Goal: Task Accomplishment & Management: Manage account settings

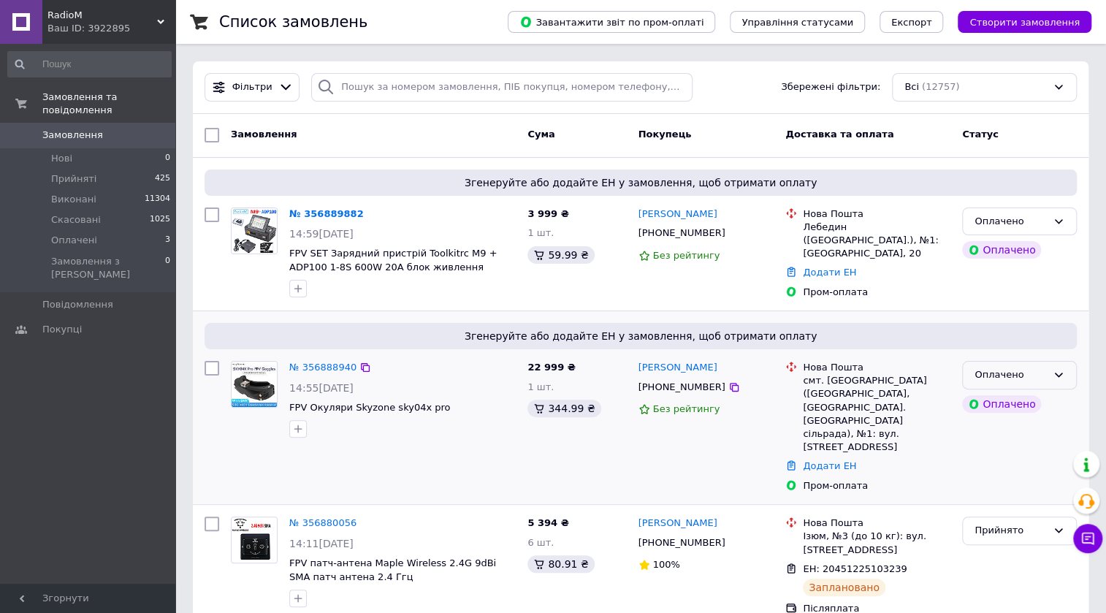
click at [1057, 369] on icon at bounding box center [1059, 375] width 12 height 12
click at [1004, 406] on li "Прийнято" at bounding box center [1019, 405] width 113 height 27
click at [1058, 219] on icon at bounding box center [1059, 222] width 12 height 12
click at [1006, 247] on li "Прийнято" at bounding box center [1019, 251] width 113 height 27
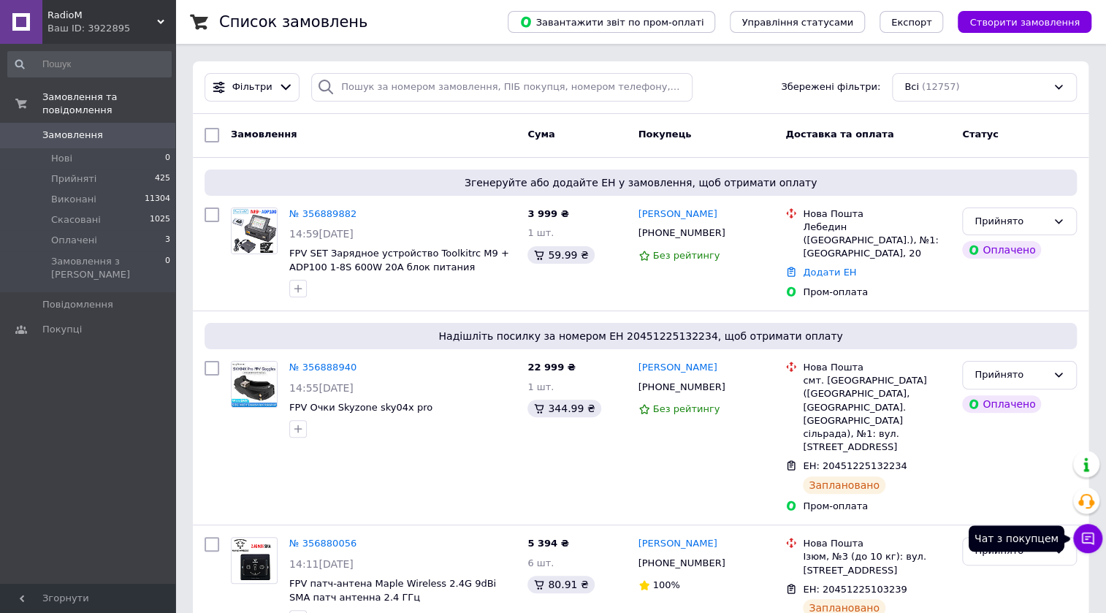
click at [1085, 541] on icon at bounding box center [1087, 538] width 15 height 15
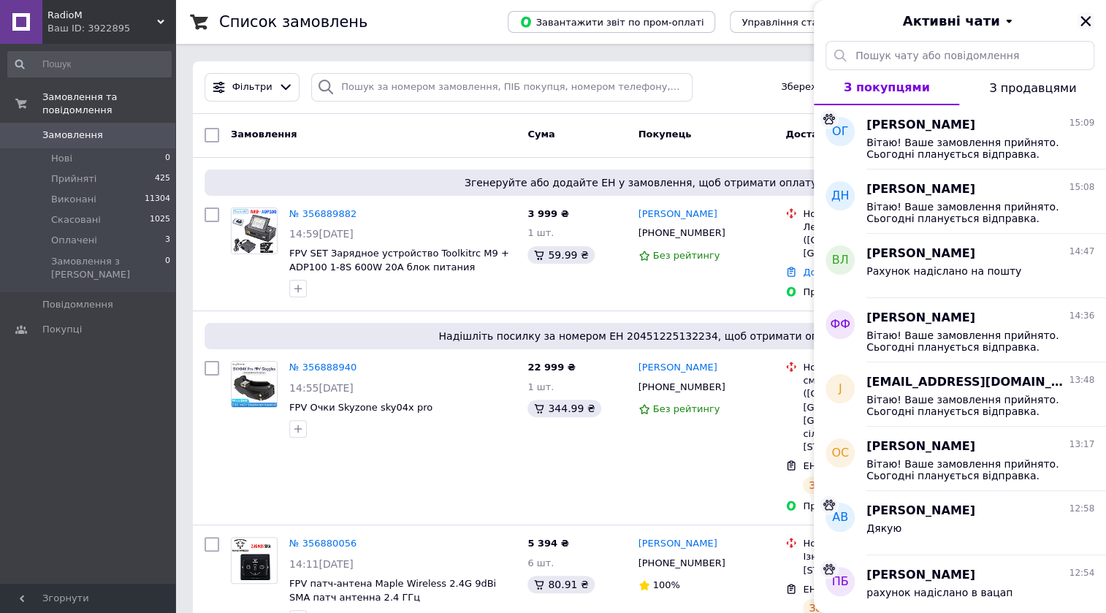
click at [1081, 20] on icon "Закрити" at bounding box center [1085, 21] width 13 height 13
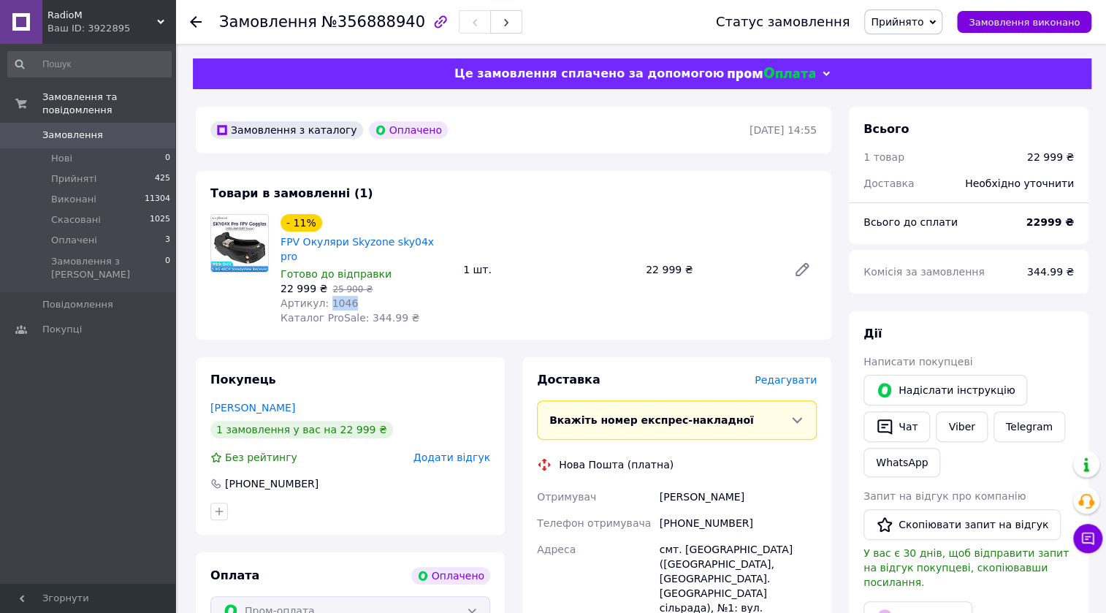
drag, startPoint x: 346, startPoint y: 290, endPoint x: 324, endPoint y: 289, distance: 22.0
click at [324, 296] on div "Артикул: 1046" at bounding box center [366, 303] width 171 height 15
click at [909, 427] on button "Чат" at bounding box center [896, 426] width 66 height 31
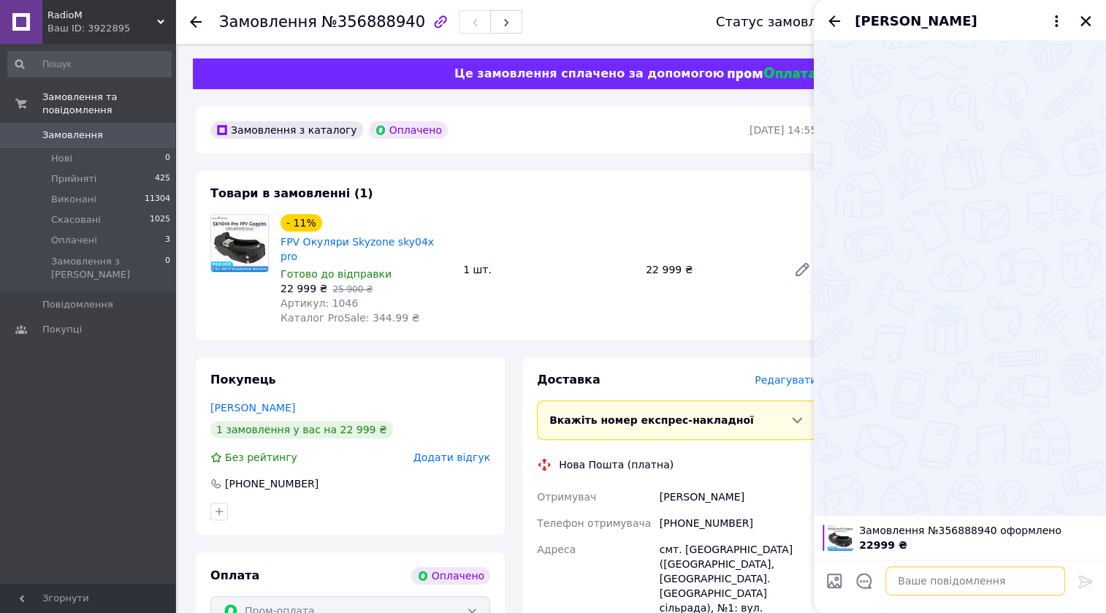
click at [973, 582] on textarea at bounding box center [975, 580] width 180 height 29
paste textarea "Вітаю! Ваше замовлення прийнято. Сьогодні планується відправка."
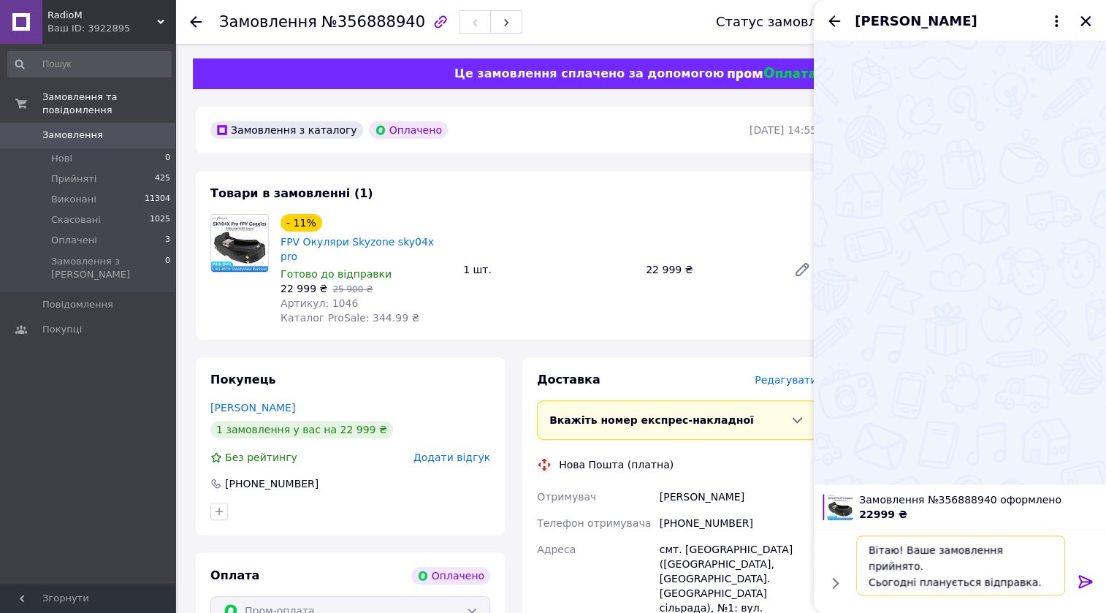
type textarea "Вітаю! Ваше замовлення прийнято. Сьогодні планується відправка."
click at [1082, 580] on icon at bounding box center [1086, 582] width 18 height 18
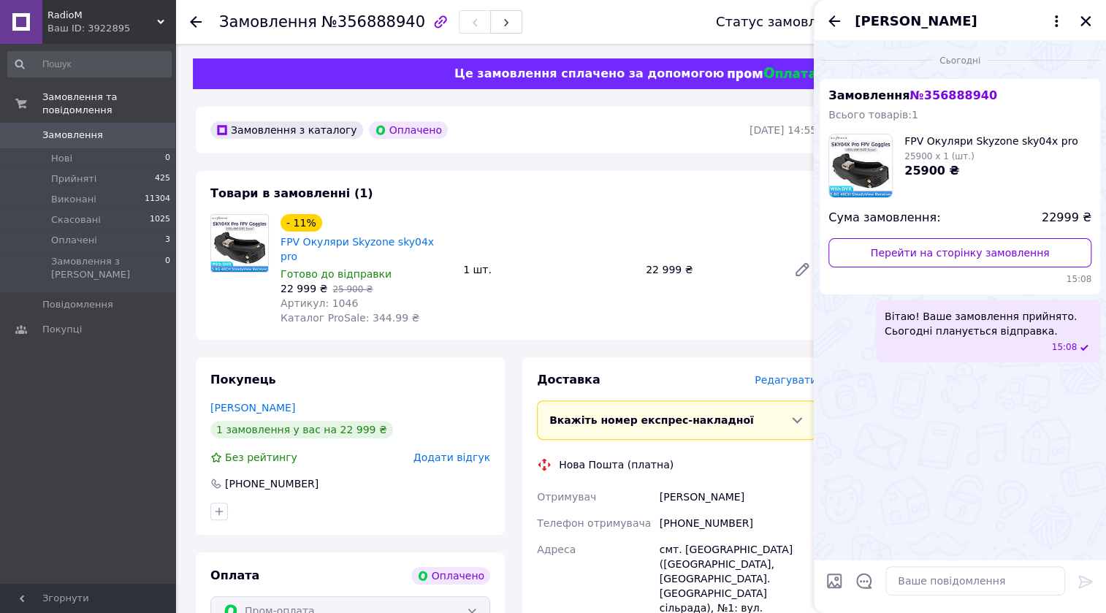
drag, startPoint x: 1085, startPoint y: 15, endPoint x: 992, endPoint y: 113, distance: 135.4
click at [1086, 15] on icon "Закрити" at bounding box center [1085, 21] width 13 height 13
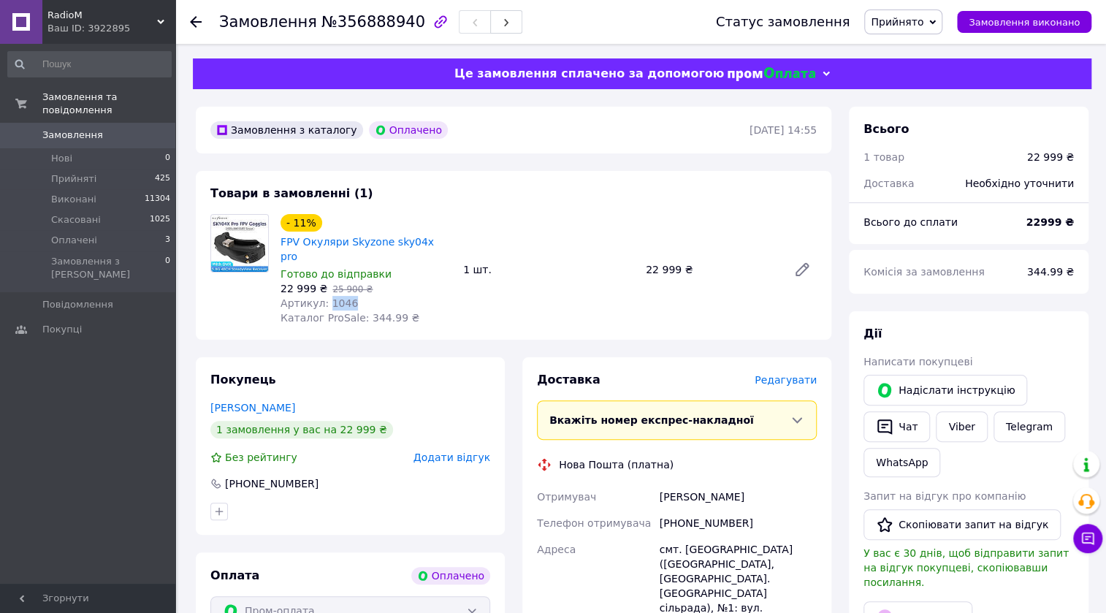
drag, startPoint x: 346, startPoint y: 289, endPoint x: 326, endPoint y: 289, distance: 19.7
click at [326, 296] on div "Артикул: 1046" at bounding box center [366, 303] width 171 height 15
copy span "1046"
click at [394, 501] on div at bounding box center [350, 511] width 286 height 23
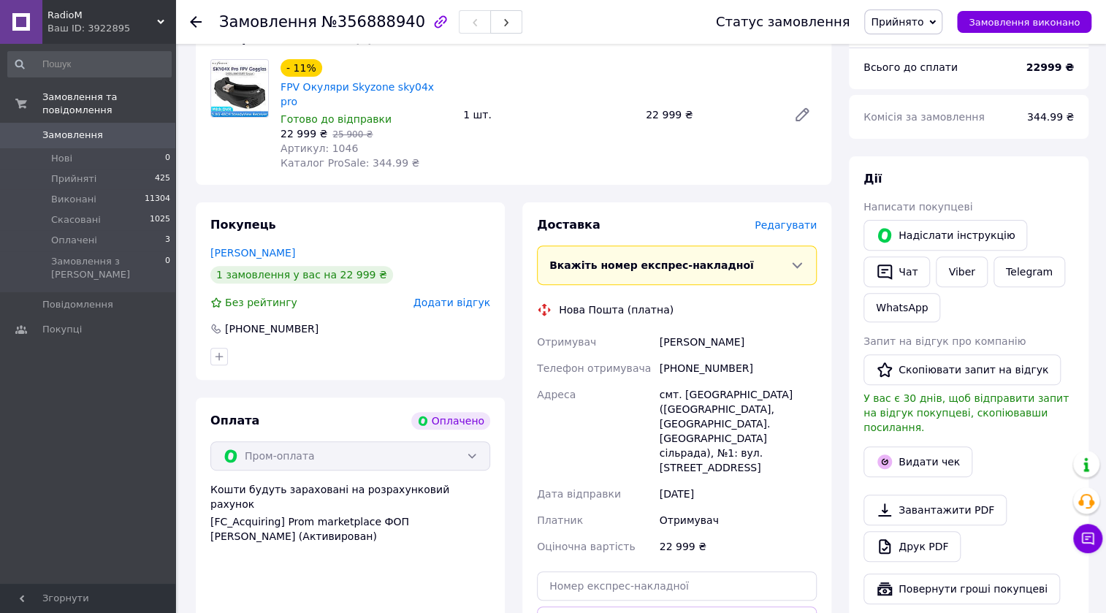
scroll to position [199, 0]
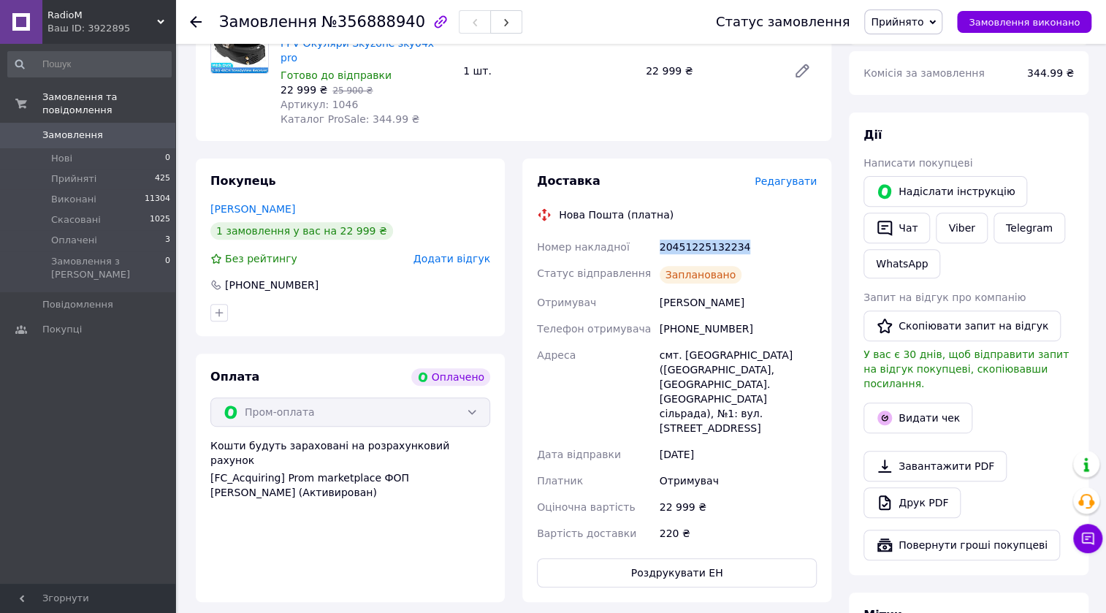
drag, startPoint x: 742, startPoint y: 234, endPoint x: 646, endPoint y: 232, distance: 96.5
click at [646, 234] on div "Номер накладної 20451225132234 Статус відправлення Заплановано Отримувач Найдьо…" at bounding box center [677, 390] width 286 height 313
copy div "Номер накладної 20451225132234"
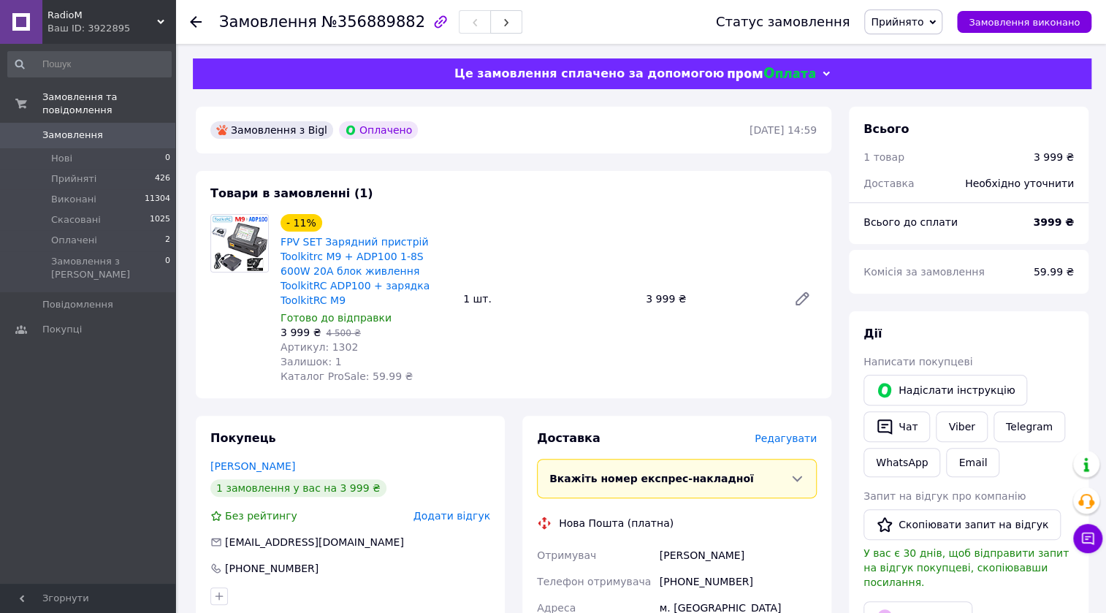
scroll to position [66, 0]
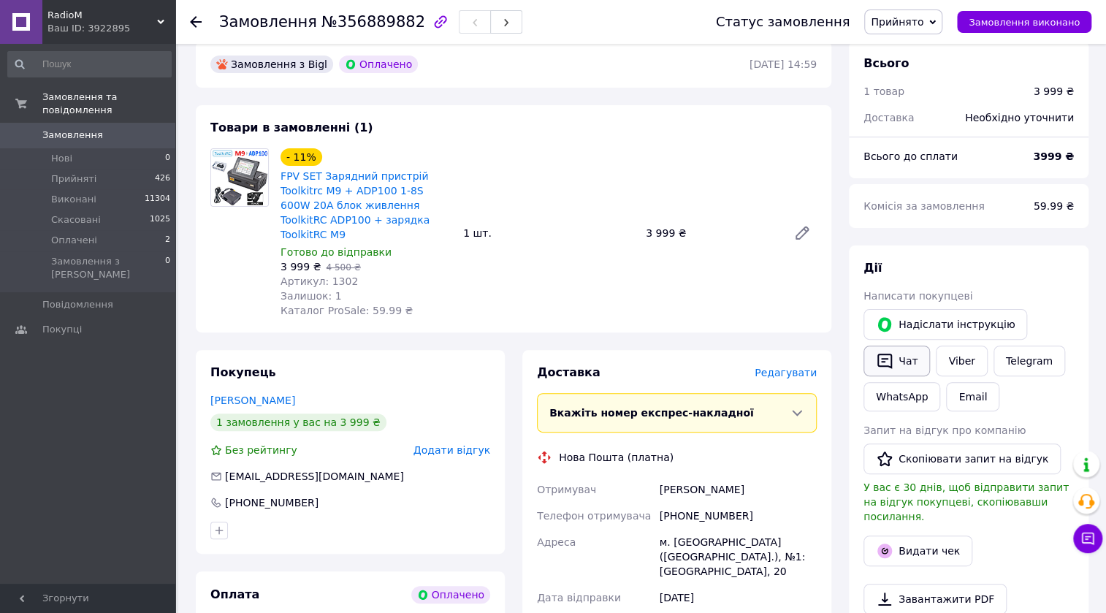
click at [890, 367] on icon "button" at bounding box center [884, 361] width 15 height 15
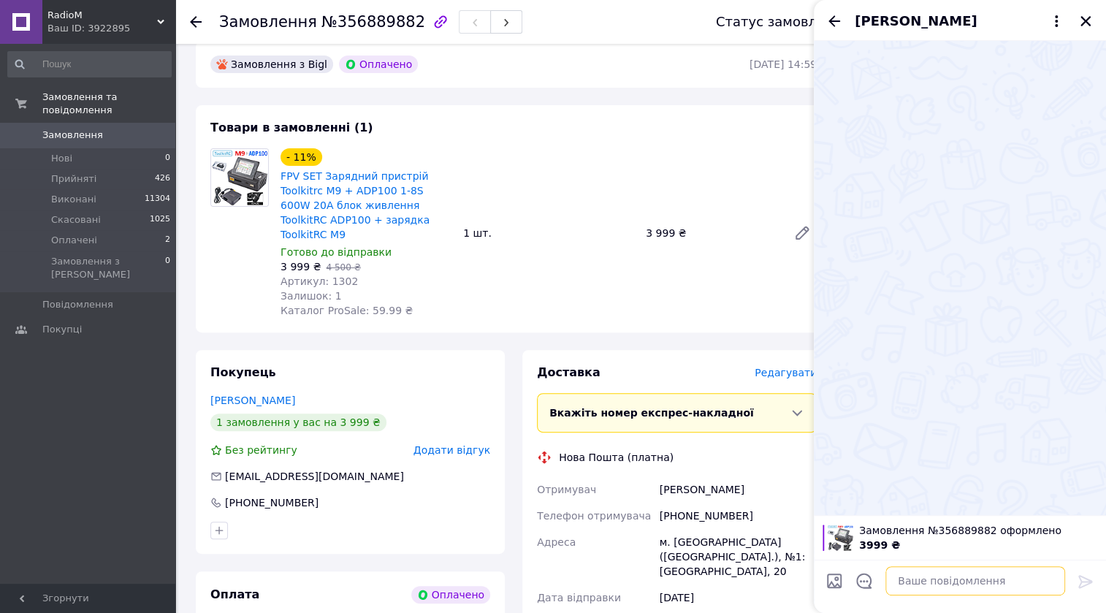
click at [914, 587] on textarea at bounding box center [975, 580] width 180 height 29
paste textarea "Вітаю! Ваше замовлення прийнято. Сьогодні планується відправка."
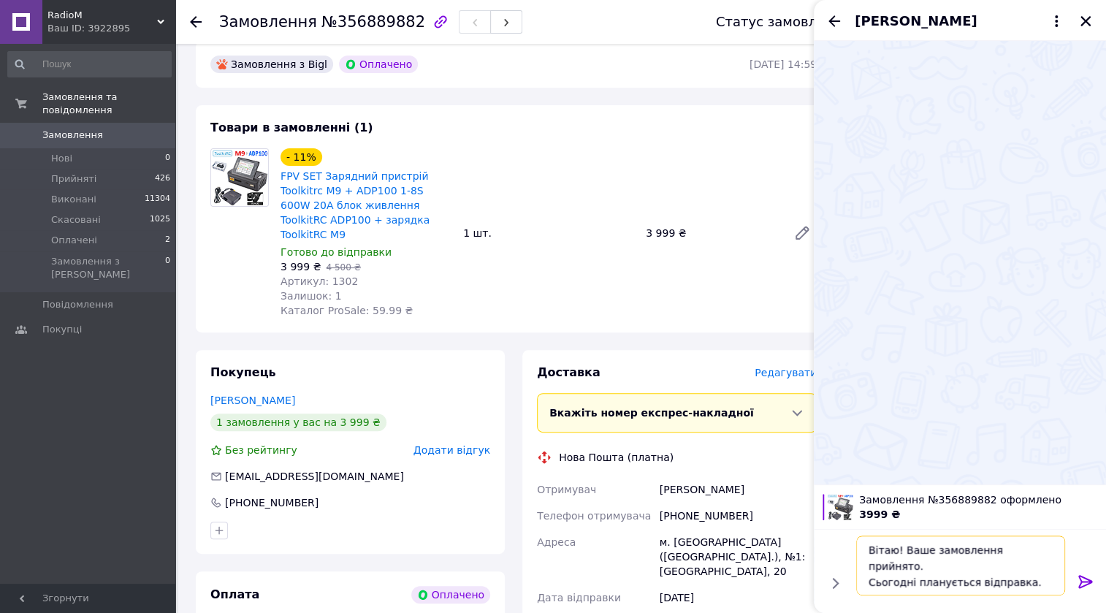
type textarea "Вітаю! Ваше замовлення прийнято. Сьогодні планується відправка."
click at [1081, 577] on icon at bounding box center [1086, 582] width 18 height 18
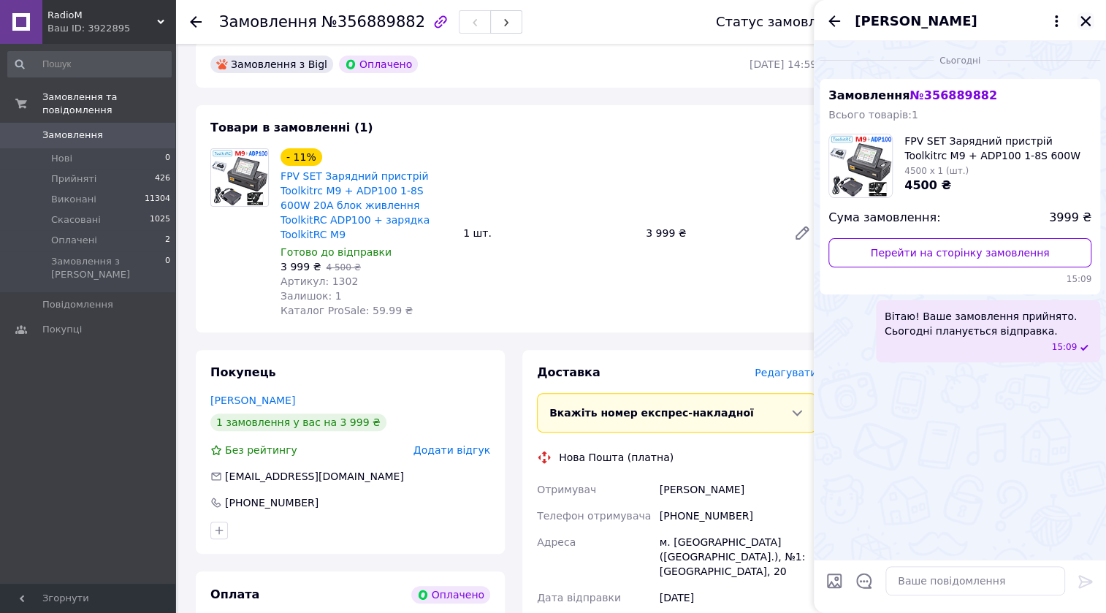
click at [1088, 18] on icon "Закрити" at bounding box center [1085, 21] width 10 height 10
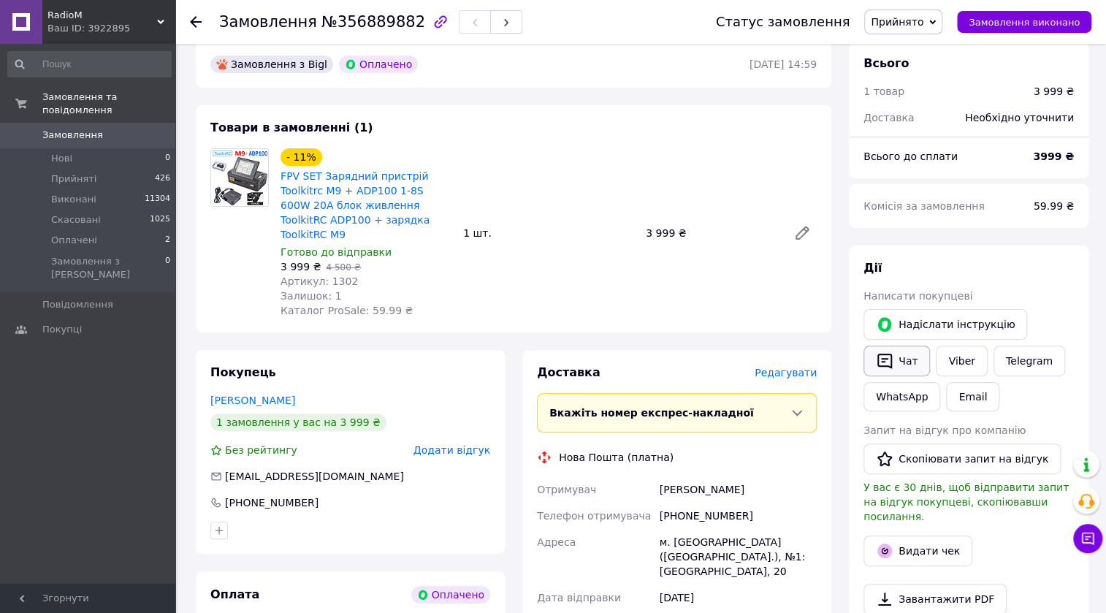
click at [902, 359] on button "Чат" at bounding box center [896, 361] width 66 height 31
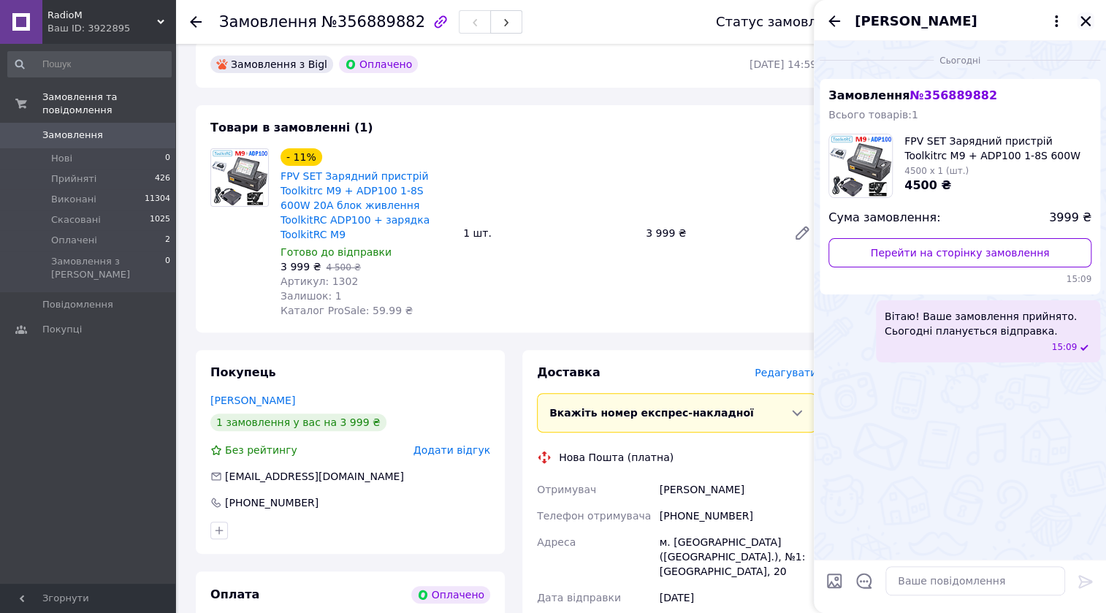
click at [1090, 22] on icon "Закрити" at bounding box center [1085, 21] width 13 height 13
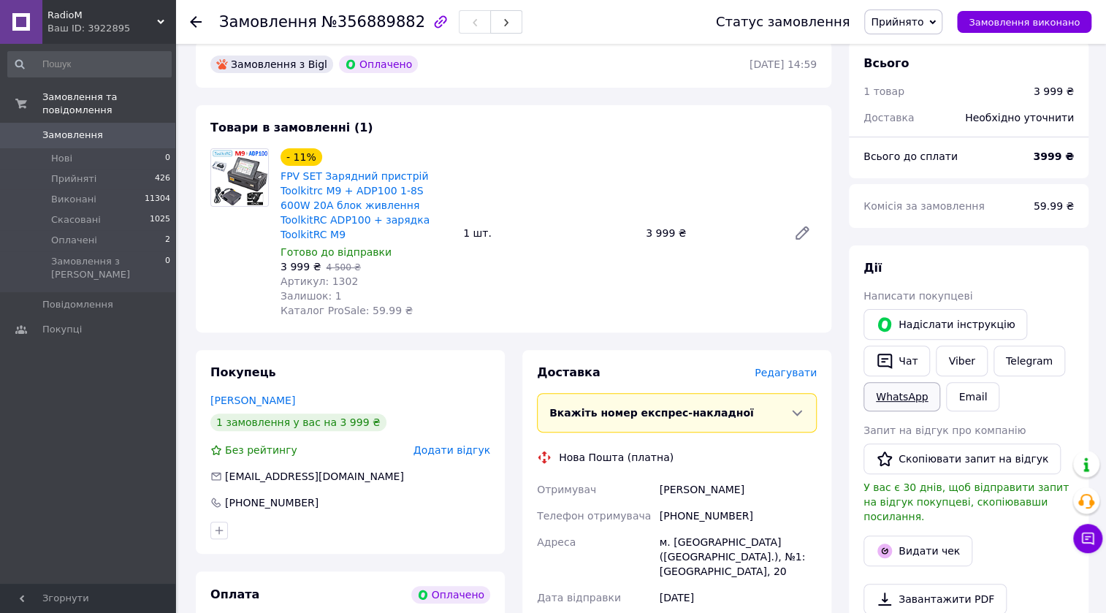
click at [906, 394] on link "WhatsApp" at bounding box center [901, 396] width 77 height 29
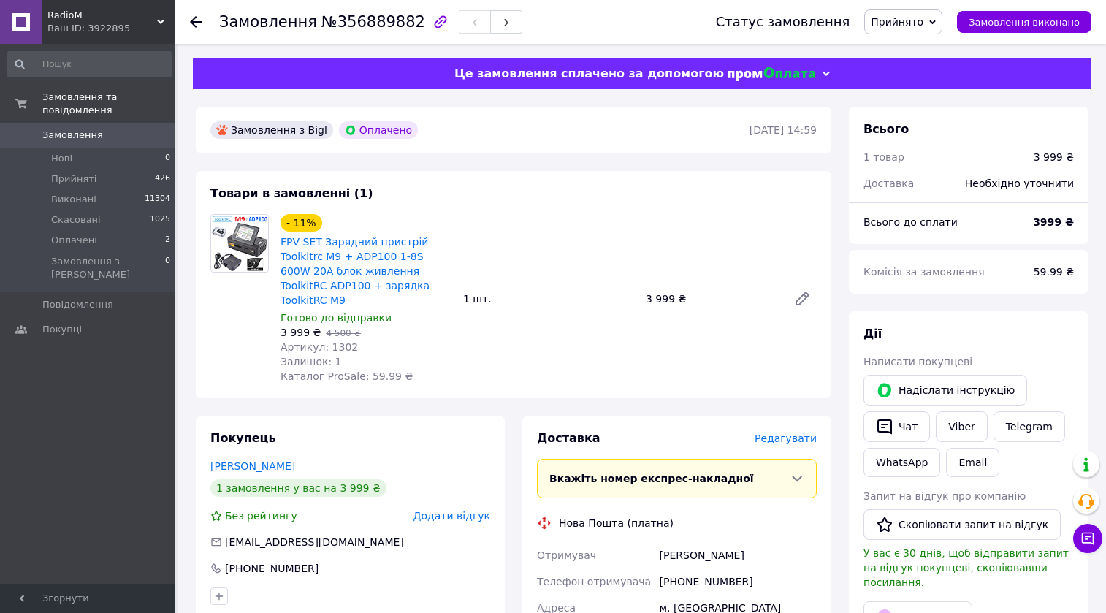
scroll to position [66, 0]
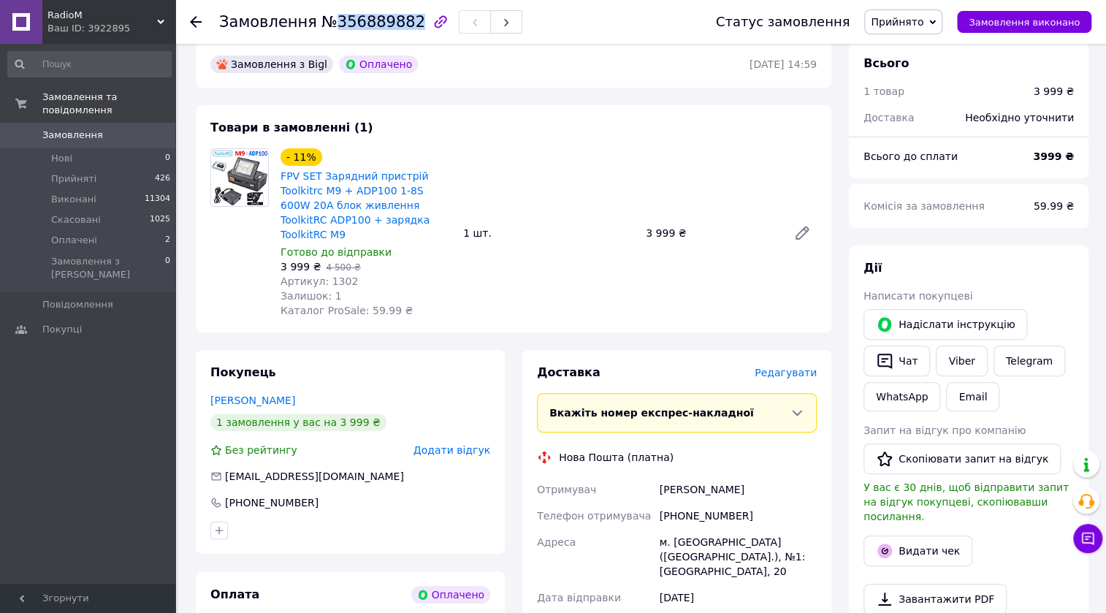
drag, startPoint x: 397, startPoint y: 21, endPoint x: 326, endPoint y: 23, distance: 70.9
click at [326, 23] on span "№356889882" at bounding box center [373, 22] width 104 height 18
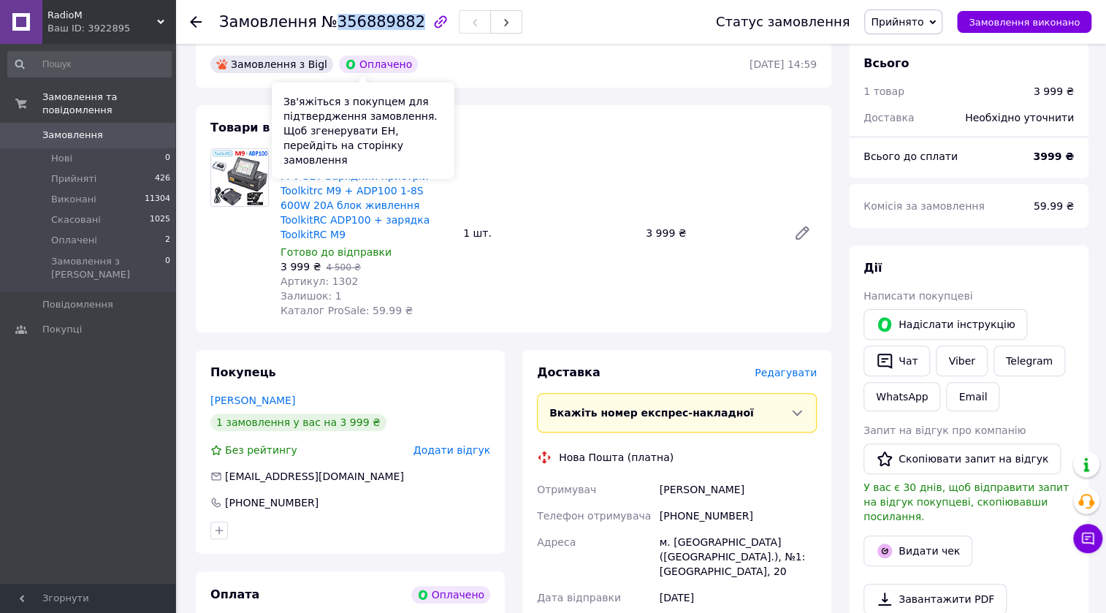
copy span "356889882"
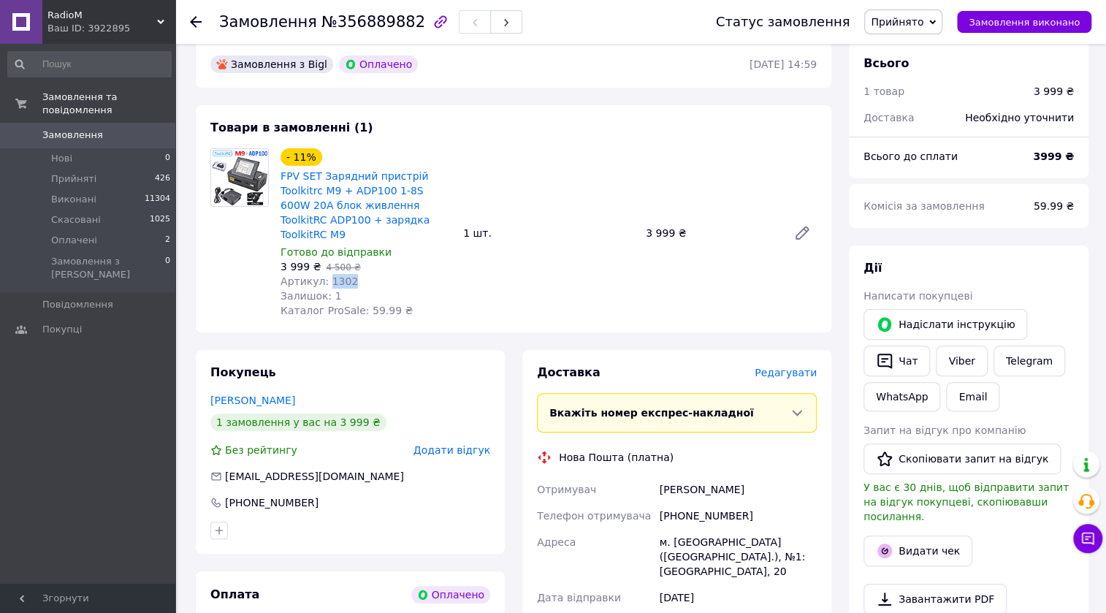
drag, startPoint x: 348, startPoint y: 266, endPoint x: 322, endPoint y: 267, distance: 25.6
click at [322, 274] on div "Артикул: 1302" at bounding box center [366, 281] width 171 height 15
copy span "1302"
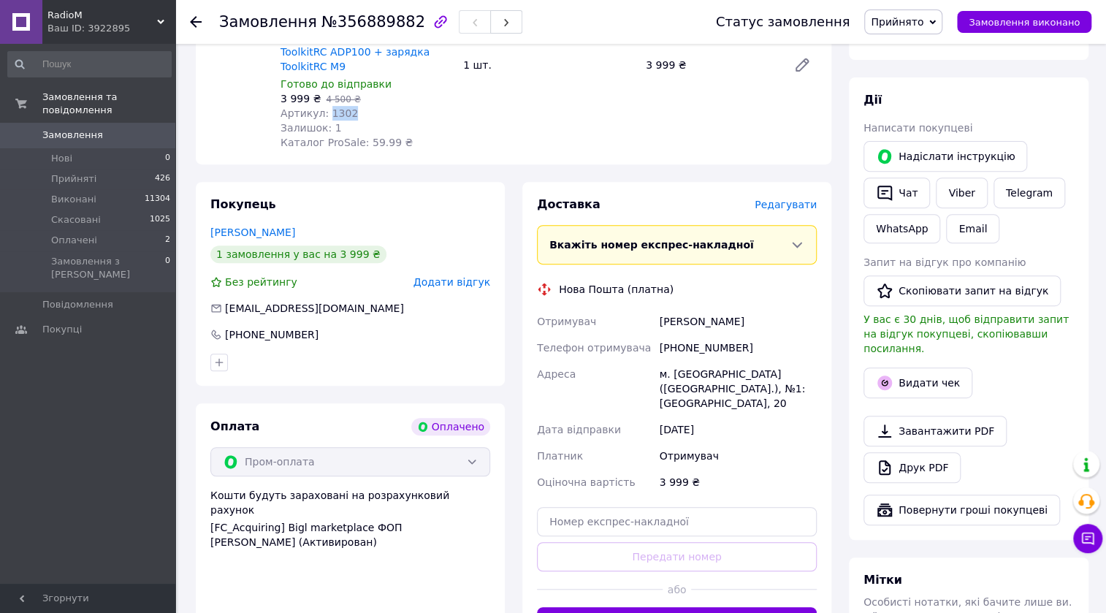
scroll to position [265, 0]
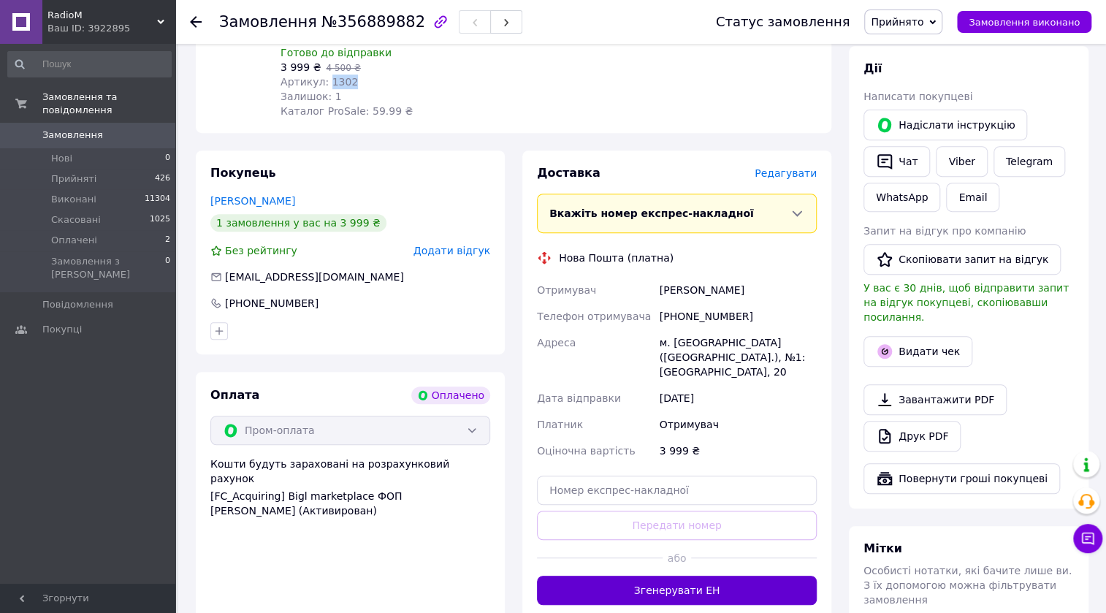
click at [600, 576] on button "Згенерувати ЕН" at bounding box center [677, 590] width 280 height 29
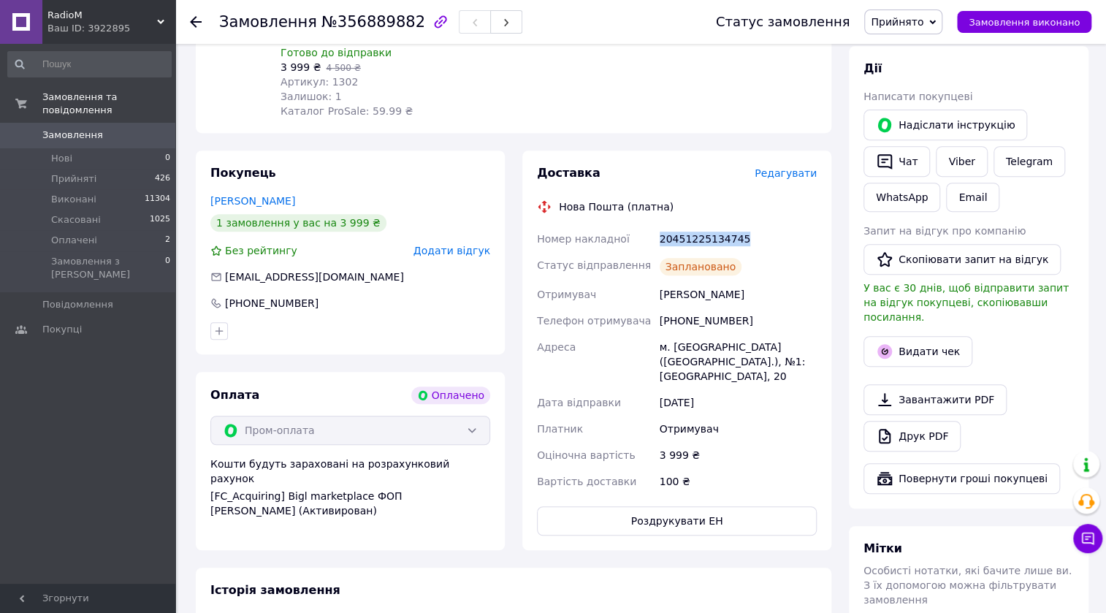
drag, startPoint x: 742, startPoint y: 224, endPoint x: 657, endPoint y: 208, distance: 86.8
click at [657, 208] on div "Доставка Редагувати Нова Пошта (платна) Номер накладної 20451225134745 Статус в…" at bounding box center [677, 350] width 280 height 370
copy div "20451225134745"
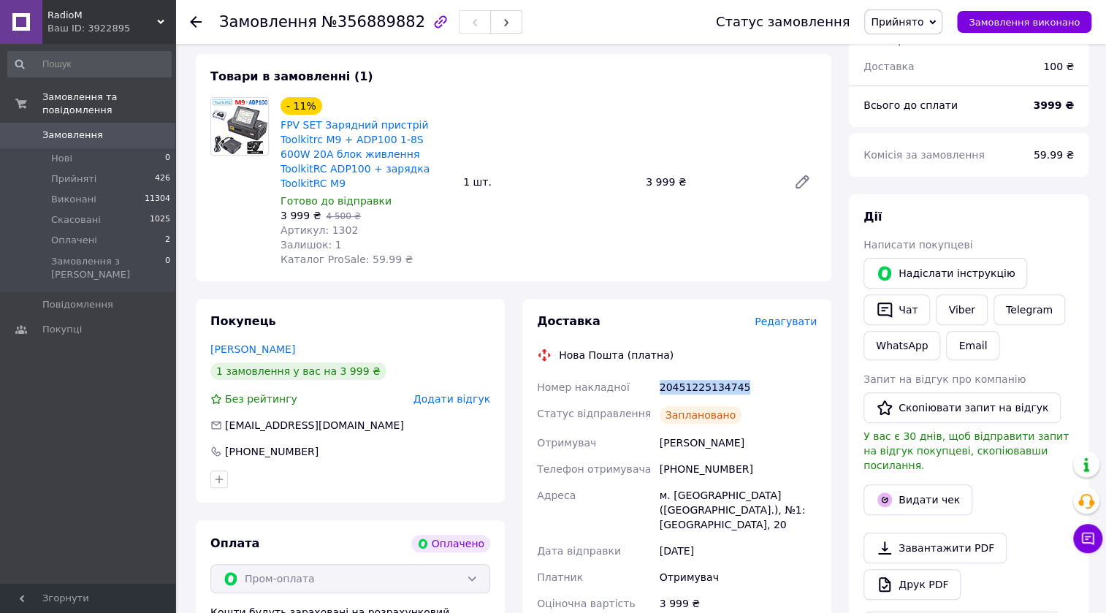
scroll to position [66, 0]
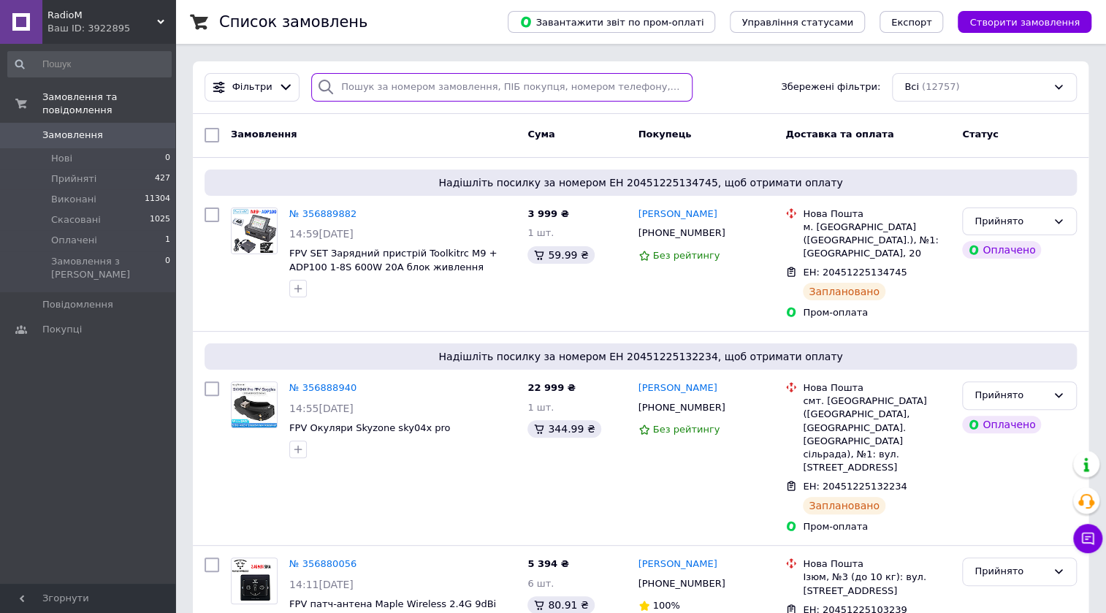
click at [367, 85] on input "search" at bounding box center [501, 87] width 381 height 28
paste input "356559967"
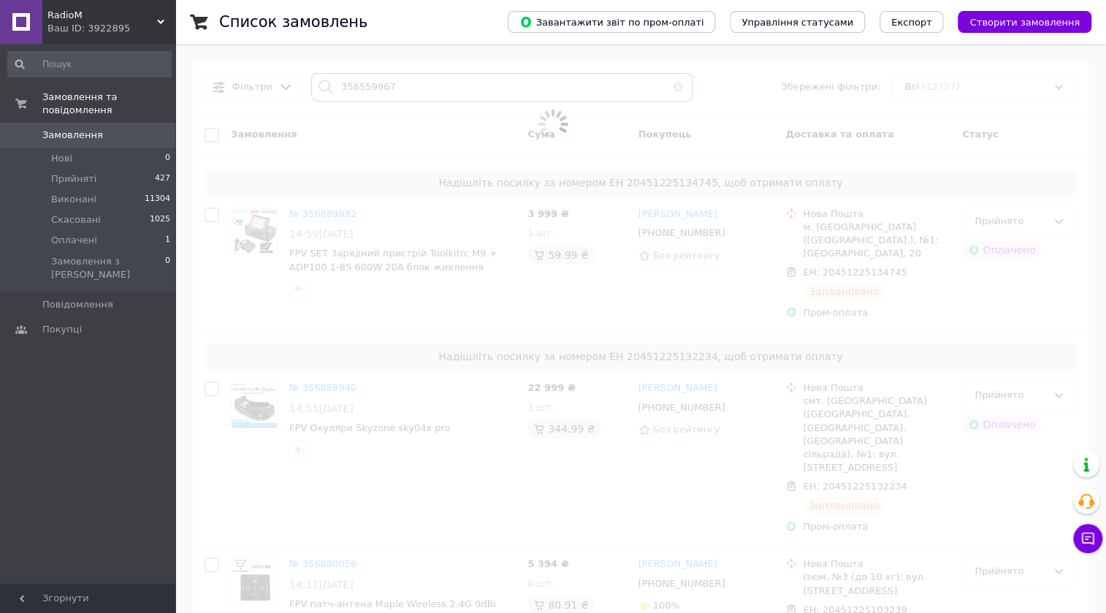
type input "356559967"
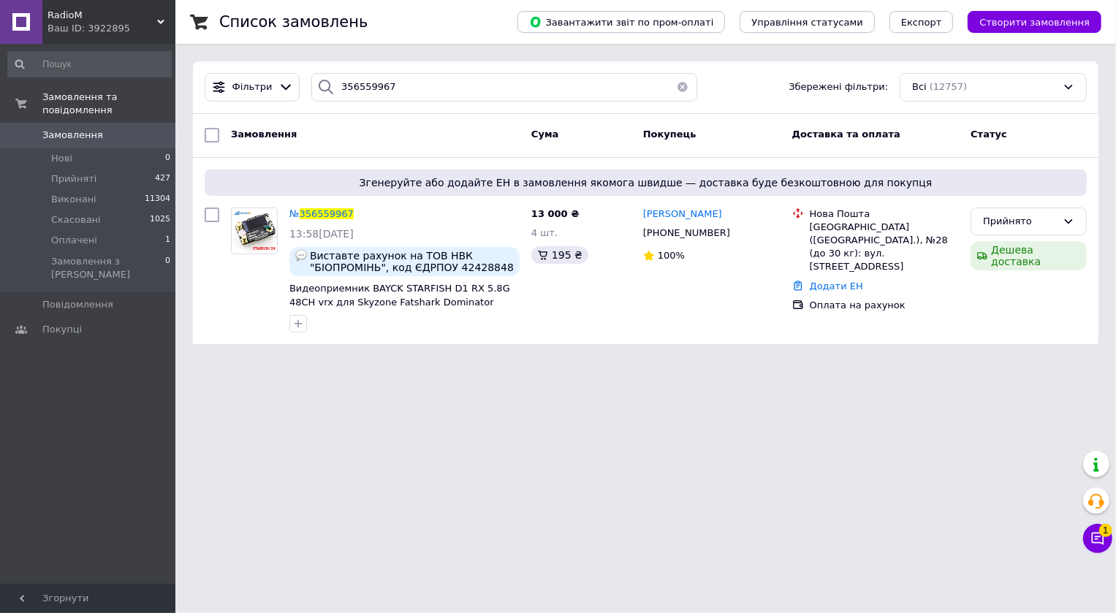
click at [674, 88] on button "button" at bounding box center [682, 87] width 29 height 28
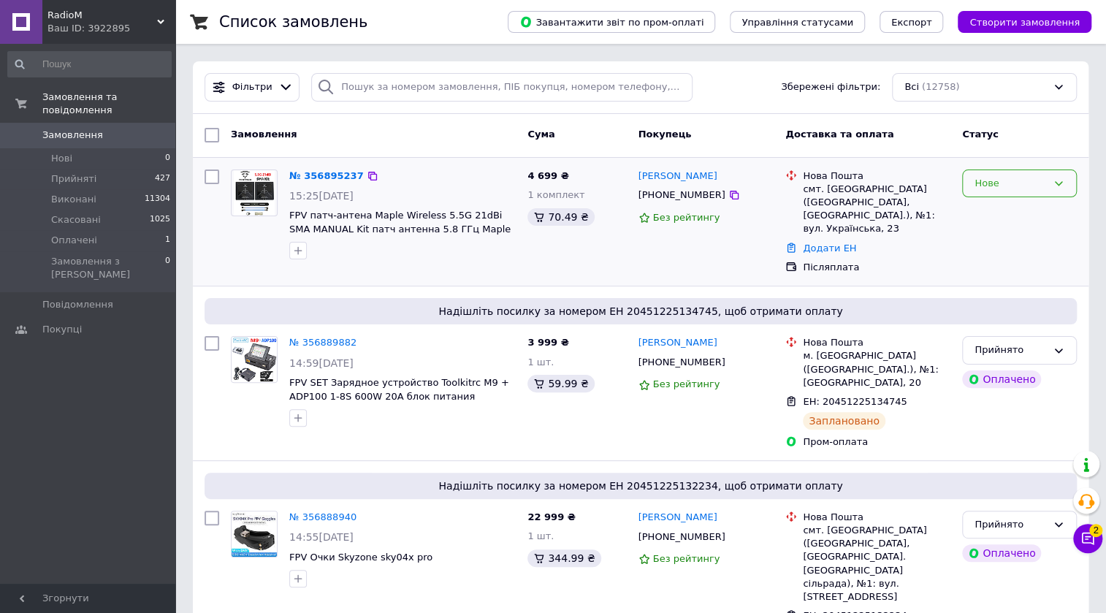
click at [1059, 185] on icon at bounding box center [1059, 183] width 8 height 4
click at [1006, 217] on li "Прийнято" at bounding box center [1019, 213] width 113 height 27
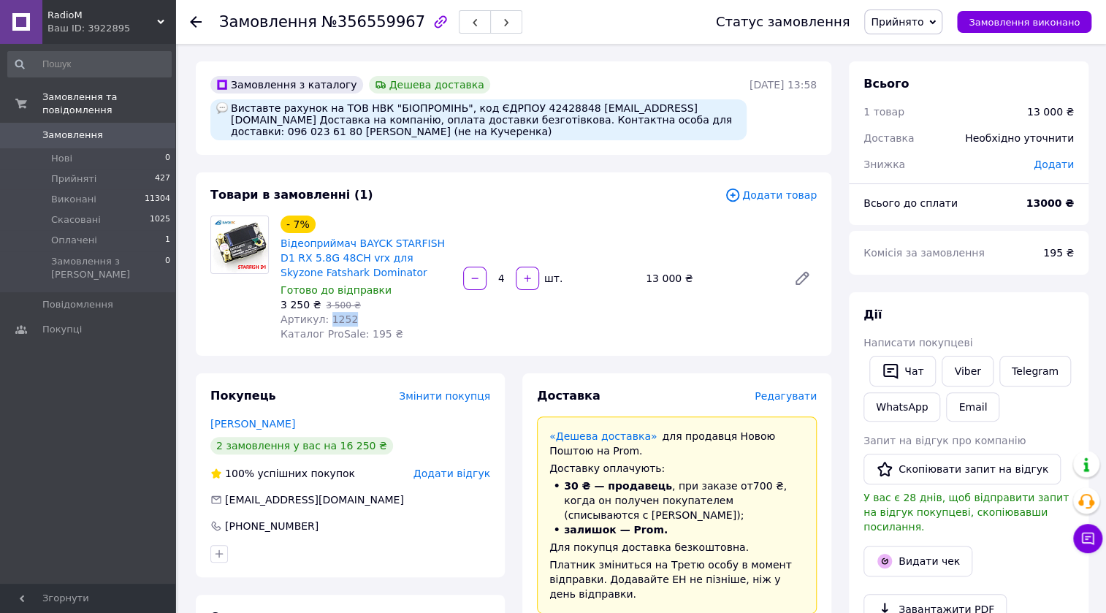
drag, startPoint x: 346, startPoint y: 321, endPoint x: 323, endPoint y: 319, distance: 22.7
click at [323, 319] on div "Артикул: 1252" at bounding box center [366, 319] width 171 height 15
copy span "1252"
click at [489, 539] on div "Покупець Змінити покупця [PERSON_NAME] 2 замовлення у вас на 16 250 ₴ 100% успі…" at bounding box center [350, 475] width 309 height 204
drag, startPoint x: 636, startPoint y: 118, endPoint x: 590, endPoint y: 124, distance: 47.1
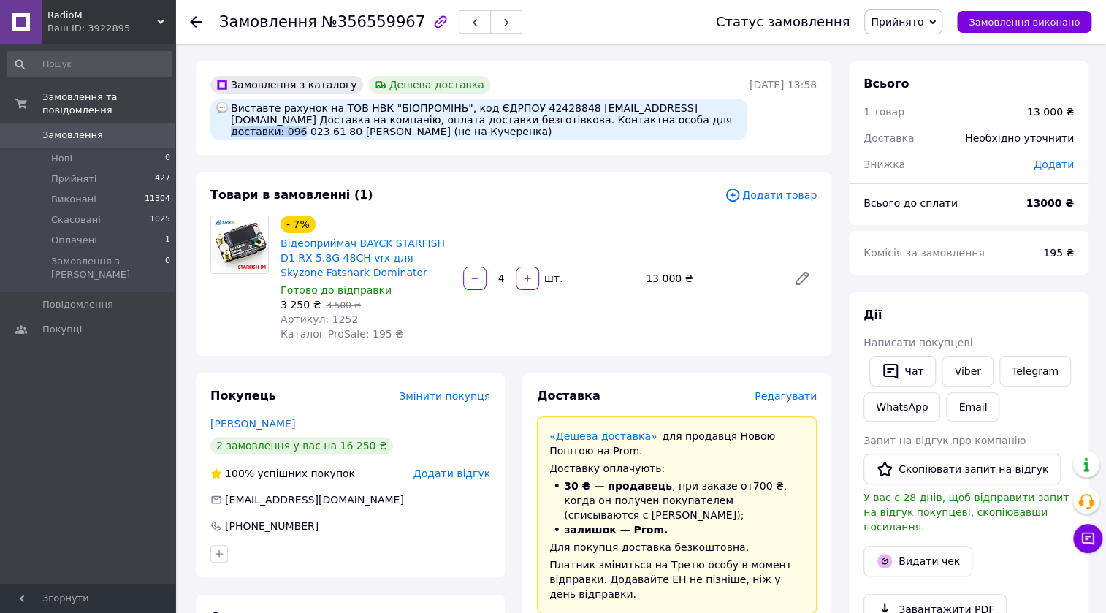
click at [574, 121] on div "Виставте рахунок на ТОВ НВК "БІОПРОМІНЬ", код ЄДРПОУ 42428848 [EMAIL_ADDRESS][D…" at bounding box center [478, 119] width 536 height 41
copy div "096 023 61 80"
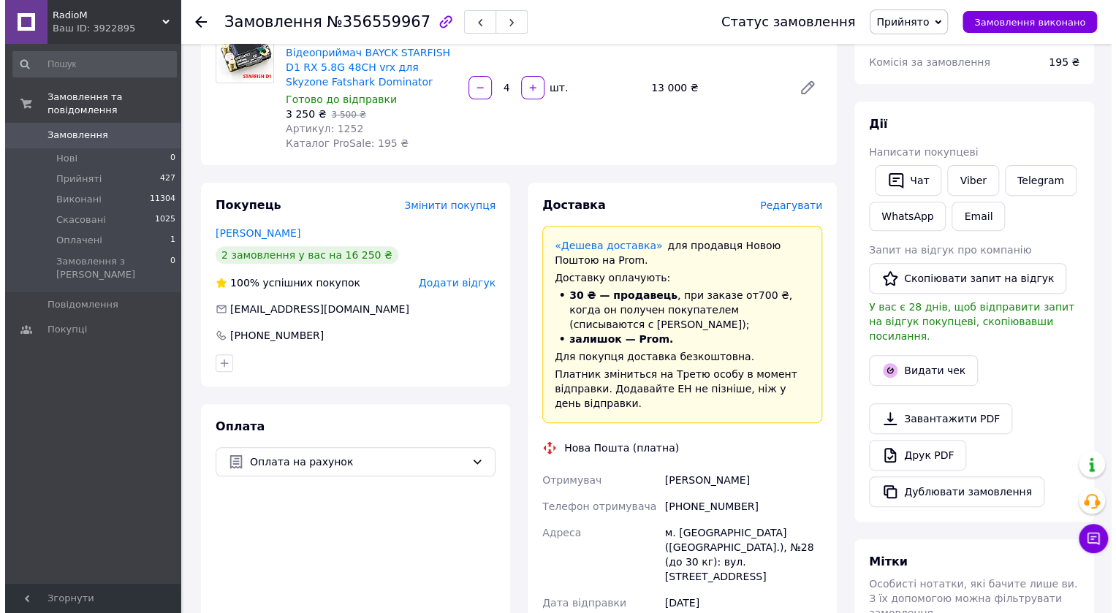
scroll to position [182, 0]
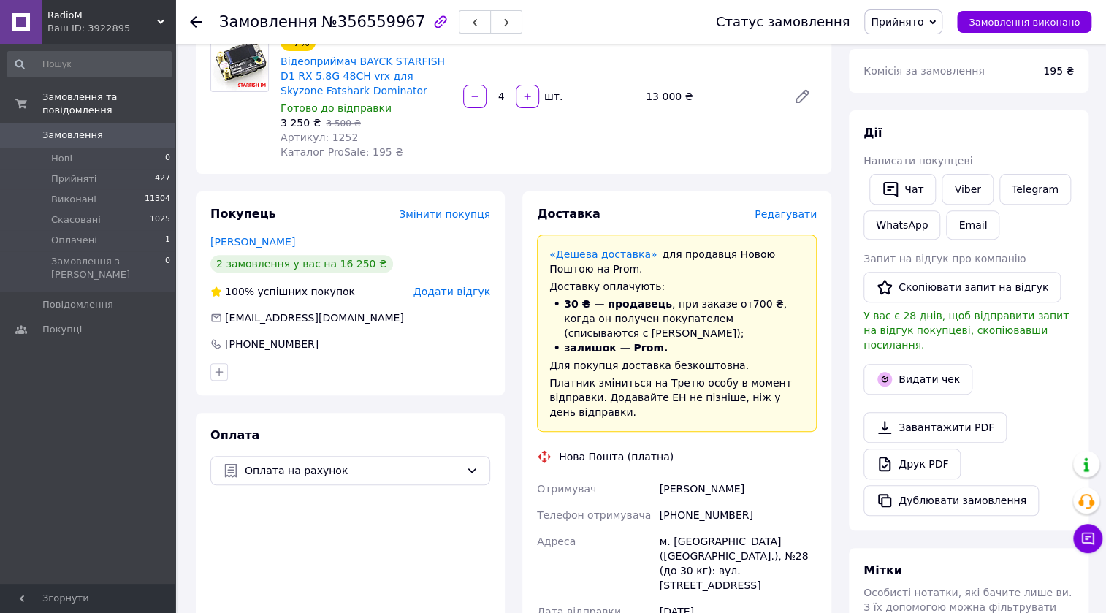
click at [789, 218] on span "Редагувати" at bounding box center [786, 214] width 62 height 12
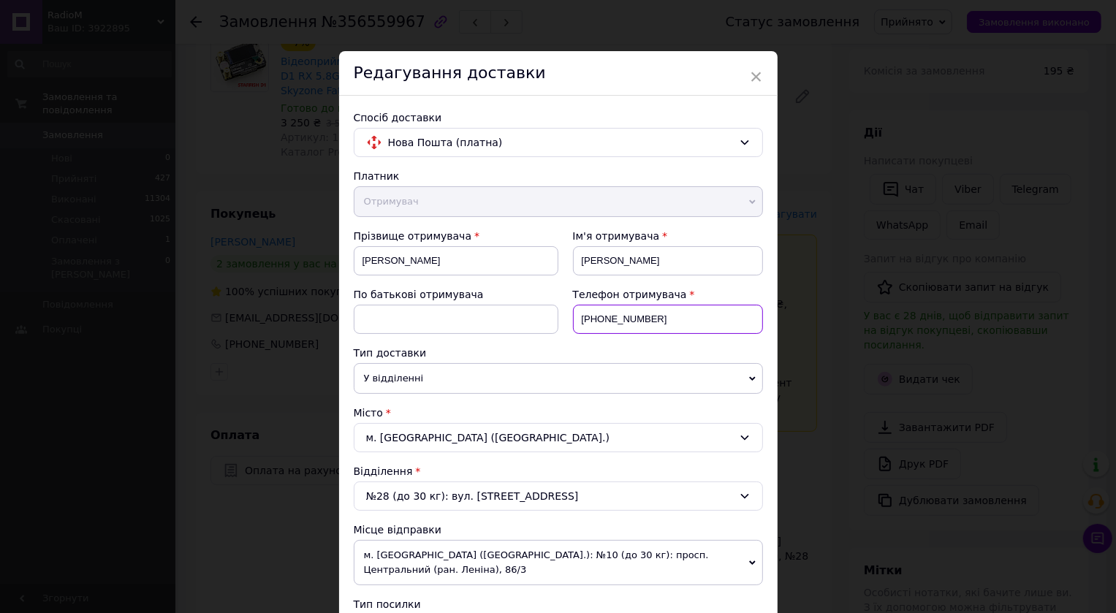
drag, startPoint x: 649, startPoint y: 315, endPoint x: 597, endPoint y: 315, distance: 51.9
click at [597, 315] on input "+380660072242" at bounding box center [668, 319] width 190 height 29
paste input "96 023 61 80"
click at [614, 314] on input "+38096 023 61 80" at bounding box center [668, 319] width 190 height 29
click at [629, 316] on input "+38096023 61 80" at bounding box center [668, 319] width 190 height 29
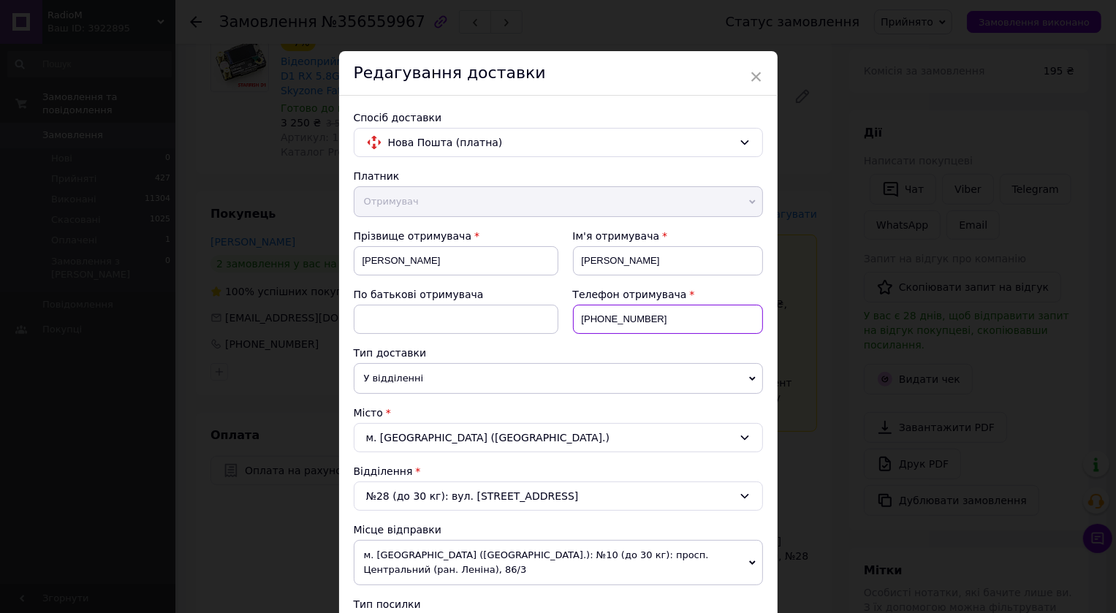
click at [641, 318] on input "+3809602361 80" at bounding box center [668, 319] width 190 height 29
type input "+380960236180"
click at [443, 260] on input "Кучеренко" at bounding box center [456, 260] width 205 height 29
type input "Костюк"
click at [632, 265] on input "Михайло" at bounding box center [668, 260] width 190 height 29
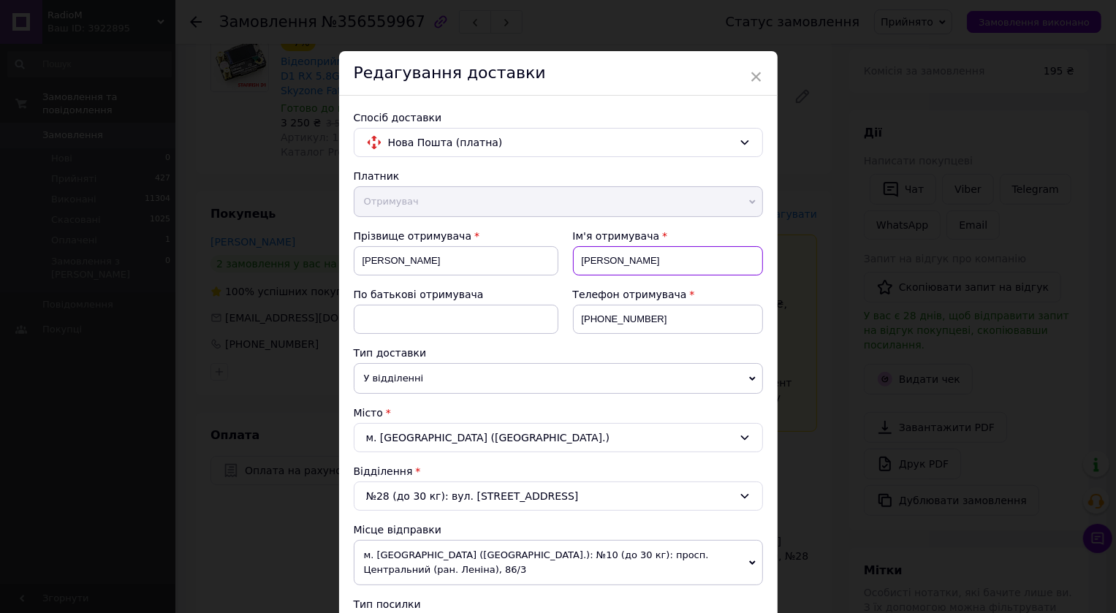
type input "М"
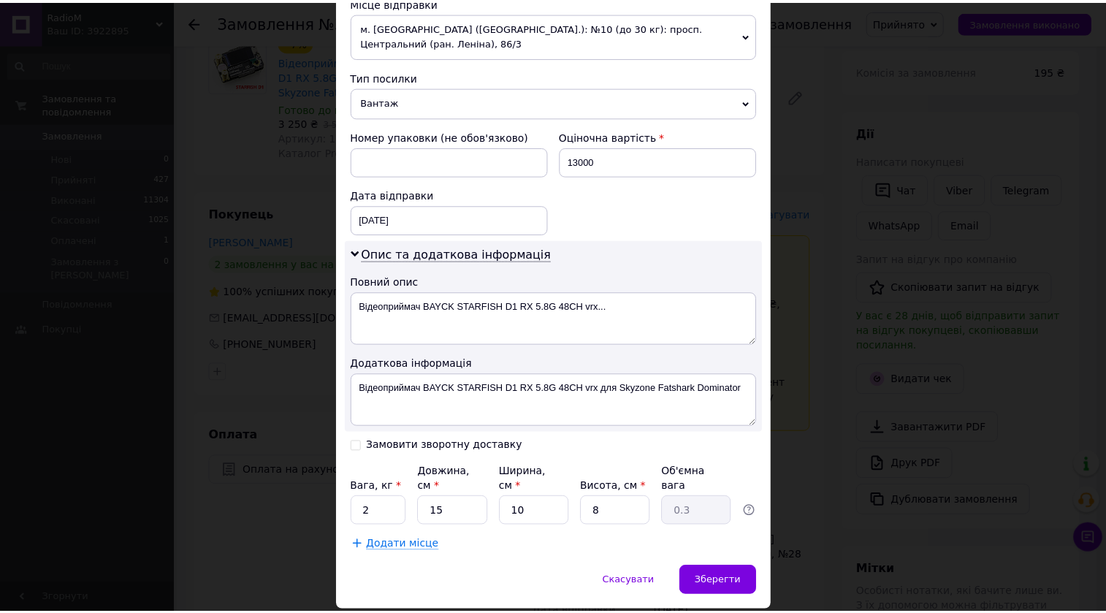
scroll to position [531, 0]
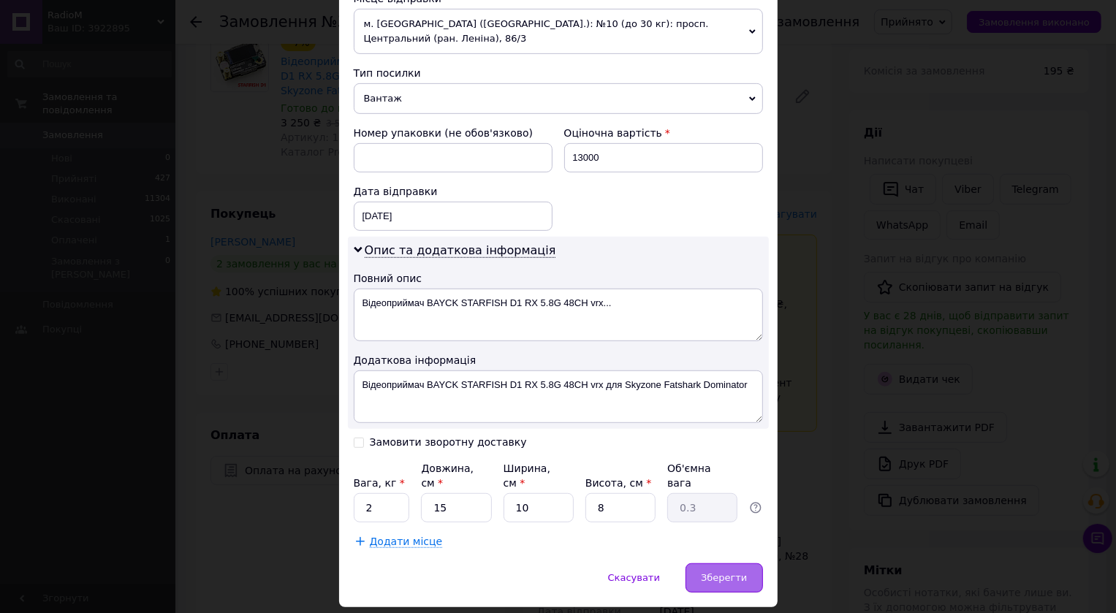
type input "Віталій"
click at [713, 572] on span "Зберегти" at bounding box center [724, 577] width 46 height 11
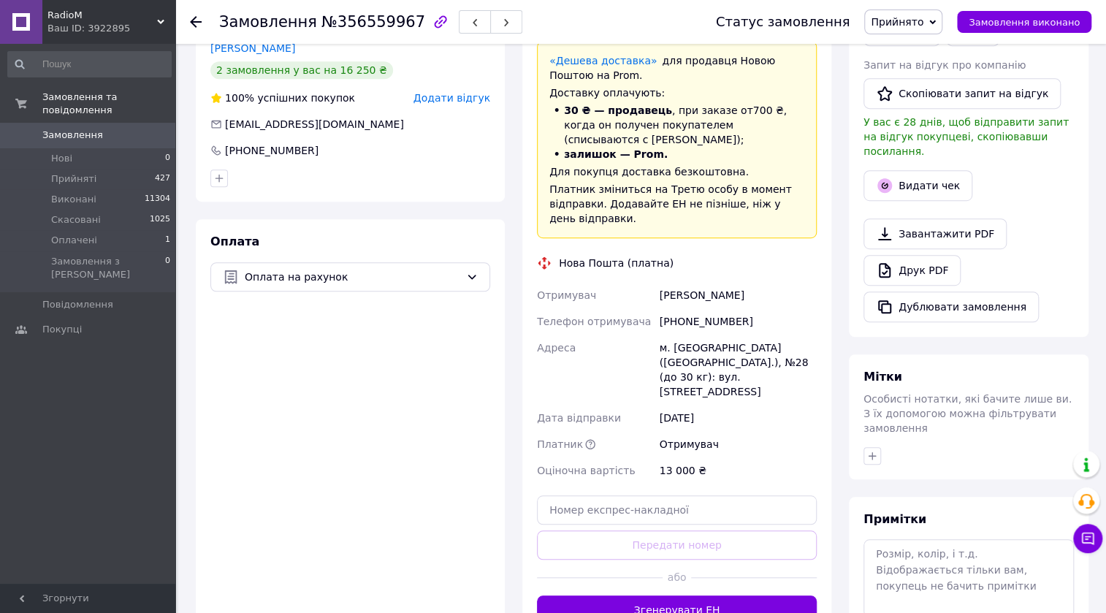
scroll to position [398, 0]
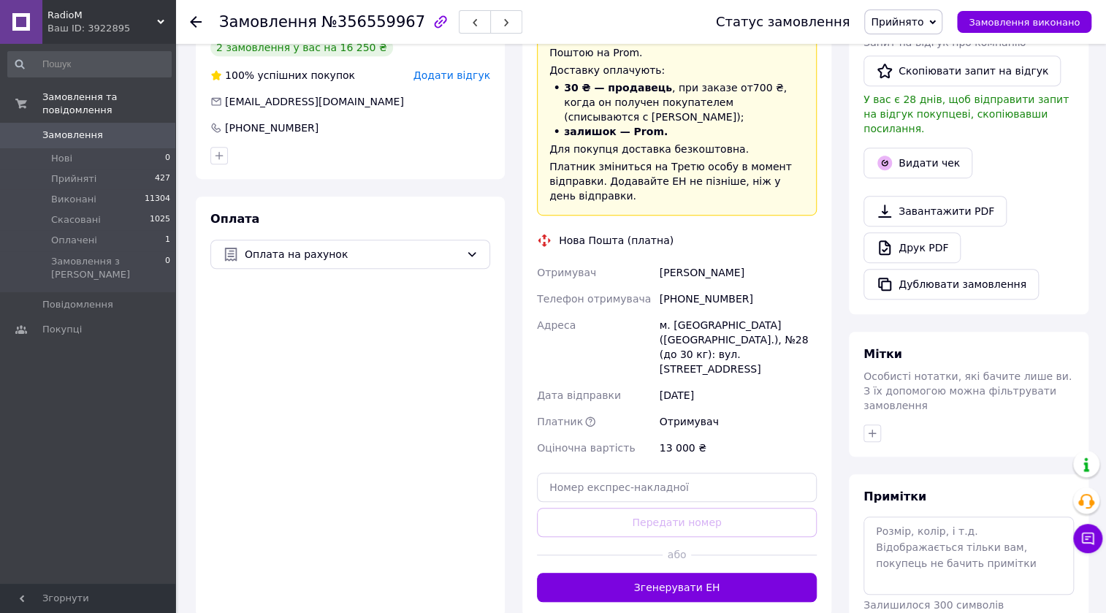
click at [614, 573] on button "Згенерувати ЕН" at bounding box center [677, 587] width 280 height 29
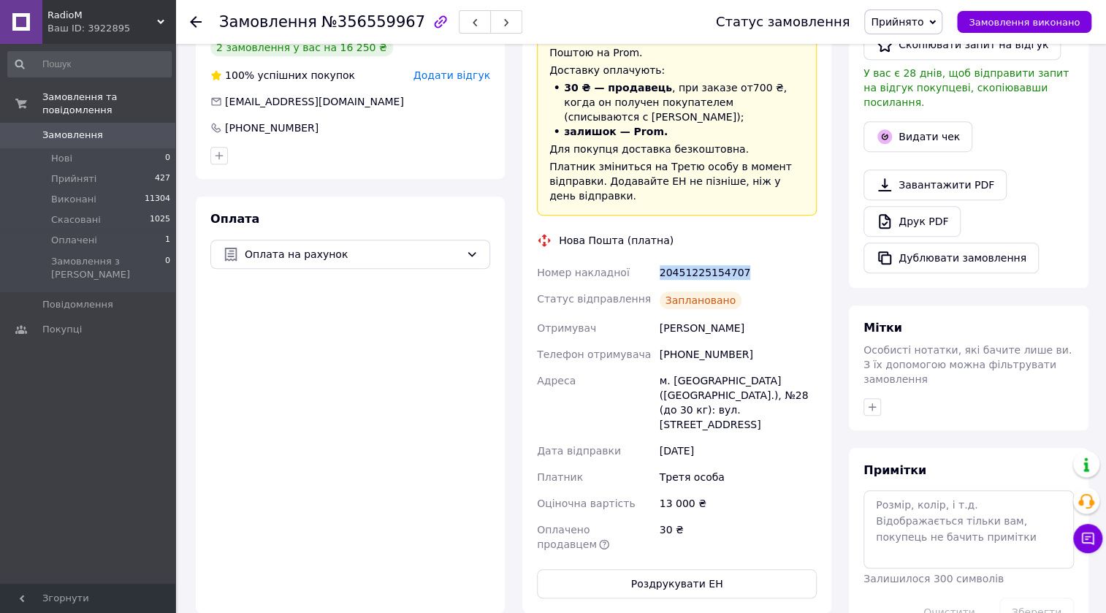
drag, startPoint x: 734, startPoint y: 249, endPoint x: 660, endPoint y: 256, distance: 74.8
click at [659, 259] on div "20451225154707" at bounding box center [738, 272] width 163 height 26
copy div "20451225154707"
click at [478, 524] on div "Оплата Оплата на рахунок" at bounding box center [350, 405] width 309 height 416
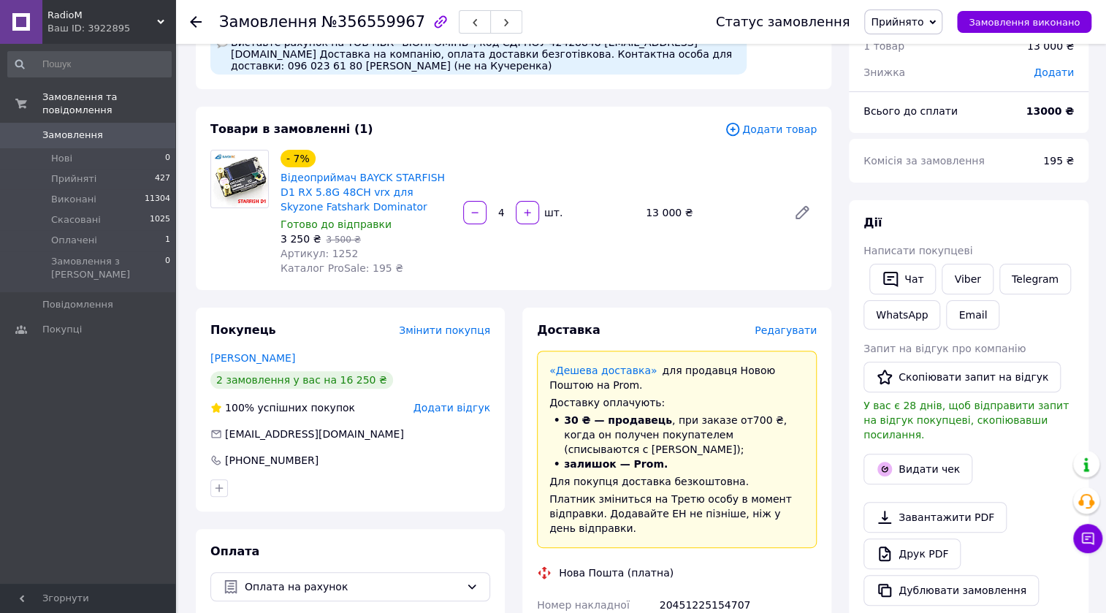
scroll to position [0, 0]
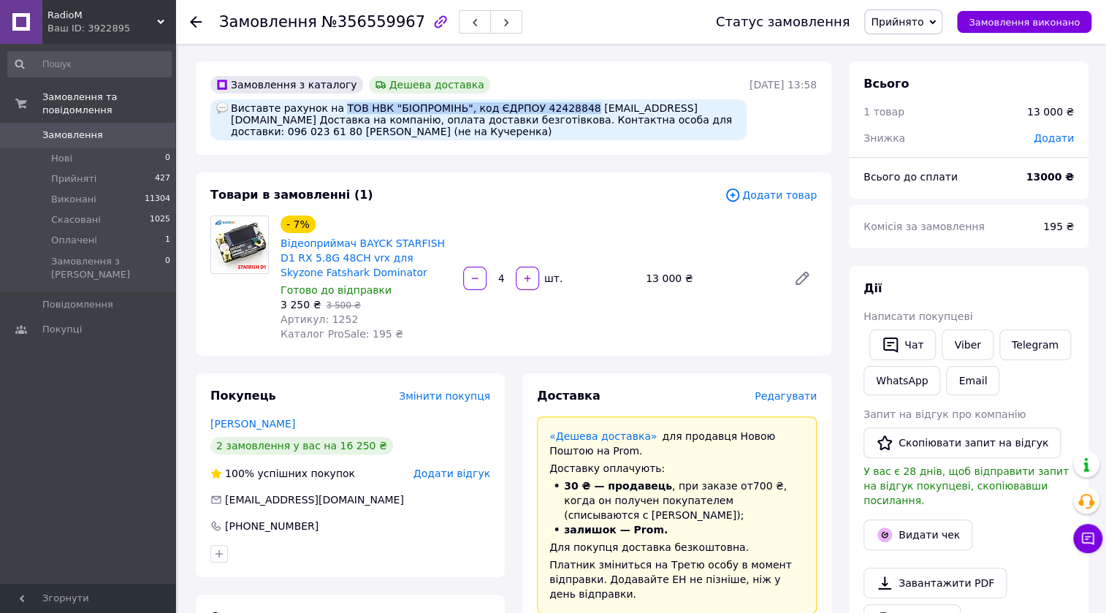
drag, startPoint x: 554, startPoint y: 106, endPoint x: 331, endPoint y: 104, distance: 222.8
click at [331, 104] on div "Виставте рахунок на ТОВ НВК "БІОПРОМІНЬ", код ЄДРПОУ 42428848 info@biopromin.ne…" at bounding box center [478, 119] width 536 height 41
copy div "ТОВ НВК "БІОПРОМІНЬ", код ЄДРПОУ 42428848"
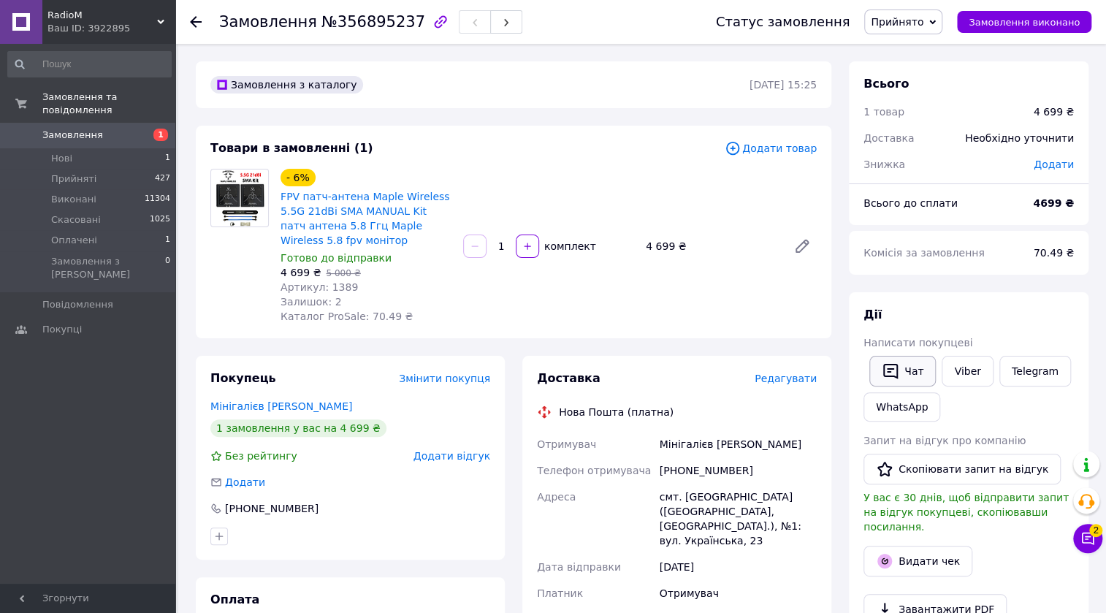
click at [885, 379] on icon "button" at bounding box center [891, 371] width 18 height 18
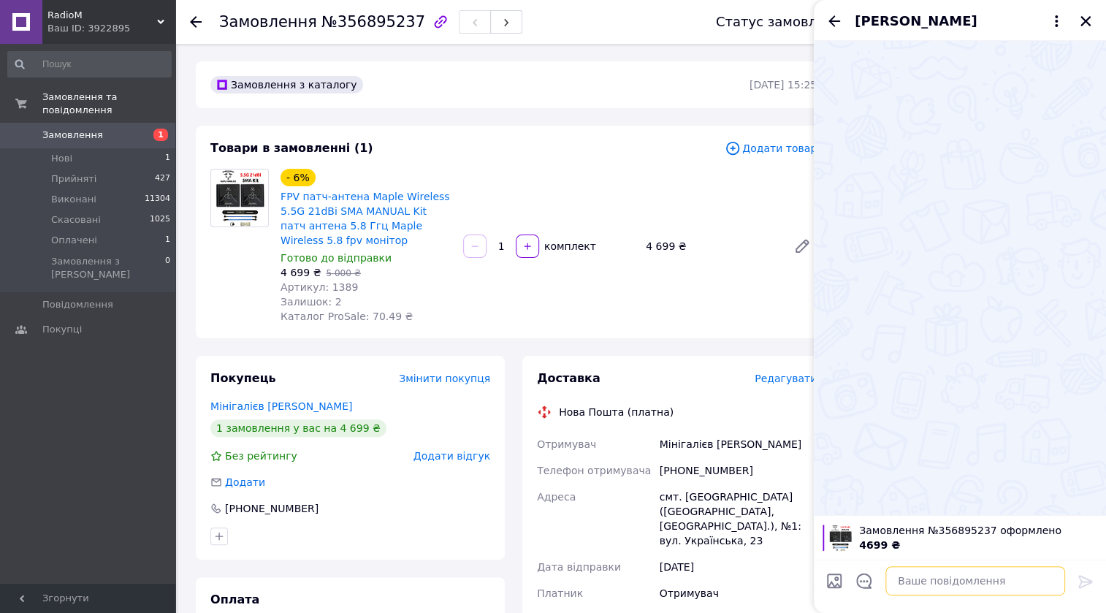
click at [964, 580] on textarea at bounding box center [975, 580] width 180 height 29
paste textarea "Вітаю! Ваше замовлення прийнято. Сьогодні планується відправка."
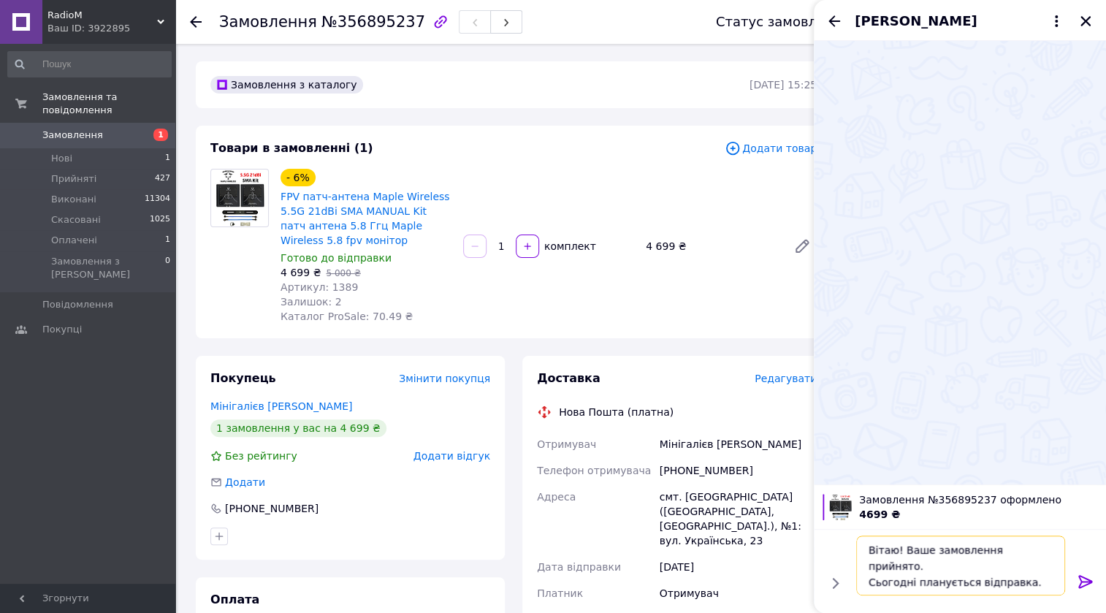
type textarea "Вітаю! Ваше замовлення прийнято. Сьогодні планується відправка."
click at [1089, 582] on icon at bounding box center [1085, 581] width 14 height 13
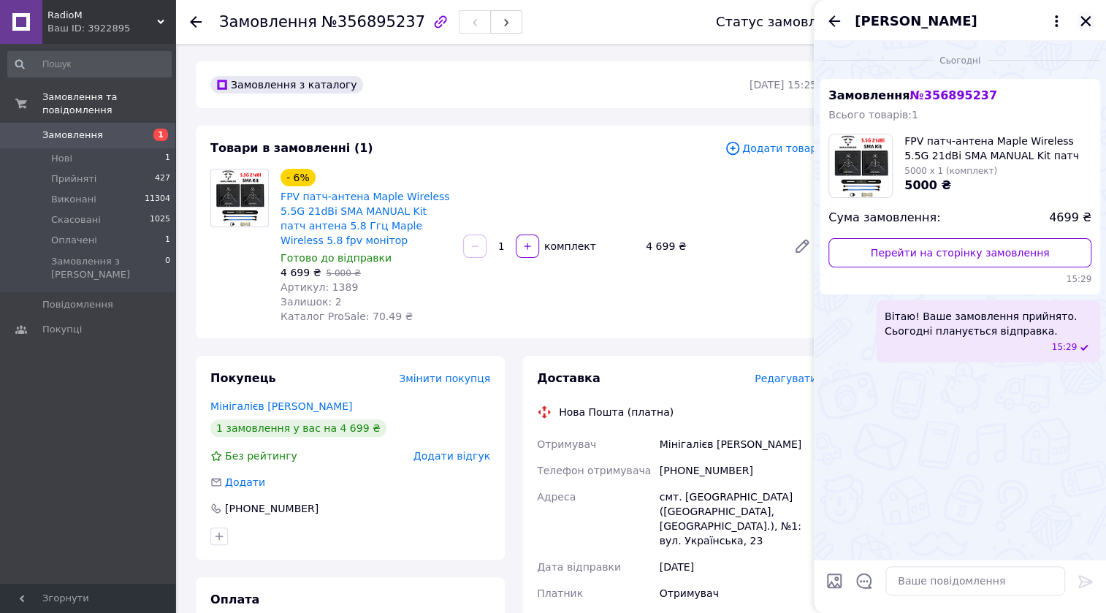
click at [1084, 20] on icon "Закрити" at bounding box center [1085, 21] width 10 height 10
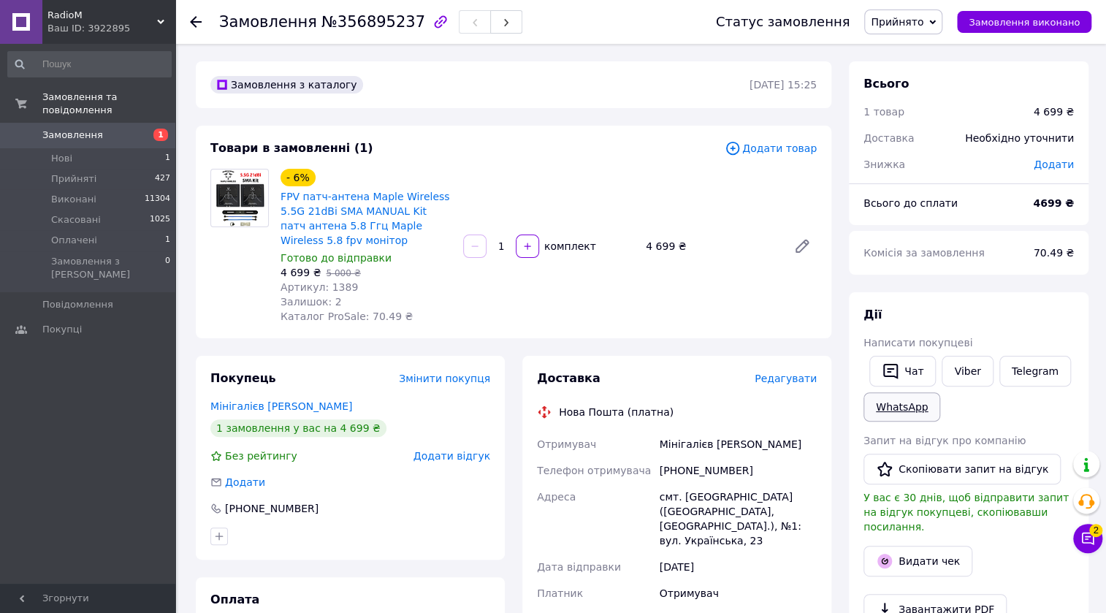
click at [924, 405] on link "WhatsApp" at bounding box center [901, 406] width 77 height 29
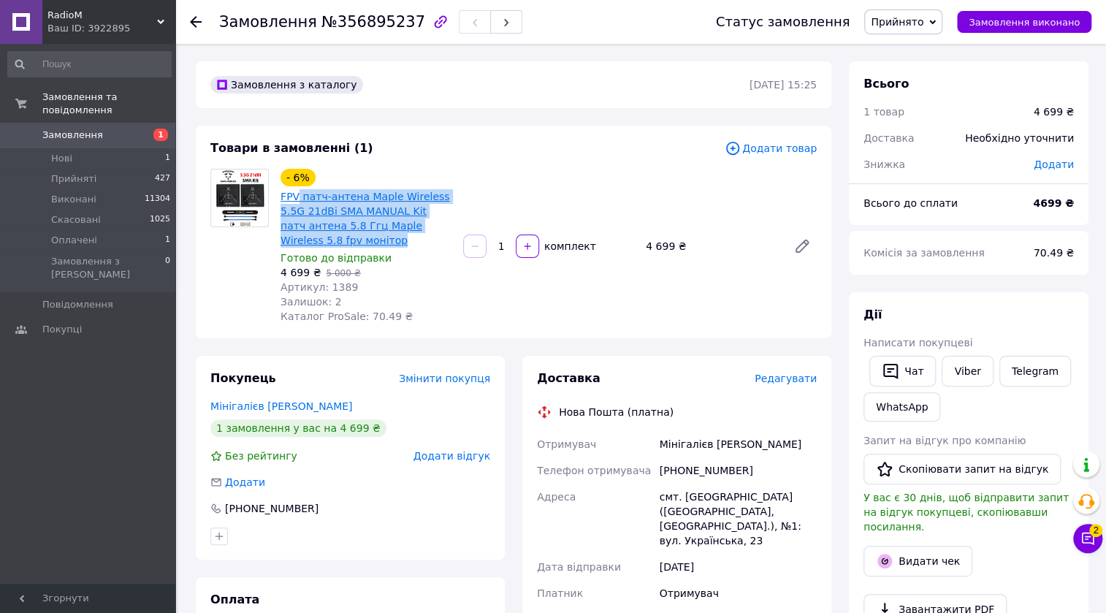
drag, startPoint x: 321, startPoint y: 241, endPoint x: 296, endPoint y: 197, distance: 51.0
click at [296, 197] on span "FPV патч-антена Maple Wireless 5.5G 21dBi SMA MANUAL Kit патч антена 5.8 Ггц Ma…" at bounding box center [366, 218] width 171 height 58
copy link "патч-антена Maple Wireless 5.5G 21dBi SMA MANUAL Kit патч антена 5.8 Ггц Maple …"
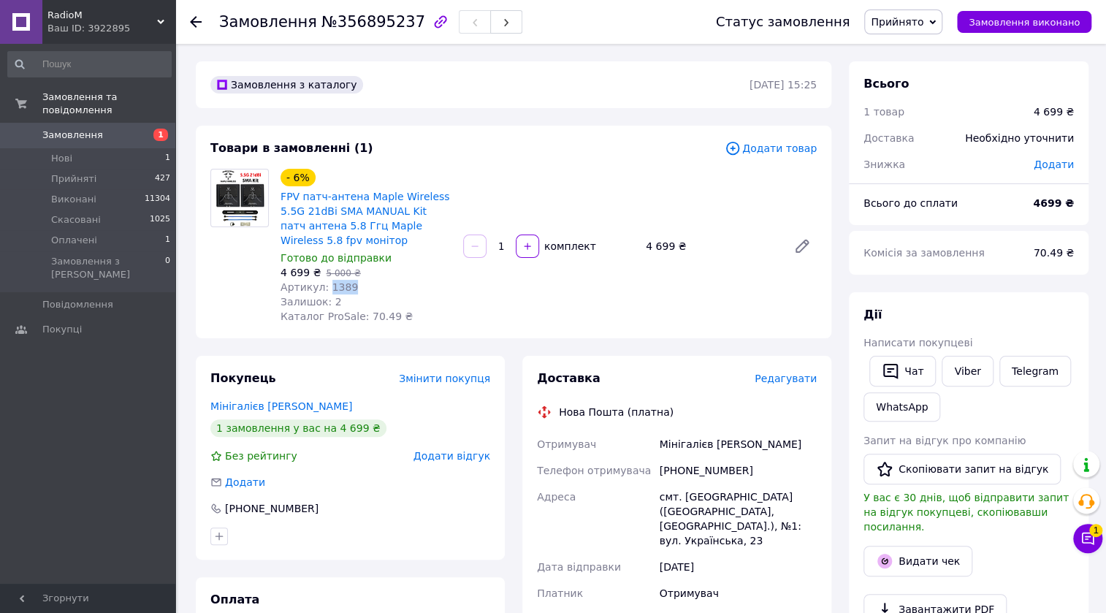
drag, startPoint x: 346, startPoint y: 287, endPoint x: 324, endPoint y: 284, distance: 21.4
click at [324, 284] on div "Артикул: 1389" at bounding box center [366, 287] width 171 height 15
copy span "1389"
click at [770, 149] on span "Додати товар" at bounding box center [771, 148] width 92 height 16
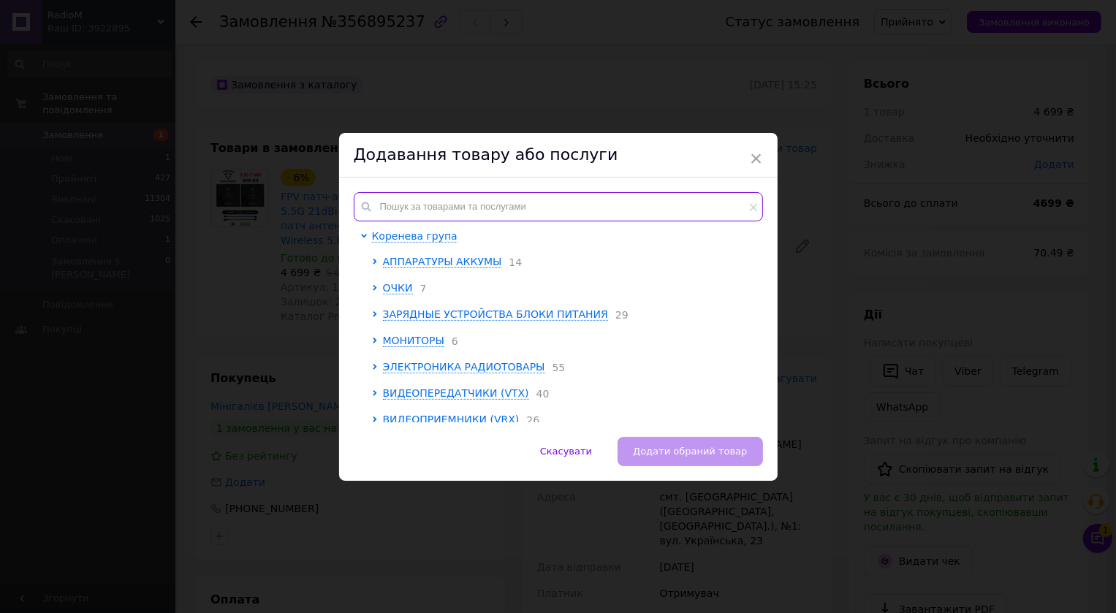
click at [503, 197] on input "text" at bounding box center [558, 206] width 409 height 29
paste input "1191"
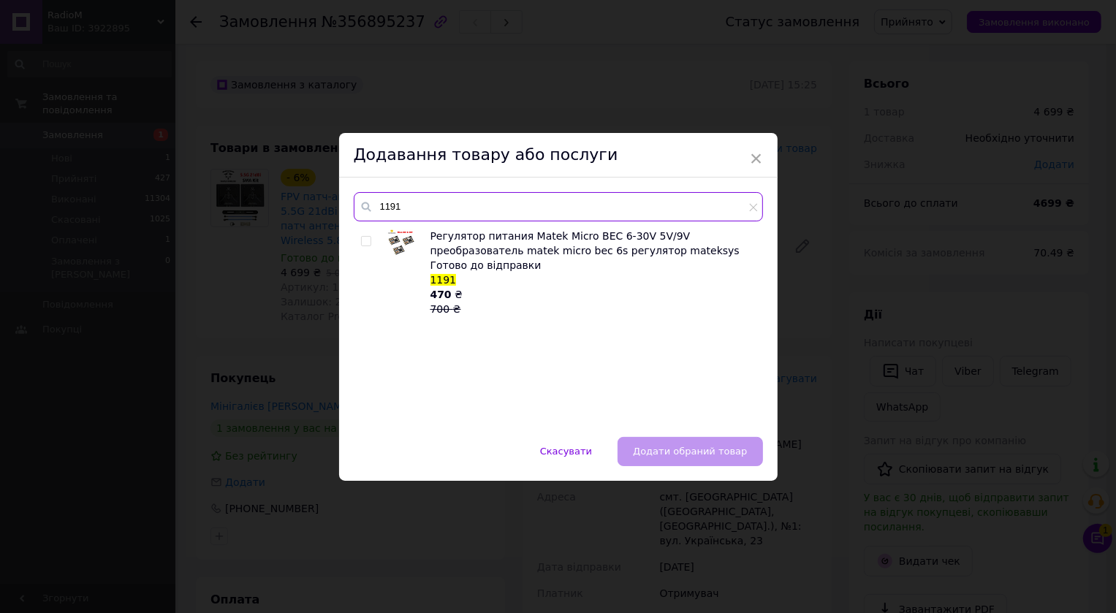
type input "1191"
click at [362, 237] on input "checkbox" at bounding box center [365, 241] width 9 height 9
checkbox input "true"
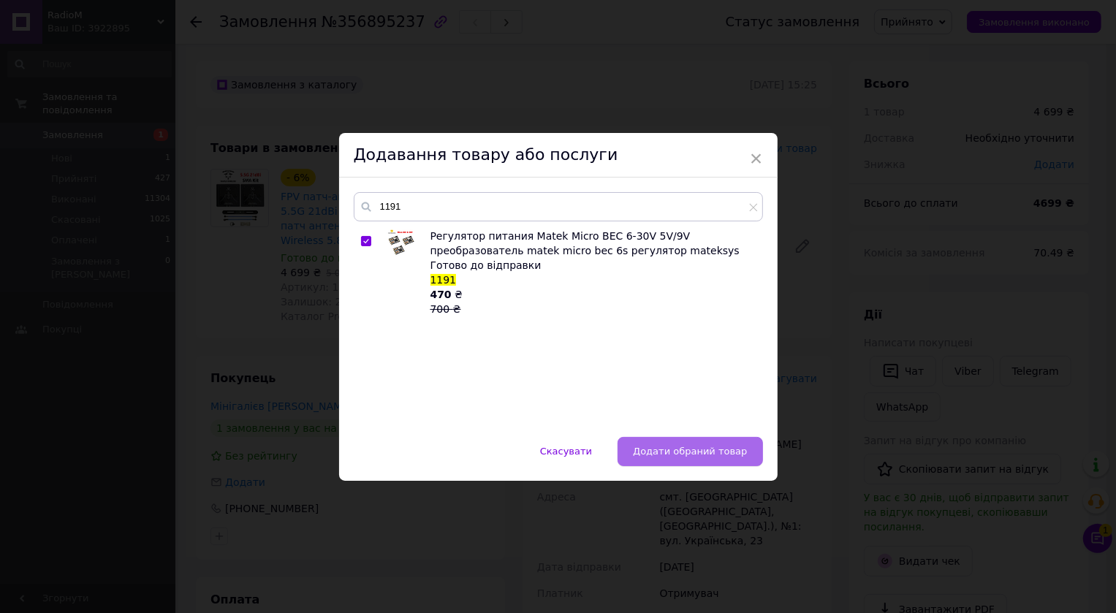
click at [698, 449] on span "Додати обраний товар" at bounding box center [690, 451] width 114 height 11
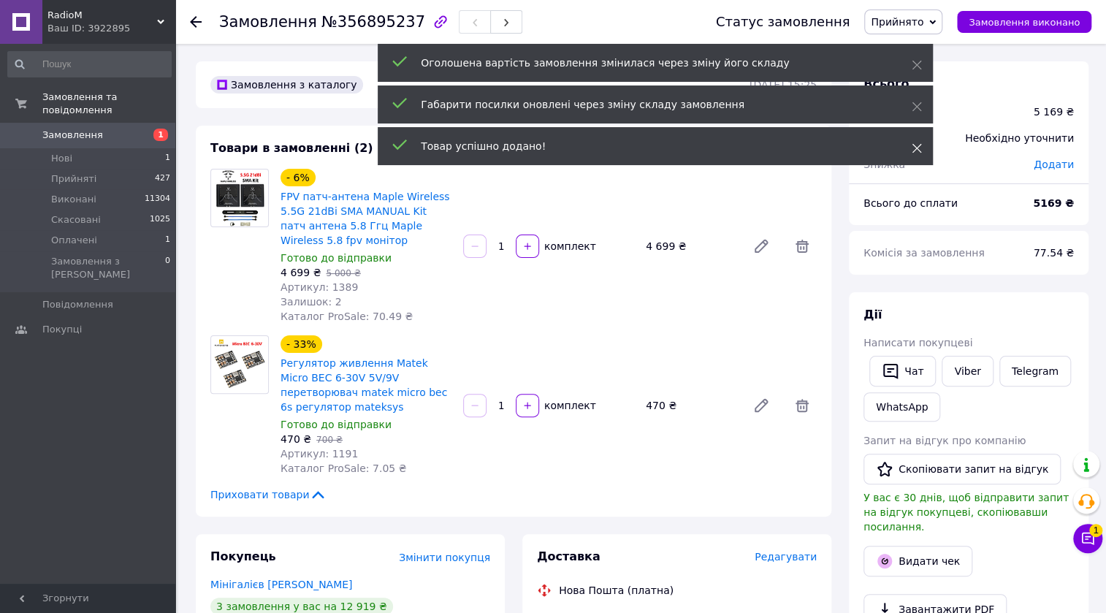
click at [918, 148] on icon at bounding box center [917, 148] width 10 height 10
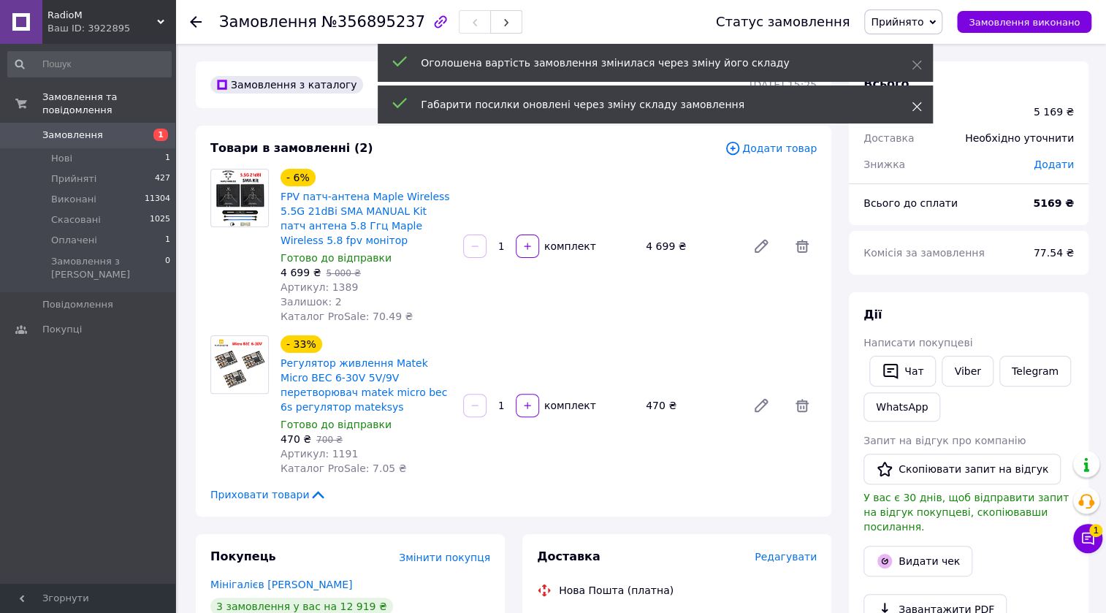
click at [913, 105] on icon at bounding box center [917, 107] width 10 height 10
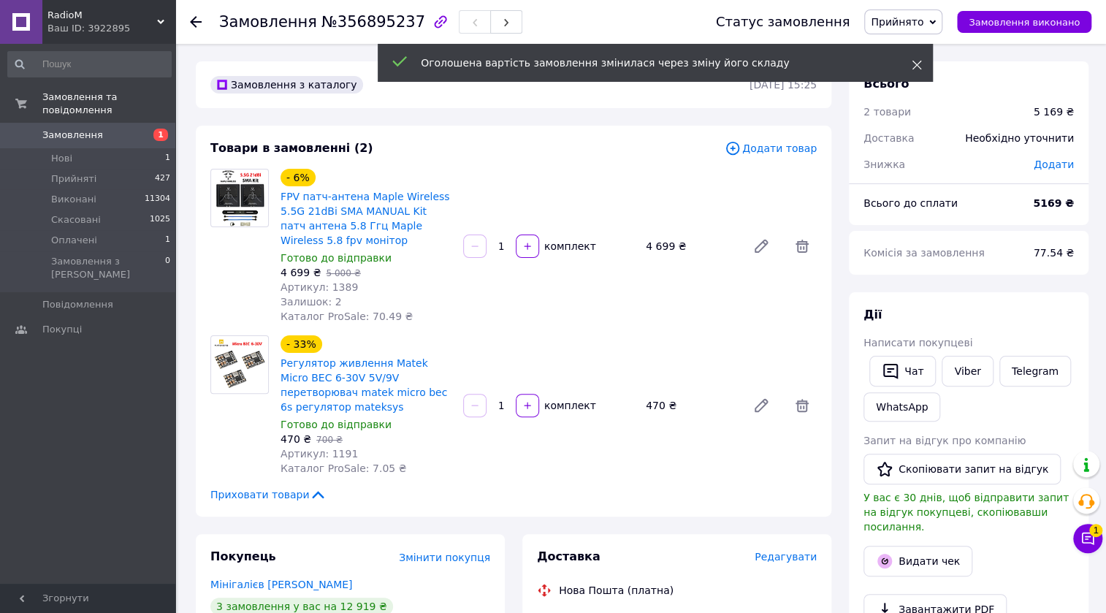
click at [915, 63] on use at bounding box center [916, 65] width 9 height 9
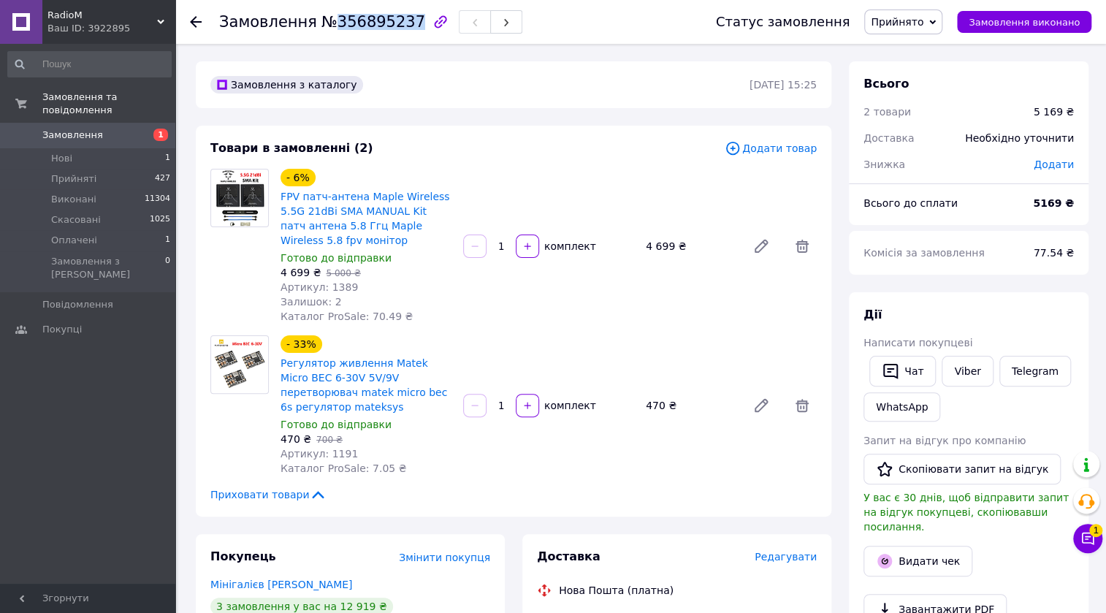
drag, startPoint x: 400, startPoint y: 19, endPoint x: 328, endPoint y: 28, distance: 72.9
click at [328, 28] on span "№356895237" at bounding box center [373, 22] width 104 height 18
copy span "356895237"
click at [764, 151] on span "Додати товар" at bounding box center [771, 148] width 92 height 16
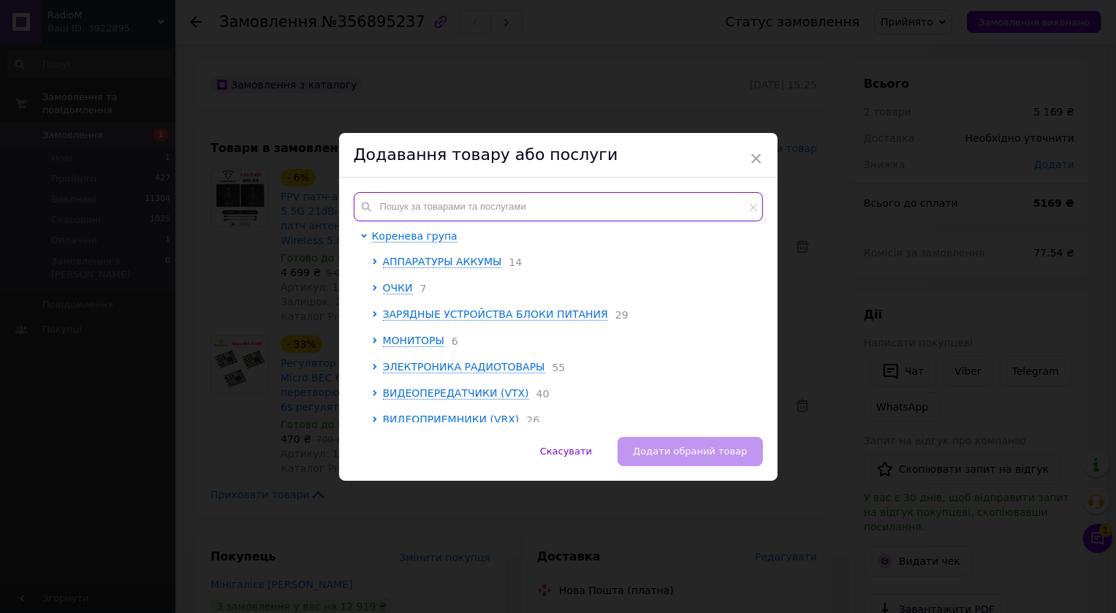
click at [470, 207] on input "text" at bounding box center [558, 206] width 409 height 29
paste input "1053"
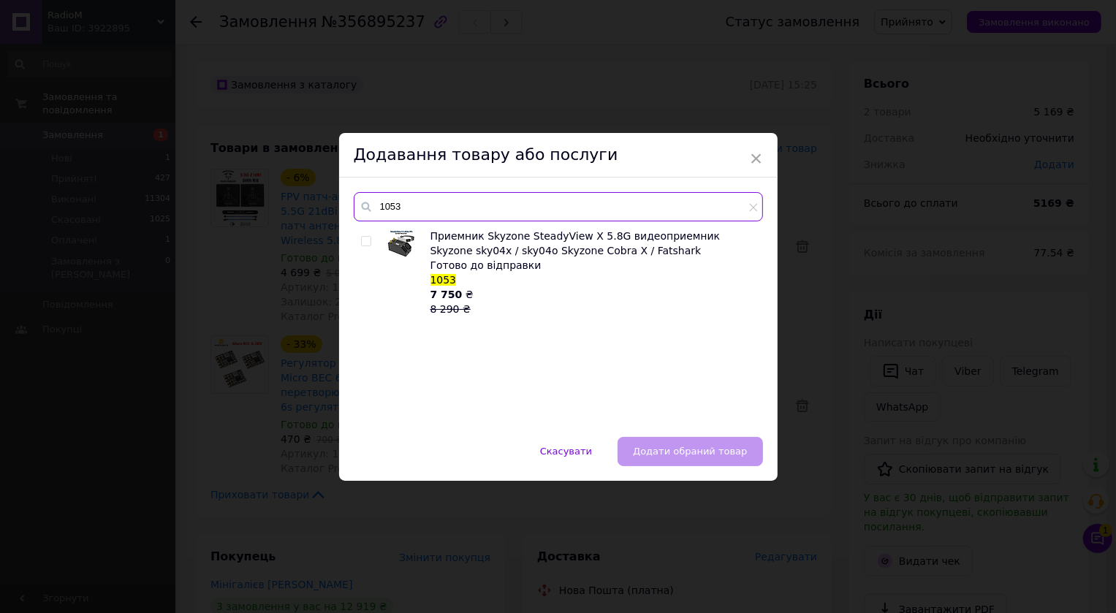
type input "1053"
click at [365, 244] on input "checkbox" at bounding box center [365, 241] width 9 height 9
checkbox input "true"
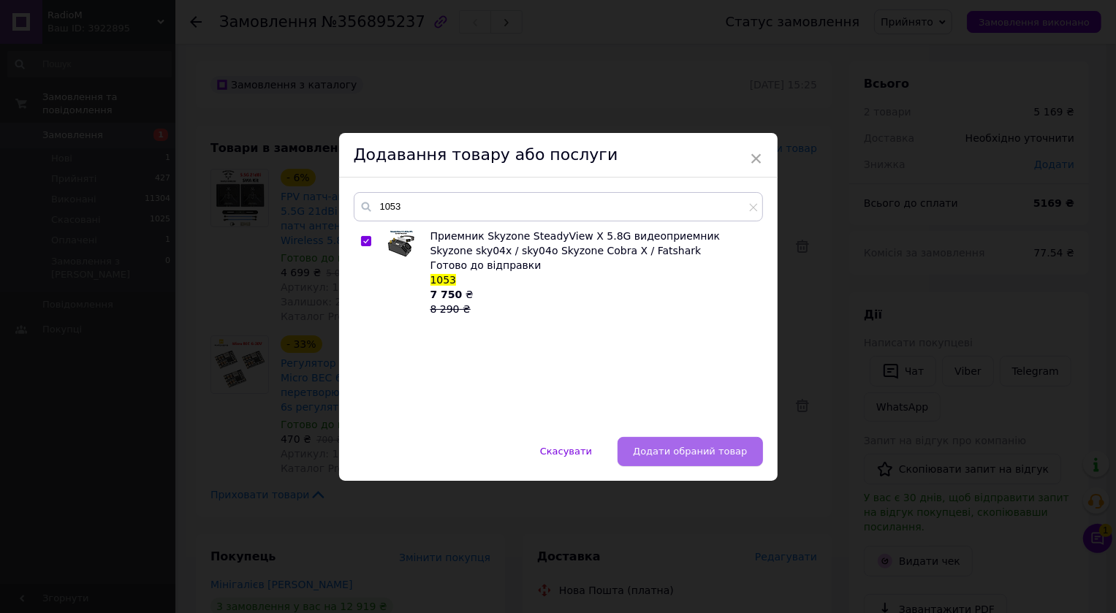
click at [699, 449] on span "Додати обраний товар" at bounding box center [690, 451] width 114 height 11
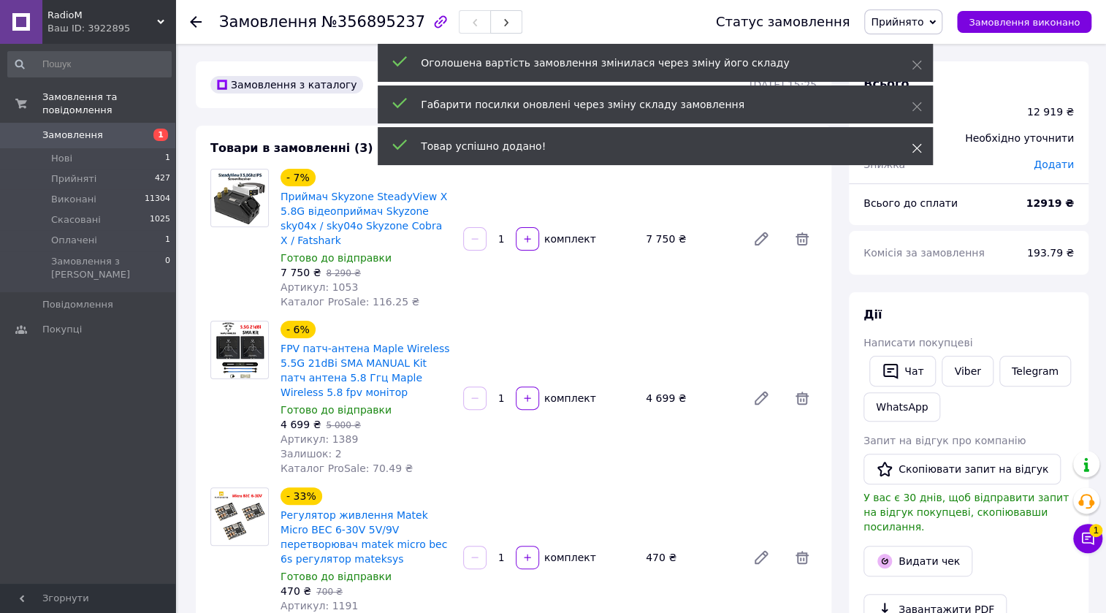
click at [918, 146] on use at bounding box center [916, 148] width 9 height 9
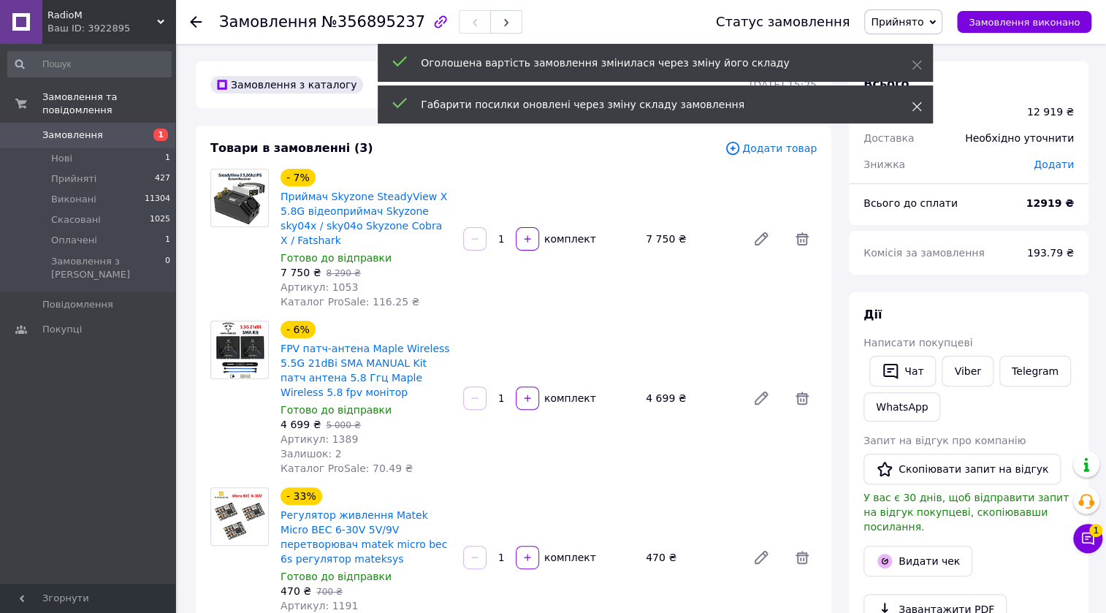
click at [912, 100] on span at bounding box center [917, 106] width 10 height 15
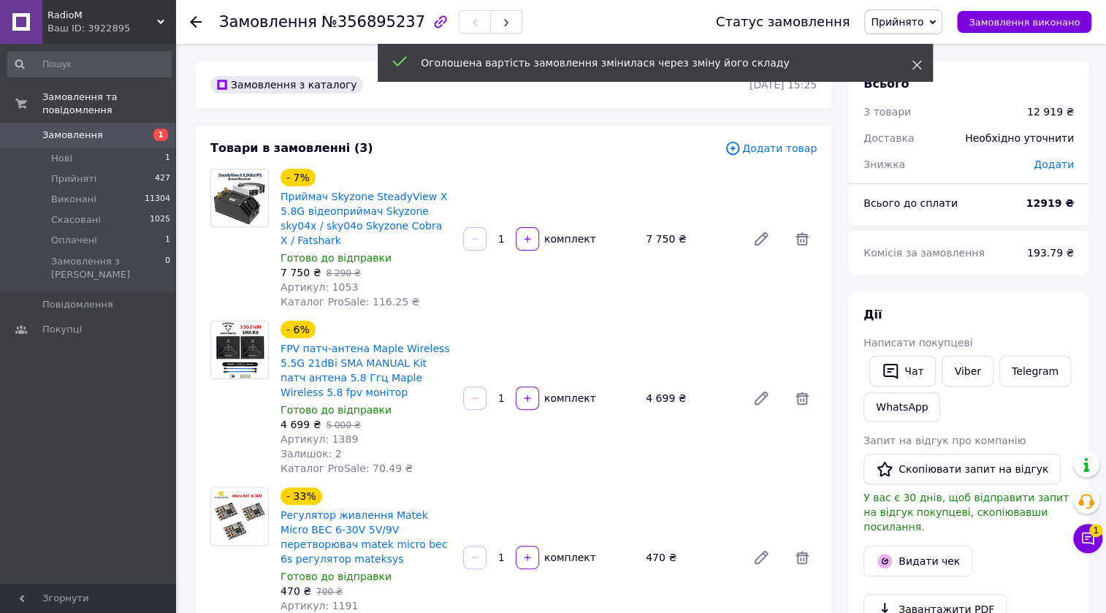
click at [918, 61] on icon at bounding box center [917, 65] width 10 height 10
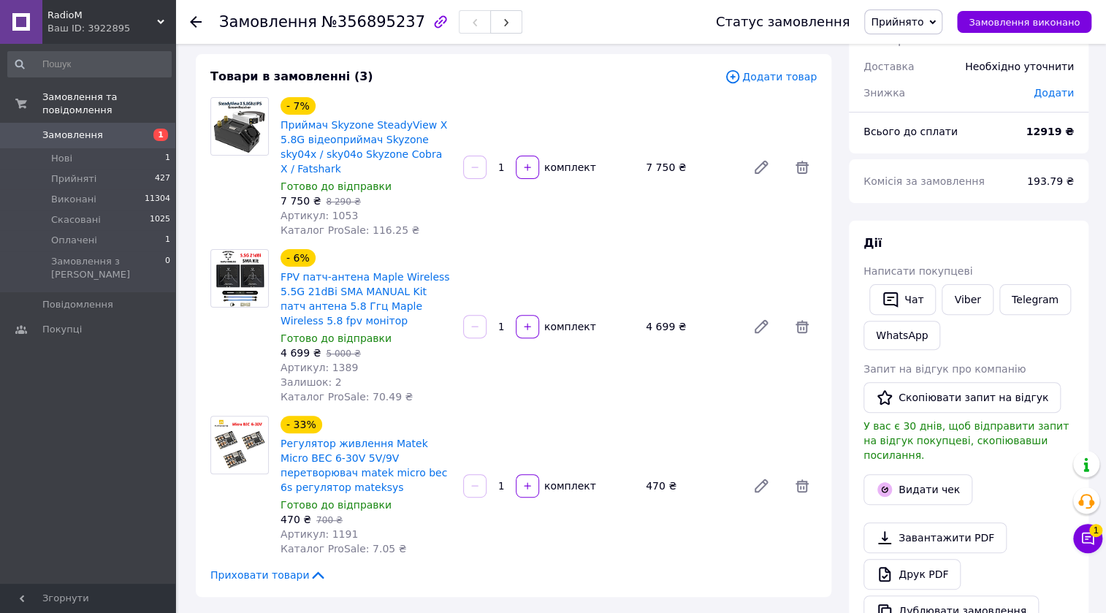
scroll to position [66, 0]
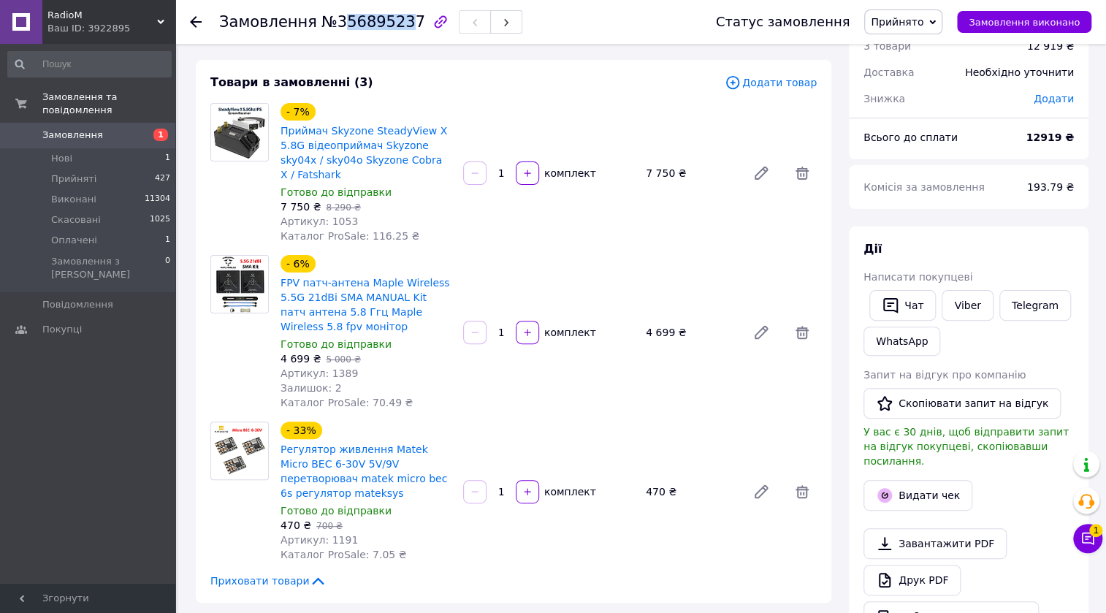
drag, startPoint x: 396, startPoint y: 26, endPoint x: 338, endPoint y: 25, distance: 57.7
click at [332, 25] on span "№356895237" at bounding box center [373, 22] width 104 height 18
drag, startPoint x: 397, startPoint y: 21, endPoint x: 328, endPoint y: 24, distance: 69.5
click at [328, 24] on span "№356895237" at bounding box center [373, 22] width 104 height 18
copy span "356895237"
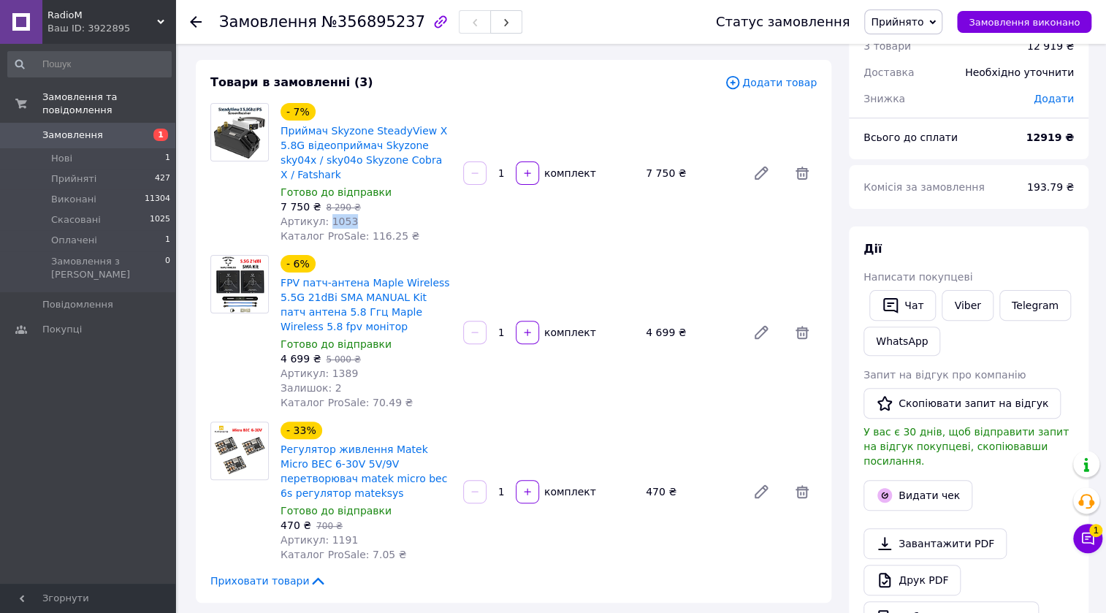
drag, startPoint x: 345, startPoint y: 210, endPoint x: 322, endPoint y: 210, distance: 22.6
click at [322, 216] on span "Артикул: 1053" at bounding box center [319, 222] width 77 height 12
copy span "1053"
click at [555, 511] on div "- 33% Регулятор живлення Matek Micro BEC 6-30V 5V/9V перетворювач matek micro b…" at bounding box center [549, 492] width 548 height 146
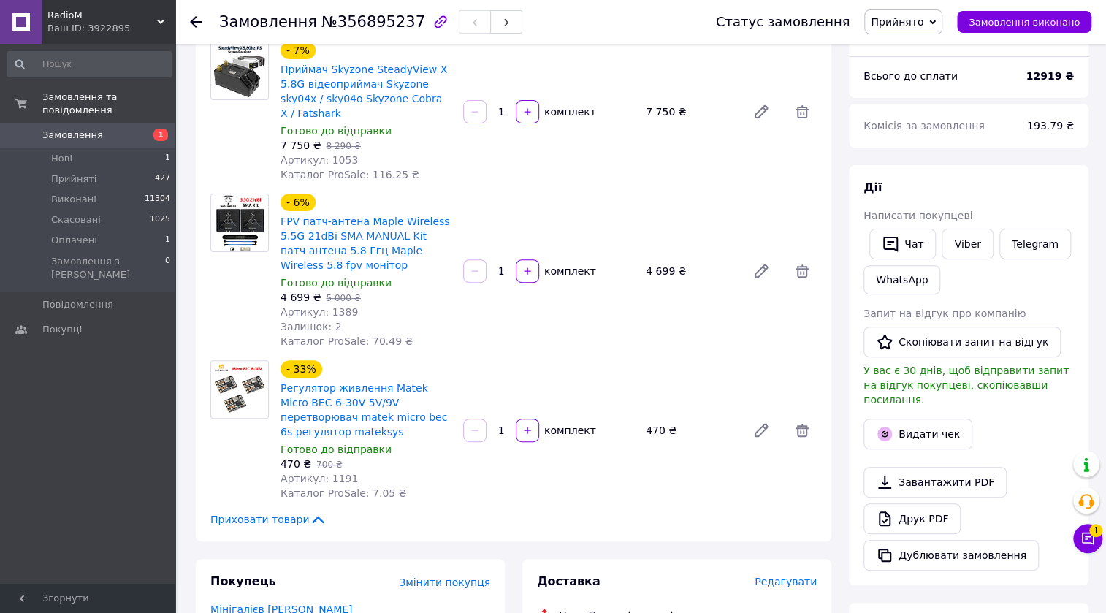
scroll to position [132, 0]
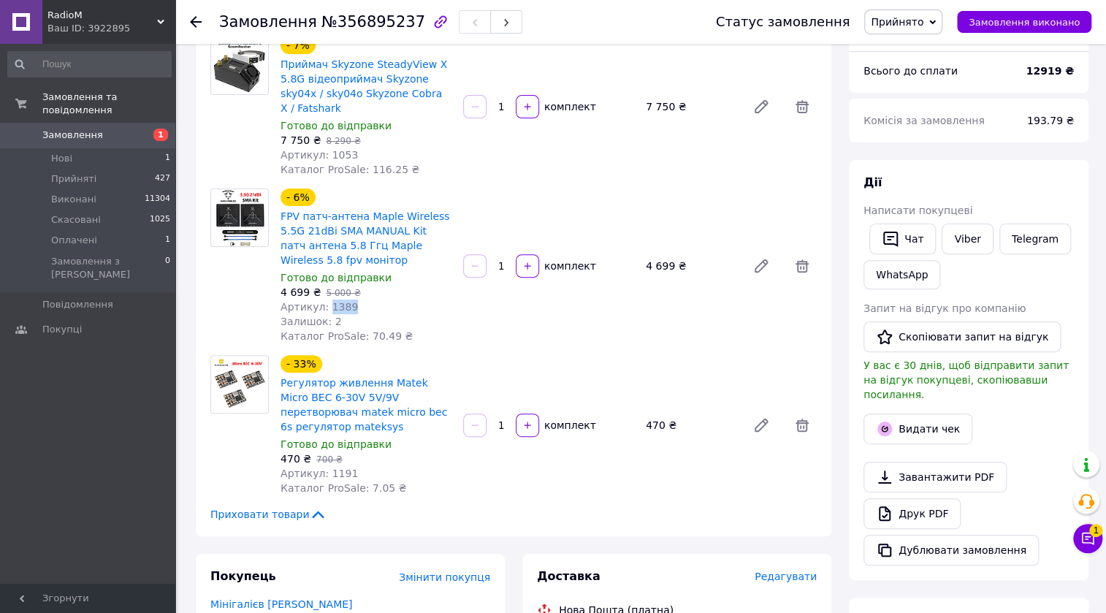
drag, startPoint x: 345, startPoint y: 285, endPoint x: 324, endPoint y: 286, distance: 20.5
click at [324, 301] on span "Артикул: 1389" at bounding box center [319, 307] width 77 height 12
copy span "1389"
drag, startPoint x: 405, startPoint y: 502, endPoint x: 418, endPoint y: 508, distance: 14.1
click at [405, 507] on div "Приховати товари" at bounding box center [513, 514] width 606 height 15
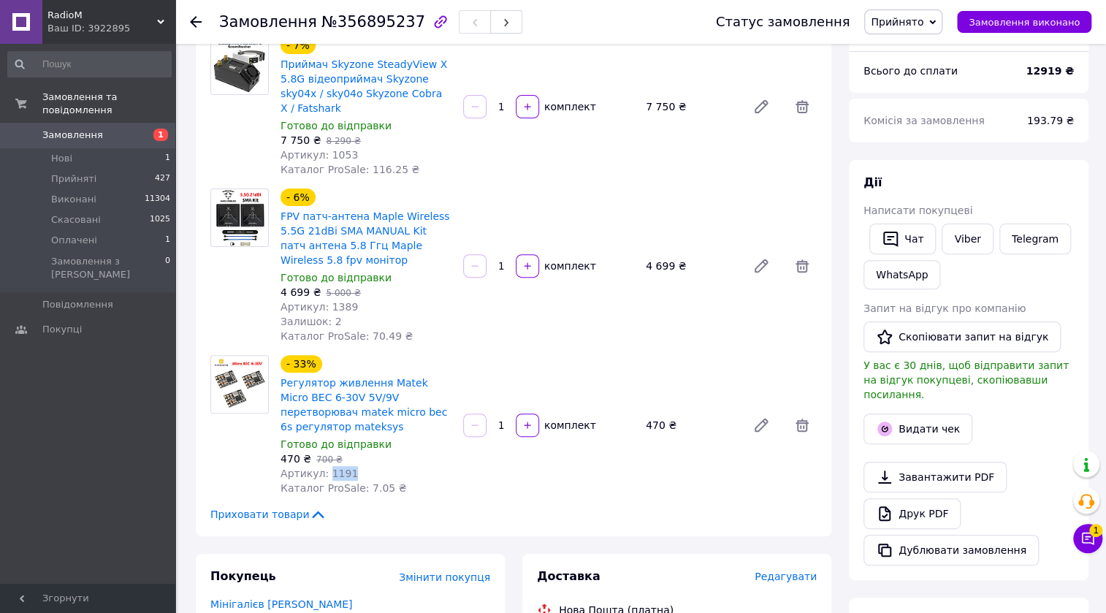
drag, startPoint x: 346, startPoint y: 457, endPoint x: 322, endPoint y: 453, distance: 24.5
click at [322, 466] on div "Артикул: 1191" at bounding box center [366, 473] width 171 height 15
copy span "1191"
click at [443, 507] on div "Приховати товари" at bounding box center [513, 514] width 606 height 15
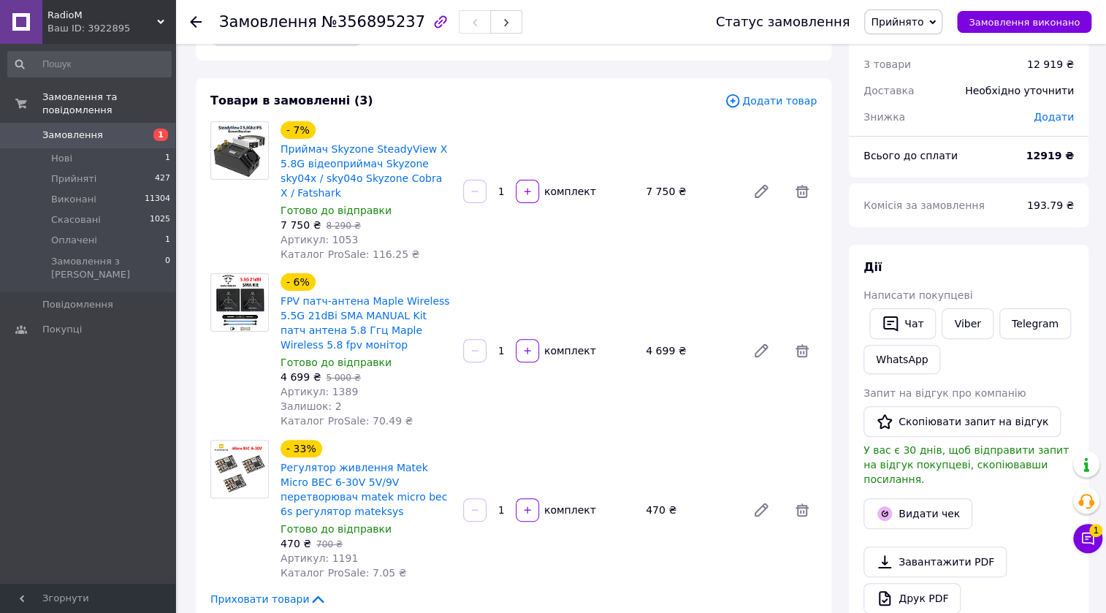
scroll to position [0, 0]
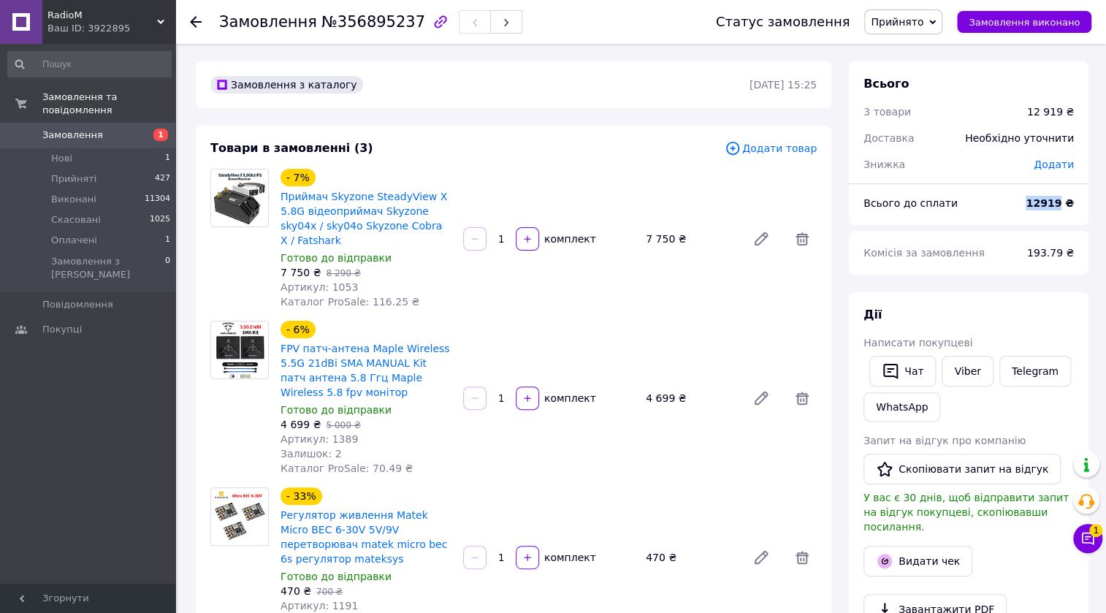
drag, startPoint x: 1066, startPoint y: 201, endPoint x: 1030, endPoint y: 200, distance: 35.8
click at [1030, 200] on div "12919 ₴" at bounding box center [1050, 203] width 66 height 32
copy b "12919"
click at [584, 576] on div "- 33% Регулятор живлення Matek Micro BEC 6-30V 5V/9V перетворювач matek micro b…" at bounding box center [549, 557] width 548 height 146
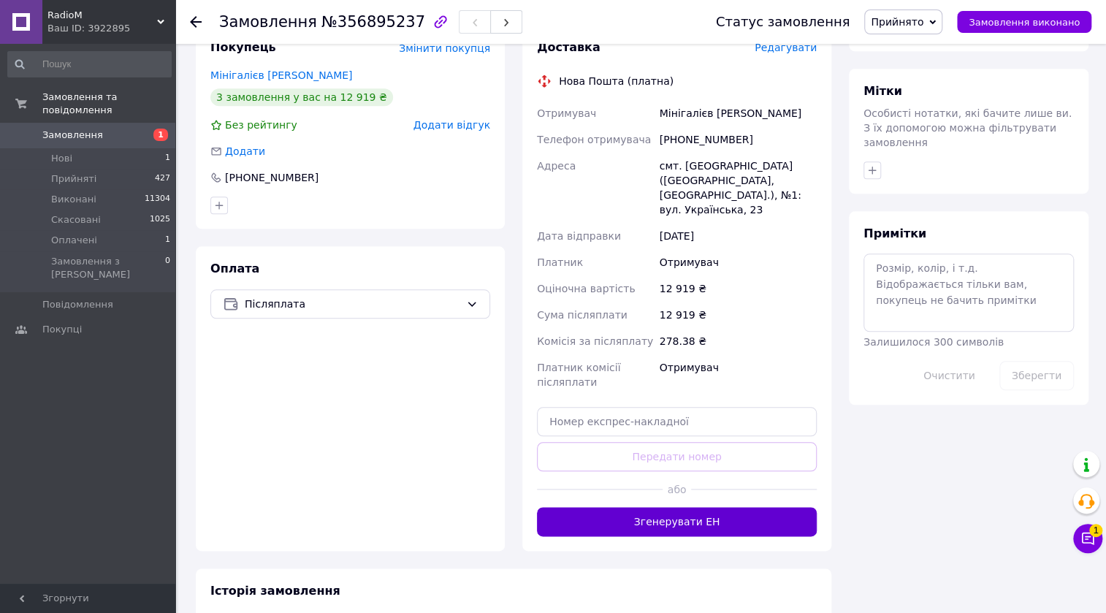
scroll to position [664, 0]
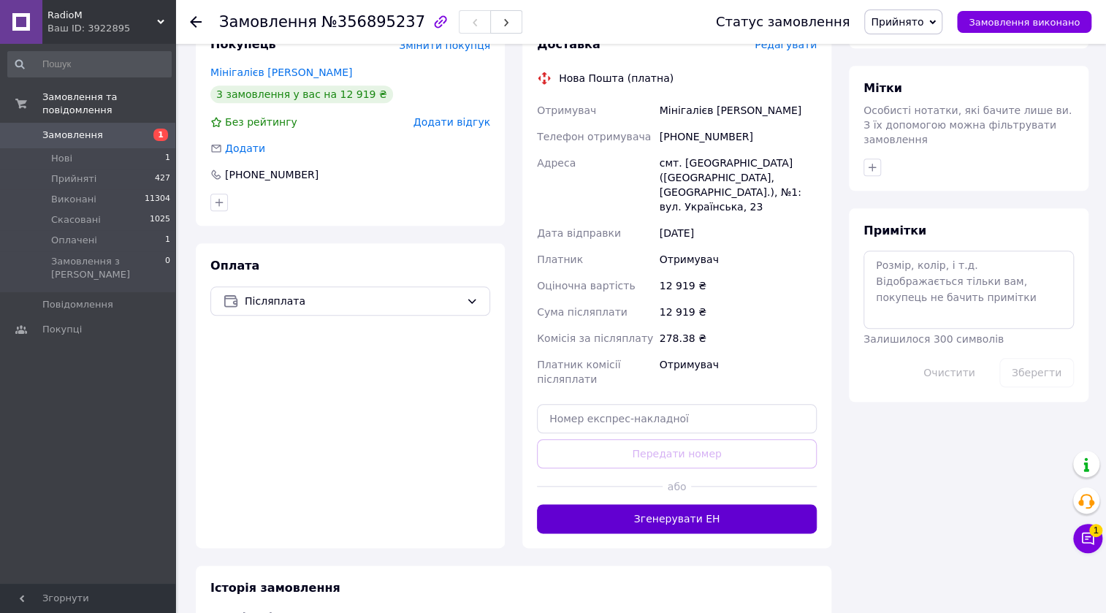
click at [627, 504] on button "Згенерувати ЕН" at bounding box center [677, 518] width 280 height 29
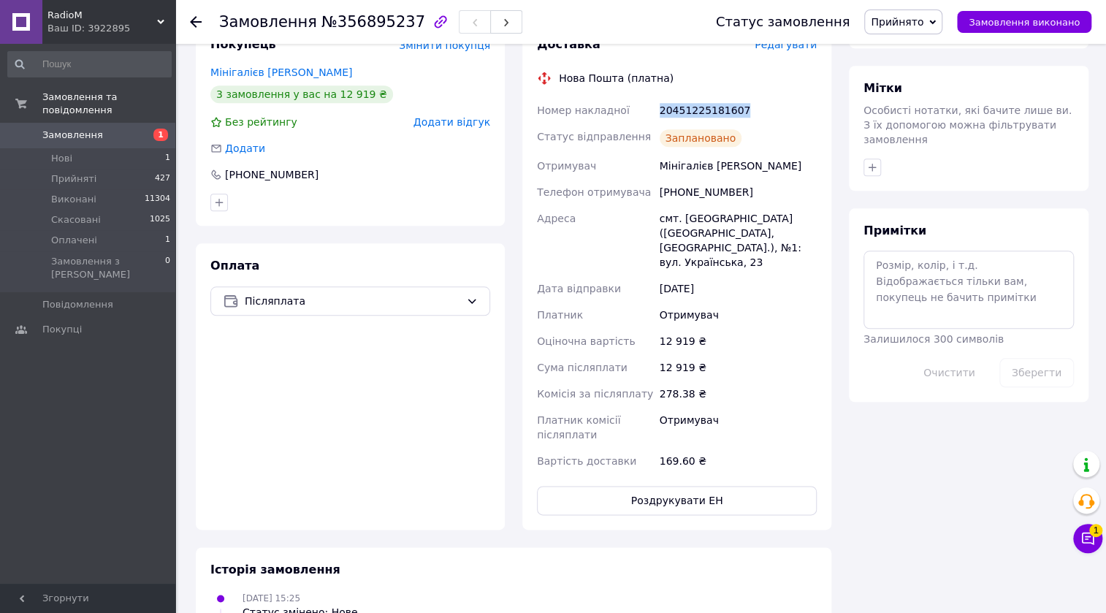
drag, startPoint x: 739, startPoint y: 94, endPoint x: 625, endPoint y: 96, distance: 114.0
click at [625, 97] on div "Номер накладної 20451225181607 Статус відправлення Заплановано Отримувач Мініга…" at bounding box center [677, 285] width 286 height 377
copy div "Номер накладної 20451225181607"
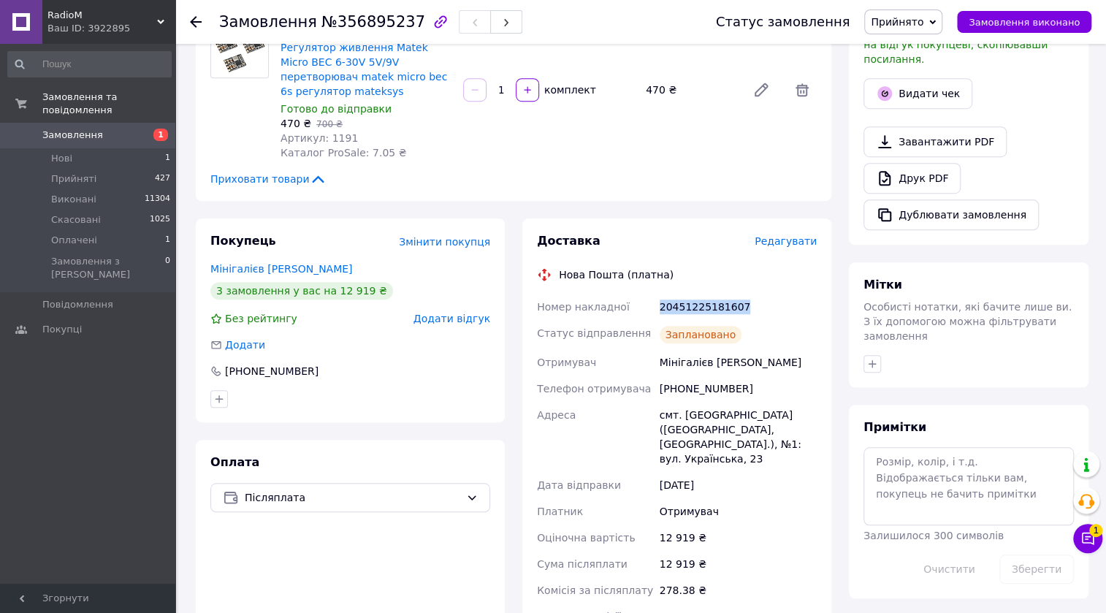
scroll to position [465, 0]
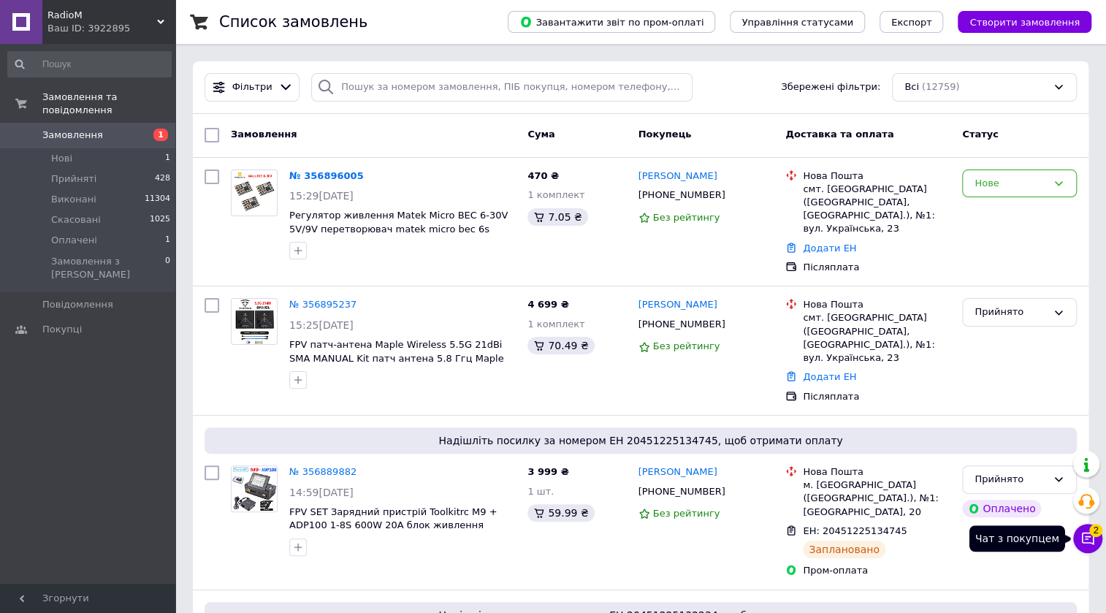
click at [1089, 545] on icon at bounding box center [1087, 538] width 15 height 15
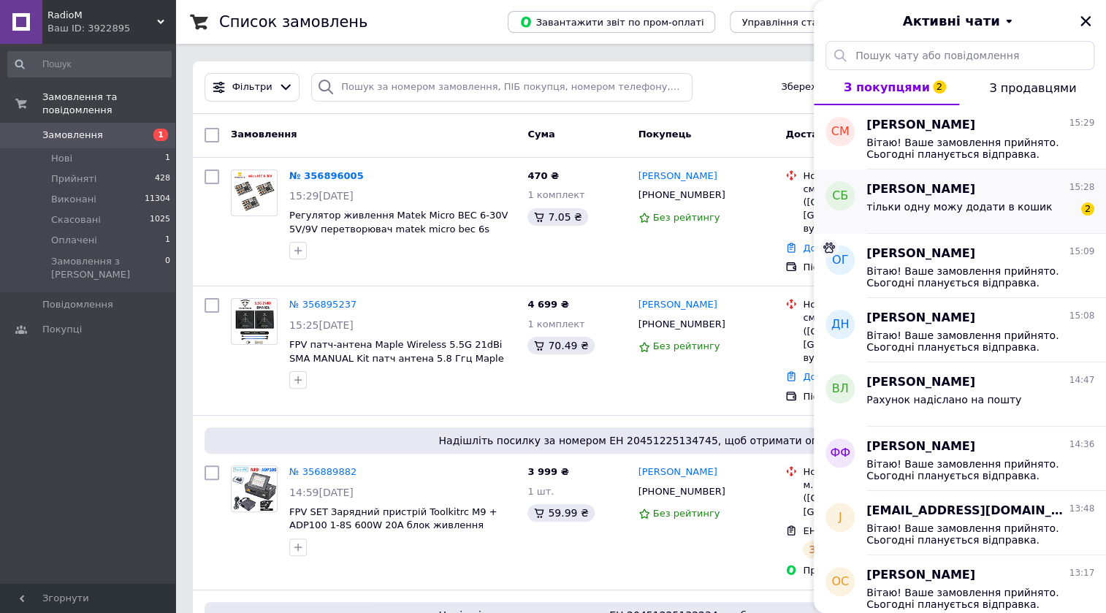
click at [1009, 212] on span "тільки одну можу додати в кошик" at bounding box center [959, 207] width 186 height 12
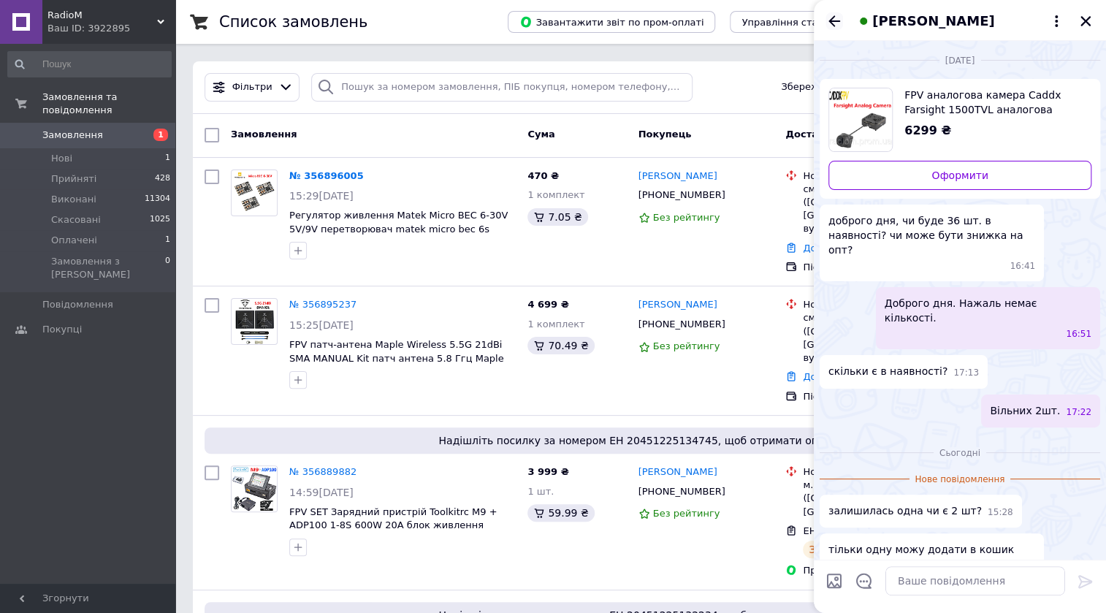
click at [833, 18] on icon "Назад" at bounding box center [834, 20] width 12 height 11
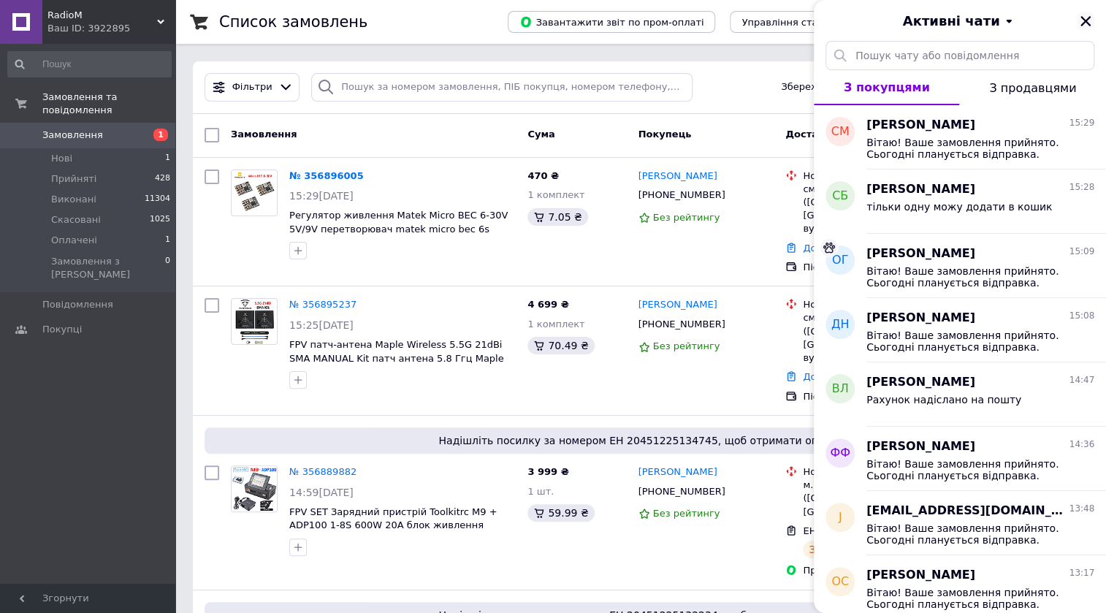
click at [1089, 18] on icon "Закрити" at bounding box center [1085, 21] width 13 height 13
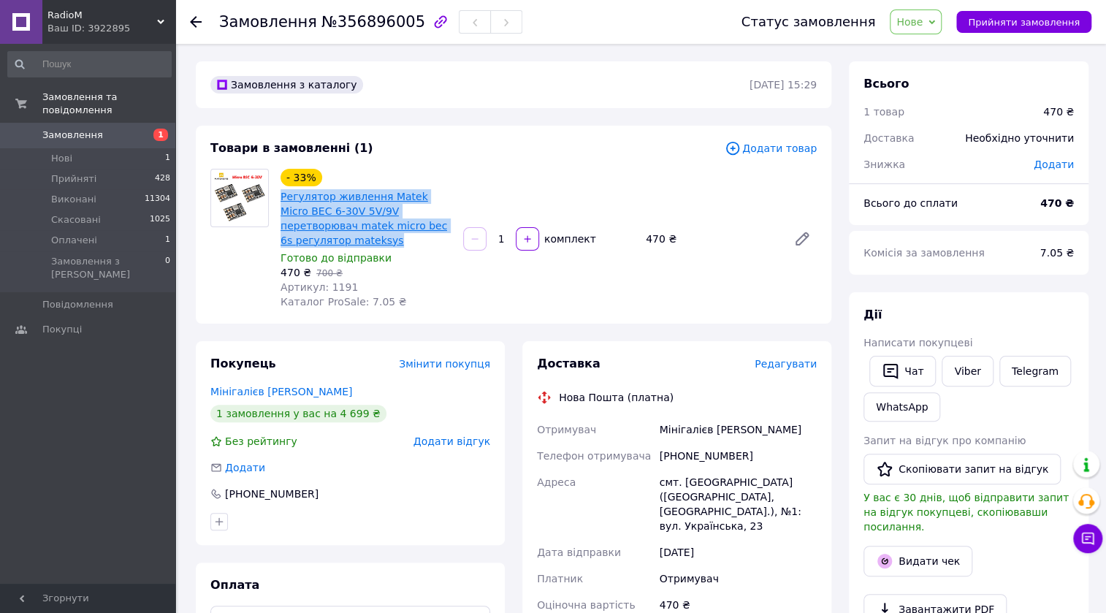
drag, startPoint x: 327, startPoint y: 240, endPoint x: 281, endPoint y: 194, distance: 64.6
click at [281, 194] on span "Регулятор живлення Matek Micro BEC 6-30V 5V/9V перетворювач matek micro bec 6s …" at bounding box center [366, 218] width 171 height 58
copy link "Регулятор живлення Matek Micro BEC 6-30V 5V/9V перетворювач matek micro bec 6s …"
click at [895, 409] on link "WhatsApp" at bounding box center [901, 406] width 77 height 29
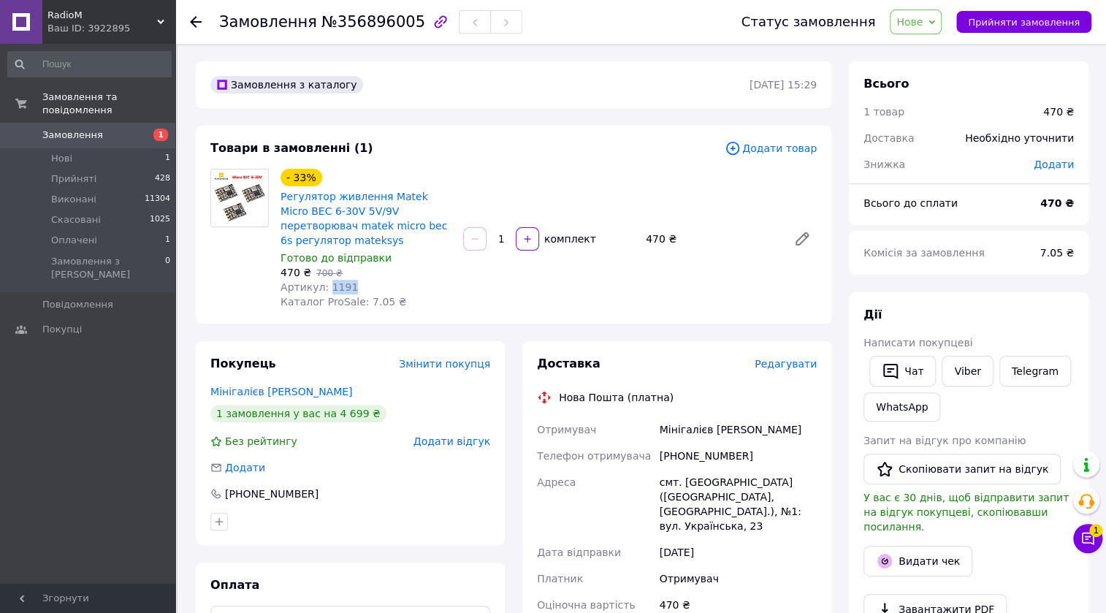
drag, startPoint x: 343, startPoint y: 279, endPoint x: 324, endPoint y: 286, distance: 20.4
click at [324, 286] on span "Артикул: 1191" at bounding box center [319, 287] width 77 height 12
copy span "1191"
click at [935, 25] on icon at bounding box center [932, 22] width 7 height 7
click at [938, 94] on li "Скасовано" at bounding box center [924, 95] width 67 height 22
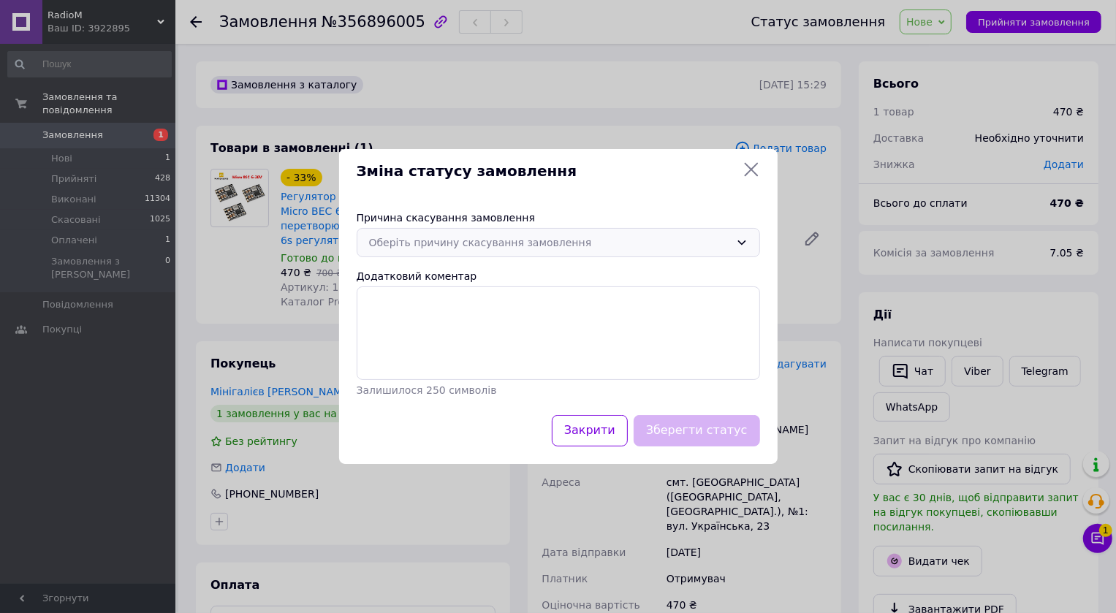
click at [744, 237] on icon at bounding box center [742, 243] width 12 height 12
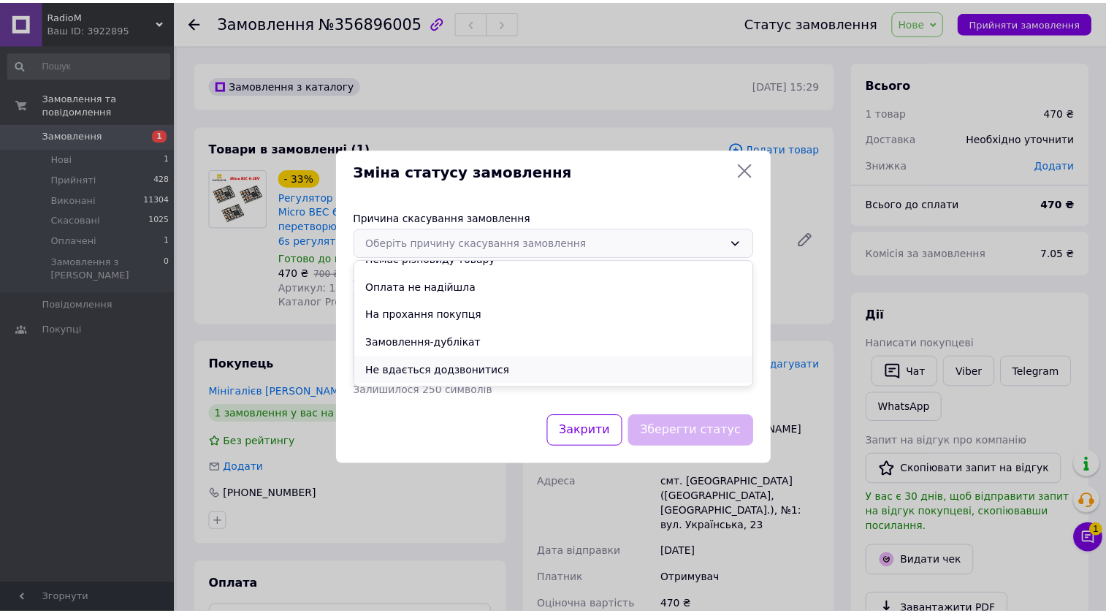
scroll to position [66, 0]
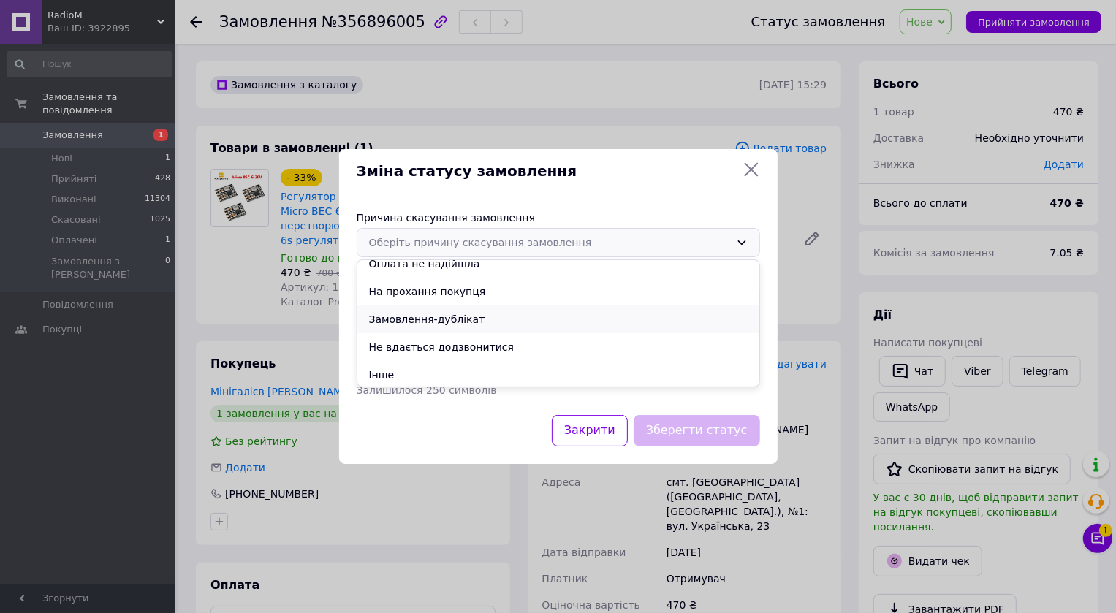
click at [476, 317] on li "Замовлення-дублікат" at bounding box center [558, 319] width 402 height 28
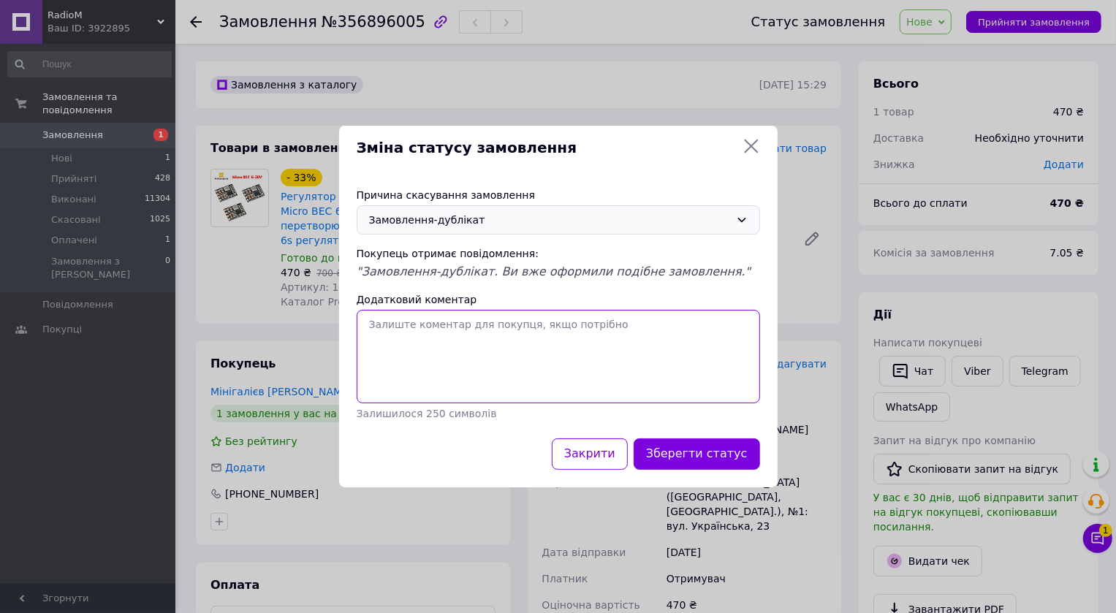
click at [451, 340] on textarea "Додатковий коментар" at bounding box center [558, 357] width 403 height 94
paste textarea "356895237"
type textarea "Цей товар в замовленні 356895237"
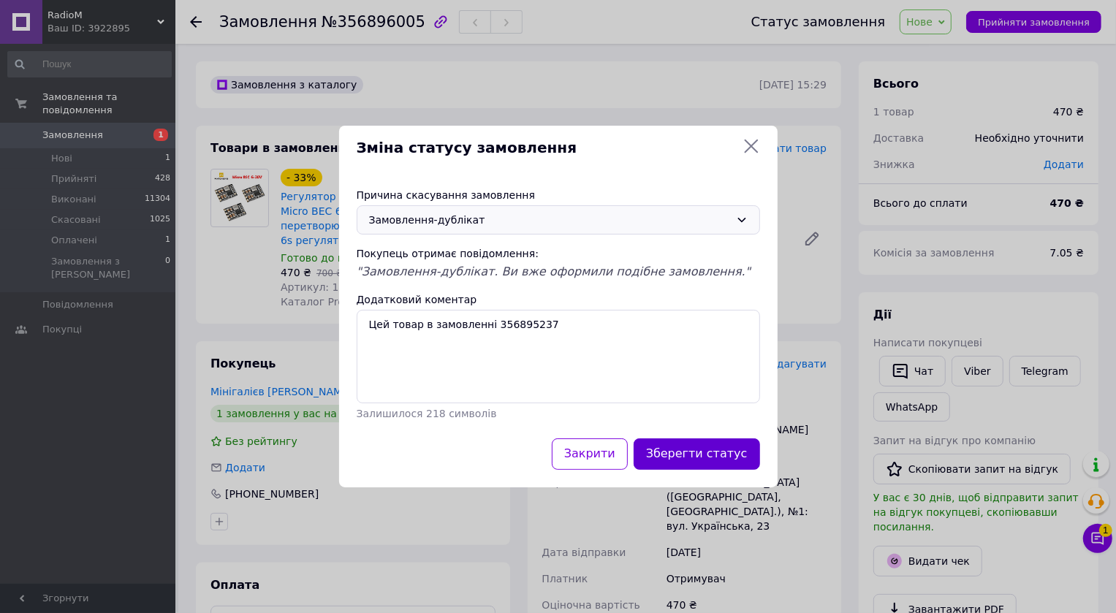
click at [714, 463] on button "Зберегти статус" at bounding box center [696, 453] width 126 height 31
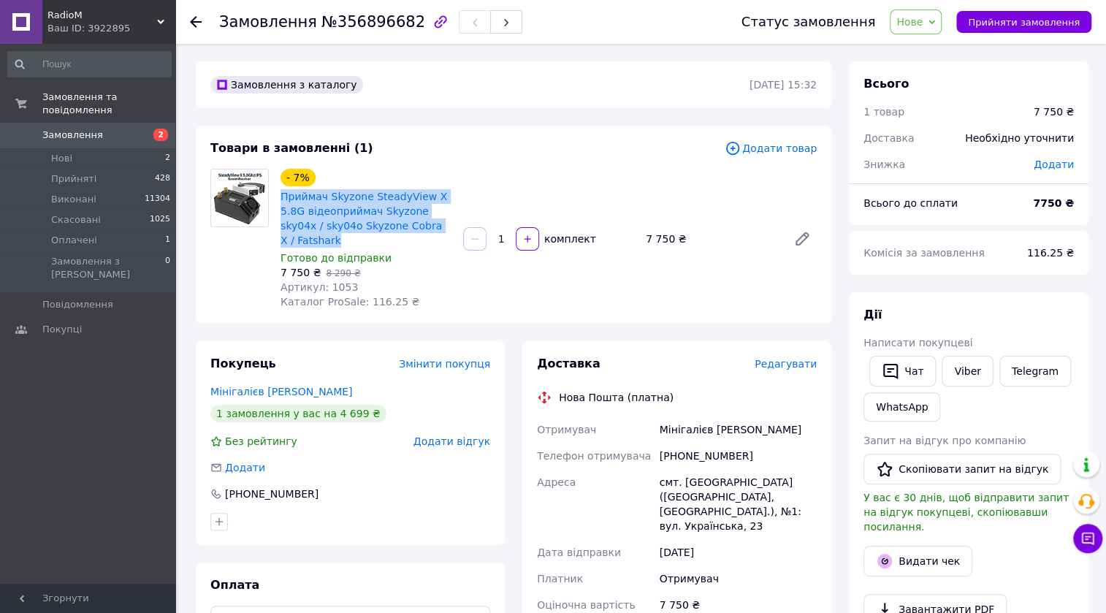
drag, startPoint x: 441, startPoint y: 226, endPoint x: 276, endPoint y: 198, distance: 167.5
click at [276, 198] on div "- 7% Приймач Skyzone SteadyView X 5.8G відеоприймач Skyzone sky04x / sky04o Sky…" at bounding box center [366, 239] width 183 height 146
copy link "Приймач Skyzone SteadyView X 5.8G відеоприймач Skyzone sky04x / sky04o Skyzone …"
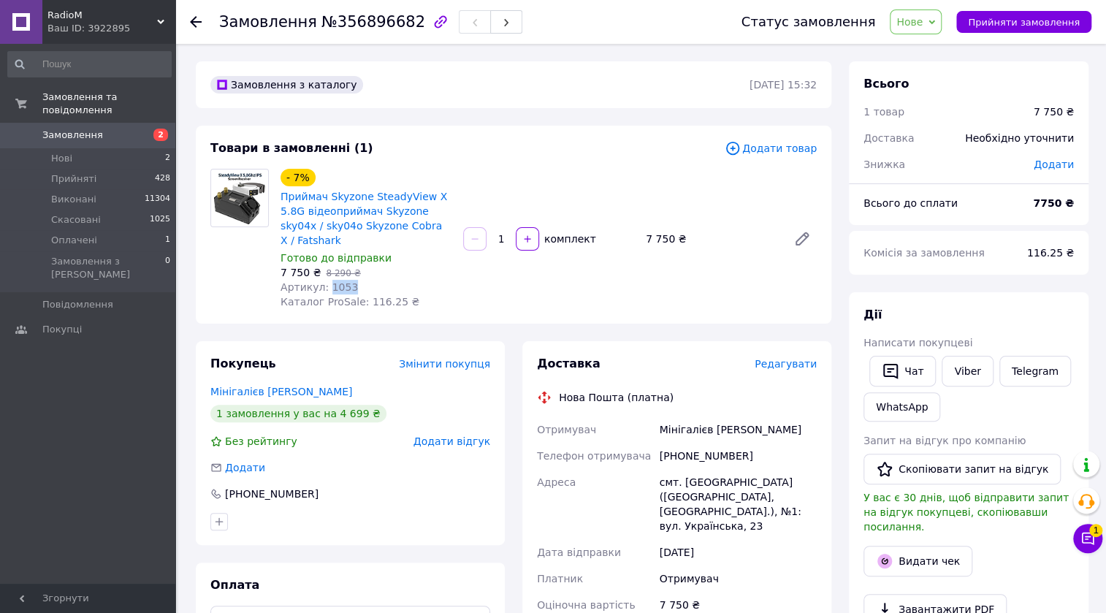
drag, startPoint x: 348, startPoint y: 271, endPoint x: 326, endPoint y: 270, distance: 21.9
click at [326, 280] on div "Артикул: 1053" at bounding box center [366, 287] width 171 height 15
copy span "1053"
click at [923, 24] on span "Нове" at bounding box center [909, 22] width 26 height 12
click at [924, 94] on li "Скасовано" at bounding box center [924, 95] width 67 height 22
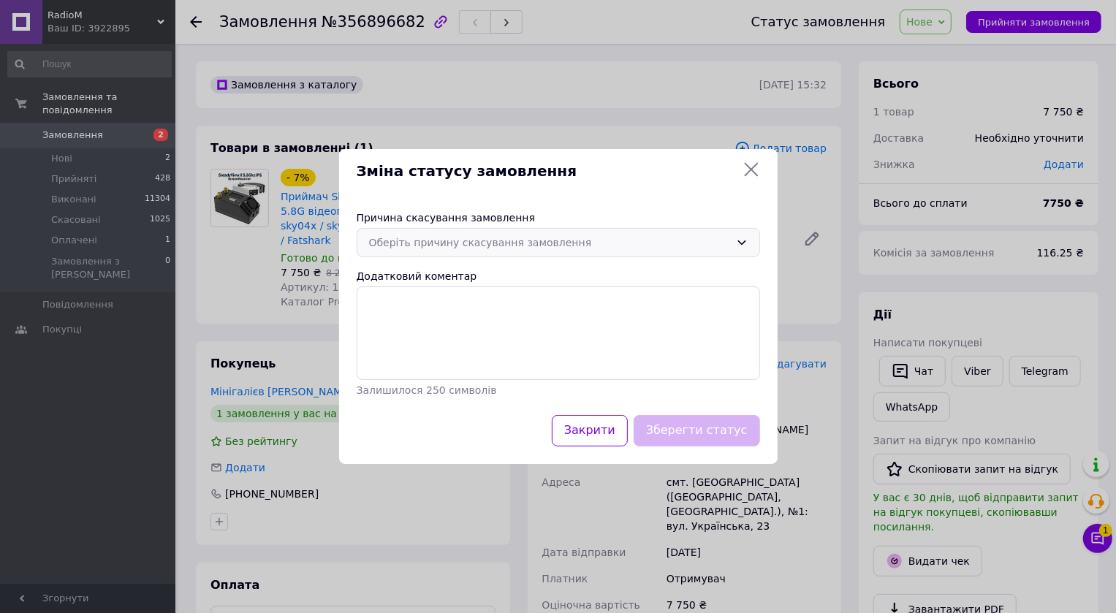
click at [544, 248] on div "Оберіть причину скасування замовлення" at bounding box center [549, 243] width 361 height 16
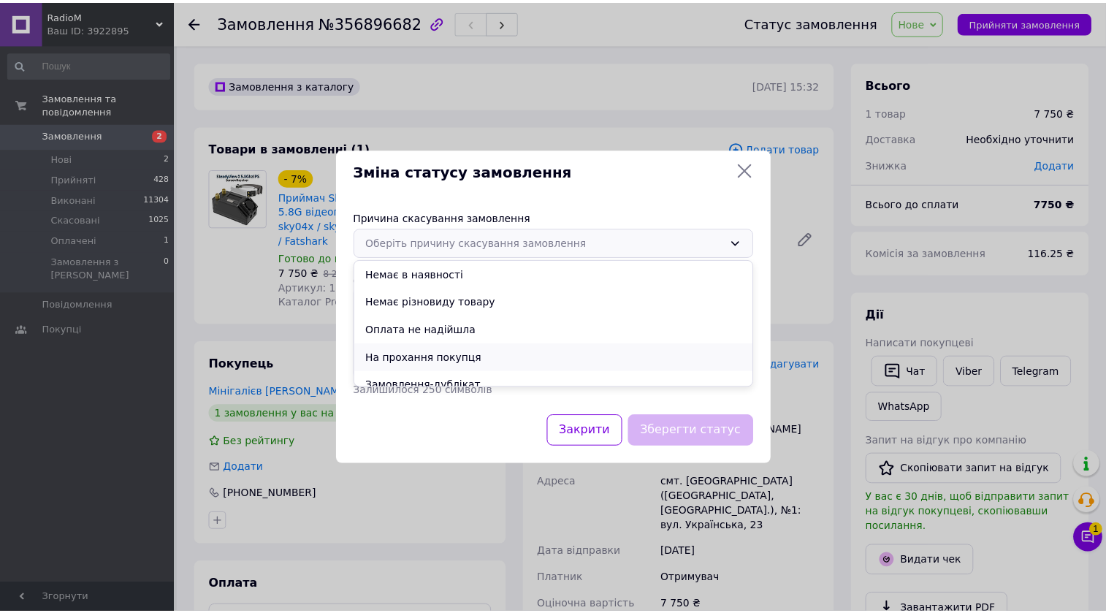
scroll to position [66, 0]
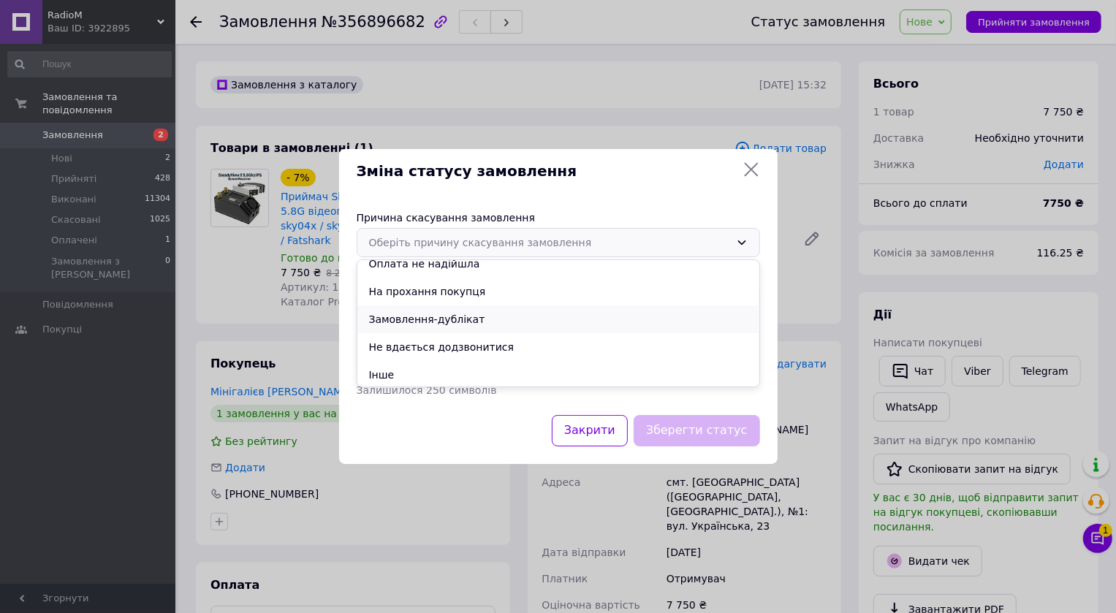
click at [462, 316] on li "Замовлення-дублікат" at bounding box center [558, 319] width 402 height 28
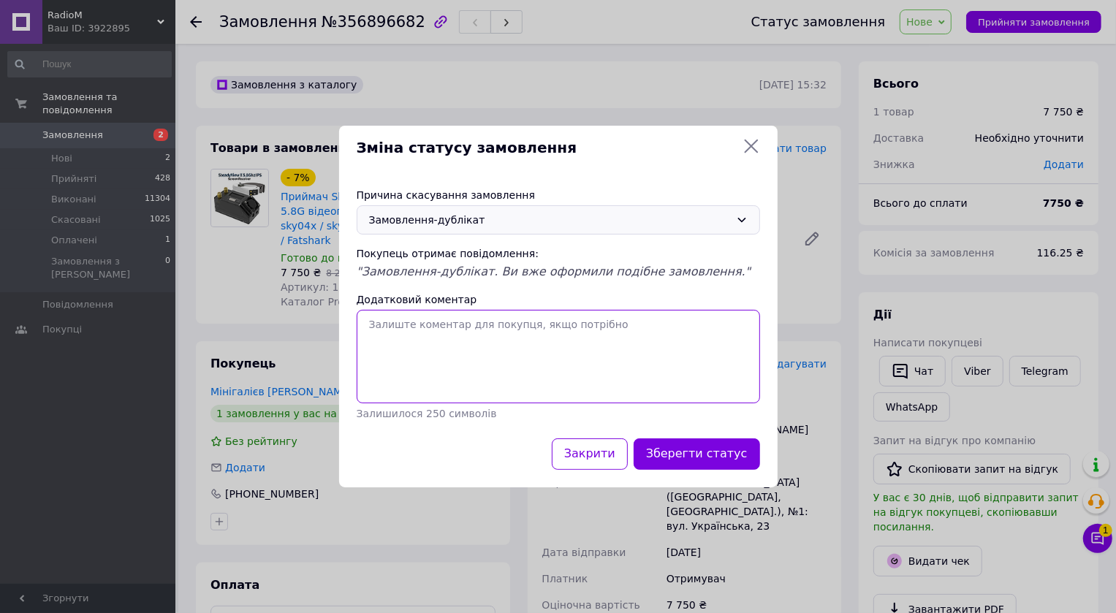
click at [468, 336] on textarea "Додатковий коментар" at bounding box center [558, 357] width 403 height 94
paste textarea "356895237"
type textarea "Цей товар в замовленні 356895237"
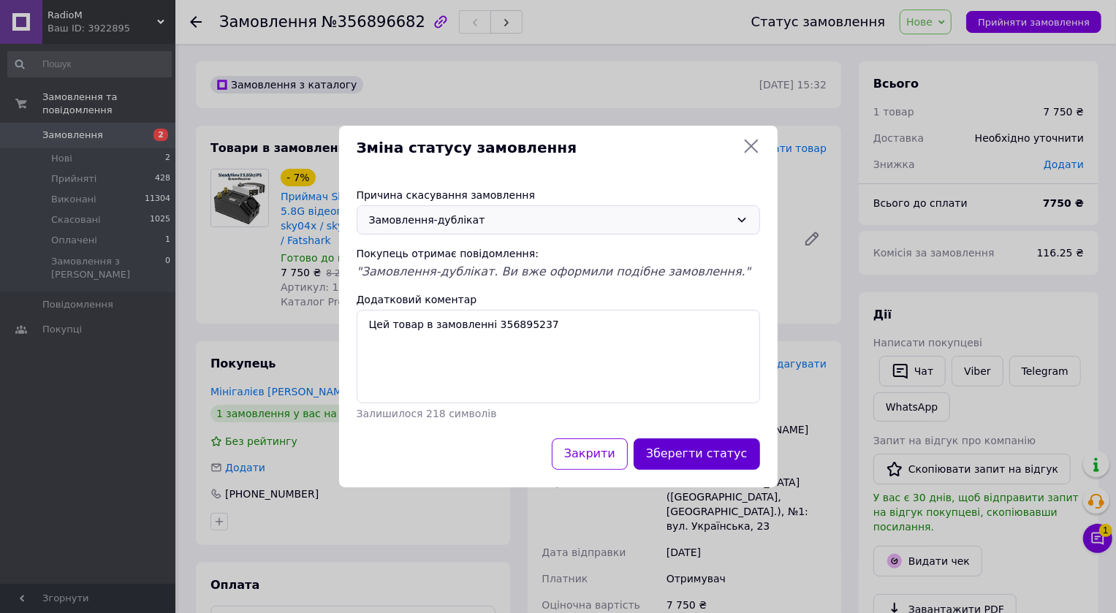
click at [744, 448] on button "Зберегти статус" at bounding box center [696, 453] width 126 height 31
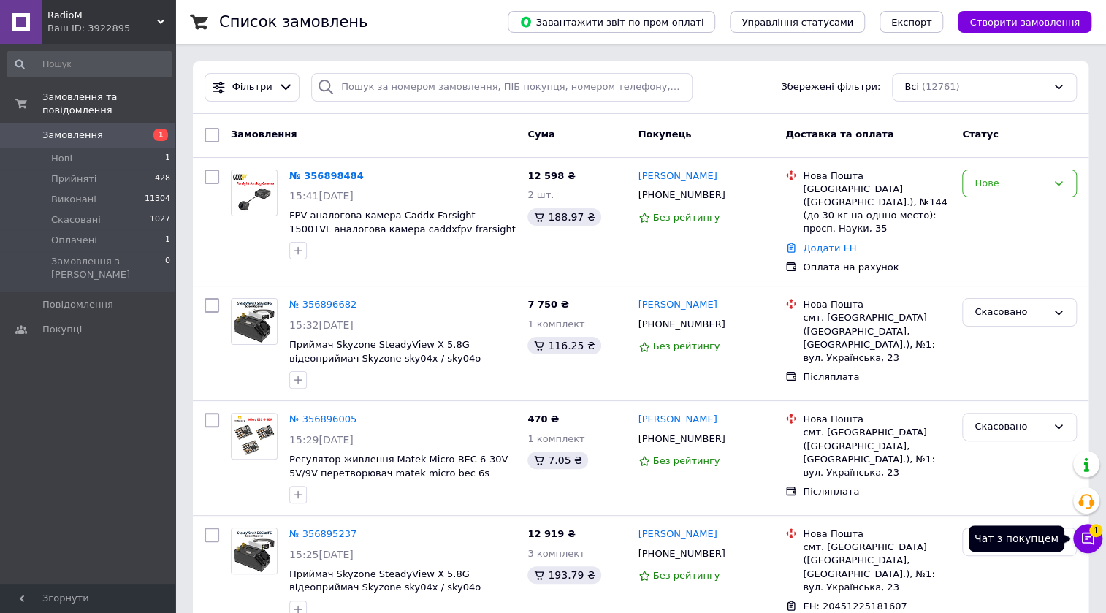
click at [1083, 544] on icon at bounding box center [1087, 538] width 15 height 15
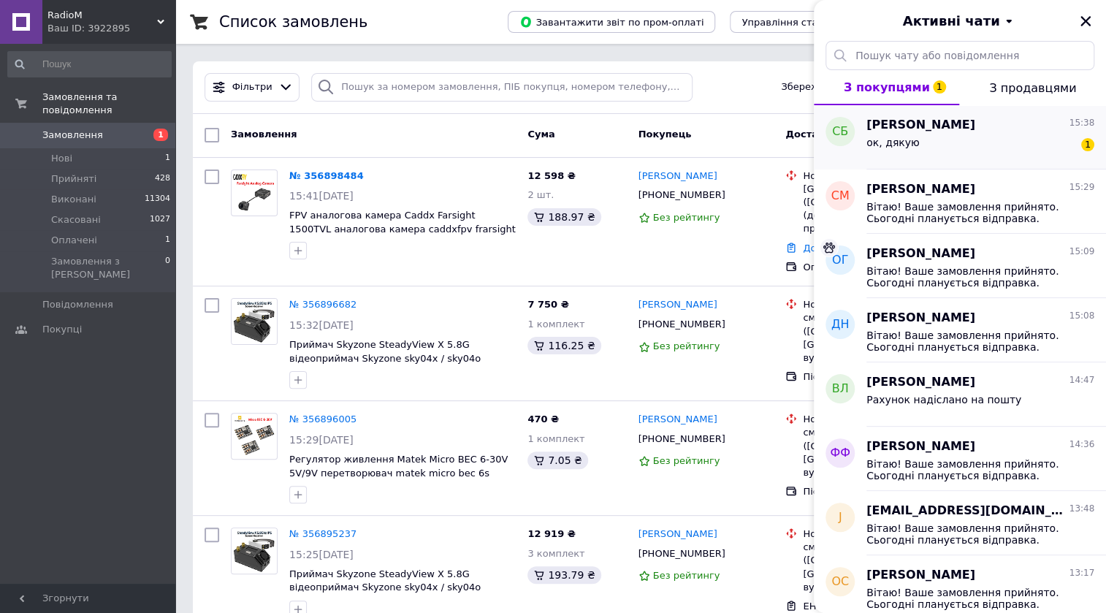
click at [986, 150] on div "ок, дякую 1" at bounding box center [980, 145] width 228 height 23
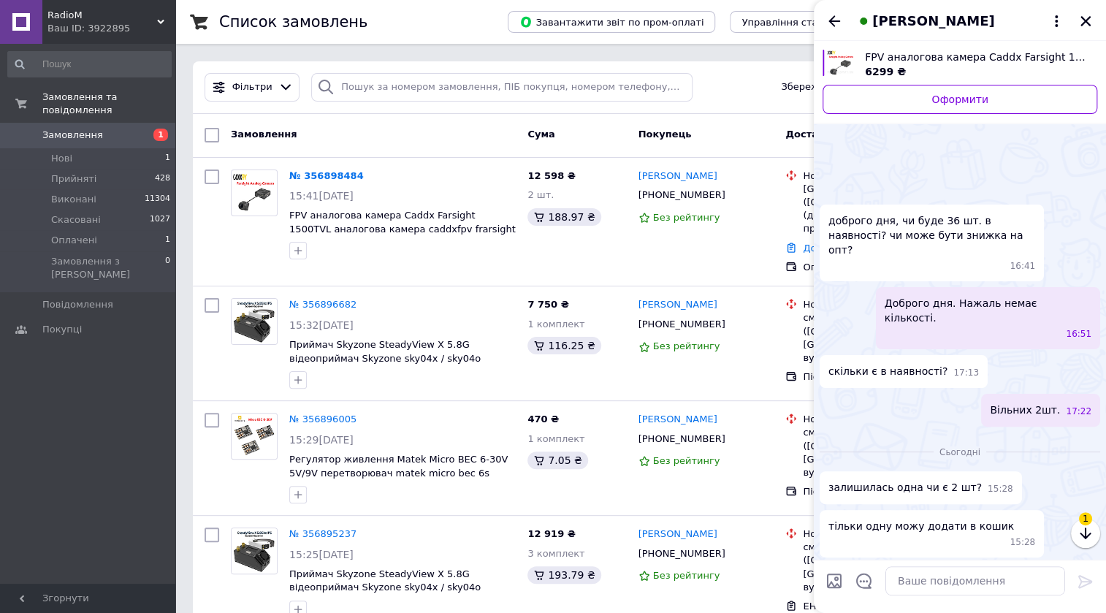
scroll to position [77, 0]
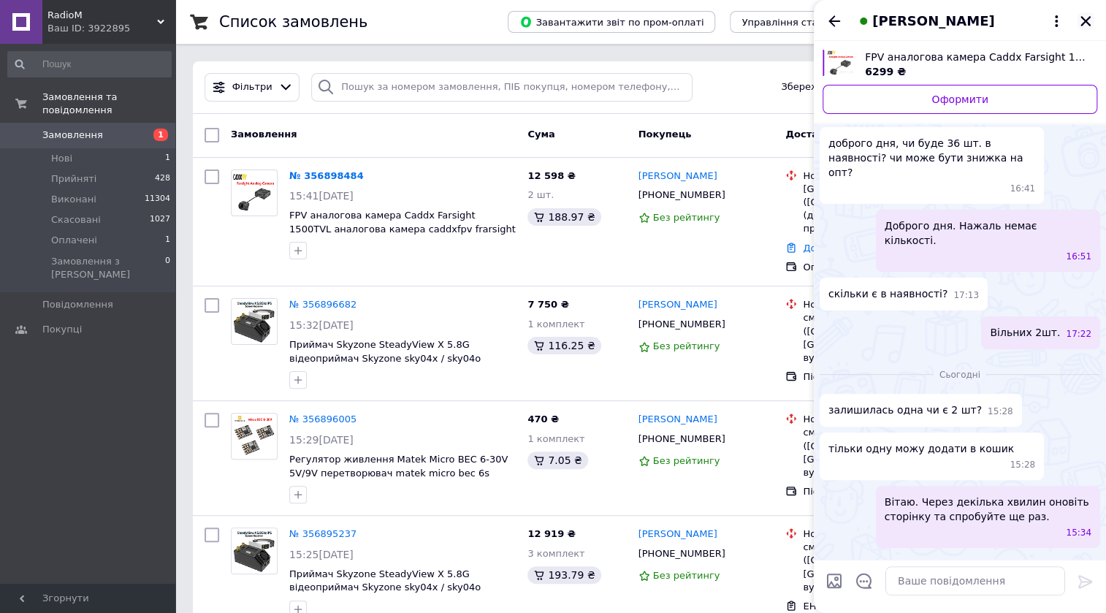
click at [1089, 26] on icon "Закрити" at bounding box center [1085, 21] width 13 height 13
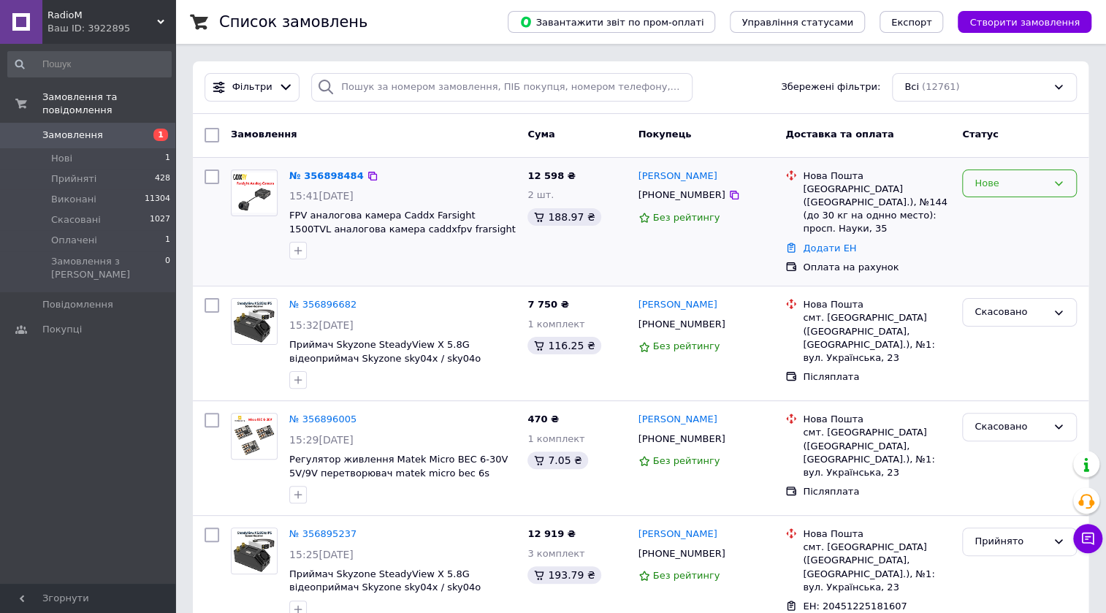
click at [1060, 180] on icon at bounding box center [1059, 184] width 12 height 12
click at [1018, 214] on li "Прийнято" at bounding box center [1019, 213] width 113 height 27
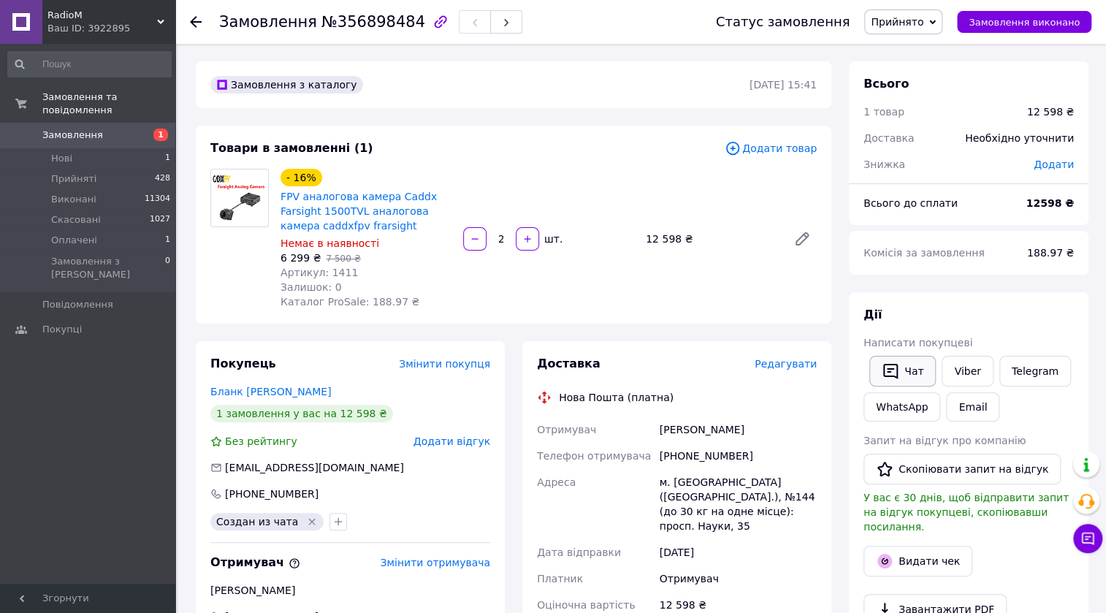
click at [905, 375] on button "Чат" at bounding box center [902, 371] width 66 height 31
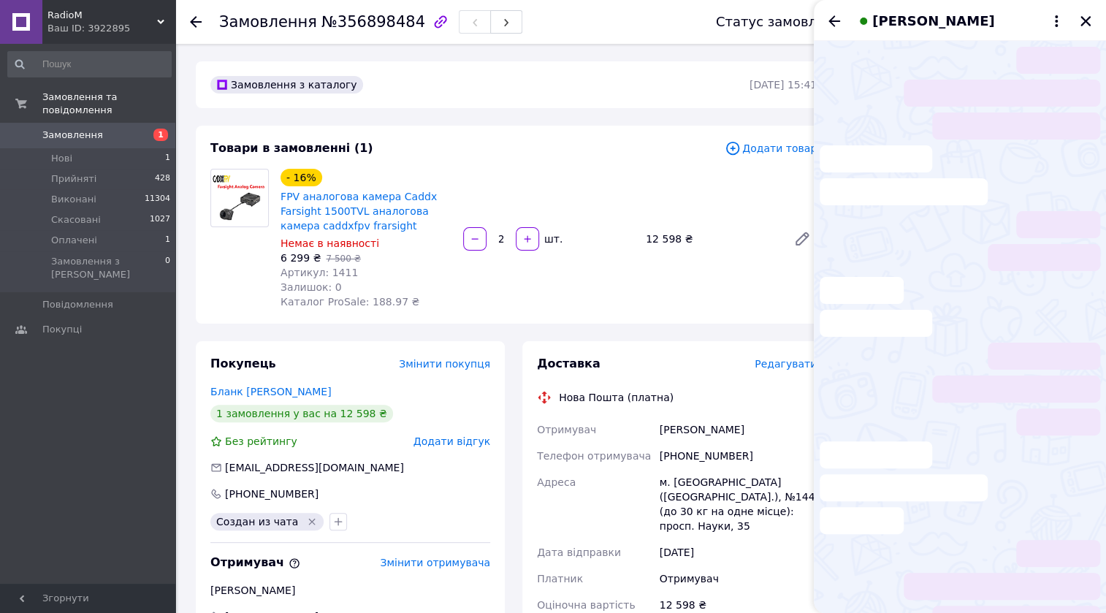
scroll to position [51, 0]
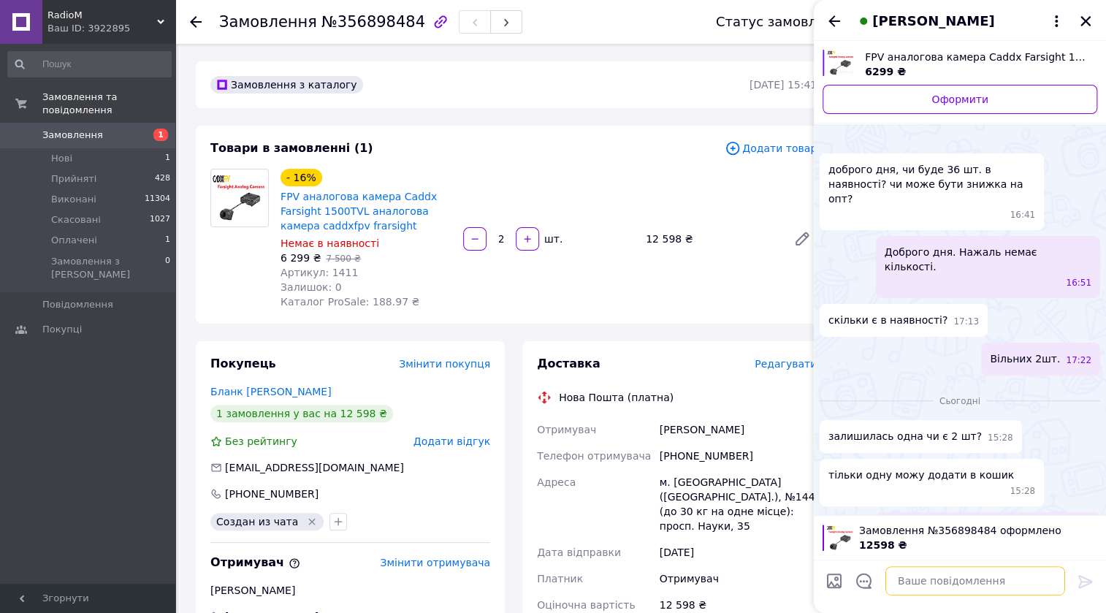
click at [928, 590] on textarea at bounding box center [975, 580] width 180 height 29
paste textarea "Вітаю! Ваше замовлення прийнято."
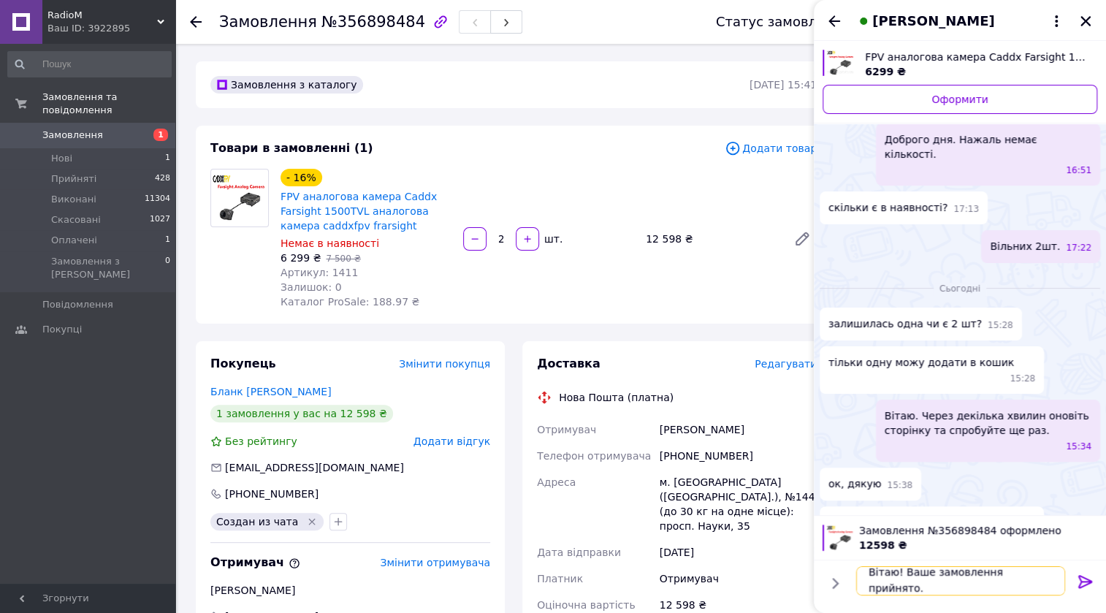
scroll to position [1, 0]
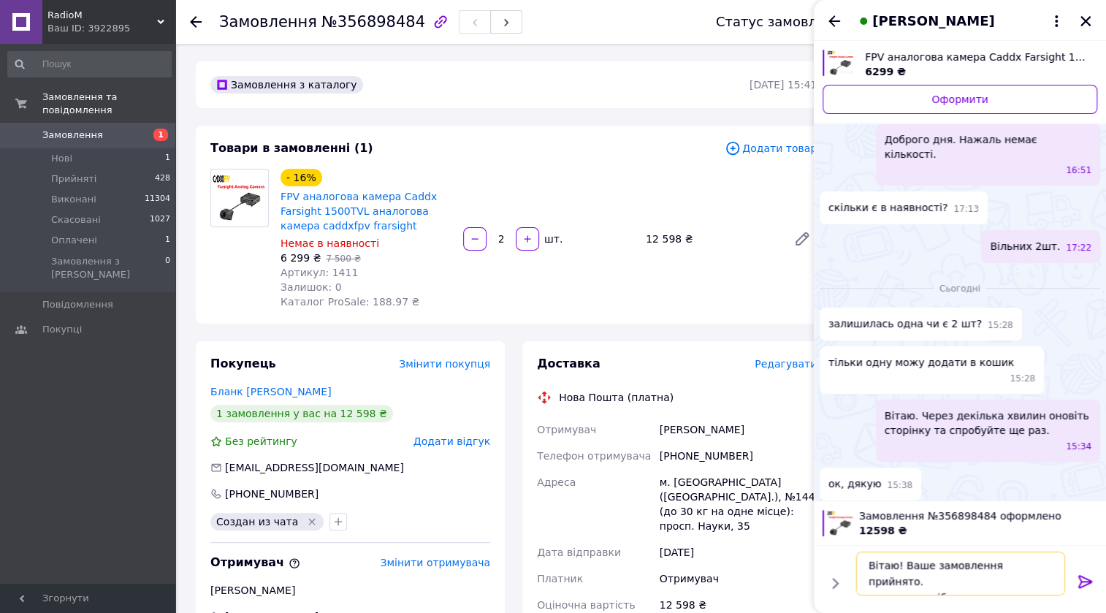
type textarea "Вітаю! Ваше замовлення прийнято. на кого потрібен рахунок?"
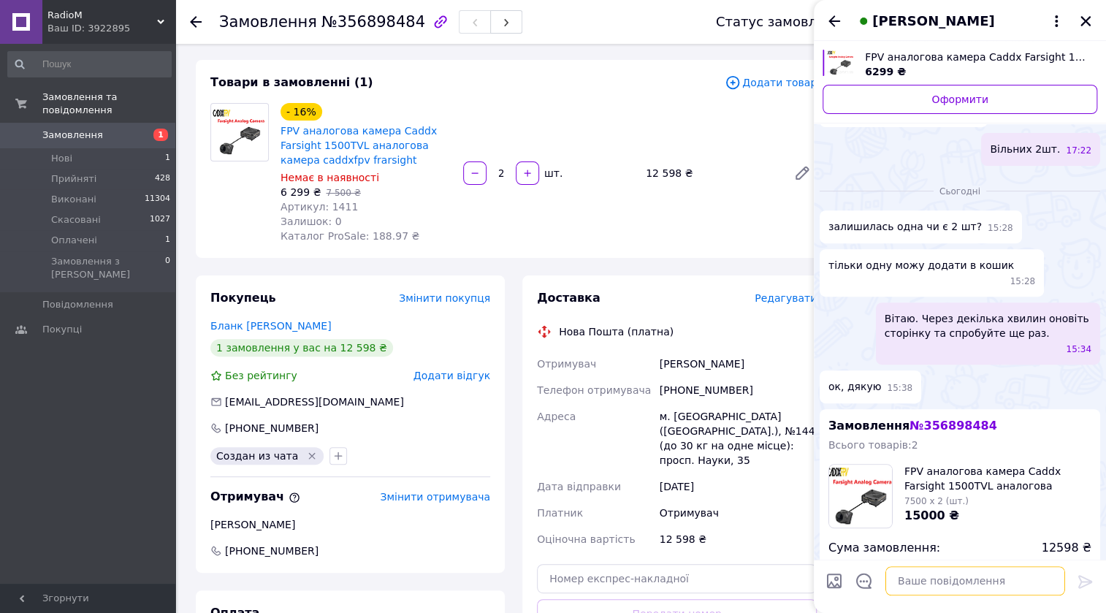
scroll to position [356, 0]
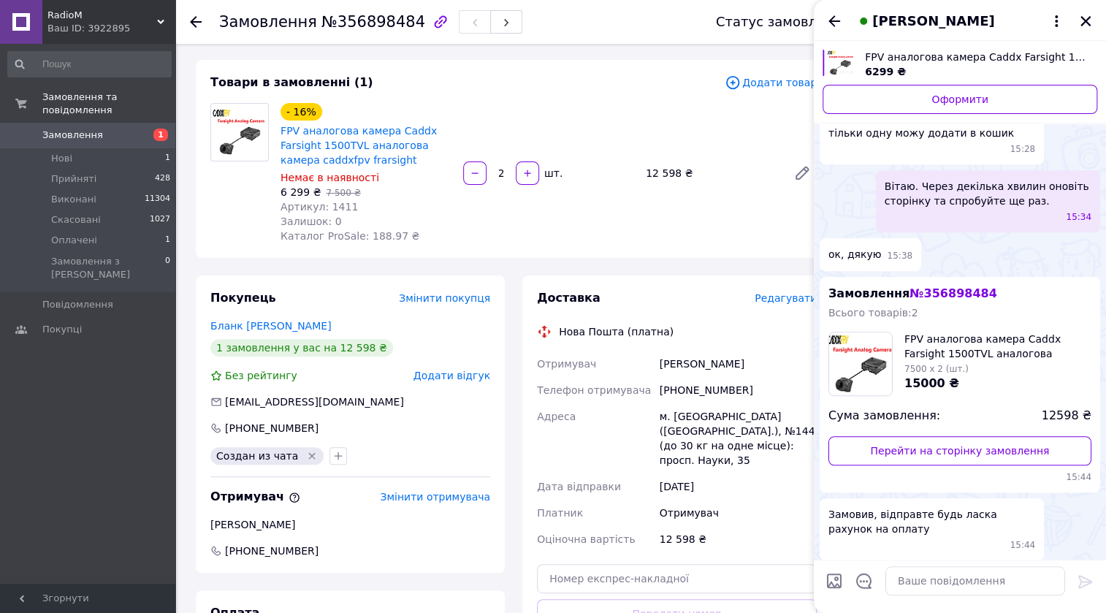
drag, startPoint x: 953, startPoint y: 531, endPoint x: 970, endPoint y: 535, distance: 18.1
click at [970, 575] on span "Вітаю! Ваше замовлення прийнято. на кого потрібен рахунок?" at bounding box center [981, 589] width 192 height 29
type textarea "Вітаю! Ваше замовлення прийнято. на кого потрібен рахунок?"
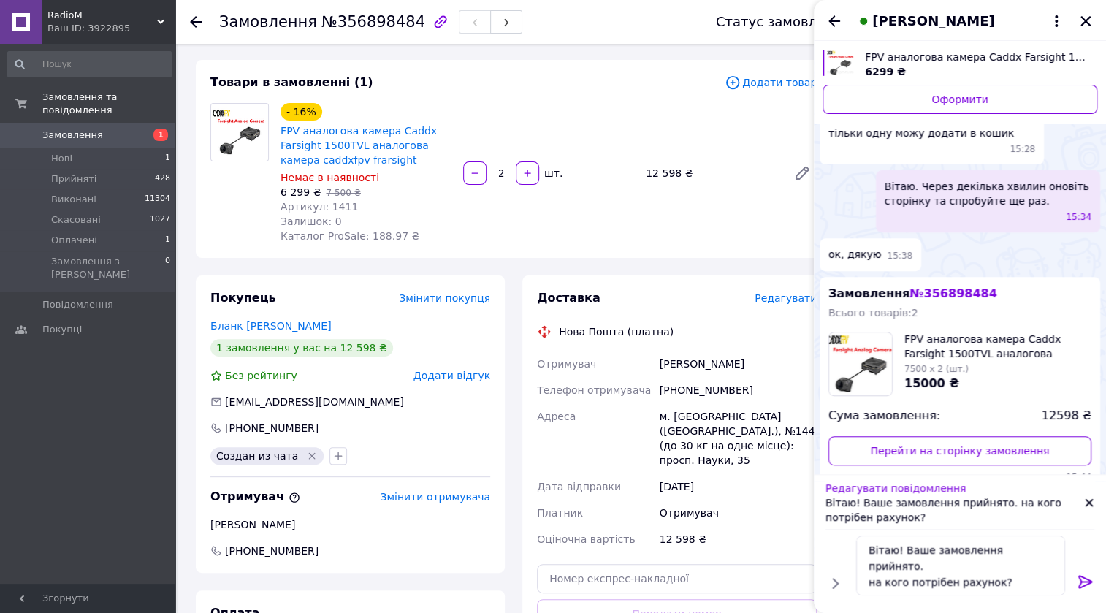
click at [1087, 504] on icon at bounding box center [1090, 503] width 8 height 8
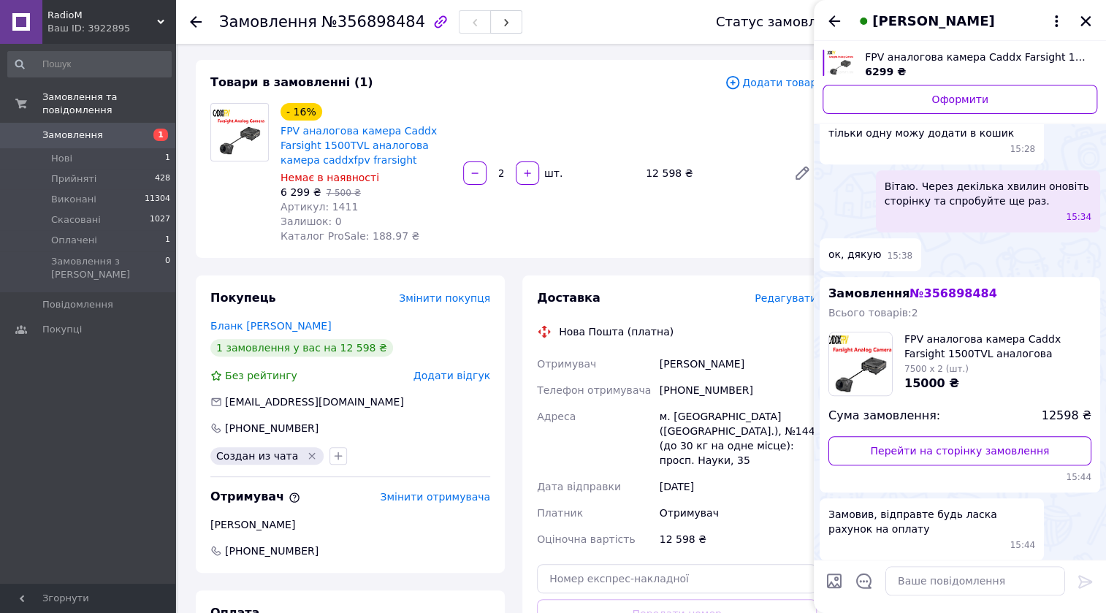
click at [726, 209] on div "- 16% FPV аналогова камера Caddx Farsight 1500TVL аналогова камера caddxfpv fra…" at bounding box center [549, 173] width 548 height 146
click at [831, 21] on icon "Назад" at bounding box center [835, 21] width 18 height 18
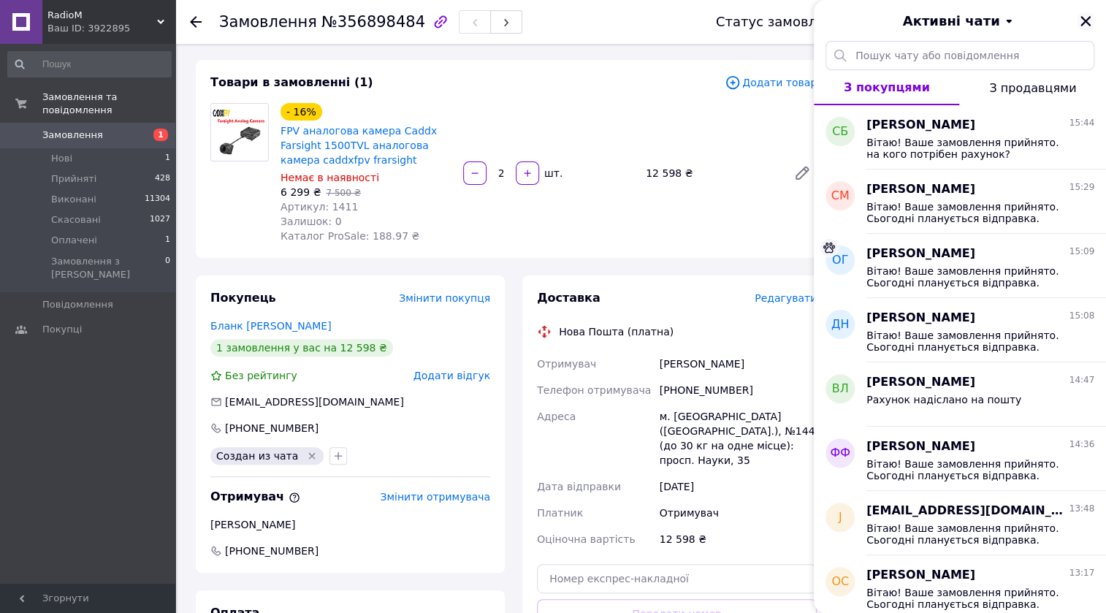
click at [1088, 19] on icon "Закрити" at bounding box center [1085, 21] width 10 height 10
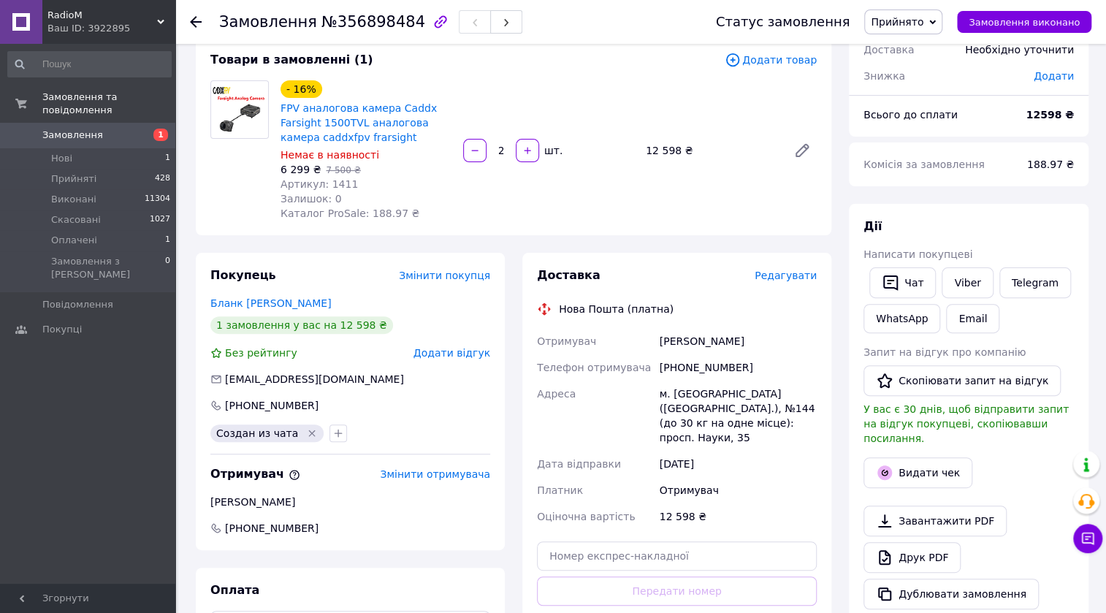
scroll to position [66, 0]
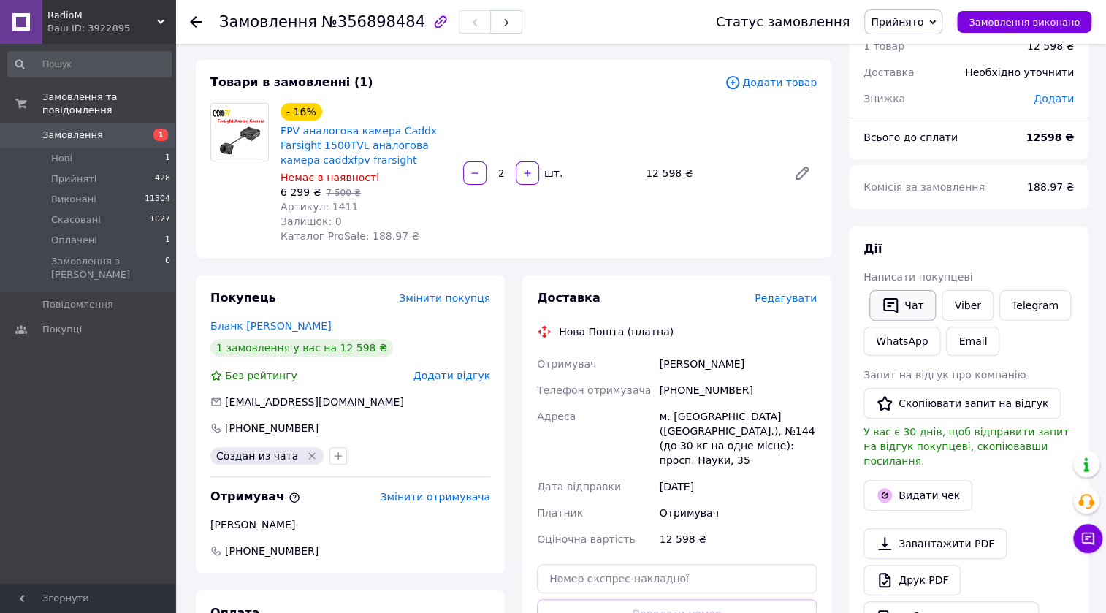
click at [915, 301] on button "Чат" at bounding box center [902, 305] width 66 height 31
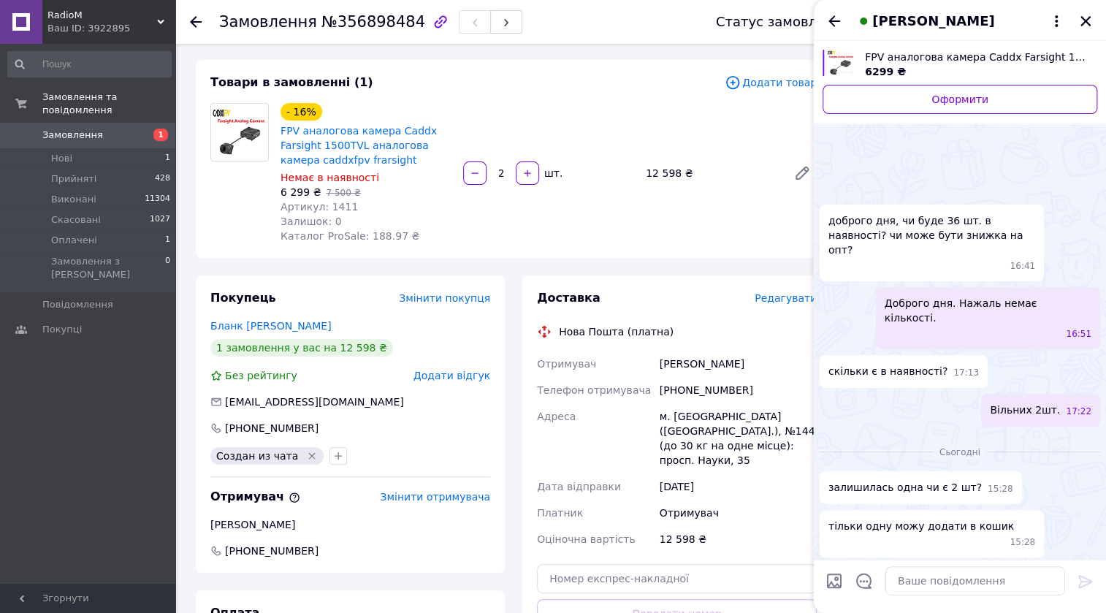
scroll to position [393, 0]
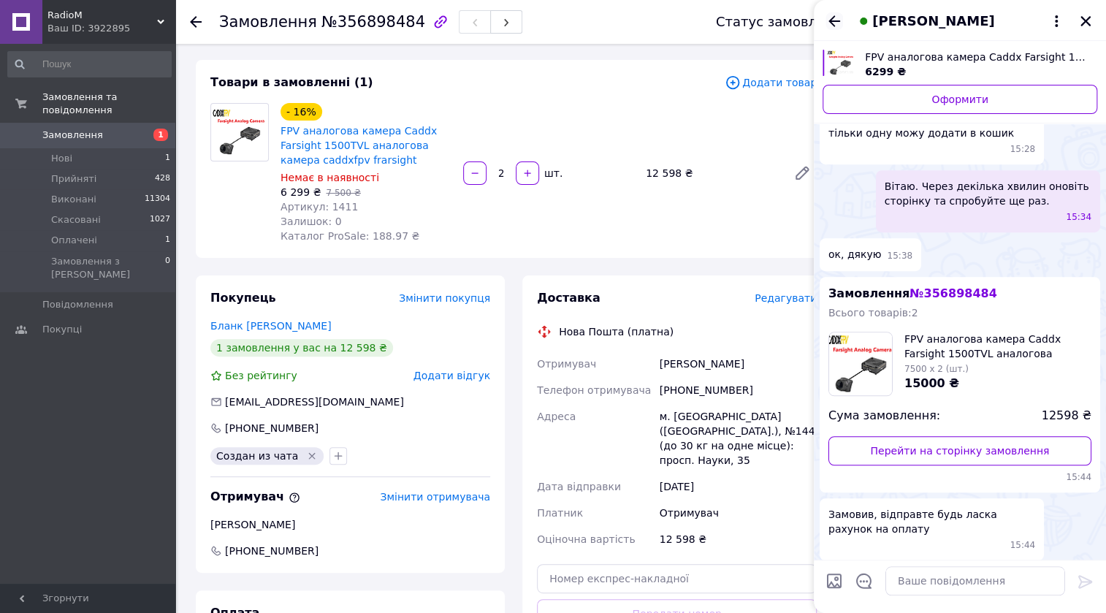
click at [831, 21] on icon "Назад" at bounding box center [834, 20] width 12 height 11
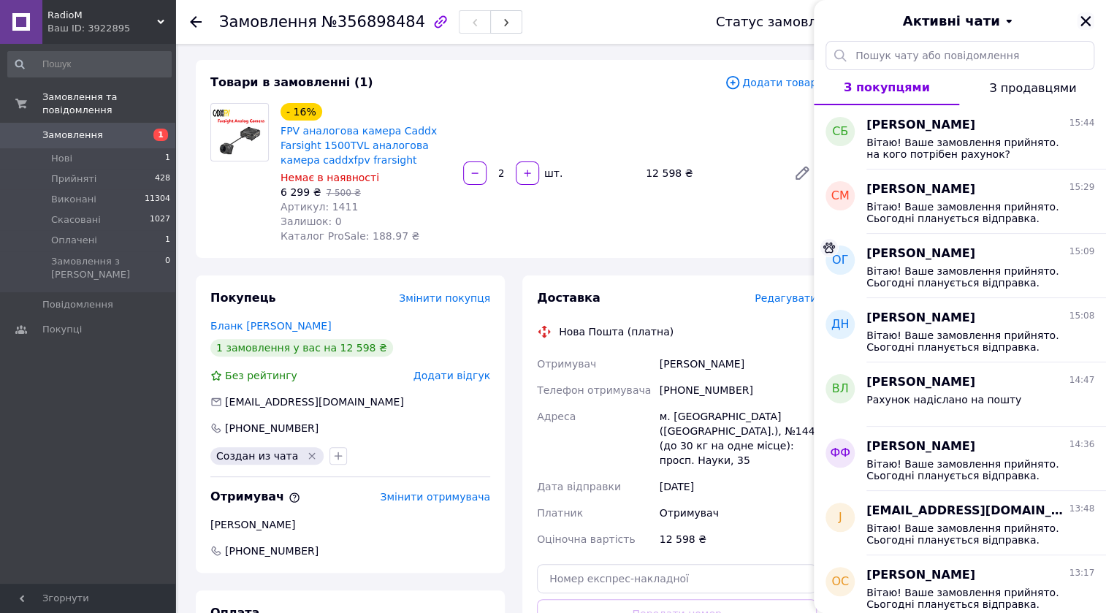
click at [1086, 22] on icon "Закрити" at bounding box center [1085, 21] width 10 height 10
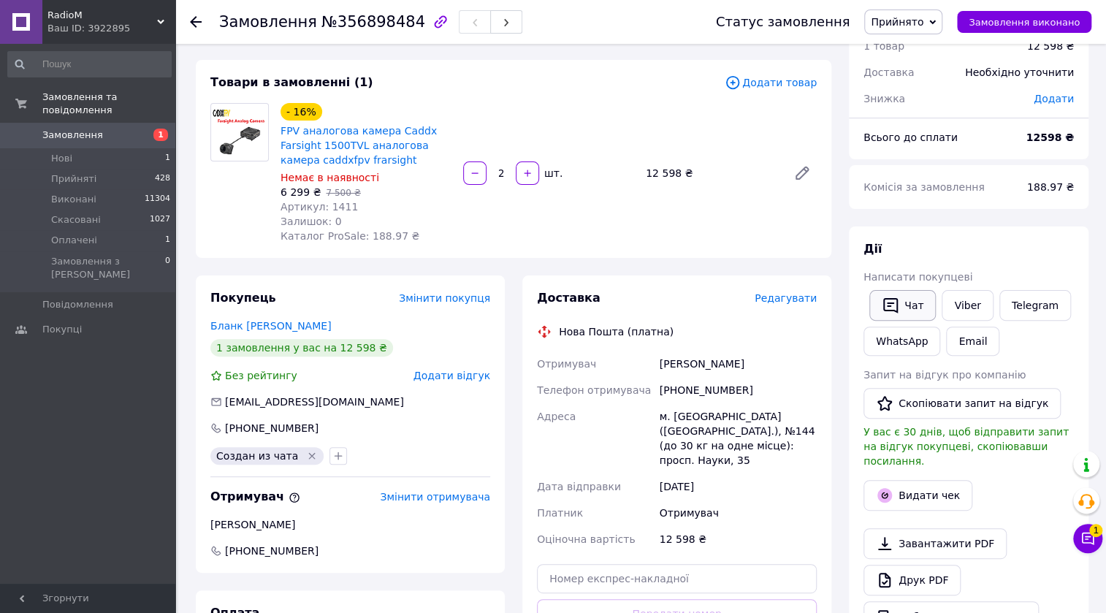
click at [923, 314] on button "Чат" at bounding box center [902, 305] width 66 height 31
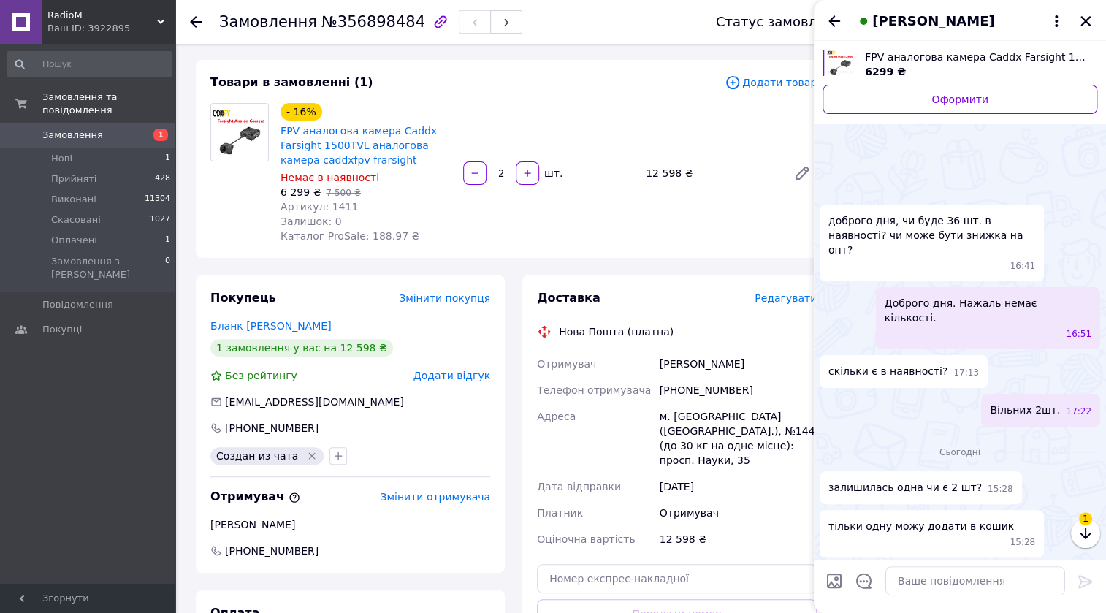
scroll to position [575, 0]
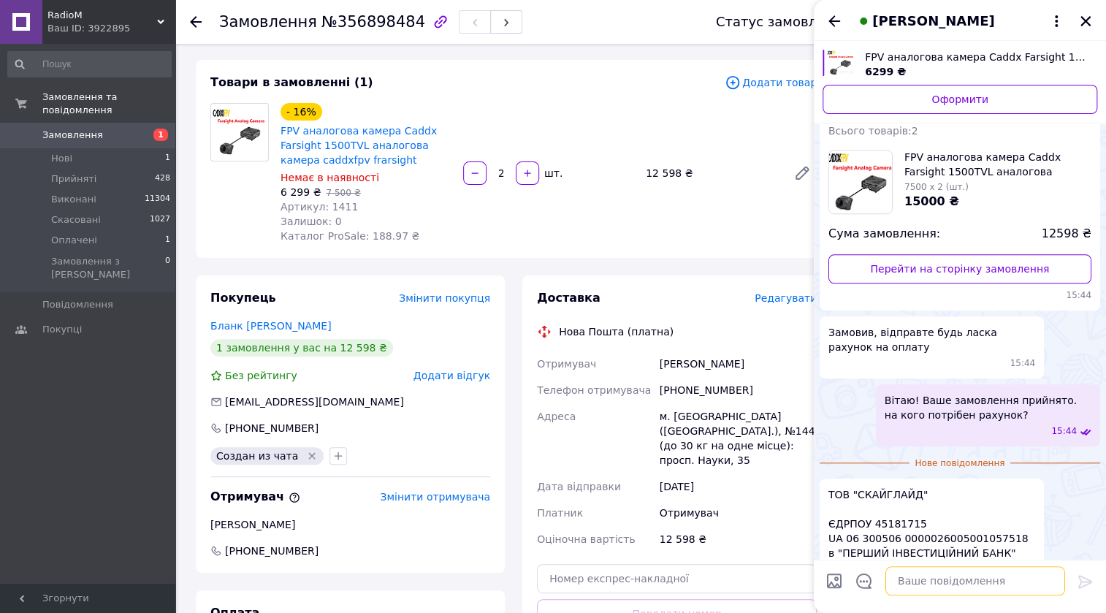
click at [920, 583] on textarea at bounding box center [975, 580] width 180 height 29
type textarea "Добре"
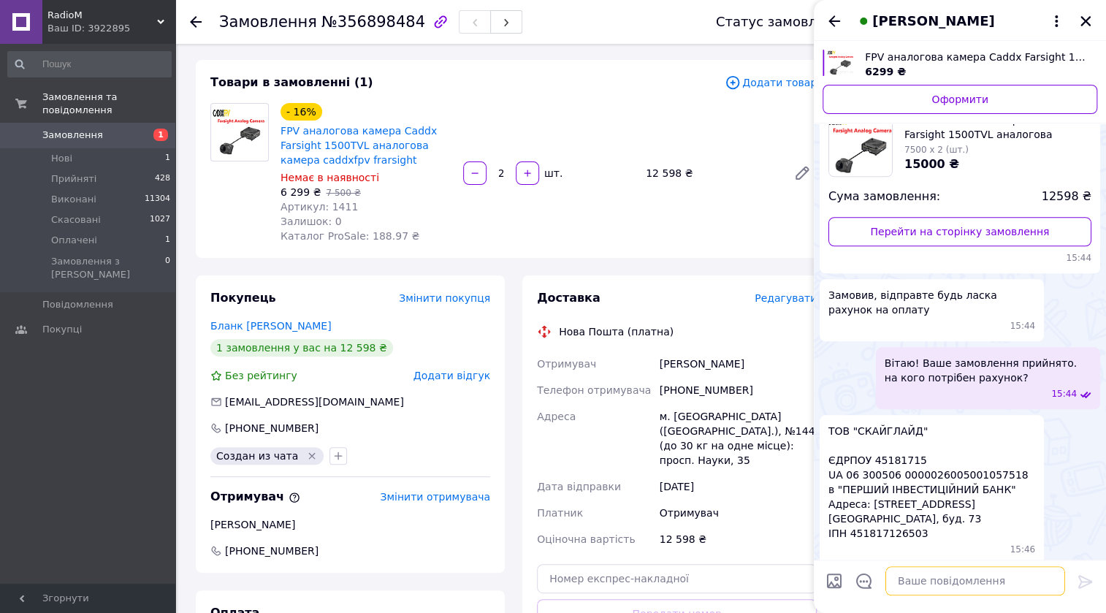
scroll to position [550, 0]
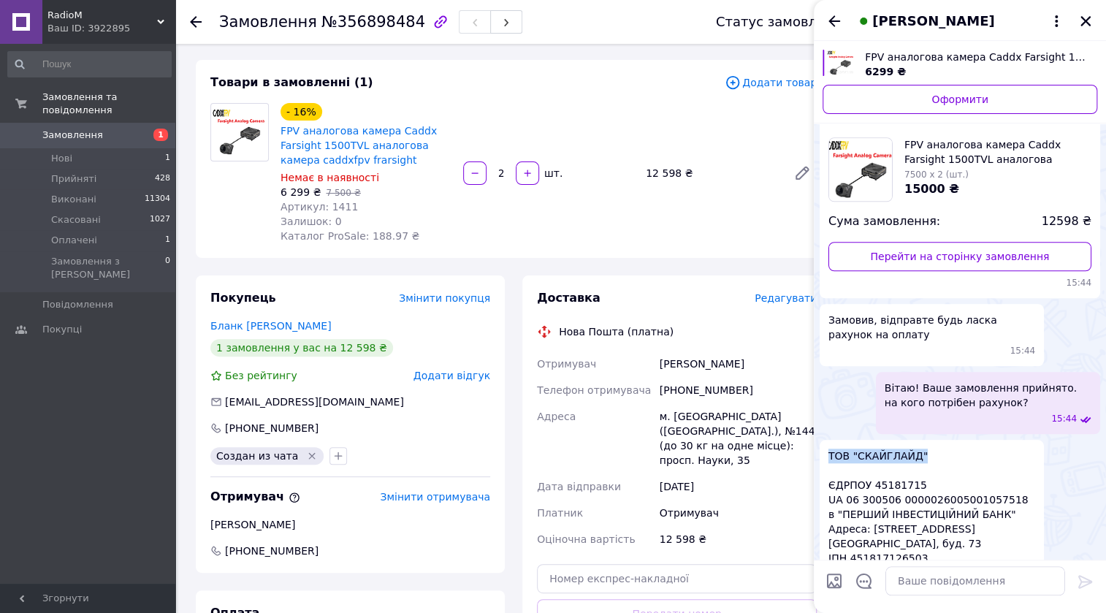
drag, startPoint x: 920, startPoint y: 380, endPoint x: 828, endPoint y: 376, distance: 91.4
click at [828, 449] on span "ТОВ "СКАЙГЛАЙД" ЄДРПОУ 45181715 UA 06 300506 0000026005001057518 в "ПЕРШИЙ ІНВЕ…" at bounding box center [931, 507] width 207 height 117
copy span "ТОВ "СКАЙГЛАЙД""
click at [1083, 15] on icon "Закрити" at bounding box center [1085, 21] width 13 height 13
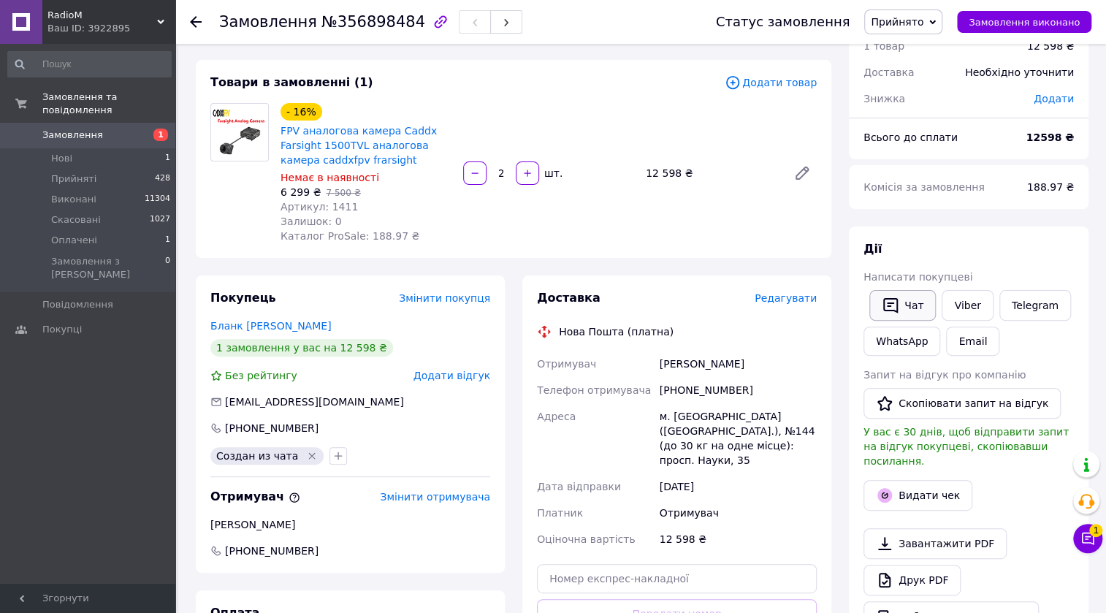
click at [907, 303] on button "Чат" at bounding box center [902, 305] width 66 height 31
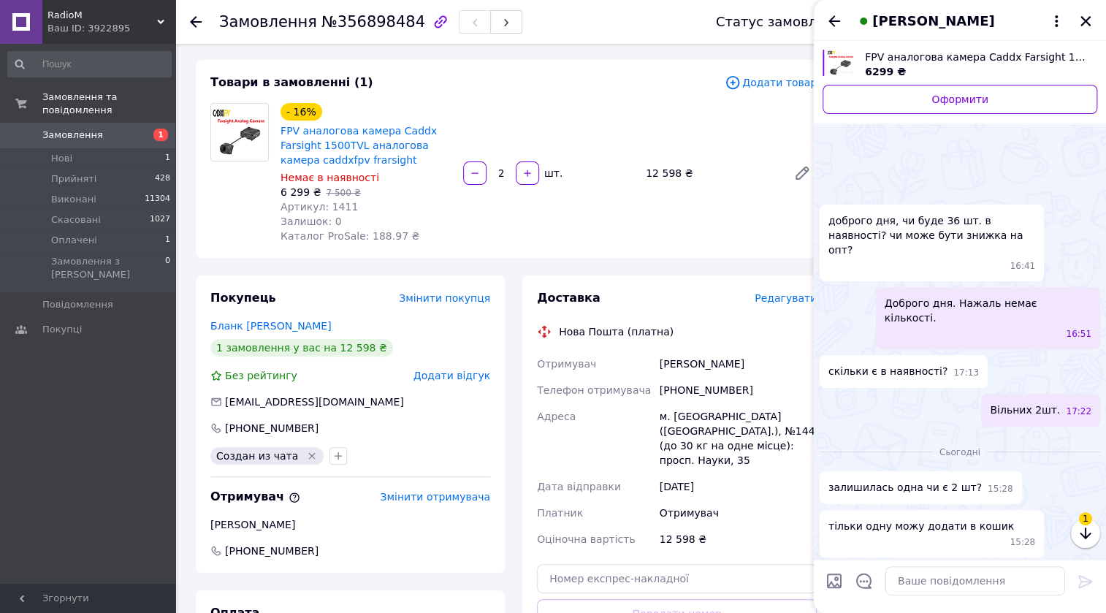
scroll to position [652, 0]
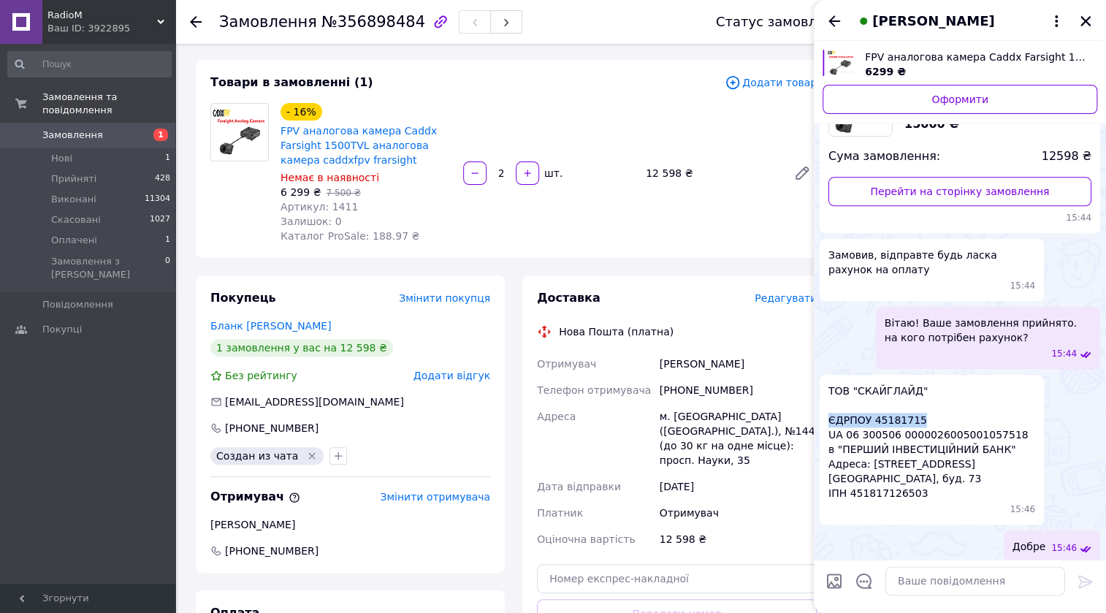
drag, startPoint x: 917, startPoint y: 346, endPoint x: 824, endPoint y: 348, distance: 92.8
click at [824, 375] on div "ТОВ "СКАЙГЛАЙД" ЄДРПОУ 45181715 UA 06 300506 0000026005001057518 в "ПЕРШИЙ ІНВЕ…" at bounding box center [932, 450] width 224 height 150
copy span "ЄДРПОУ 45181715"
click at [402, 555] on span "+380504473340" at bounding box center [350, 551] width 283 height 15
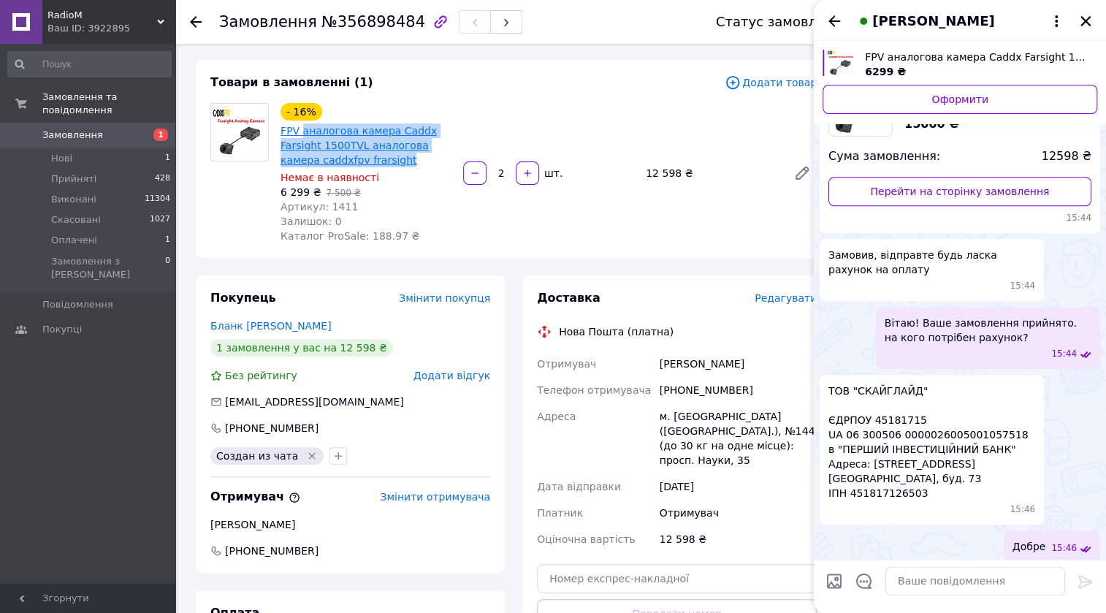
drag, startPoint x: 370, startPoint y: 156, endPoint x: 301, endPoint y: 136, distance: 72.4
click at [301, 136] on span "FPV аналогова камера Caddx Farsight 1500TVL аналогова камера caddxfpv frarsight" at bounding box center [366, 145] width 171 height 44
copy link "аналогова камера Caddx Farsight 1500TVL аналогова камера caddxfpv frarsight"
click at [378, 544] on span "+380504473340" at bounding box center [350, 551] width 283 height 15
click at [832, 18] on icon "Назад" at bounding box center [834, 20] width 12 height 11
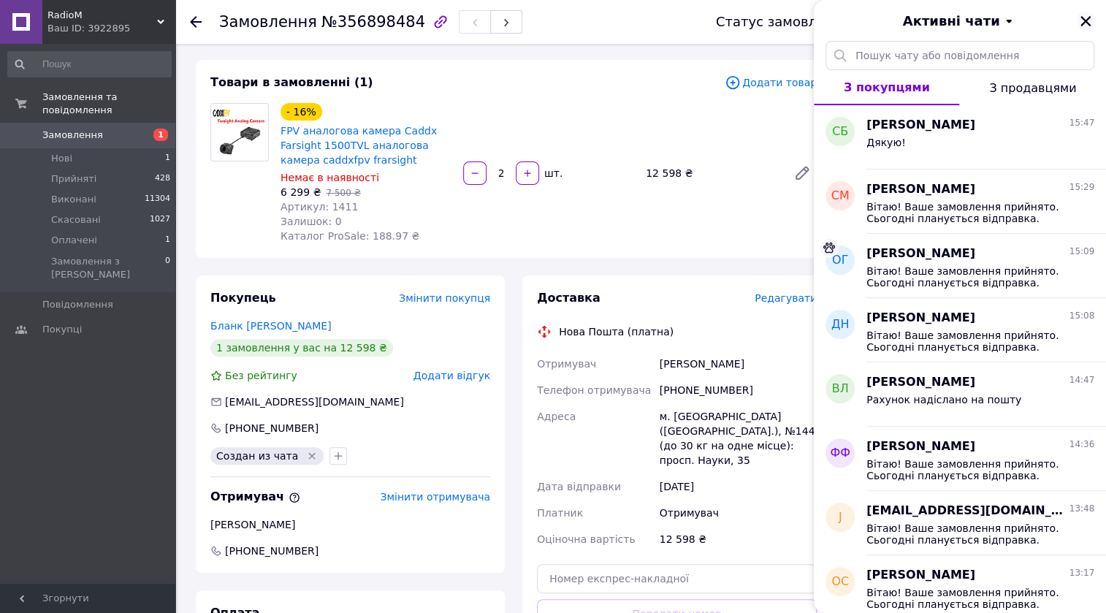
click at [1089, 21] on icon "Закрити" at bounding box center [1085, 21] width 13 height 13
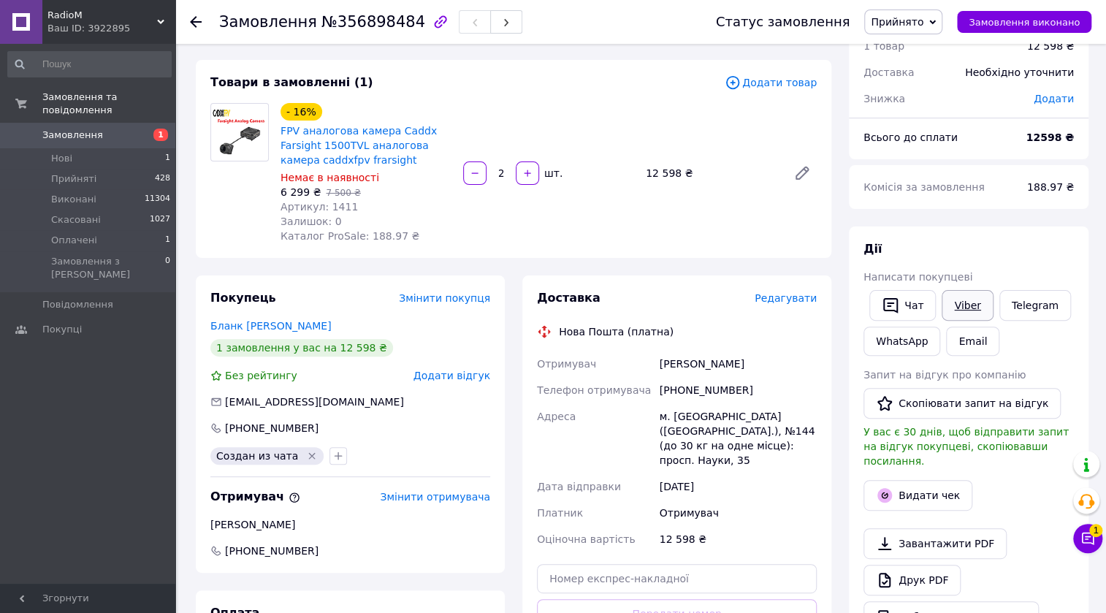
click at [970, 307] on link "Viber" at bounding box center [967, 305] width 51 height 31
drag, startPoint x: 1034, startPoint y: 353, endPoint x: 1009, endPoint y: 349, distance: 25.1
click at [1034, 353] on div "Чат Viber Telegram WhatsApp Email" at bounding box center [969, 323] width 216 height 72
click at [914, 307] on button "Чат" at bounding box center [902, 305] width 66 height 31
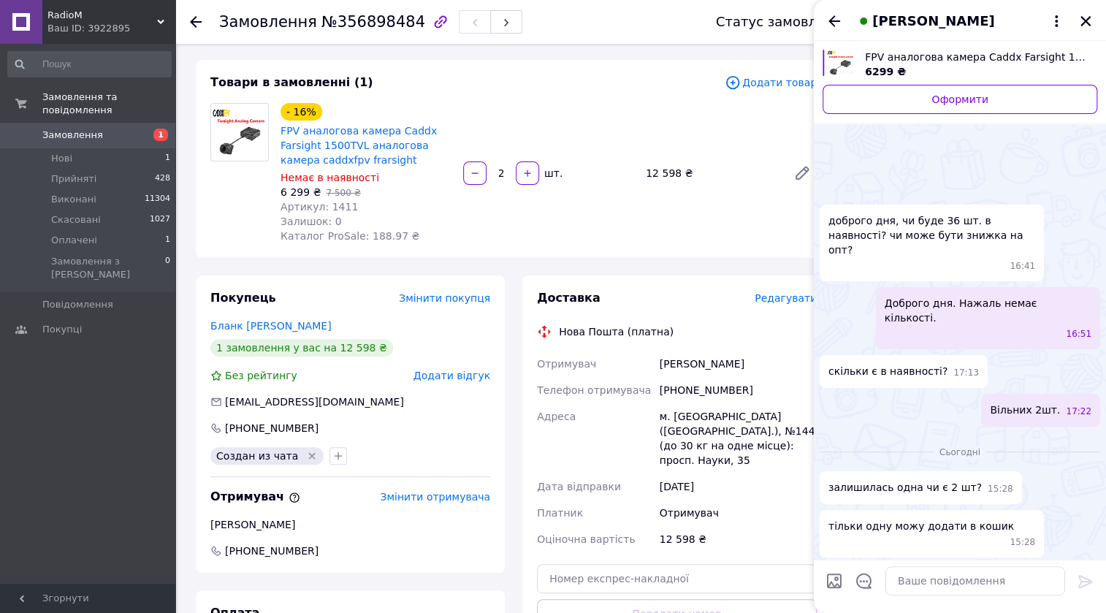
scroll to position [760, 0]
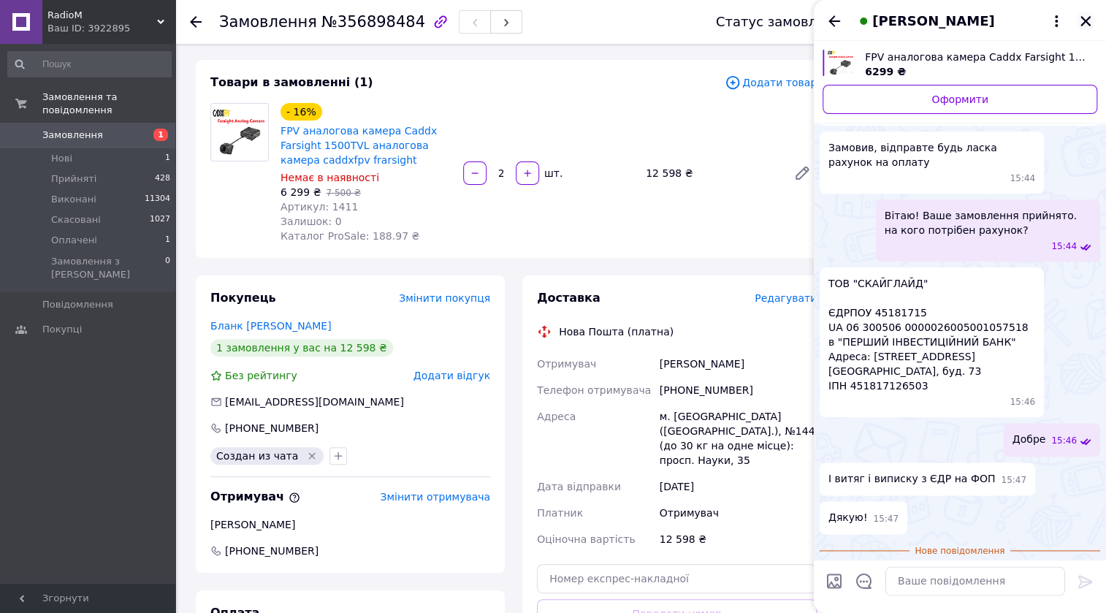
click at [1082, 23] on icon "Закрити" at bounding box center [1085, 21] width 10 height 10
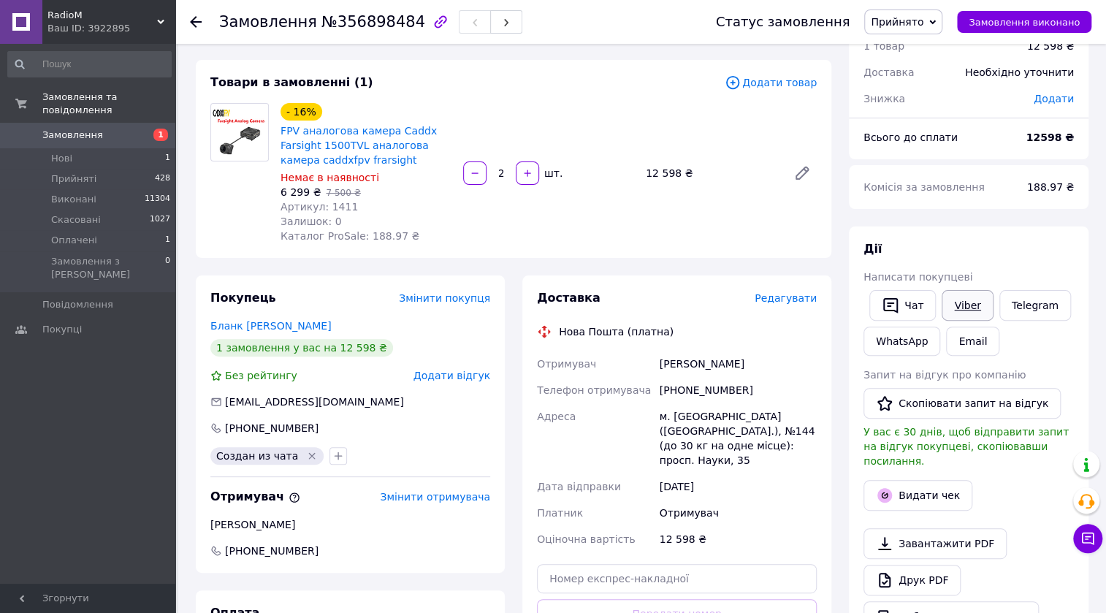
click at [963, 300] on link "Viber" at bounding box center [967, 305] width 51 height 31
click at [964, 314] on link "Viber" at bounding box center [967, 305] width 51 height 31
click at [908, 301] on button "Чат" at bounding box center [902, 305] width 66 height 31
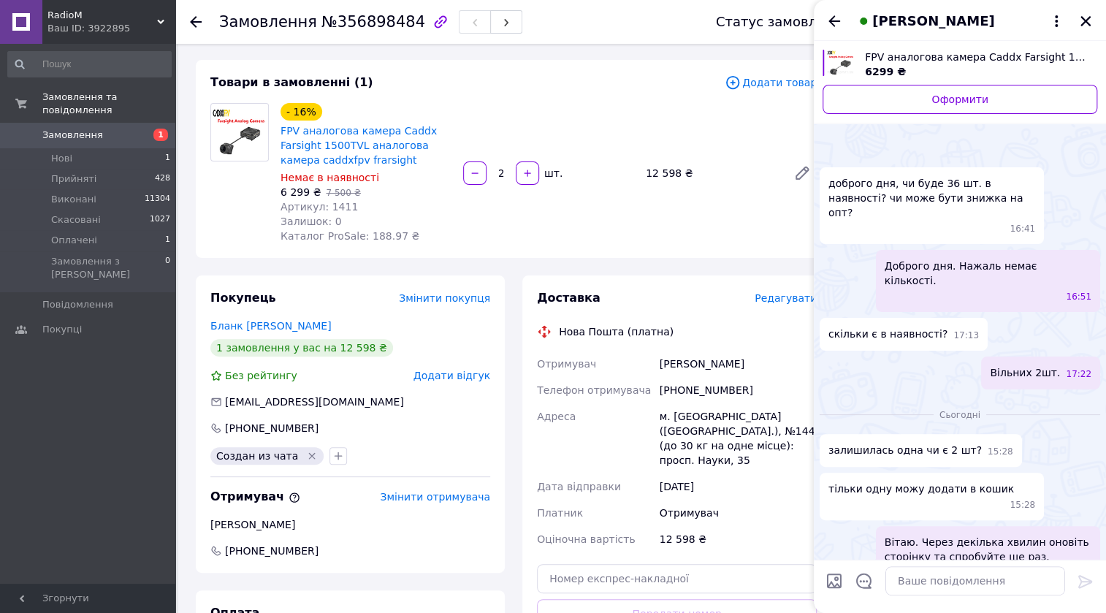
scroll to position [695, 0]
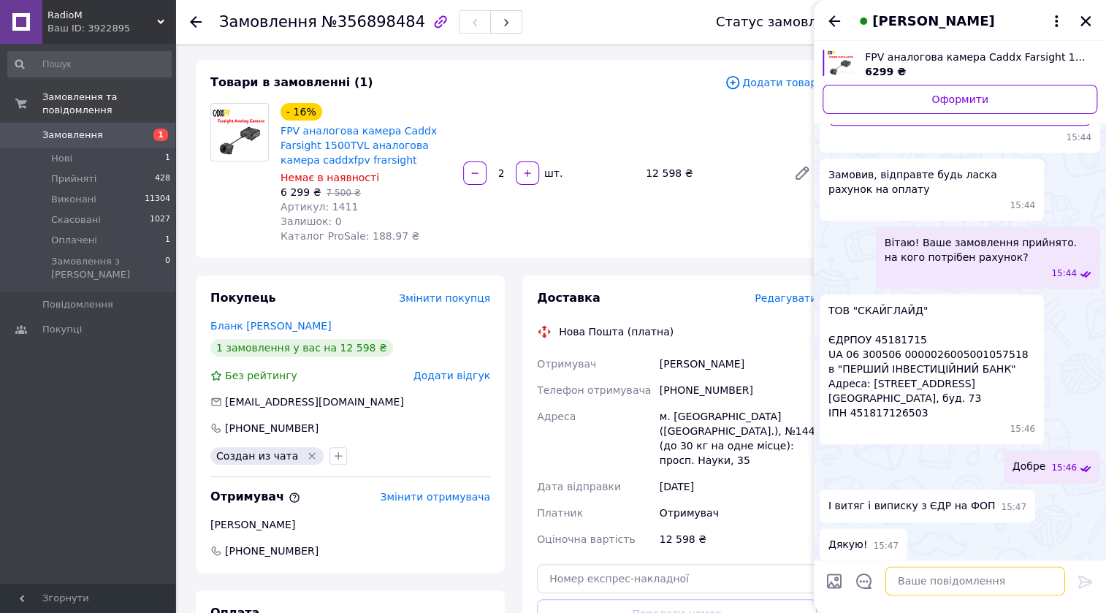
click at [938, 579] on textarea at bounding box center [975, 580] width 180 height 29
type textarea "рахунок надіслано в вайбер"
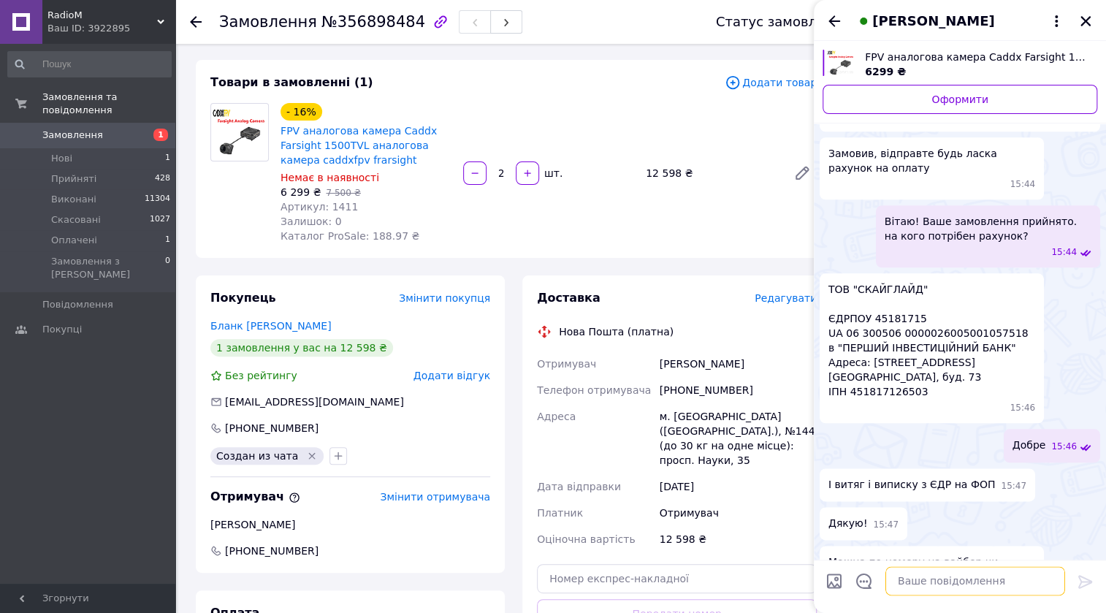
scroll to position [734, 0]
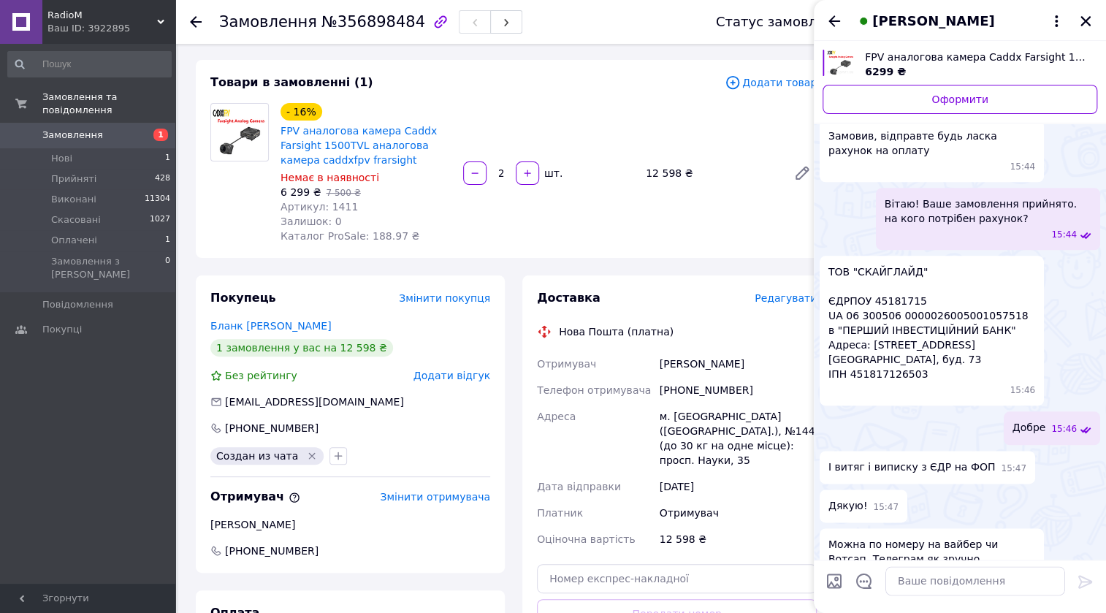
click at [1088, 15] on icon "Закрити" at bounding box center [1085, 21] width 13 height 13
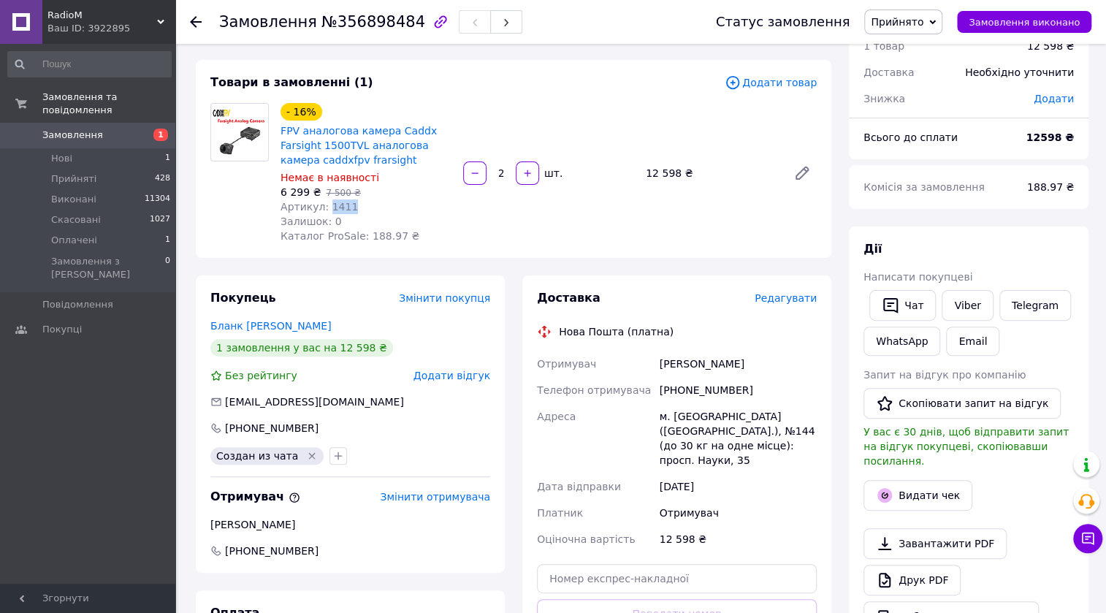
drag, startPoint x: 343, startPoint y: 205, endPoint x: 326, endPoint y: 208, distance: 17.2
click at [326, 208] on span "Артикул: 1411" at bounding box center [319, 207] width 77 height 12
copy span "1411"
drag, startPoint x: 367, startPoint y: 161, endPoint x: 281, endPoint y: 127, distance: 92.5
click at [281, 127] on span "FPV аналогова камера Caddx Farsight 1500TVL аналогова камера caddxfpv frarsight" at bounding box center [366, 145] width 171 height 44
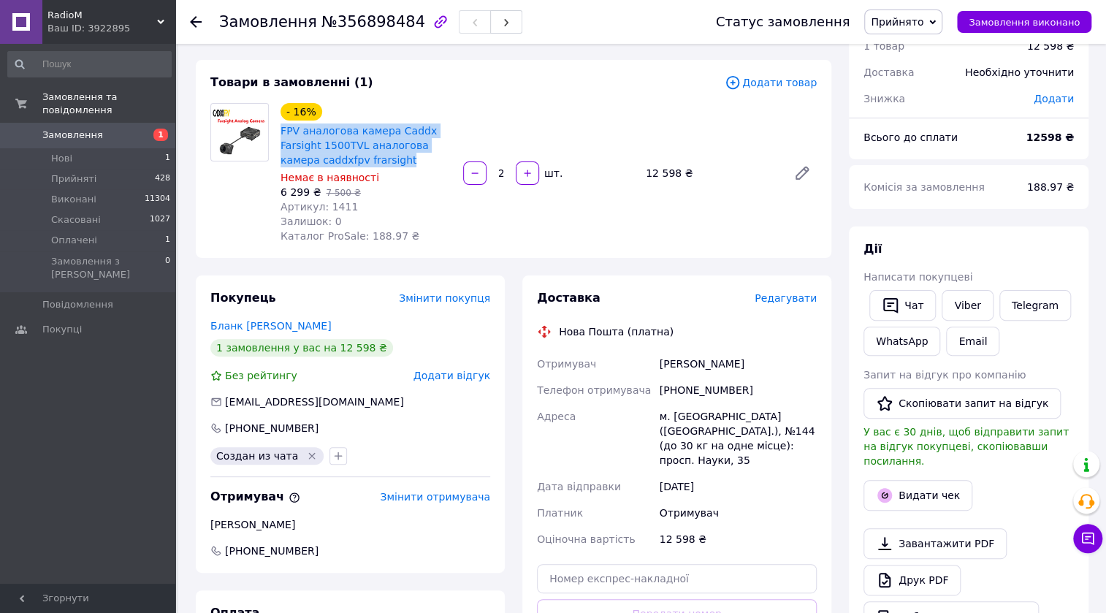
copy link "FPV аналогова камера Caddx Farsight 1500TVL аналогова камера caddxfpv frarsight"
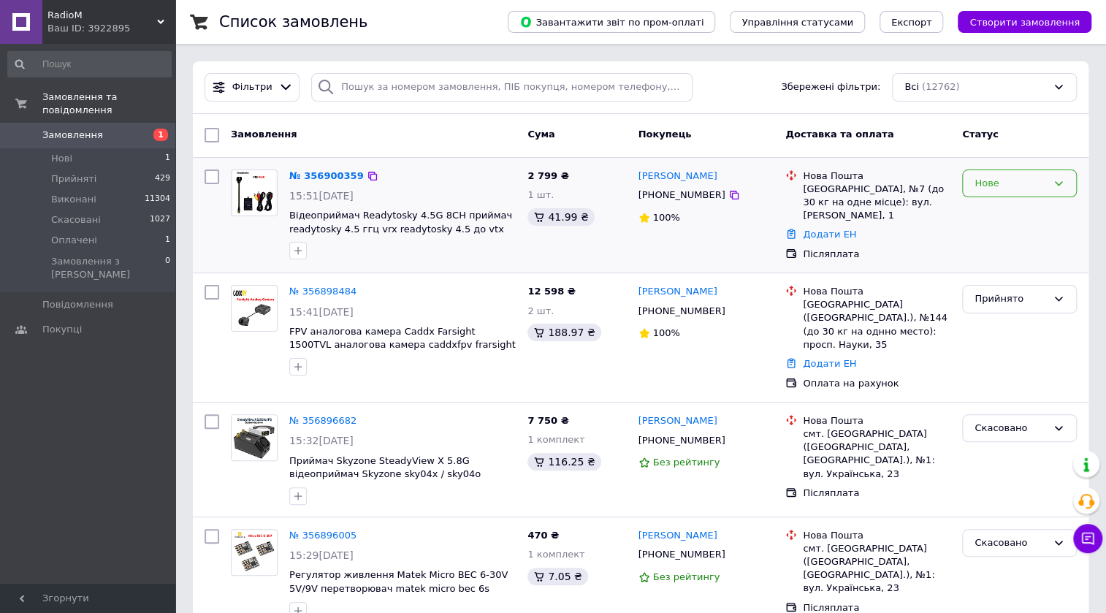
click at [1061, 183] on icon at bounding box center [1059, 184] width 12 height 12
click at [1024, 213] on li "Прийнято" at bounding box center [1019, 213] width 113 height 27
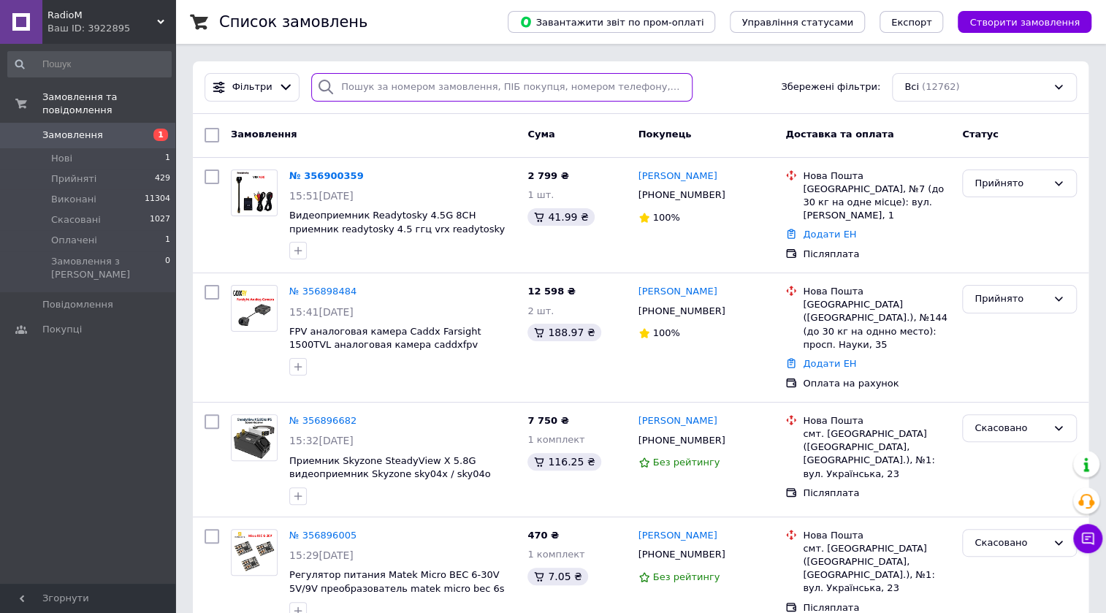
click at [372, 83] on input "search" at bounding box center [501, 87] width 381 height 28
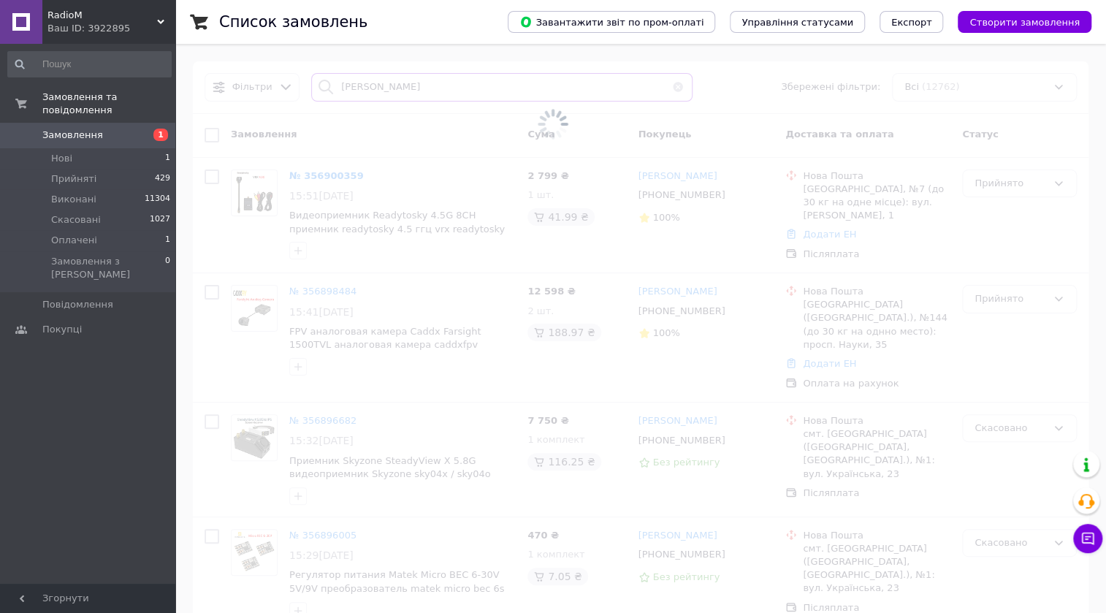
type input "[PERSON_NAME]"
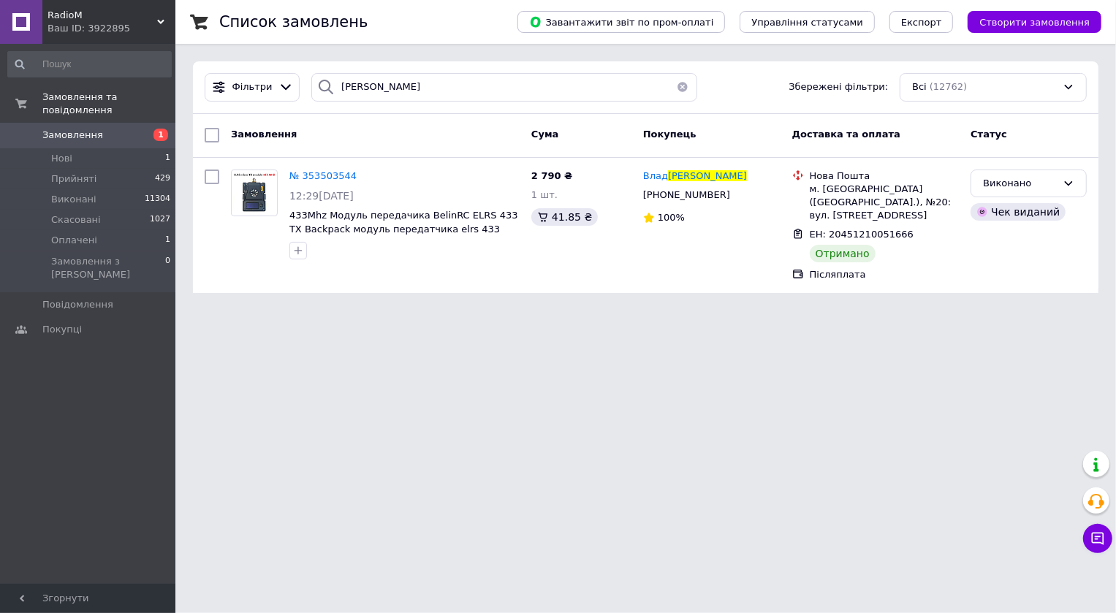
click at [672, 85] on button "button" at bounding box center [682, 87] width 29 height 28
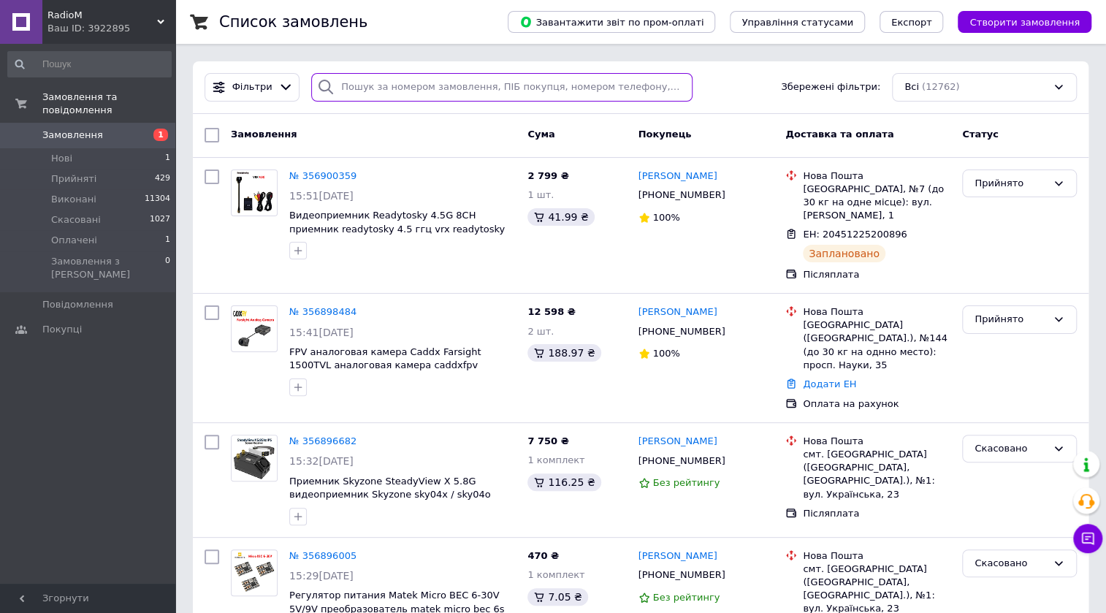
drag, startPoint x: 417, startPoint y: 80, endPoint x: 416, endPoint y: 87, distance: 7.5
click at [416, 80] on input "search" at bounding box center [501, 87] width 381 height 28
paste input "356727404"
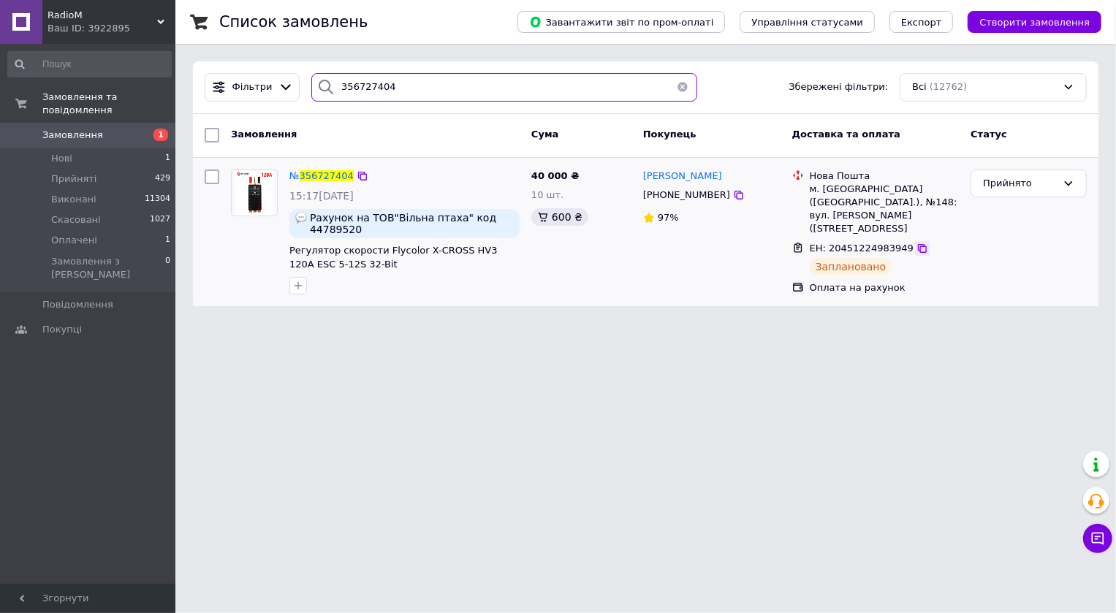
type input "356727404"
click at [916, 250] on icon at bounding box center [922, 249] width 12 height 12
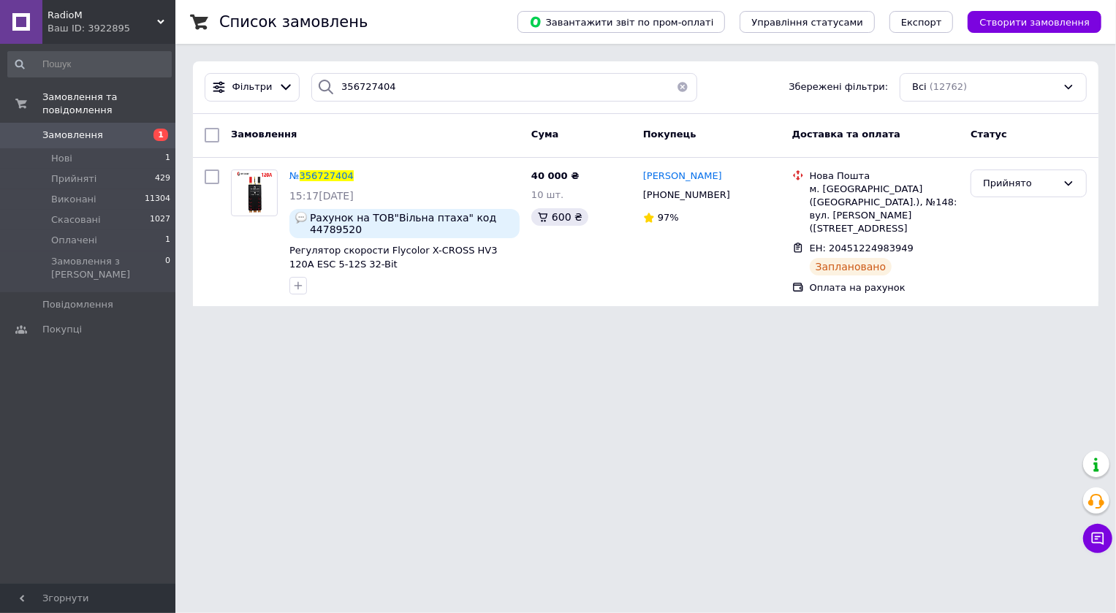
click at [674, 89] on button "button" at bounding box center [682, 87] width 29 height 28
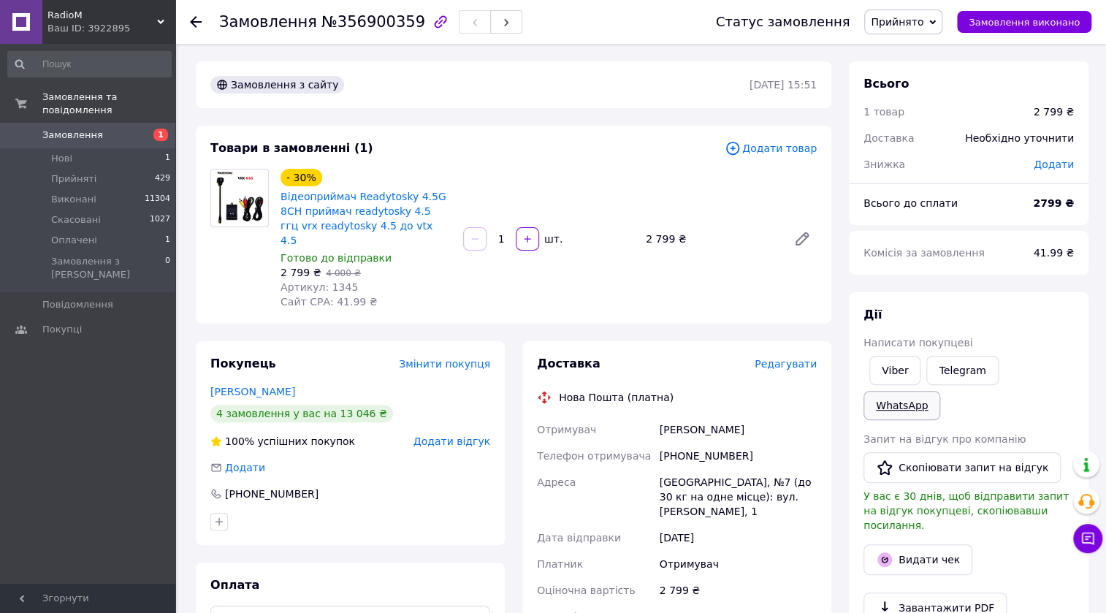
click at [940, 391] on link "WhatsApp" at bounding box center [901, 405] width 77 height 29
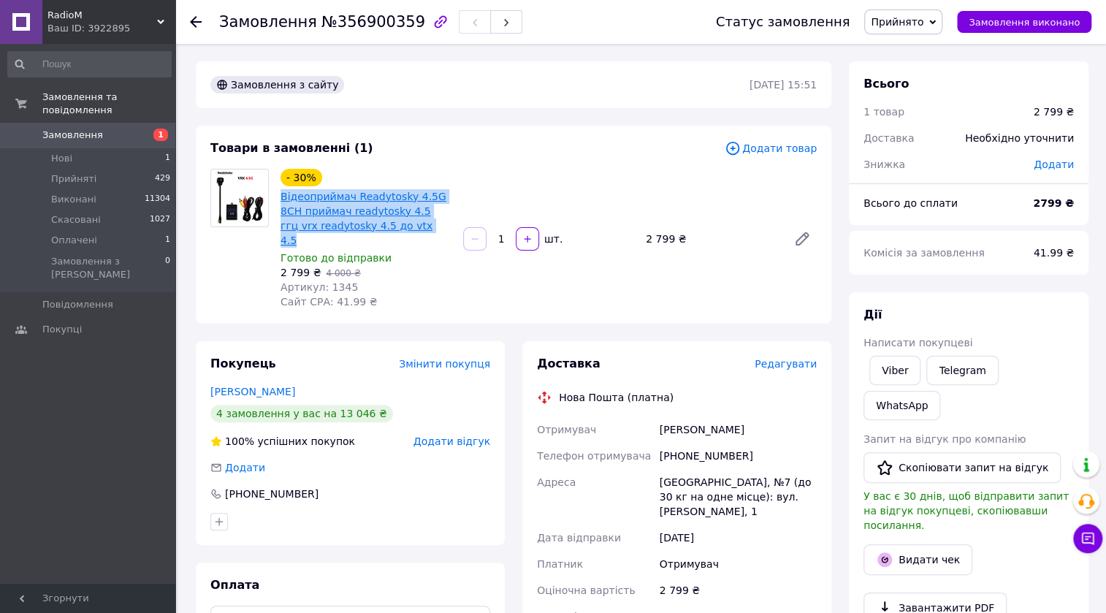
drag, startPoint x: 402, startPoint y: 224, endPoint x: 281, endPoint y: 197, distance: 123.4
click at [281, 197] on span "Відеоприймач Readytosky 4.5G 8CH приймач readytosky 4.5 ггц vrx readytosky 4.5 …" at bounding box center [366, 218] width 171 height 58
copy link "Відеоприймач Readytosky 4.5G 8CH приймач readytosky 4.5 ггц vrx readytosky 4.5 …"
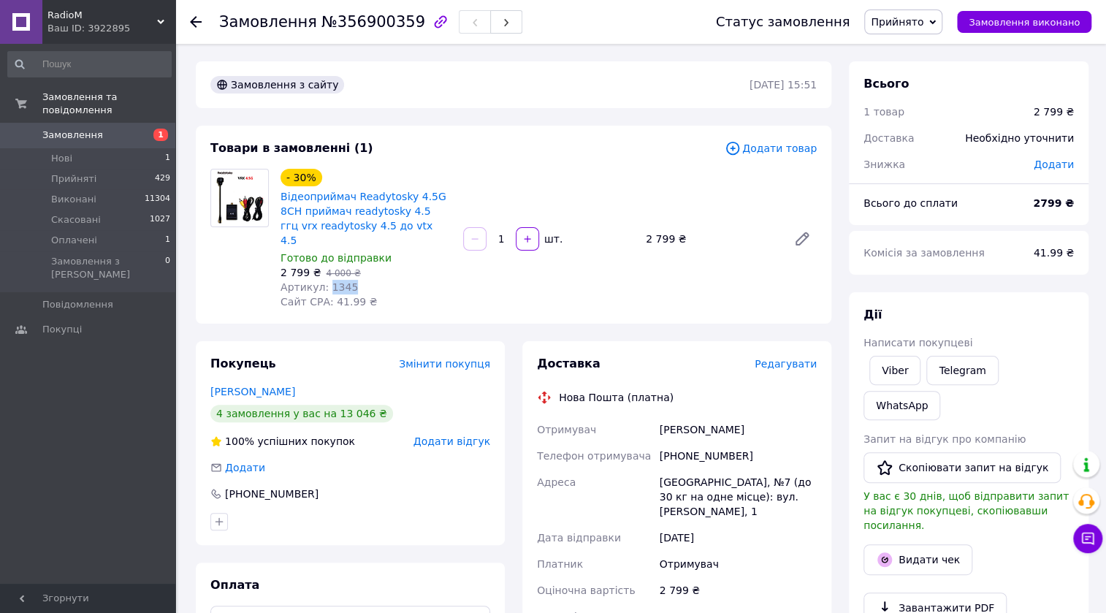
drag, startPoint x: 345, startPoint y: 268, endPoint x: 324, endPoint y: 275, distance: 22.2
click at [324, 281] on span "Артикул: 1345" at bounding box center [319, 287] width 77 height 12
copy span "1345"
click at [279, 612] on span "Післяплата" at bounding box center [353, 620] width 216 height 16
click at [435, 510] on div at bounding box center [350, 521] width 286 height 23
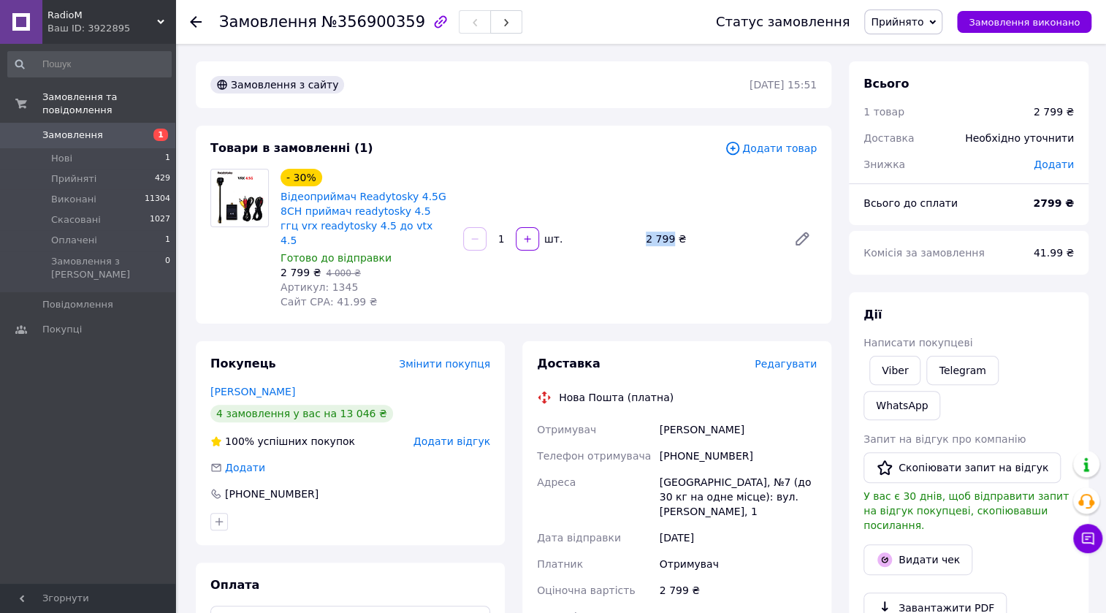
drag, startPoint x: 671, startPoint y: 234, endPoint x: 648, endPoint y: 234, distance: 22.6
click at [648, 234] on div "2 799 ₴" at bounding box center [711, 239] width 142 height 20
copy div "2 799"
click at [359, 510] on div at bounding box center [350, 521] width 286 height 23
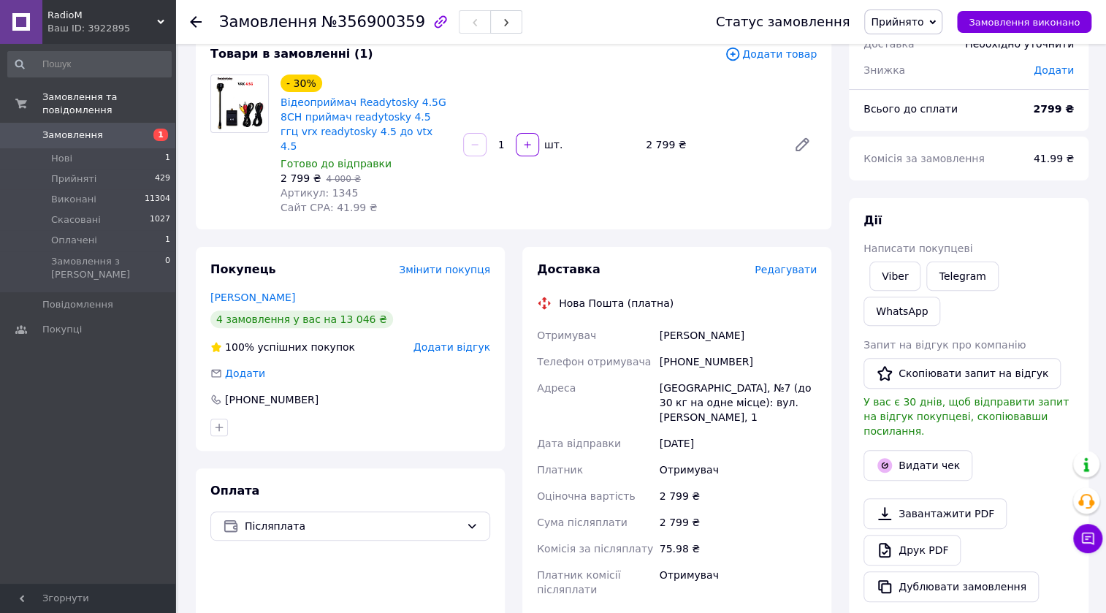
scroll to position [199, 0]
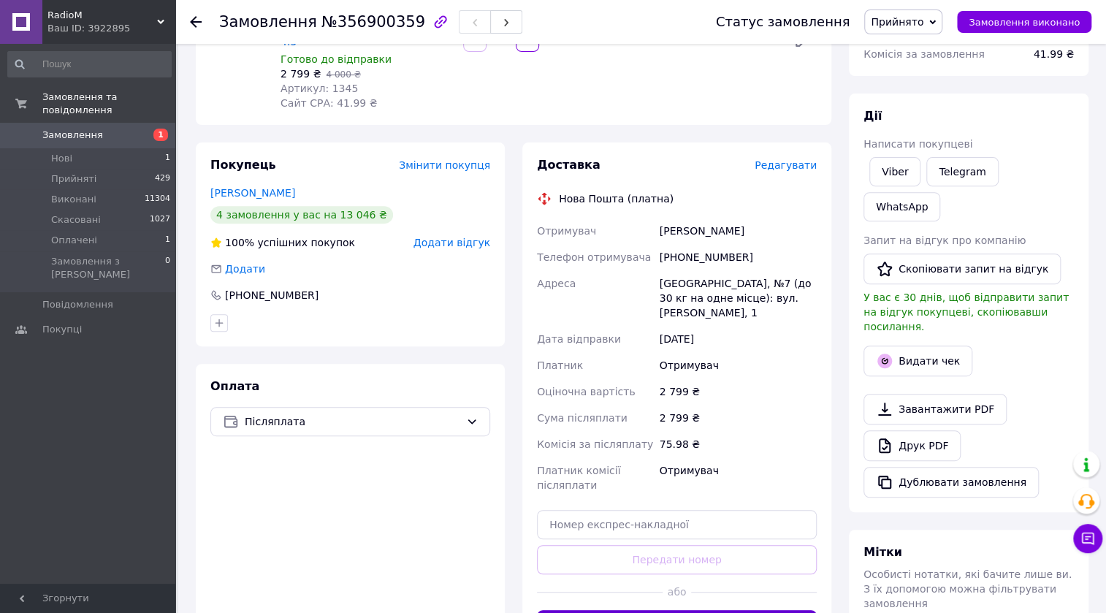
click at [691, 610] on button "Згенерувати ЕН" at bounding box center [677, 624] width 280 height 29
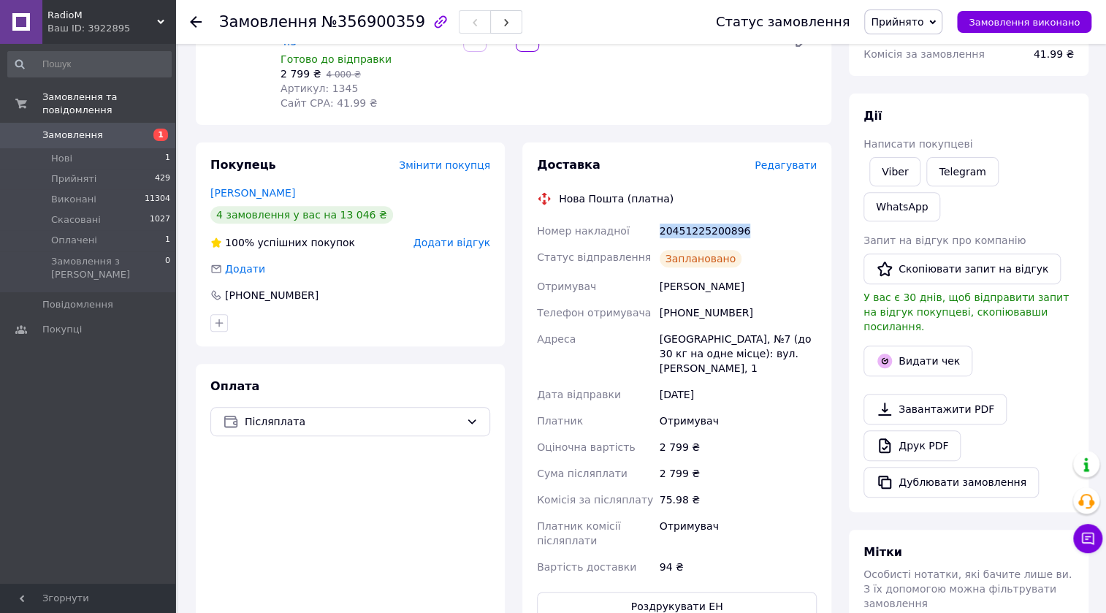
drag, startPoint x: 743, startPoint y: 217, endPoint x: 649, endPoint y: 216, distance: 94.3
click at [649, 218] on div "Номер накладної 20451225200896 Статус відправлення Заплановано Отримувач Шевчен…" at bounding box center [677, 399] width 286 height 362
copy div "Номер накладної 20451225200896"
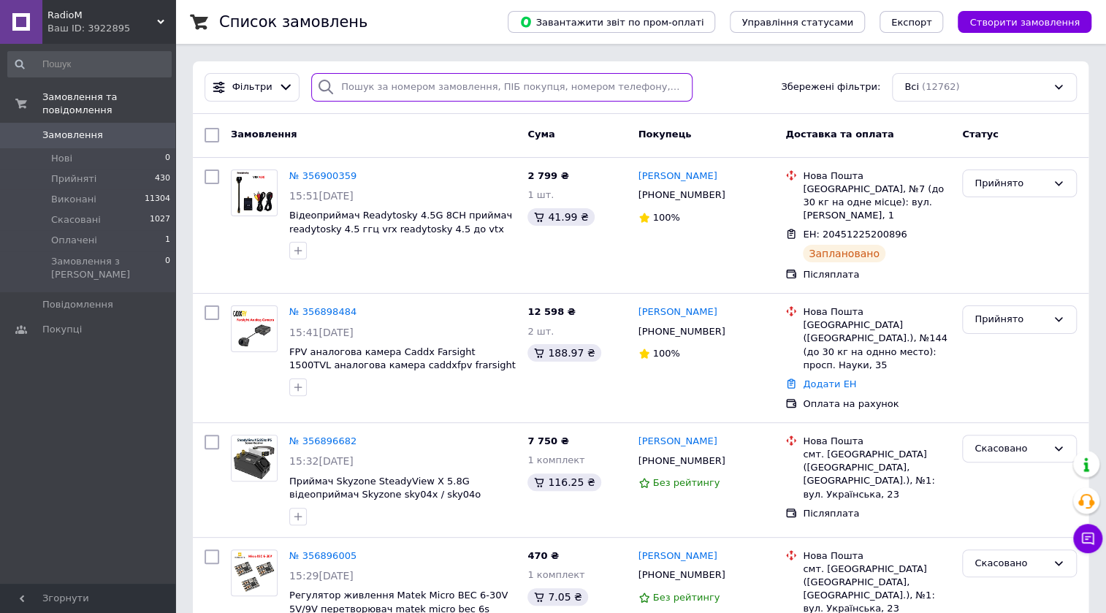
click at [360, 87] on input "search" at bounding box center [501, 87] width 381 height 28
paste input "356877995"
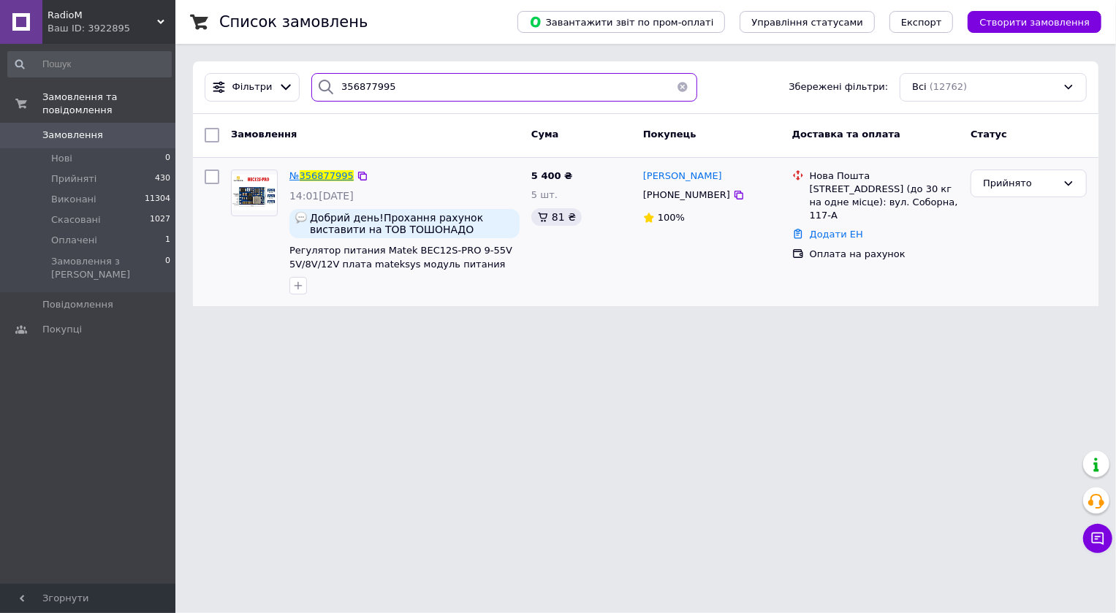
type input "356877995"
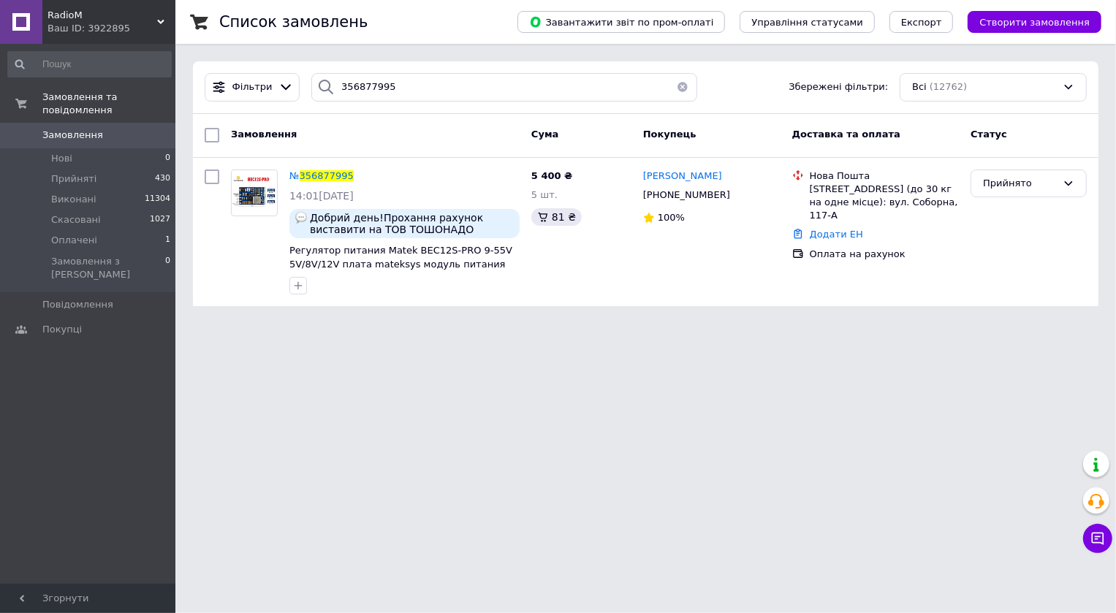
click at [676, 86] on button "button" at bounding box center [682, 87] width 29 height 28
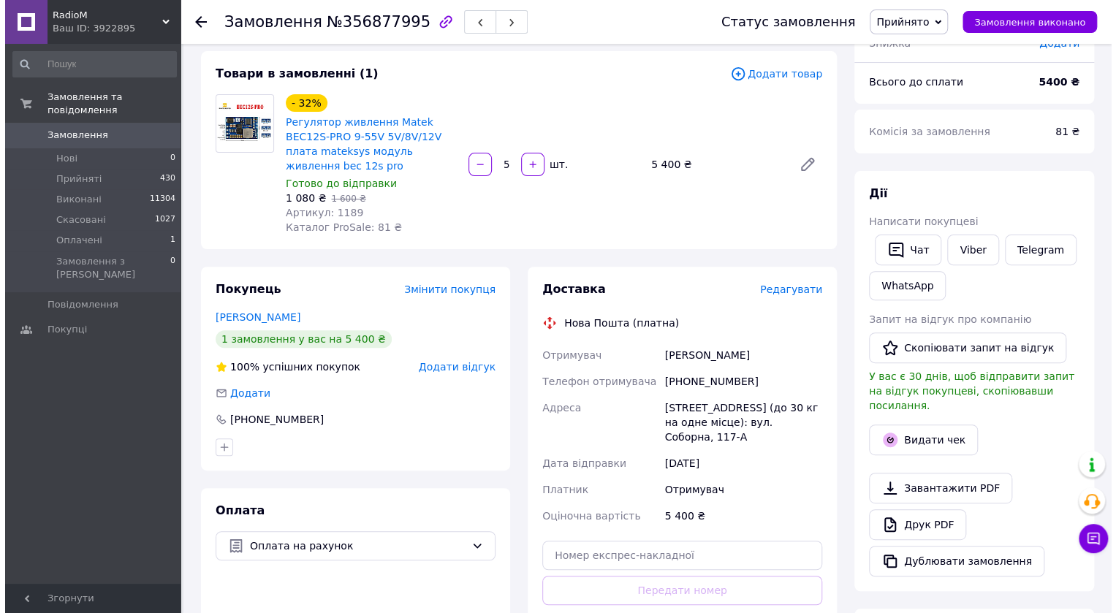
scroll to position [132, 0]
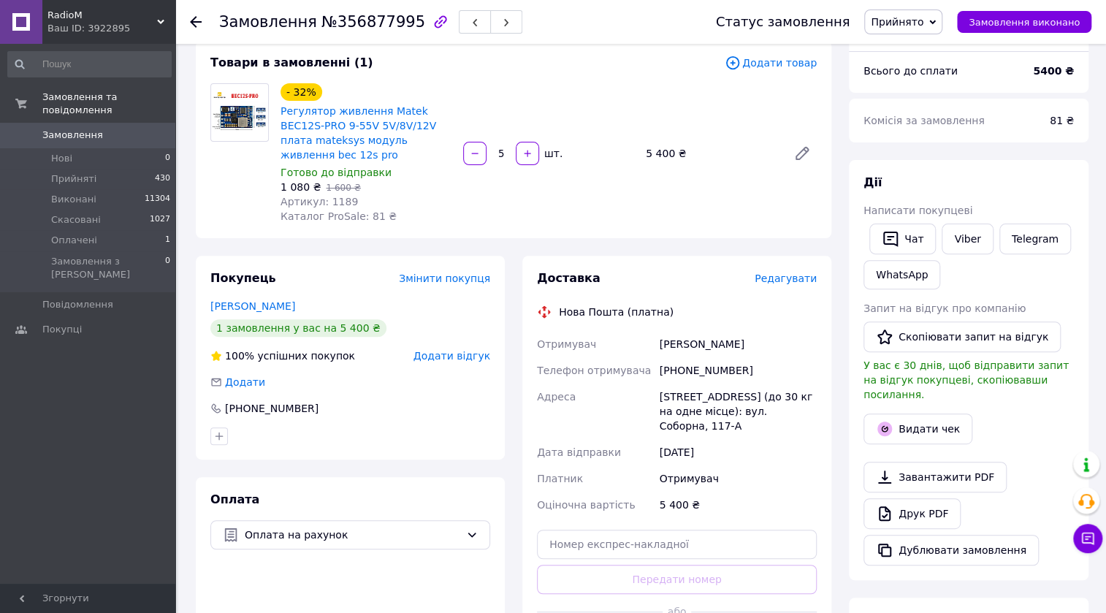
click at [797, 272] on span "Редагувати" at bounding box center [786, 278] width 62 height 12
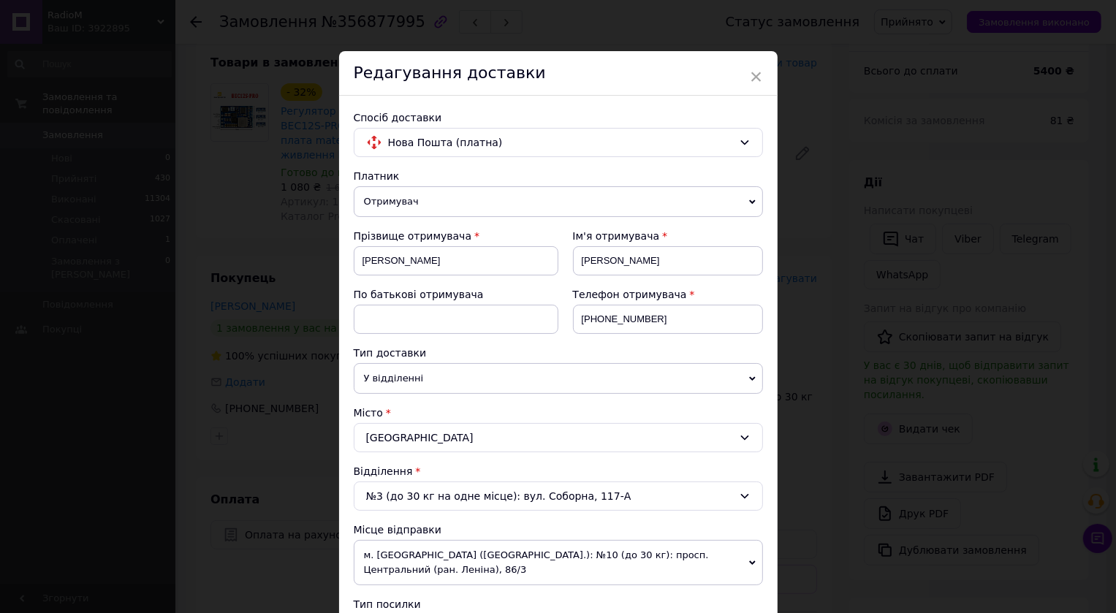
click at [535, 374] on span "У відділенні" at bounding box center [558, 378] width 409 height 31
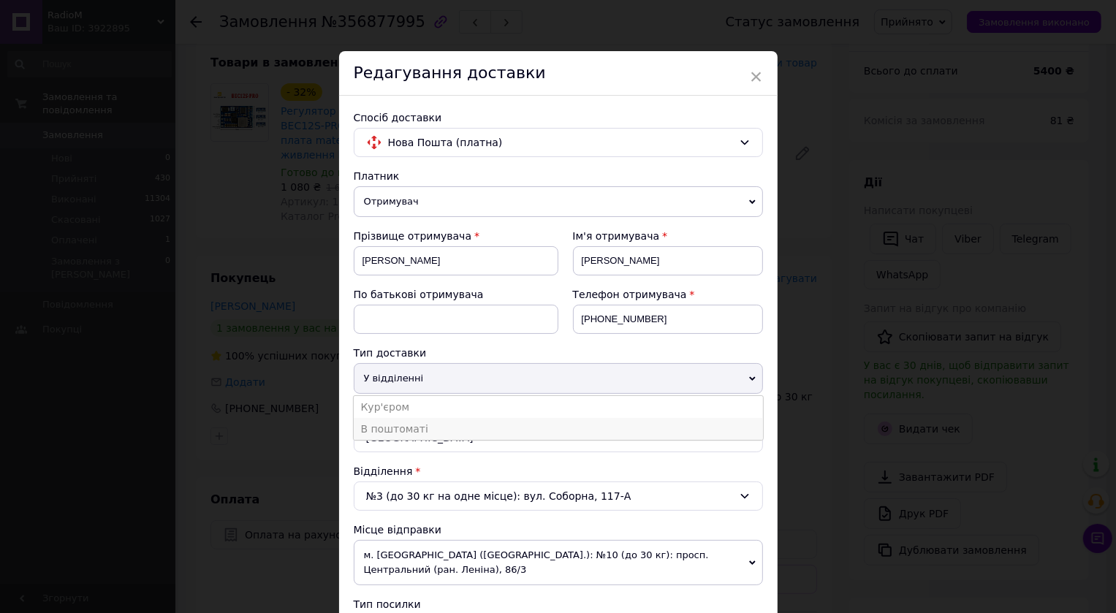
click at [432, 432] on li "В поштоматі" at bounding box center [558, 429] width 409 height 22
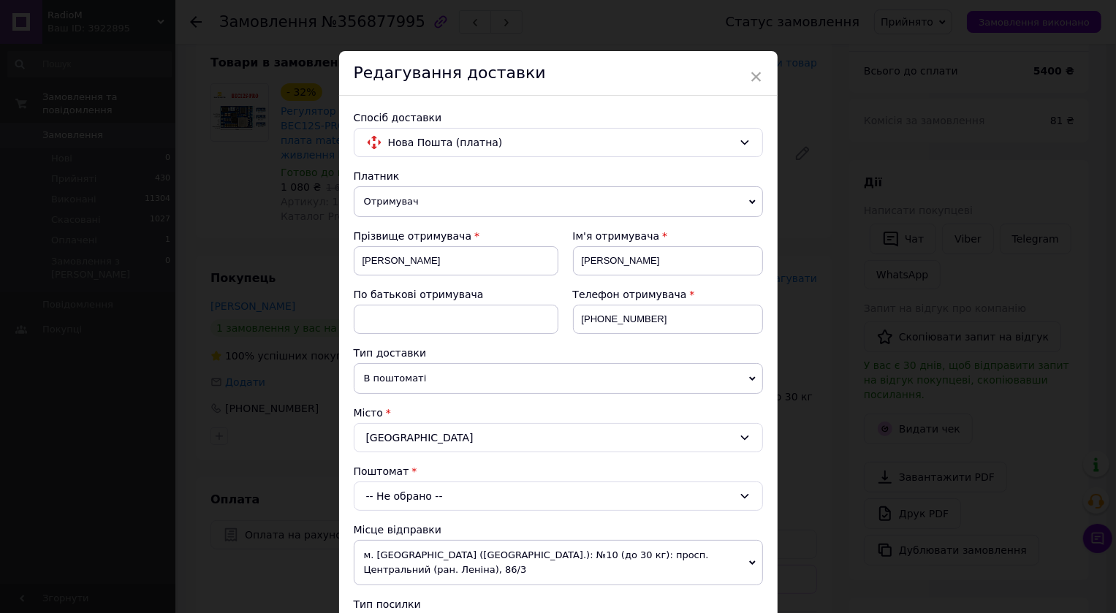
click at [413, 495] on div "-- Не обрано --" at bounding box center [558, 495] width 409 height 29
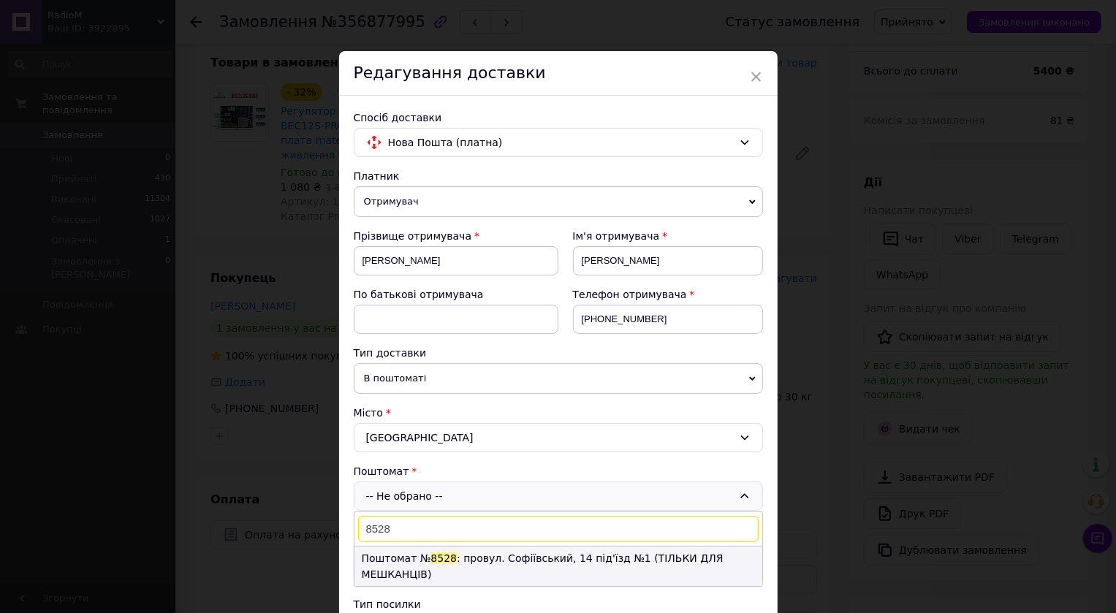
type input "8528"
click at [600, 555] on li "Поштомат № 8528 : провул. Софіївський, 14 під'їзд №1 (ТІЛЬКИ ДЛЯ МЕШКАНЦІВ)" at bounding box center [558, 565] width 408 height 39
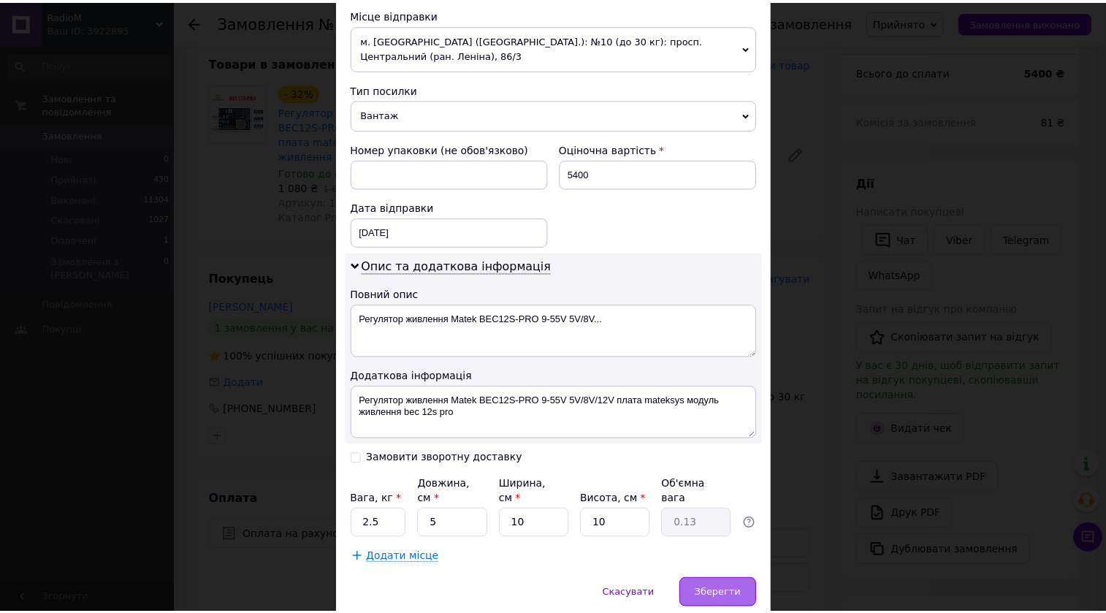
scroll to position [575, 0]
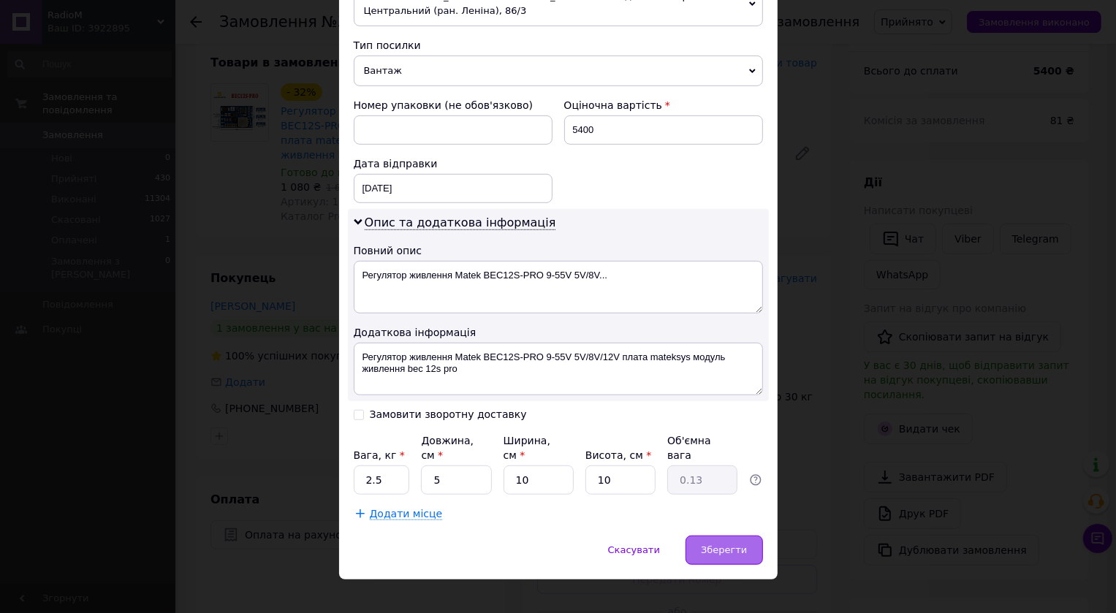
click at [717, 544] on span "Зберегти" at bounding box center [724, 549] width 46 height 11
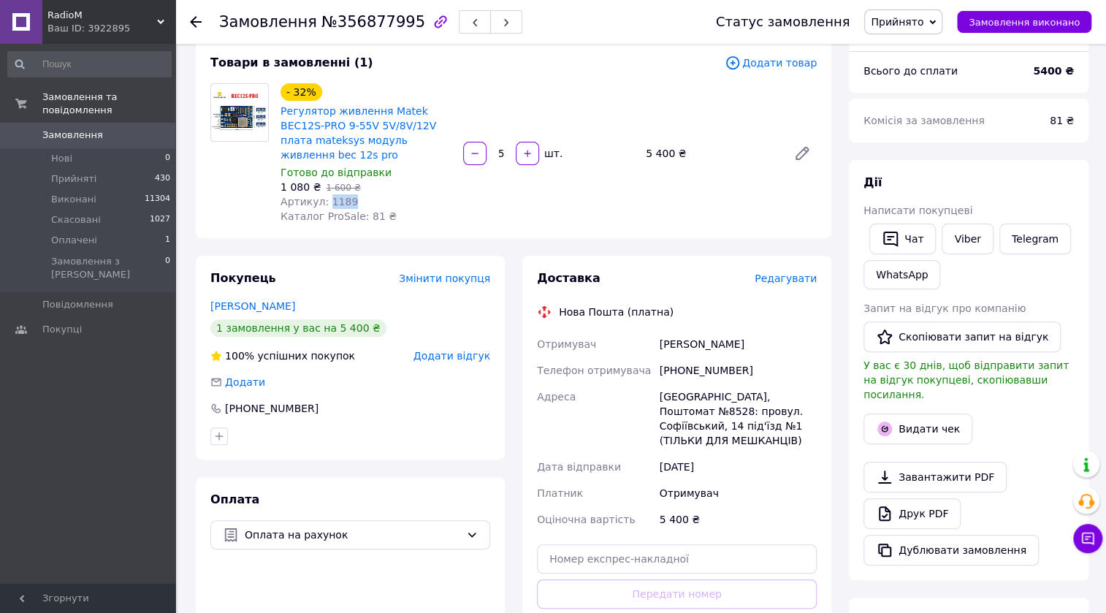
drag, startPoint x: 346, startPoint y: 188, endPoint x: 325, endPoint y: 188, distance: 20.5
click at [325, 194] on div "Артикул: 1189" at bounding box center [366, 201] width 171 height 15
copy span "1189"
click at [447, 570] on div "Оплата Оплата на рахунок" at bounding box center [350, 582] width 309 height 211
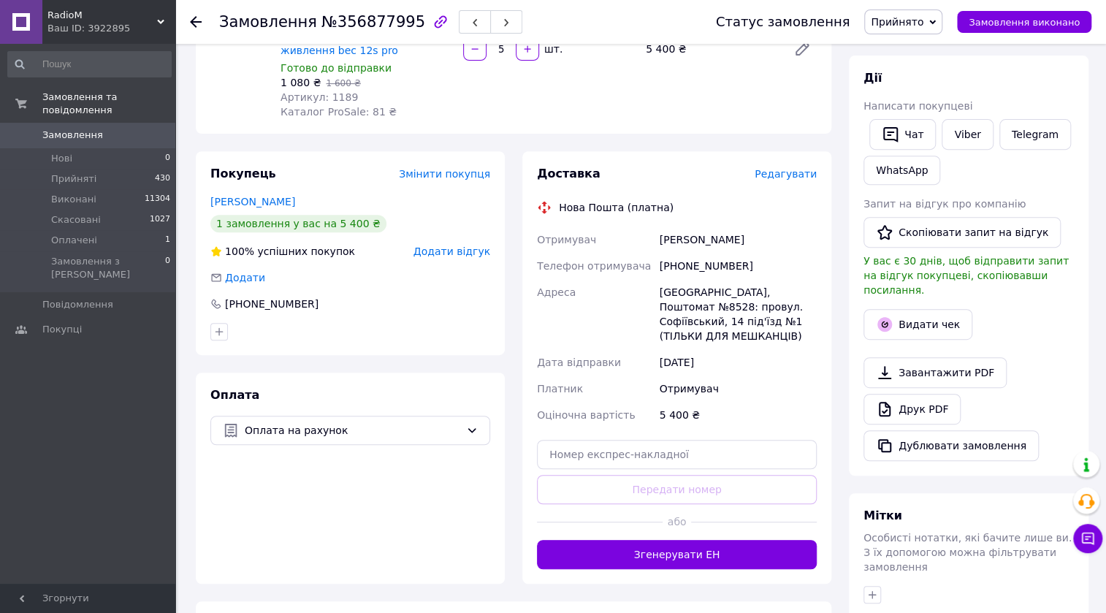
scroll to position [332, 0]
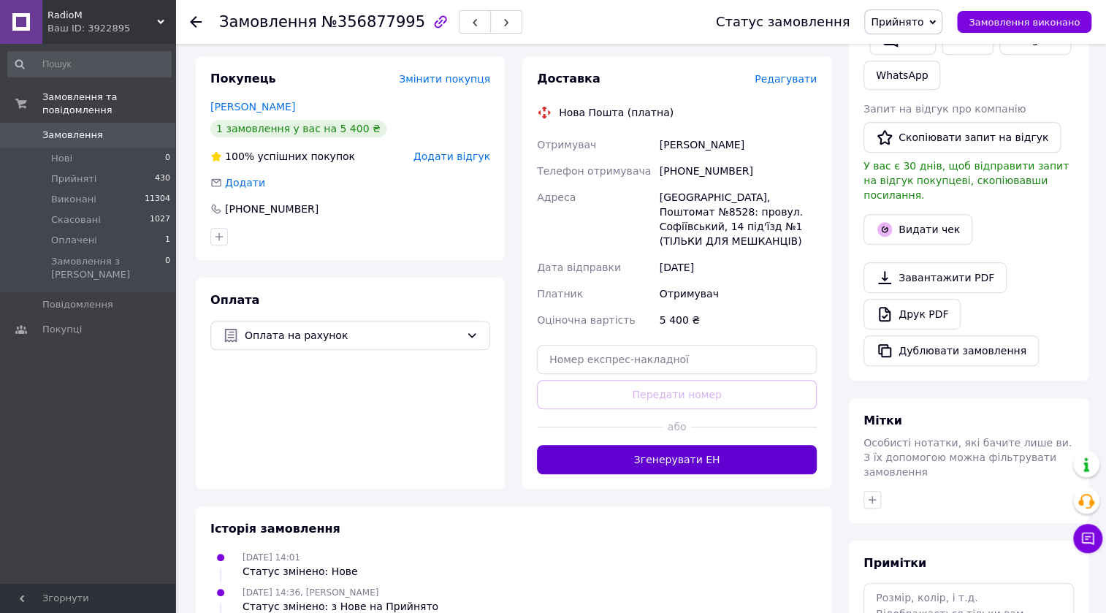
click at [664, 459] on button "Згенерувати ЕН" at bounding box center [677, 459] width 280 height 29
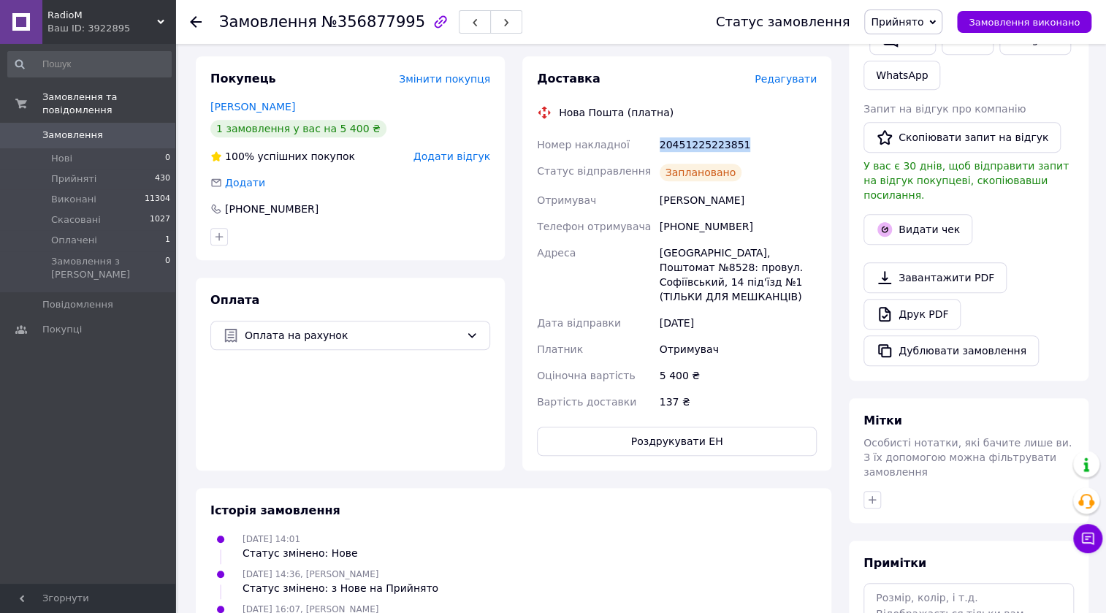
drag, startPoint x: 727, startPoint y: 127, endPoint x: 640, endPoint y: 127, distance: 86.9
click at [640, 131] on div "Номер накладної 20451225223851 Статус відправлення Заплановано Отримувач [PERSO…" at bounding box center [677, 272] width 286 height 283
copy div "Номер накладної 20451225223851"
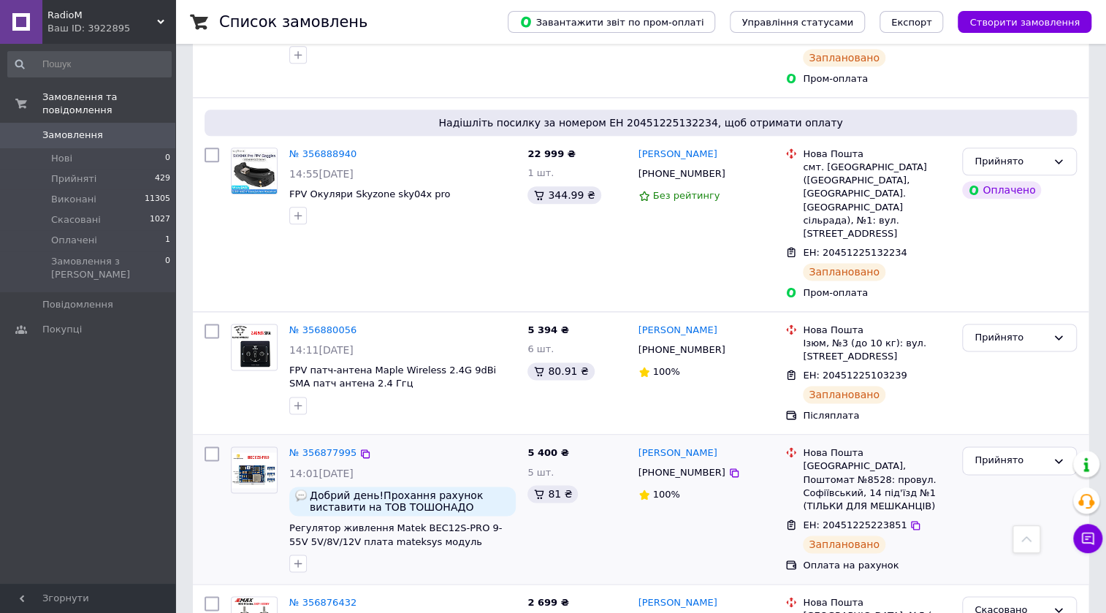
scroll to position [929, 0]
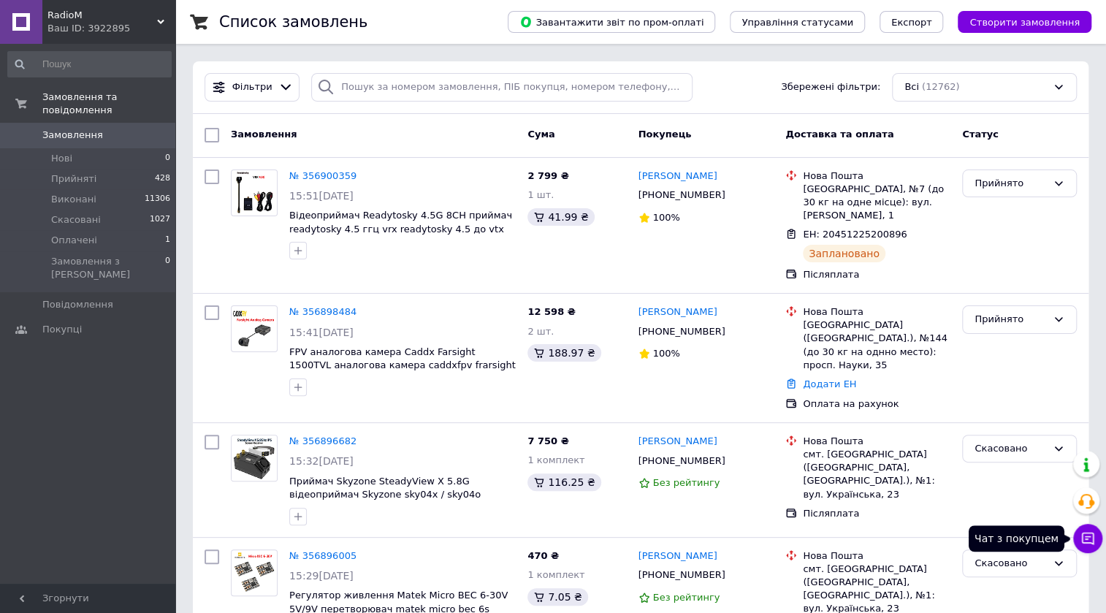
click at [1096, 545] on button "Чат з покупцем" at bounding box center [1087, 538] width 29 height 29
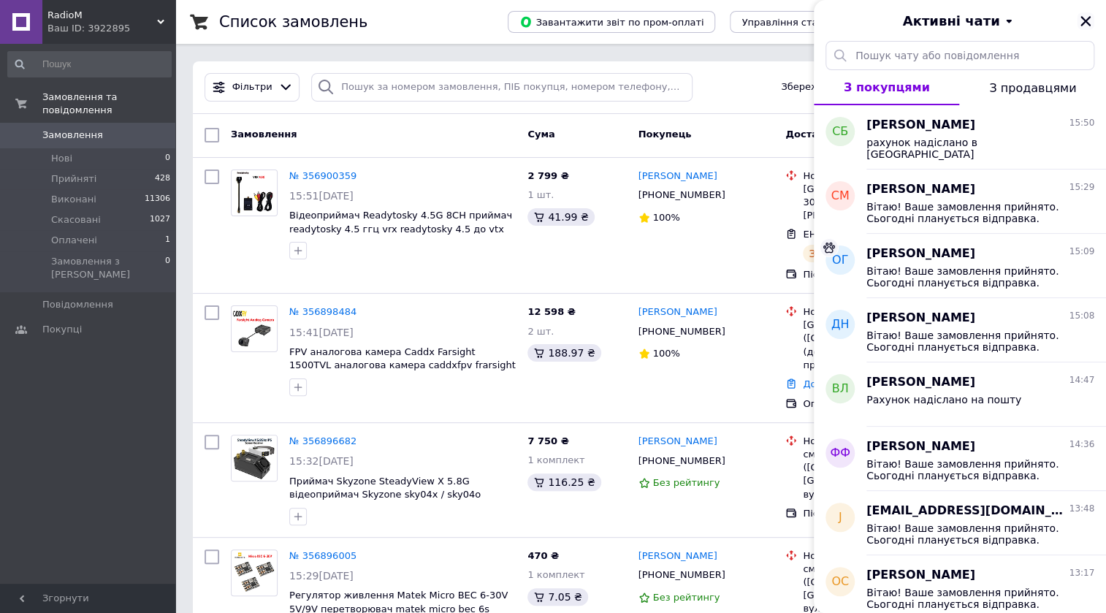
click at [1083, 19] on icon "Закрити" at bounding box center [1085, 21] width 10 height 10
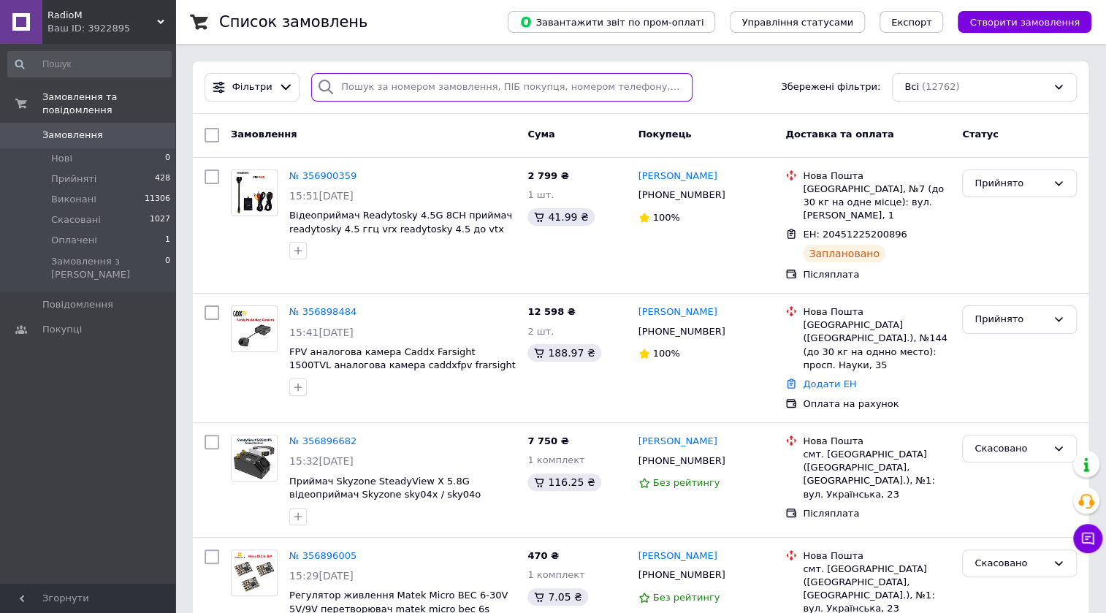
click at [384, 78] on input "search" at bounding box center [501, 87] width 381 height 28
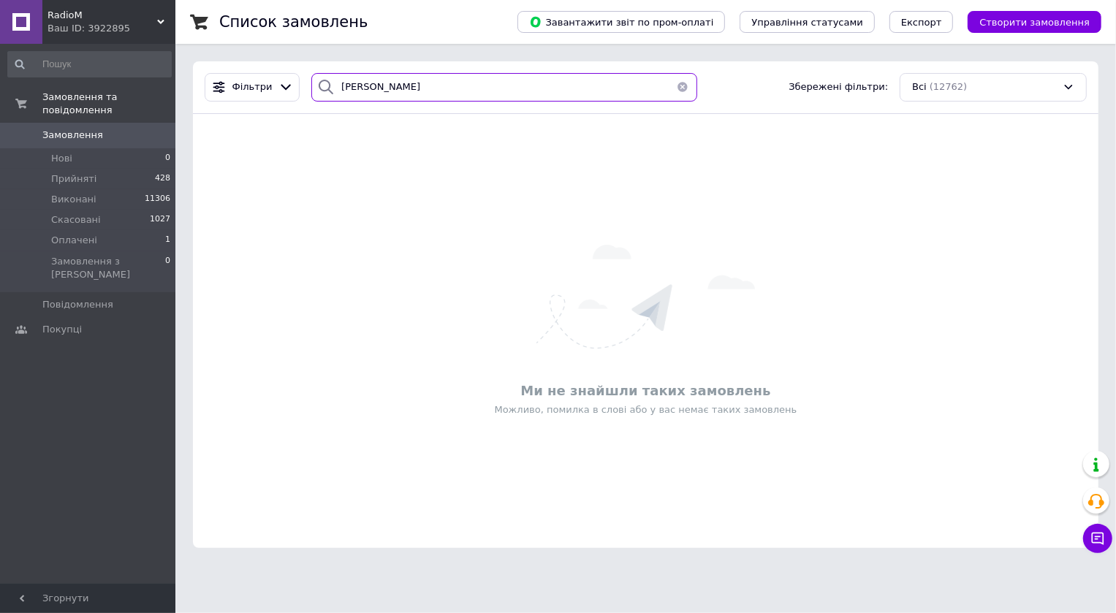
type input "Ощановський"
click at [674, 80] on button "button" at bounding box center [682, 87] width 29 height 28
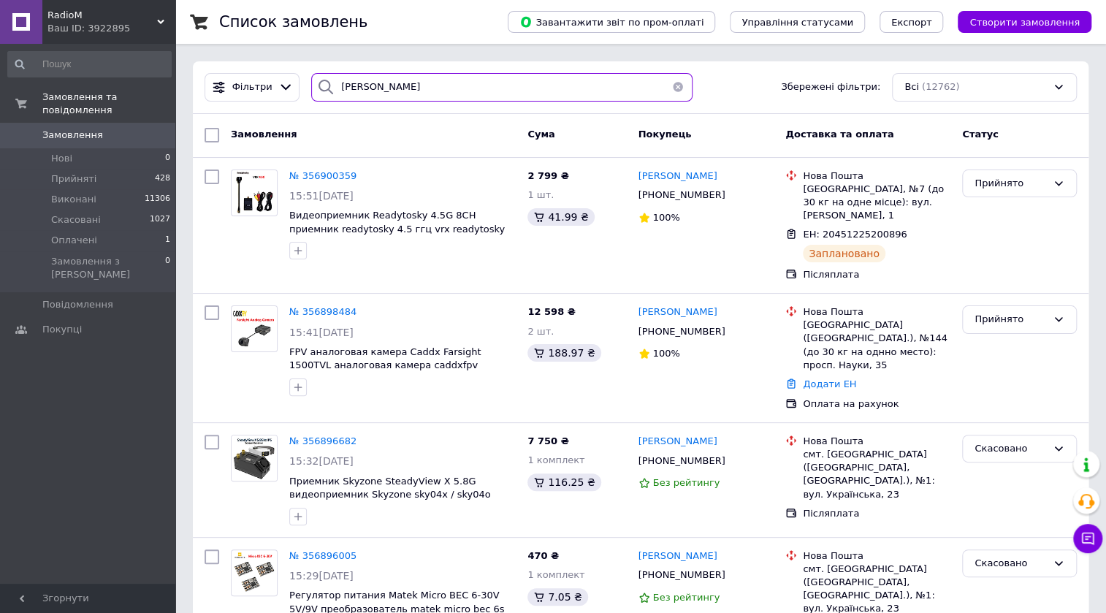
type input "Ощановский"
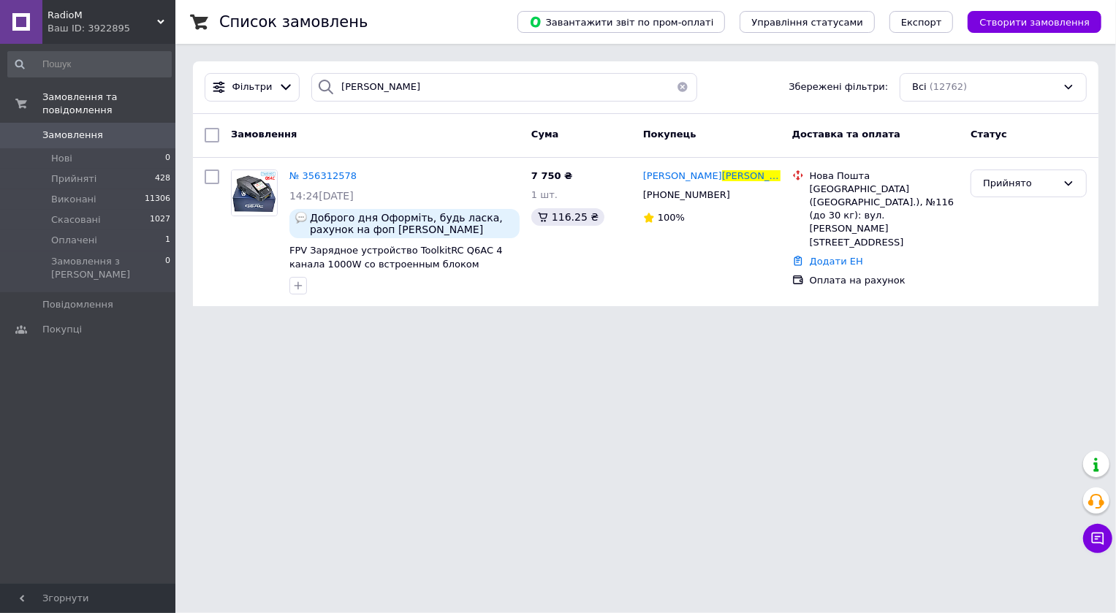
click at [672, 87] on button "button" at bounding box center [682, 87] width 29 height 28
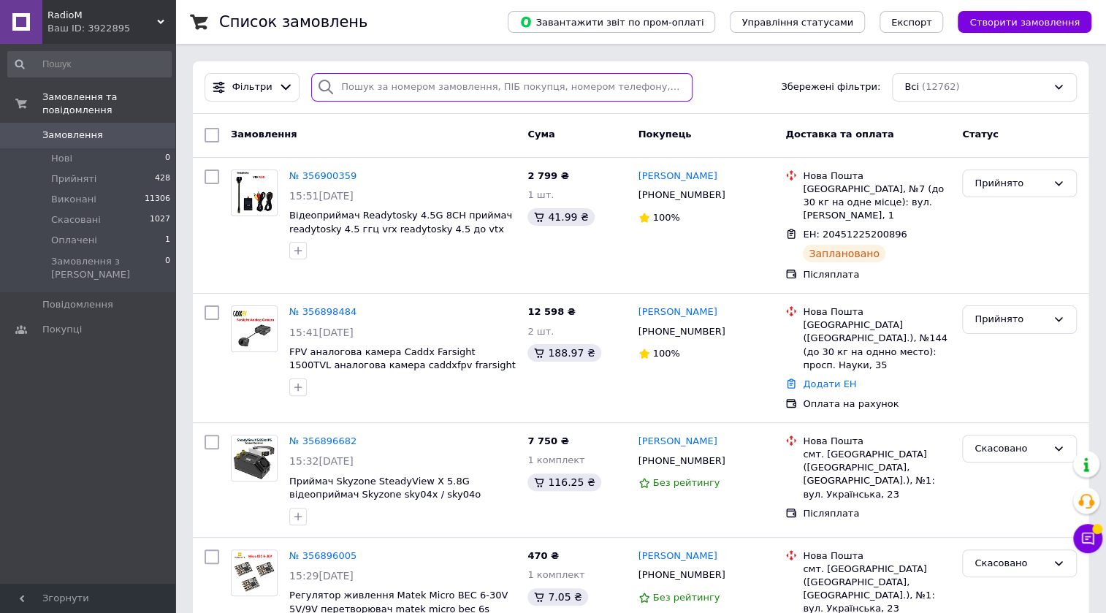
click at [375, 87] on input "search" at bounding box center [501, 87] width 381 height 28
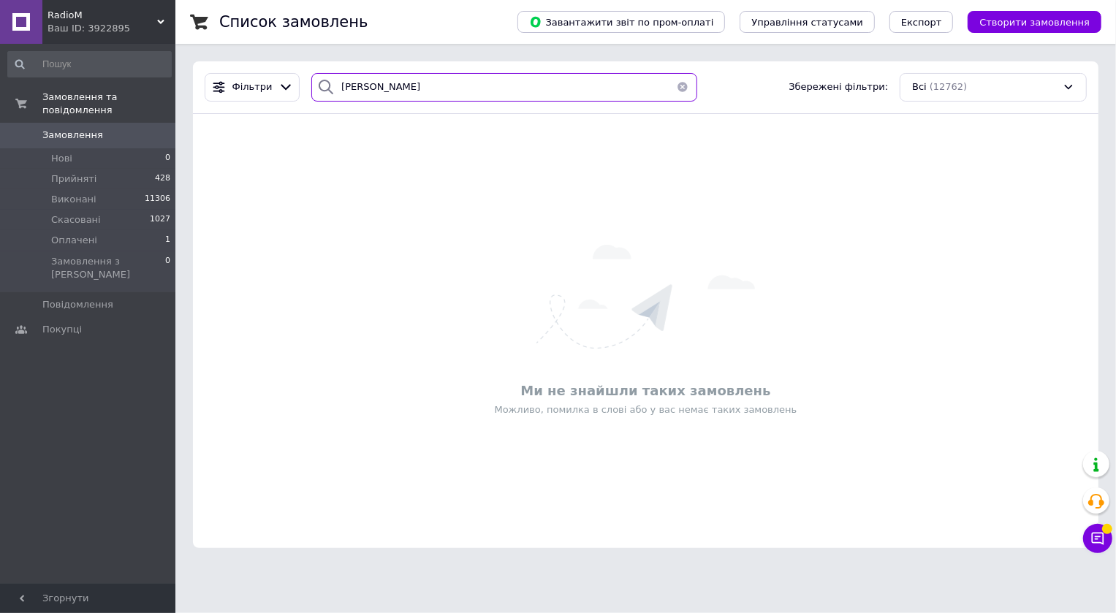
type input "Педашенко"
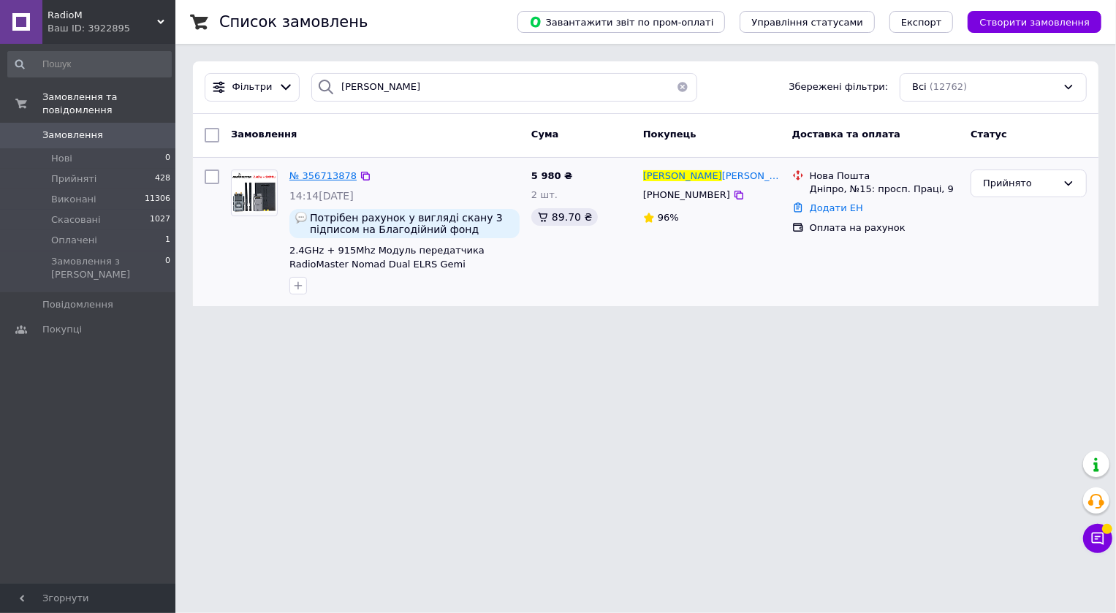
drag, startPoint x: 313, startPoint y: 171, endPoint x: 698, endPoint y: 292, distance: 403.6
click at [698, 292] on div "Педашенко Сергей +380675639648 96%" at bounding box center [711, 232] width 149 height 137
click at [674, 87] on button "button" at bounding box center [682, 87] width 29 height 28
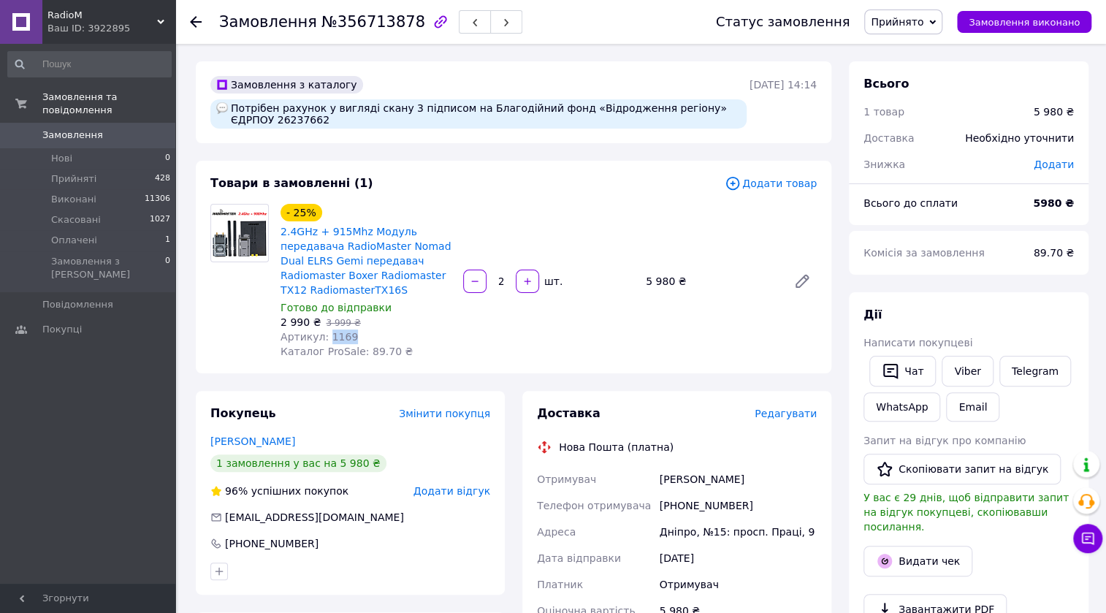
drag, startPoint x: 348, startPoint y: 334, endPoint x: 324, endPoint y: 337, distance: 24.3
click at [324, 337] on div "Артикул: 1169" at bounding box center [366, 336] width 171 height 15
copy span "1169"
click at [440, 554] on div "Покупець Змінити покупця [PERSON_NAME] 1 замовлення у вас на 5 980 ₴ 96% успішн…" at bounding box center [350, 493] width 309 height 204
drag, startPoint x: 650, startPoint y: 110, endPoint x: 555, endPoint y: 113, distance: 95.0
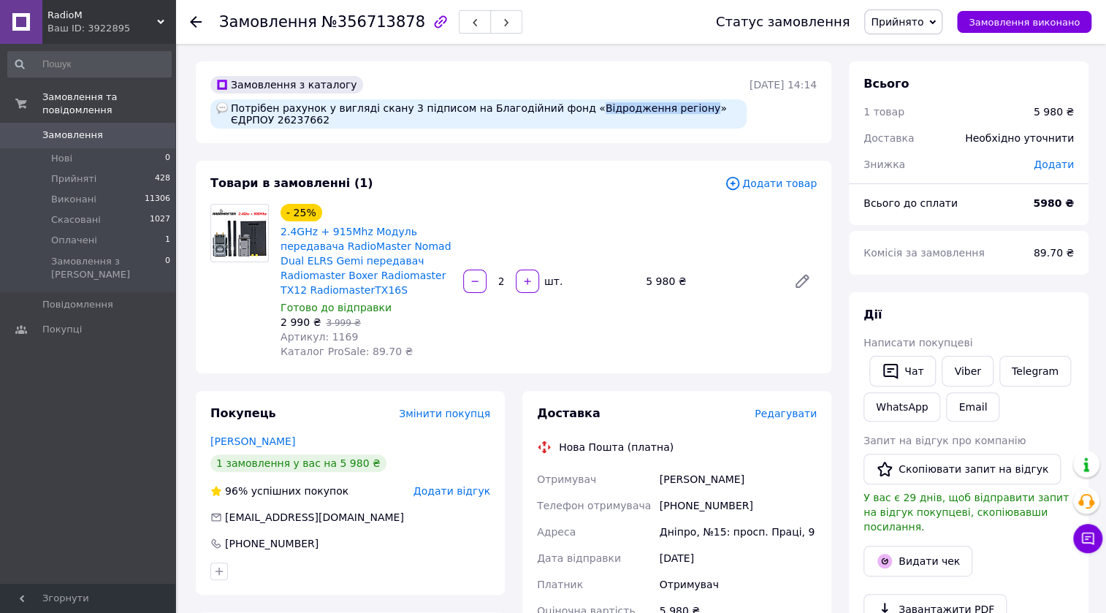
click at [555, 113] on div "Потрібен рахунок у вигляді скану 3 підписом на Благодійний фонд «Відродження ре…" at bounding box center [478, 113] width 536 height 29
copy div "Відродження регіону"
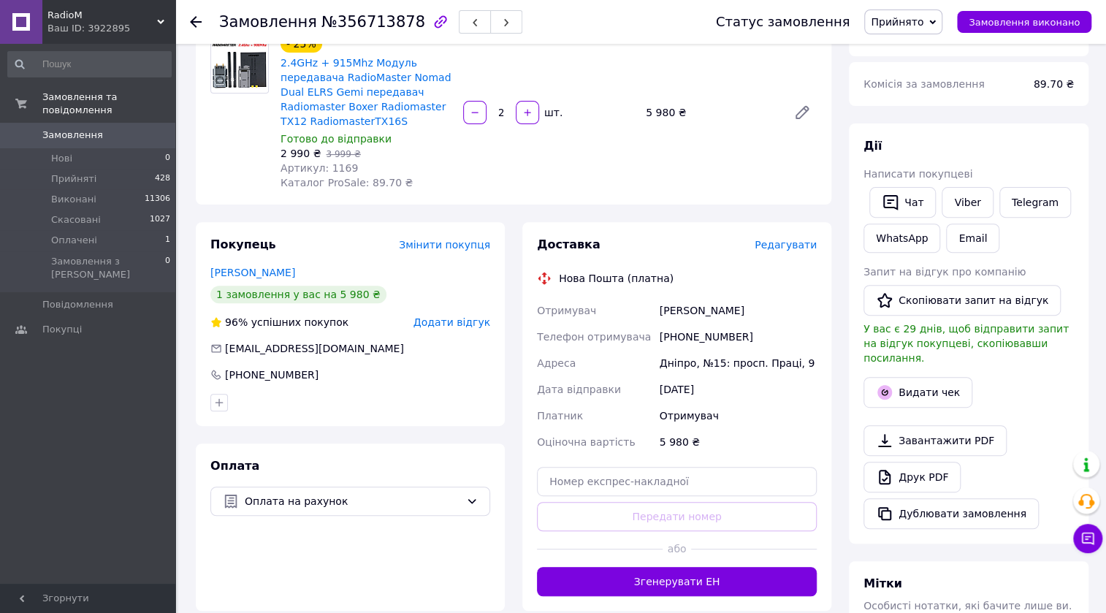
scroll to position [199, 0]
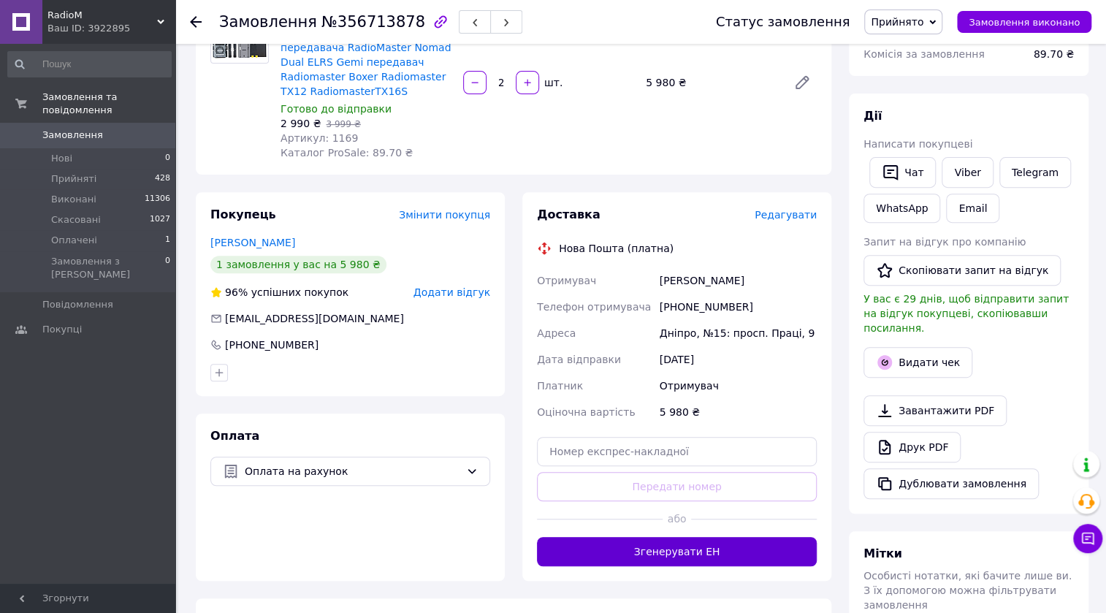
click at [661, 550] on button "Згенерувати ЕН" at bounding box center [677, 551] width 280 height 29
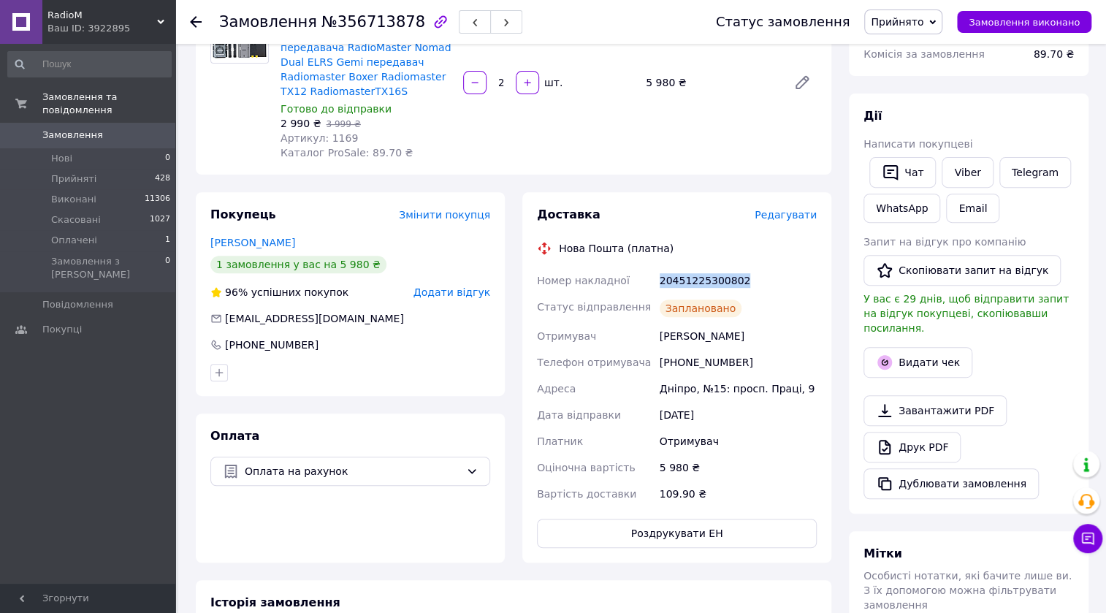
drag, startPoint x: 741, startPoint y: 278, endPoint x: 651, endPoint y: 278, distance: 89.9
click at [651, 278] on div "Номер накладної 20451225300802 Статус відправлення Заплановано Отримувач [PERSO…" at bounding box center [677, 387] width 286 height 240
copy div "Номер накладної 20451225300802"
drag, startPoint x: 453, startPoint y: 546, endPoint x: 455, endPoint y: 522, distance: 24.2
click at [454, 546] on div "Оплата Оплата на рахунок" at bounding box center [350, 487] width 309 height 149
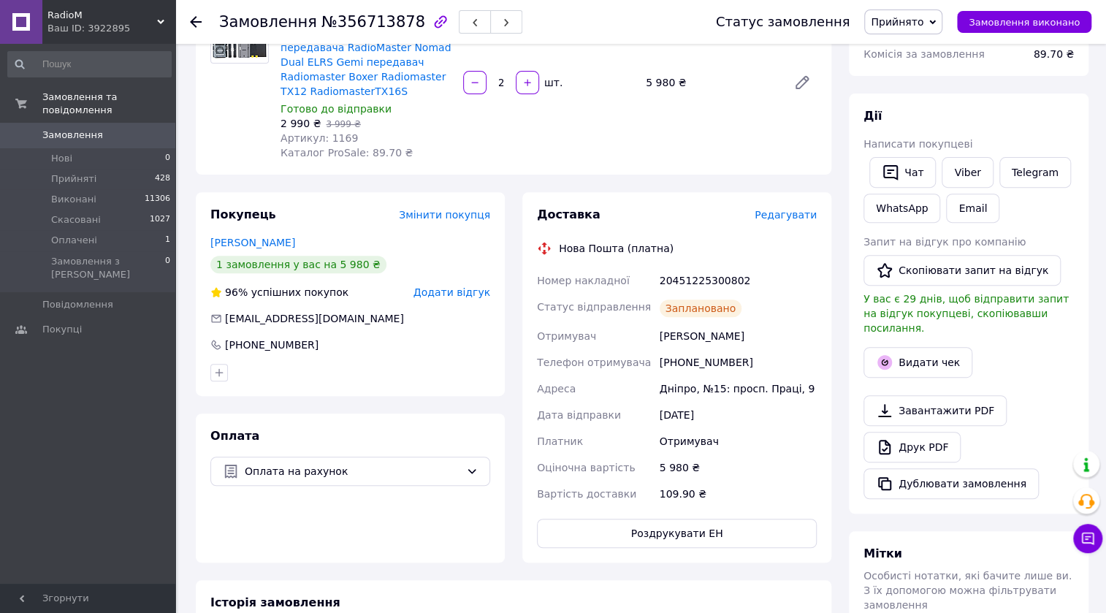
scroll to position [0, 0]
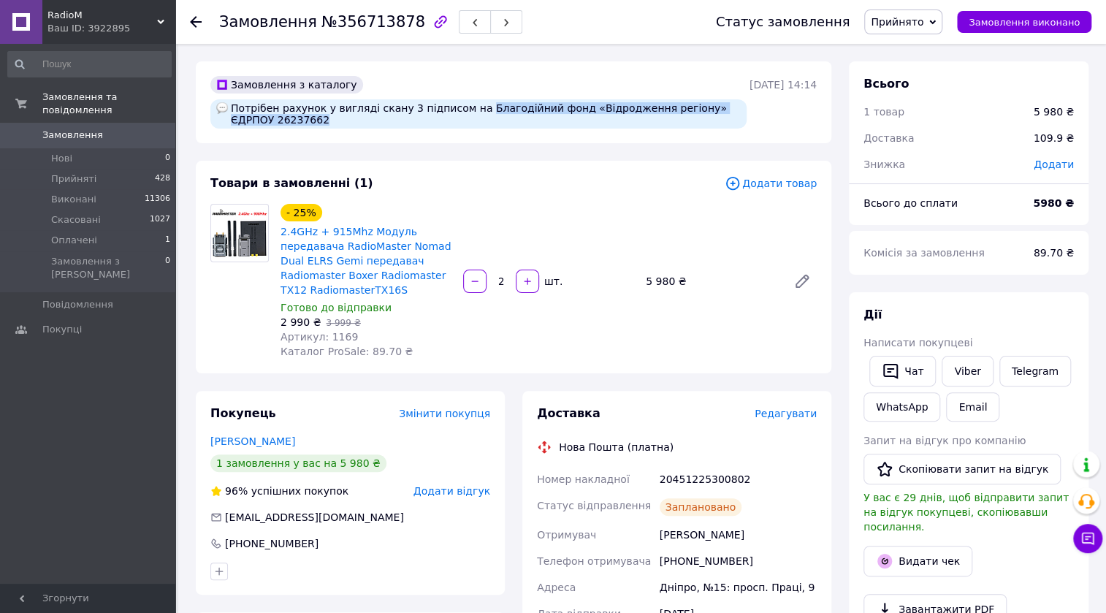
drag, startPoint x: 460, startPoint y: 107, endPoint x: 473, endPoint y: 123, distance: 20.3
click at [473, 123] on div "Потрібен рахунок у вигляді скану 3 підписом на Благодійний фонд «Відродження ре…" at bounding box center [478, 113] width 536 height 29
copy div "Благодійний фонд «Відродження регіону» ЄДРПОУ 26237662"
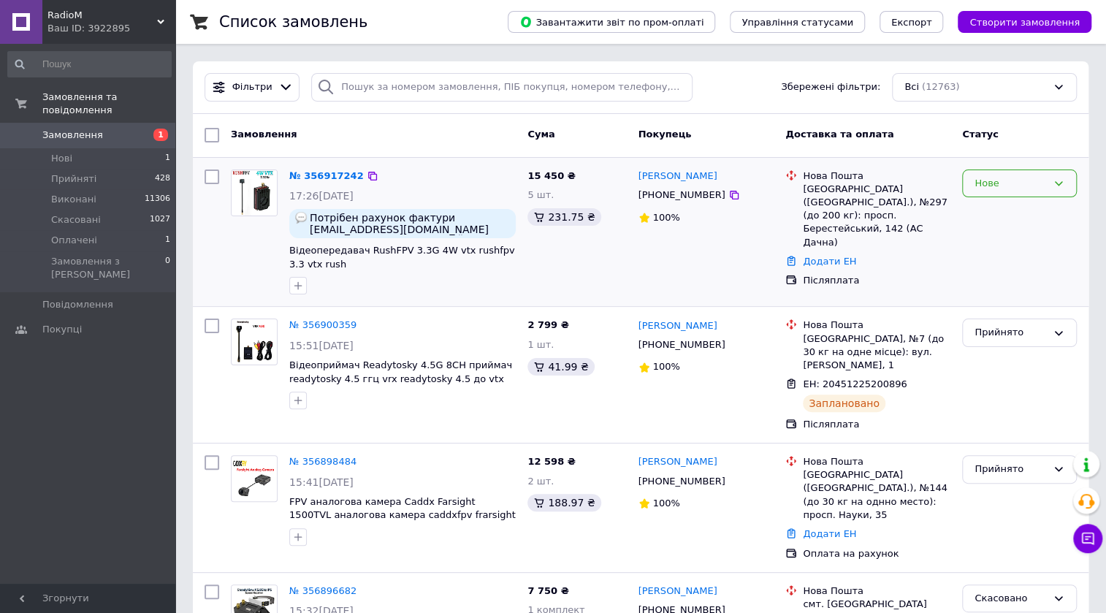
click at [1061, 183] on icon at bounding box center [1059, 184] width 12 height 12
click at [1018, 211] on li "Прийнято" at bounding box center [1019, 213] width 113 height 27
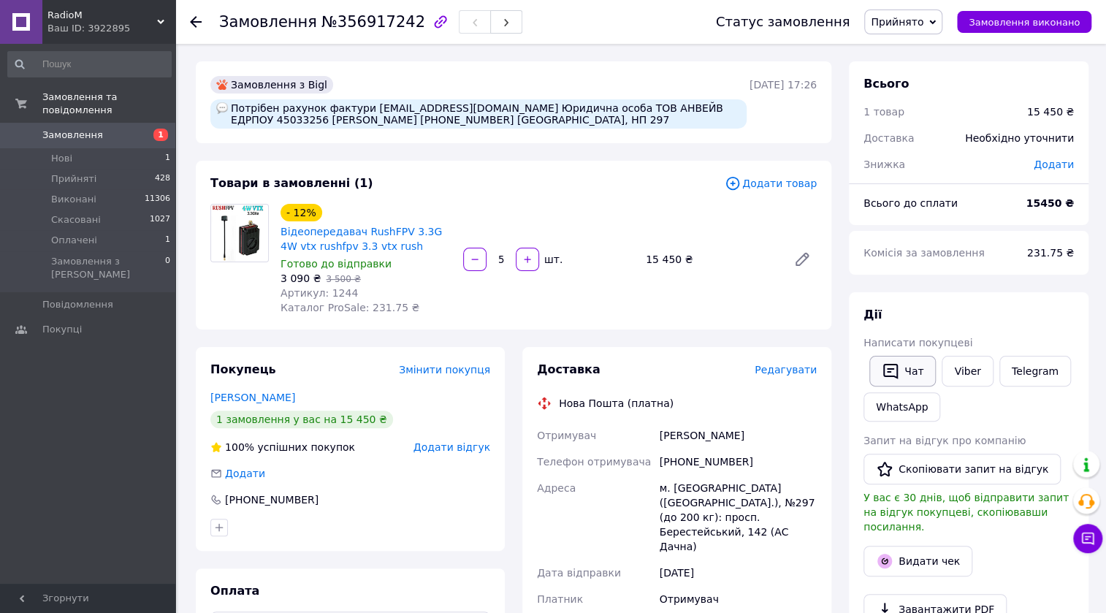
click at [899, 375] on button "Чат" at bounding box center [902, 371] width 66 height 31
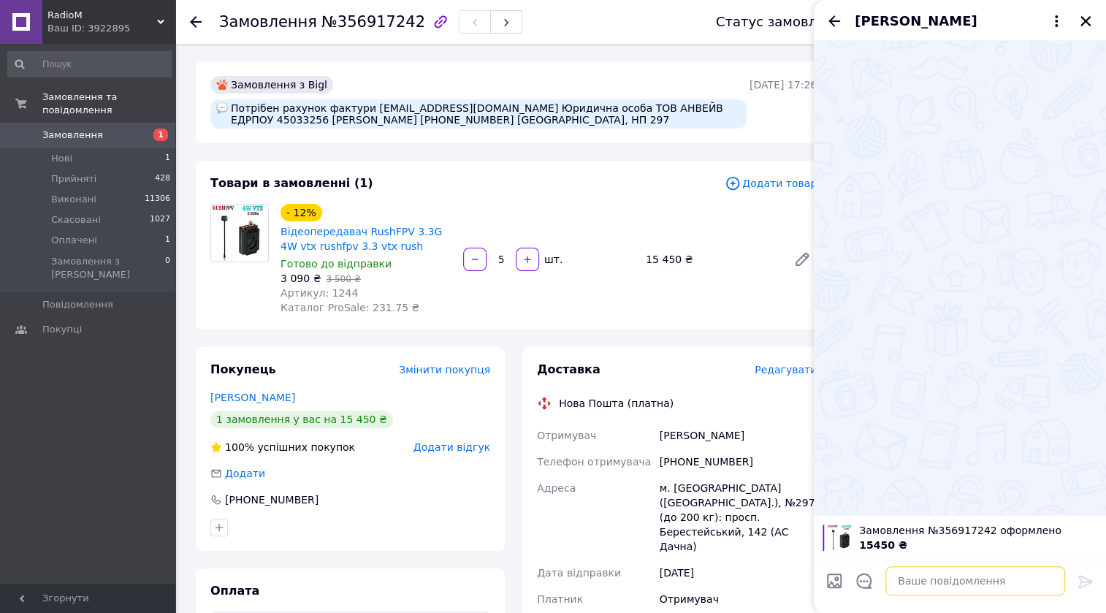
click at [963, 583] on textarea at bounding box center [975, 580] width 180 height 29
paste textarea "Вітаю! Ваше замовлення прийнято."
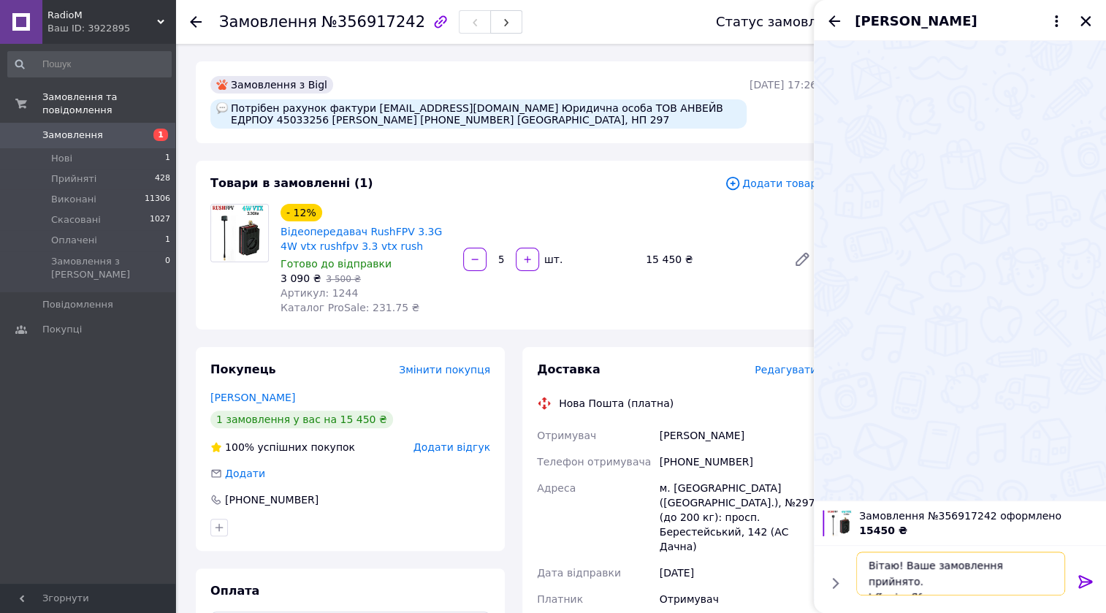
type textarea "Вітаю! Ваше замовлення прийнято. hf[eyjr yflfvj"
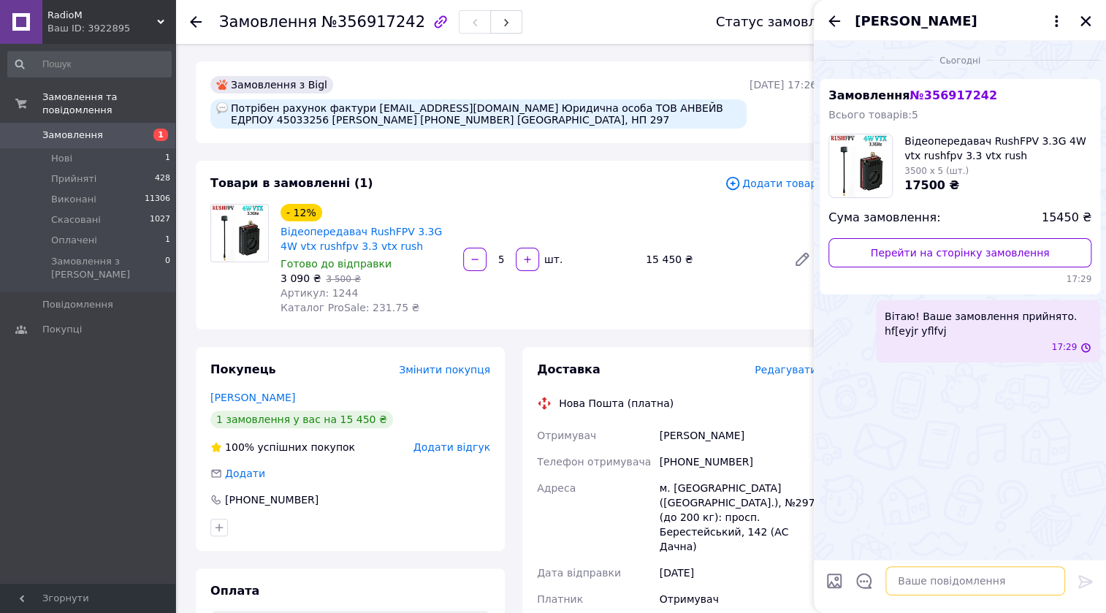
scroll to position [0, 0]
drag, startPoint x: 1004, startPoint y: 318, endPoint x: 980, endPoint y: 338, distance: 30.6
click at [983, 338] on div "Вітаю! Ваше замовлення прийнято. hf[eyjr yflfvj 17:29" at bounding box center [988, 331] width 224 height 62
click at [988, 371] on button "Редагувати" at bounding box center [1012, 385] width 175 height 29
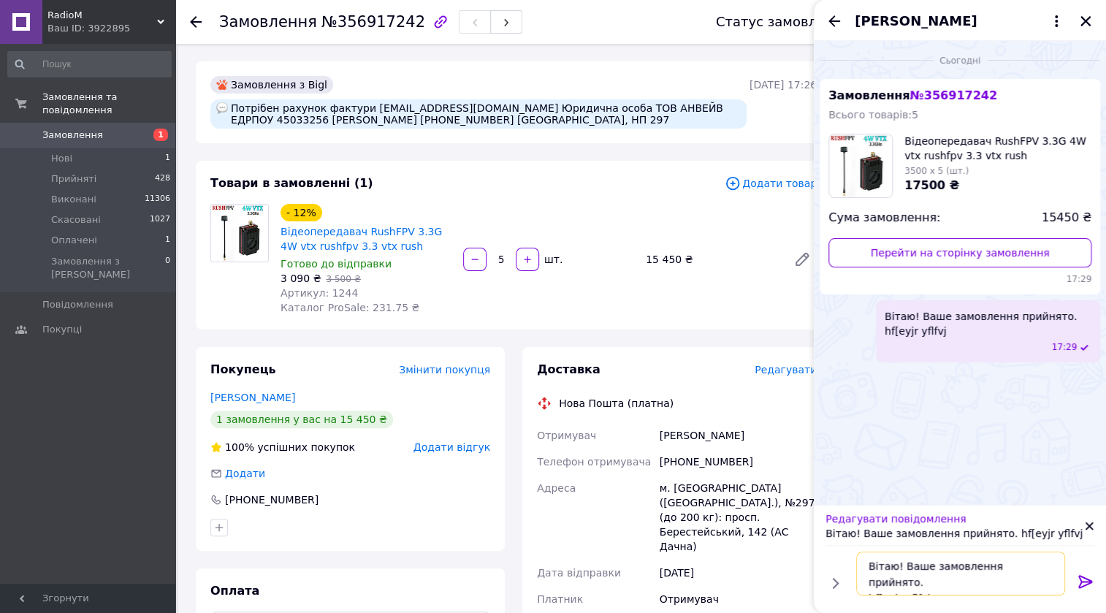
drag, startPoint x: 939, startPoint y: 579, endPoint x: 858, endPoint y: 578, distance: 81.1
click at [858, 578] on textarea "Вітаю! Ваше замовлення прийнято. hf[eyjr yflfvj" at bounding box center [960, 574] width 209 height 44
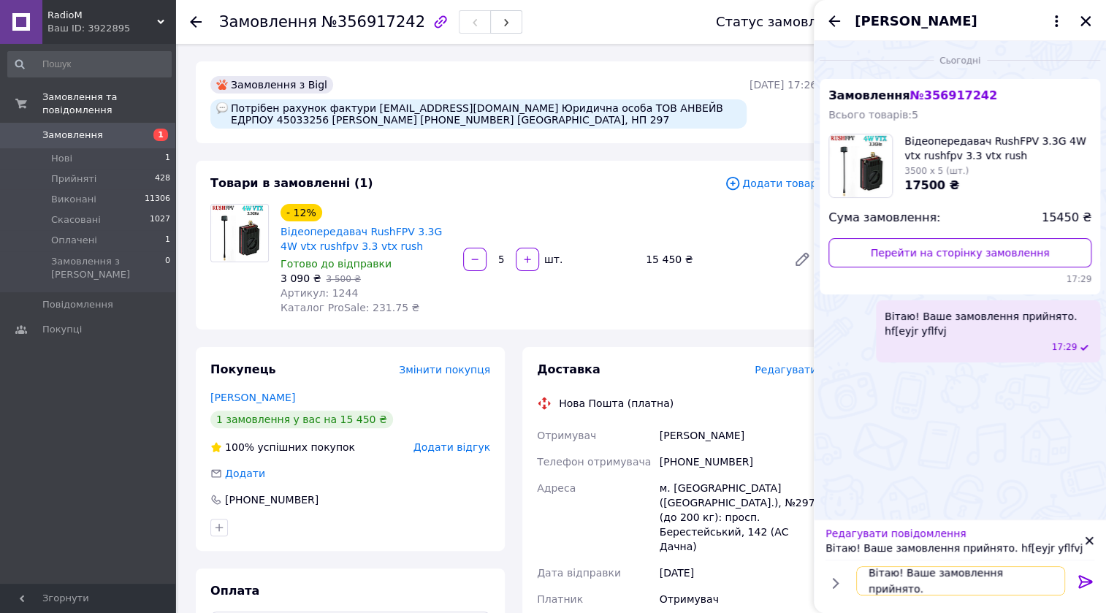
scroll to position [1, 0]
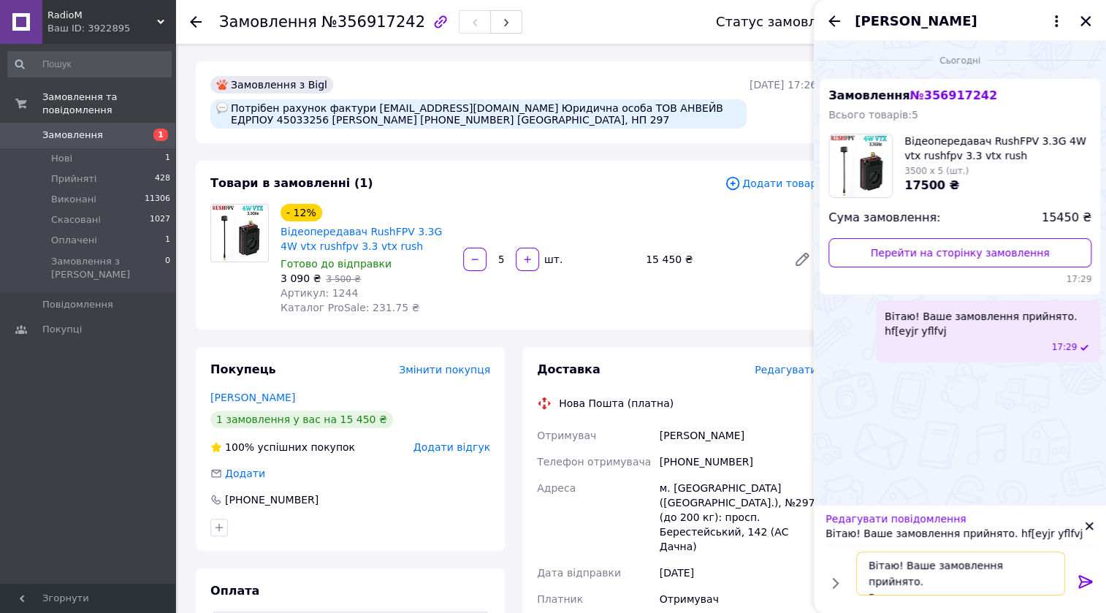
type textarea "Вітаю! Ваше замовлення прийнято. Рахунок надамо"
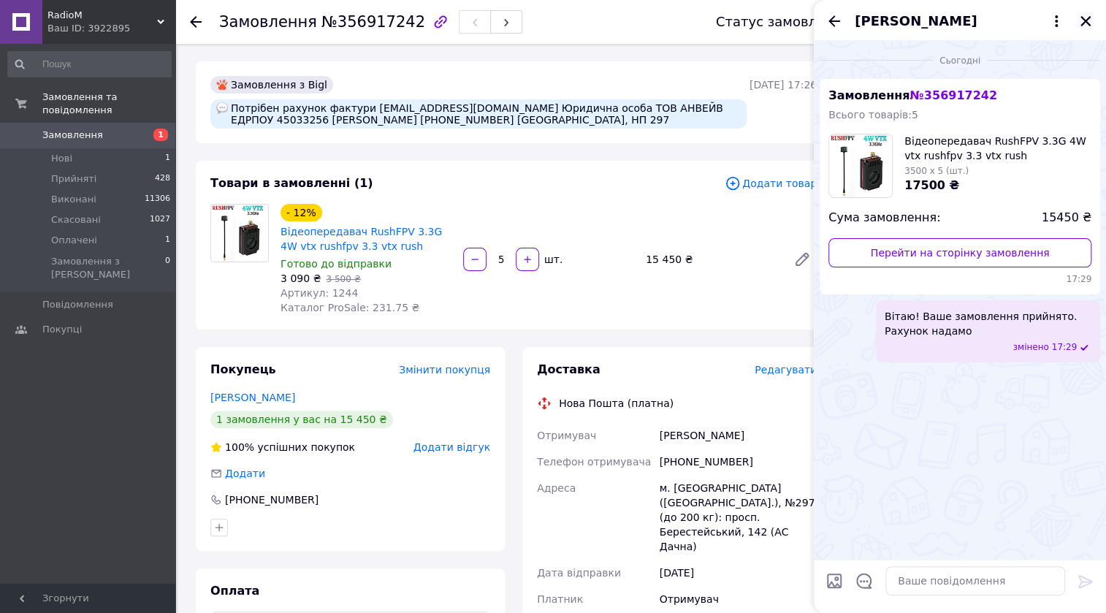
click at [1085, 18] on icon "Закрити" at bounding box center [1085, 21] width 13 height 13
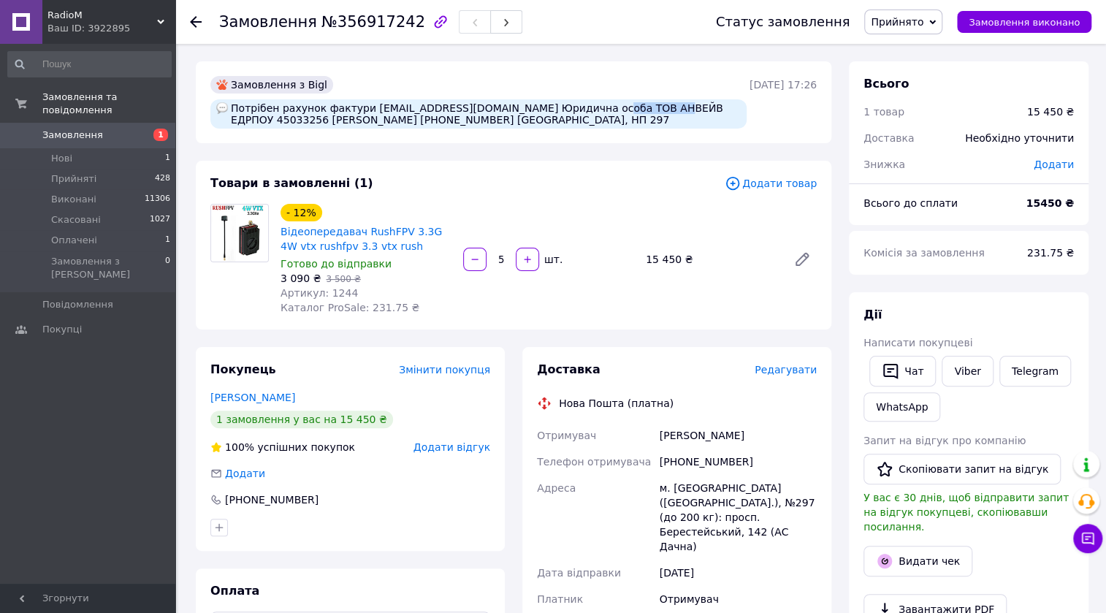
drag, startPoint x: 633, startPoint y: 107, endPoint x: 574, endPoint y: 107, distance: 59.2
click at [574, 107] on div "Потрібен рахунок фактури [EMAIL_ADDRESS][DOMAIN_NAME] Юридична особа ТОВ АНВЕЙВ…" at bounding box center [478, 113] width 536 height 29
copy div "ТОВ АНВЕЙВ"
drag, startPoint x: 720, startPoint y: 104, endPoint x: 710, endPoint y: 107, distance: 9.9
click at [710, 107] on div "Потрібен рахунок фактури [EMAIL_ADDRESS][DOMAIN_NAME] Юридична особа ТОВ АНВЕЙВ…" at bounding box center [478, 113] width 536 height 29
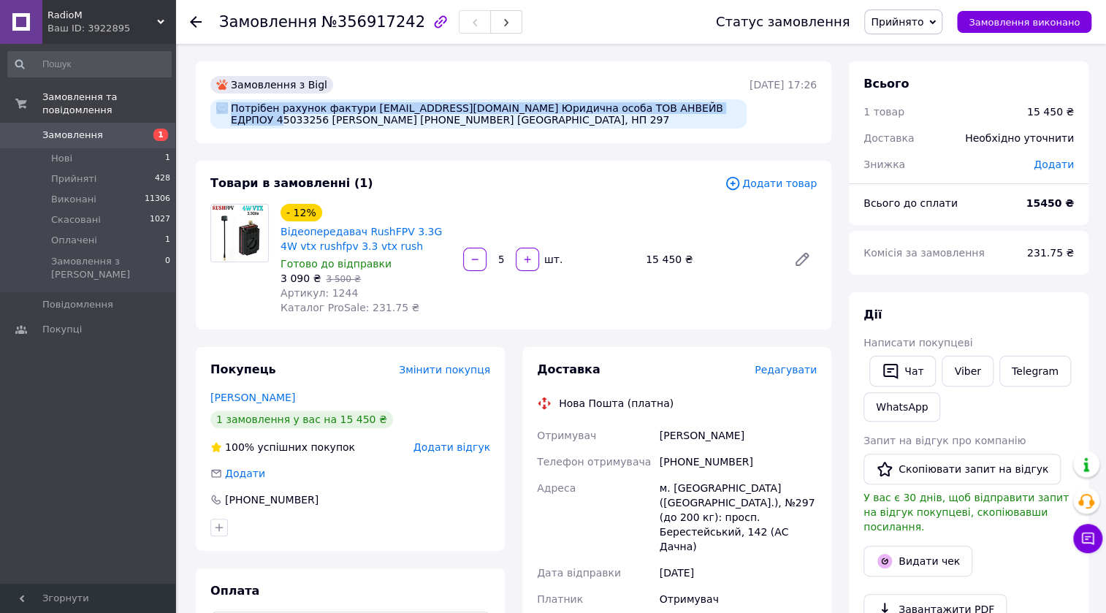
drag, startPoint x: 723, startPoint y: 106, endPoint x: 704, endPoint y: 106, distance: 18.3
click at [704, 106] on div "Потрібен рахунок фактури [EMAIL_ADDRESS][DOMAIN_NAME] Юридична особа ТОВ АНВЕЙВ…" at bounding box center [478, 113] width 536 height 29
click at [712, 113] on div "Потрібен рахунок фактури [EMAIL_ADDRESS][DOMAIN_NAME] Юридична особа ТОВ АНВЕЙВ…" at bounding box center [478, 113] width 536 height 29
drag, startPoint x: 723, startPoint y: 108, endPoint x: 698, endPoint y: 106, distance: 24.9
click at [701, 107] on div "Потрібен рахунок фактури [EMAIL_ADDRESS][DOMAIN_NAME] Юридична особа ТОВ АНВЕЙВ…" at bounding box center [478, 113] width 536 height 29
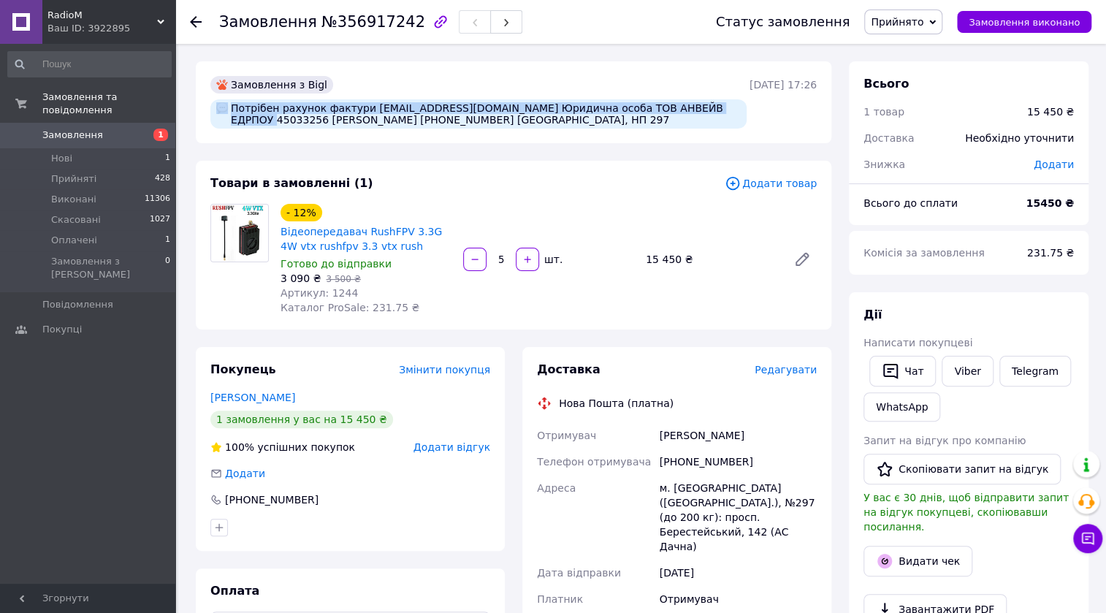
click at [695, 109] on div "Потрібен рахунок фактури [EMAIL_ADDRESS][DOMAIN_NAME] Юридична особа ТОВ АНВЕЙВ…" at bounding box center [478, 113] width 536 height 29
drag, startPoint x: 679, startPoint y: 108, endPoint x: 720, endPoint y: 108, distance: 41.6
click at [720, 108] on div "Потрібен рахунок фактури [EMAIL_ADDRESS][DOMAIN_NAME] Юридична особа ТОВ АНВЕЙВ…" at bounding box center [478, 113] width 536 height 29
copy div "45033256"
drag, startPoint x: 381, startPoint y: 555, endPoint x: 382, endPoint y: 533, distance: 22.0
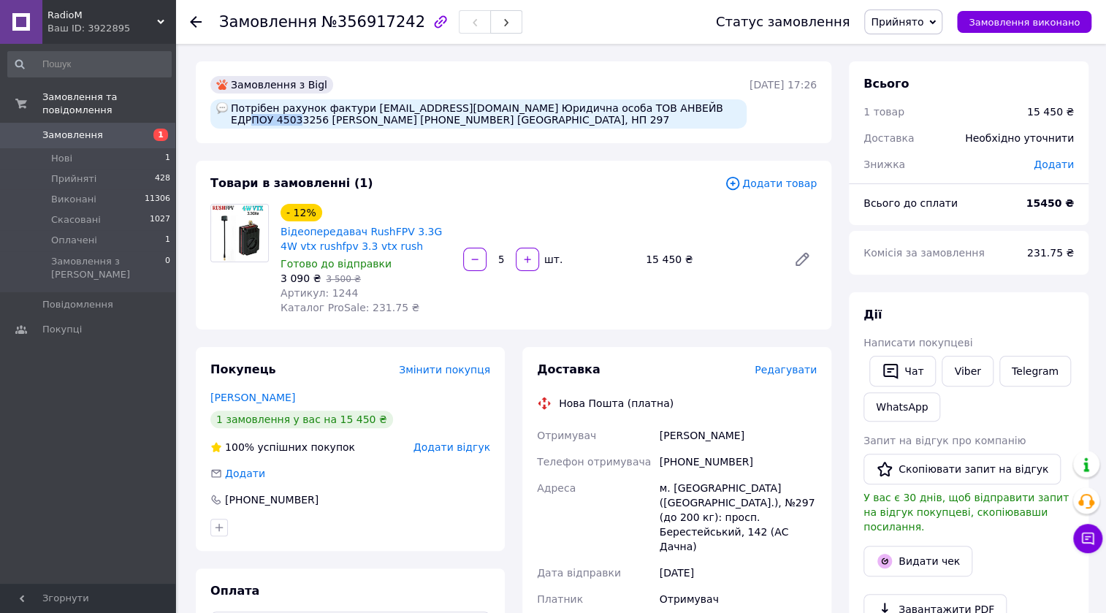
click at [381, 555] on div "Покупець Змінити покупця Кулик Віталій 1 замовлення у вас на 15 450 ₴ 100% успі…" at bounding box center [350, 617] width 309 height 541
drag, startPoint x: 384, startPoint y: 249, endPoint x: 279, endPoint y: 223, distance: 107.7
click at [279, 223] on div "Відеопередавач RushFPV 3.3G 4W vtx rushfpv 3.3 vtx rush" at bounding box center [366, 239] width 174 height 32
copy link "Відеопередавач RushFPV 3.3G 4W vtx rushfpv 3.3 vtx rush"
click at [340, 503] on div "+380673960146" at bounding box center [350, 499] width 280 height 15
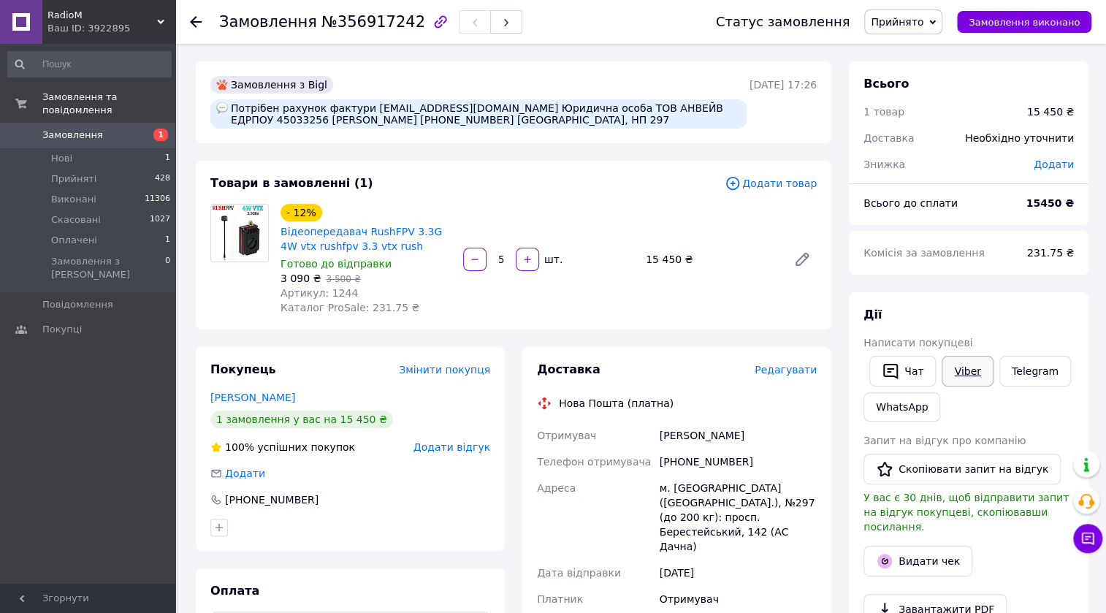
click at [954, 369] on link "Viber" at bounding box center [967, 371] width 51 height 31
click at [915, 367] on button "Чат" at bounding box center [902, 371] width 66 height 31
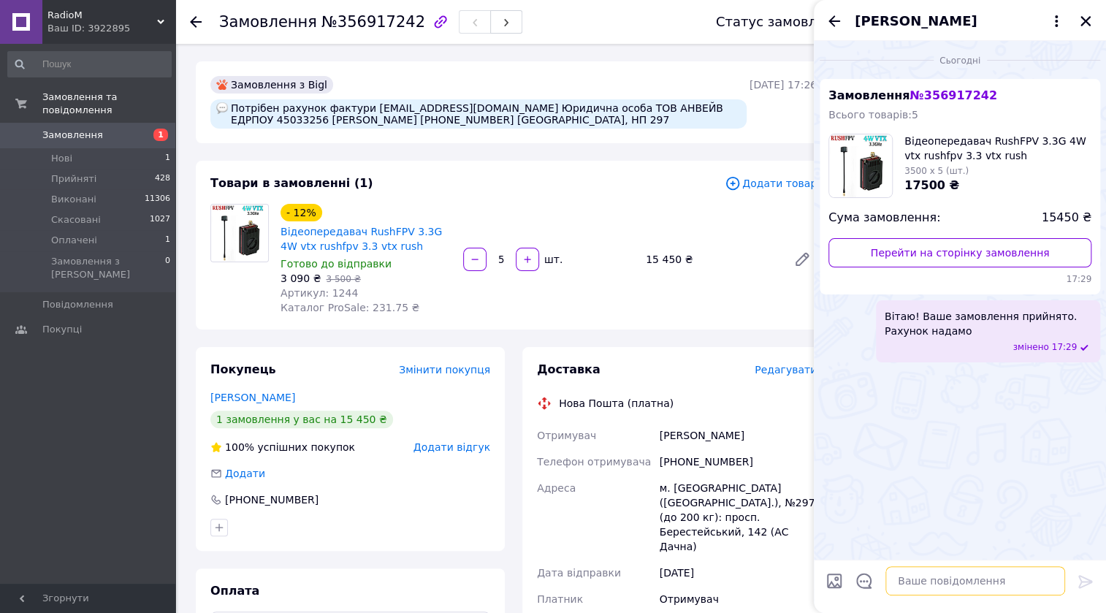
click at [935, 587] on textarea at bounding box center [975, 580] width 180 height 29
type textarea "Рахунок надіслано в вайбер"
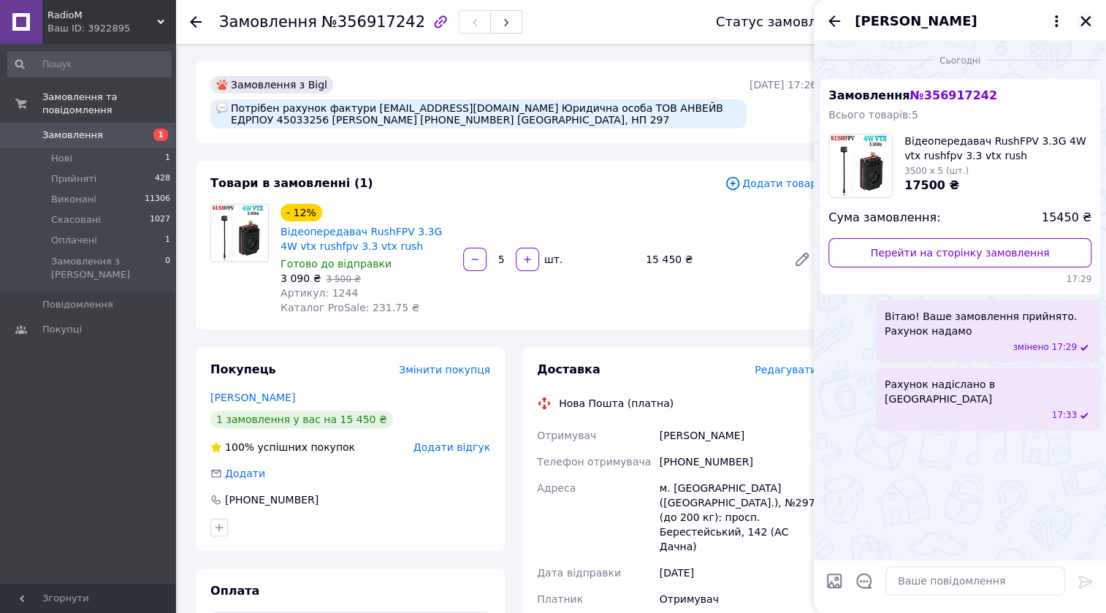
click at [1089, 19] on icon "Закрити" at bounding box center [1085, 21] width 13 height 13
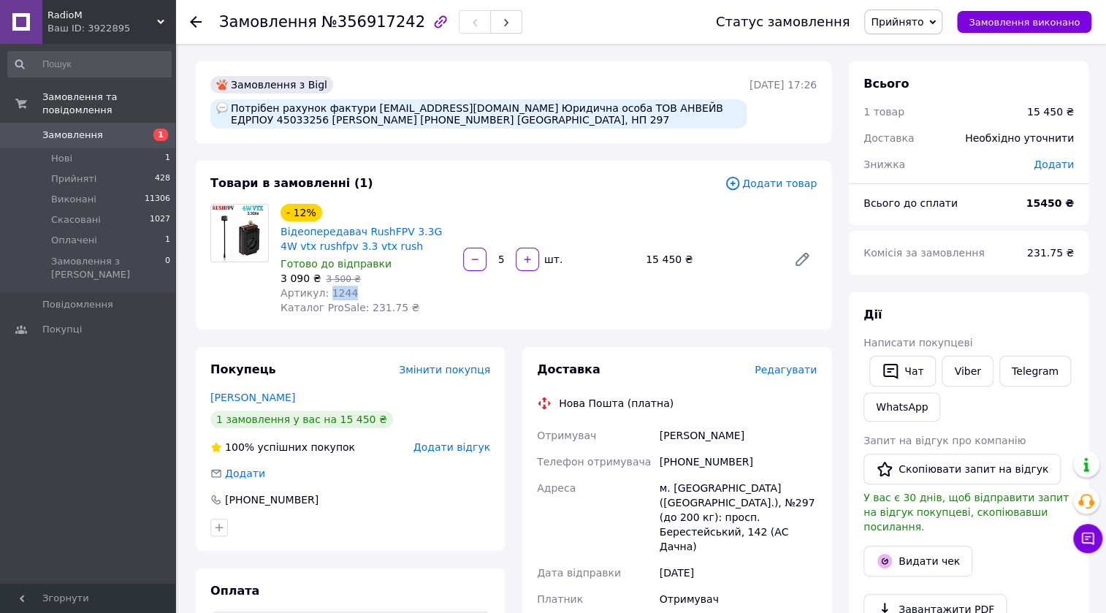
drag, startPoint x: 348, startPoint y: 293, endPoint x: 324, endPoint y: 293, distance: 24.8
click at [324, 293] on div "Артикул: 1244" at bounding box center [366, 293] width 171 height 15
copy span "1244"
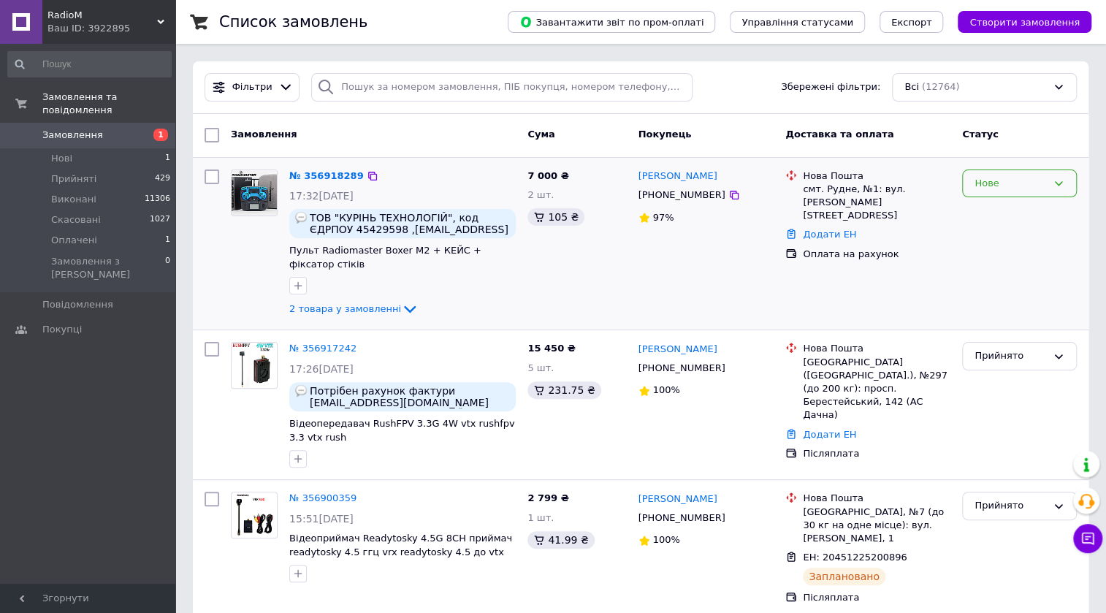
click at [1055, 183] on icon at bounding box center [1059, 184] width 12 height 12
click at [1018, 213] on li "Прийнято" at bounding box center [1019, 213] width 113 height 27
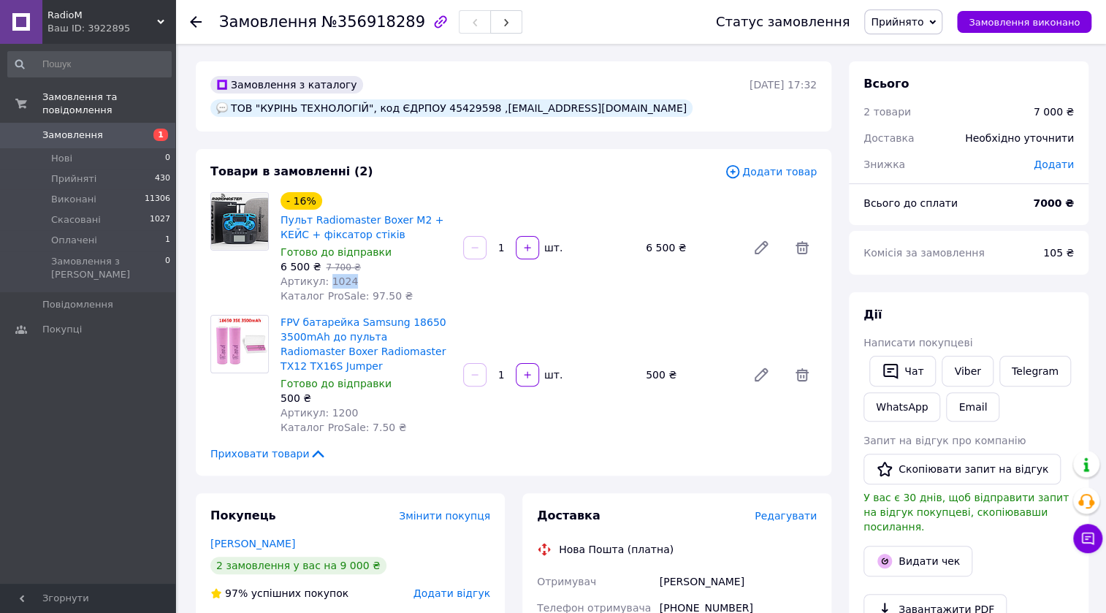
drag, startPoint x: 346, startPoint y: 257, endPoint x: 324, endPoint y: 257, distance: 21.9
click at [324, 274] on div "Артикул: 1024" at bounding box center [366, 281] width 171 height 15
copy span "1024"
click at [910, 365] on button "Чат" at bounding box center [902, 371] width 66 height 31
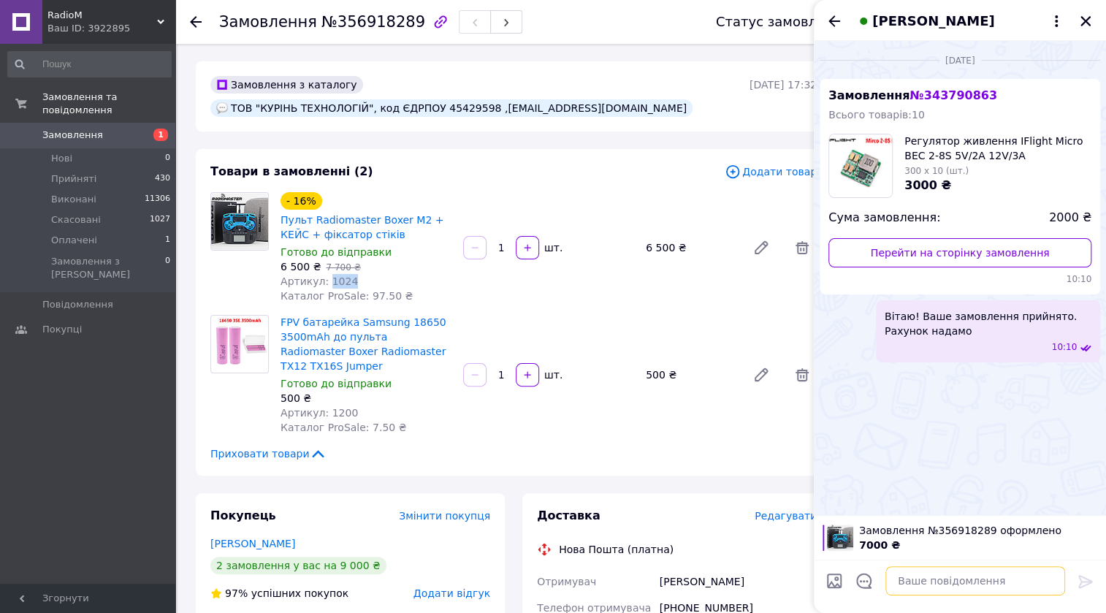
click at [921, 591] on textarea at bounding box center [975, 580] width 180 height 29
paste textarea "Вітаю! Ваше замовлення прийнято."
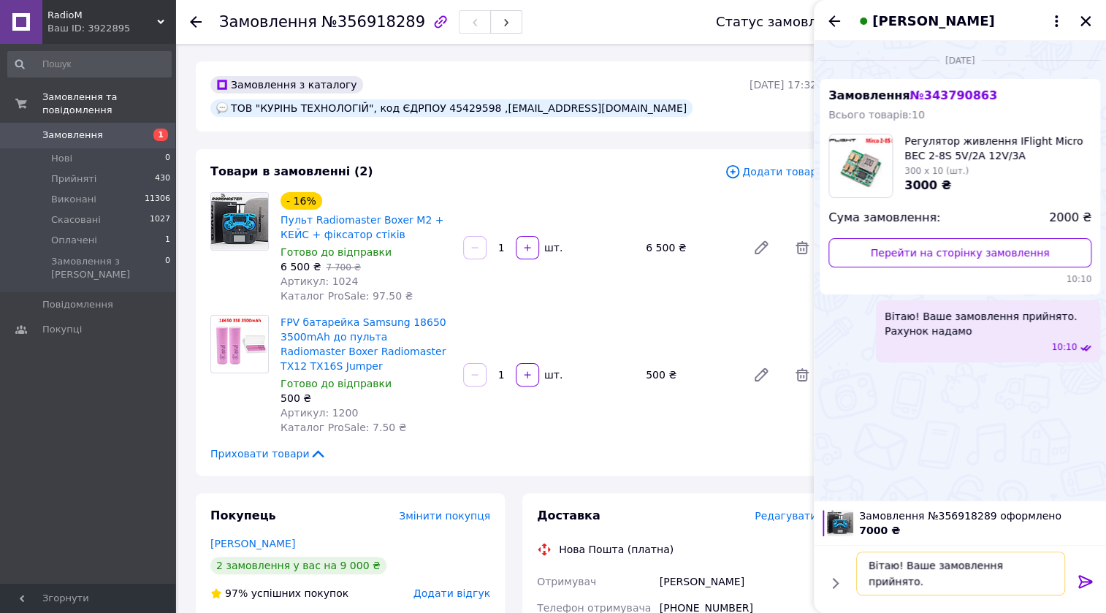
type textarea "Вітаю! Ваше замовлення прийнято. рахунок надамо"
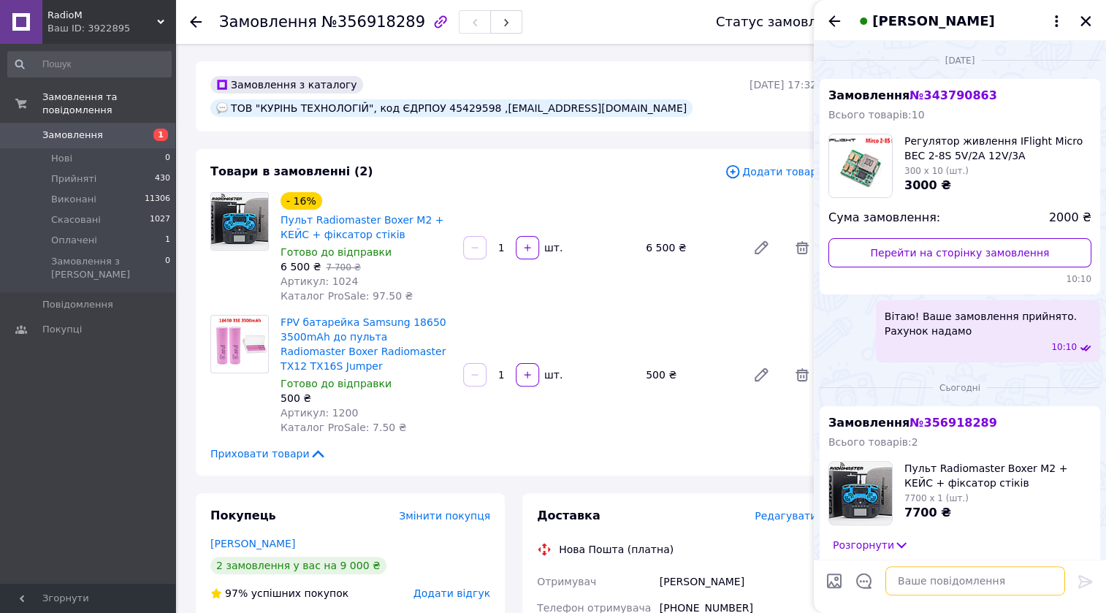
scroll to position [0, 0]
click at [1083, 20] on icon "Закрити" at bounding box center [1085, 21] width 10 height 10
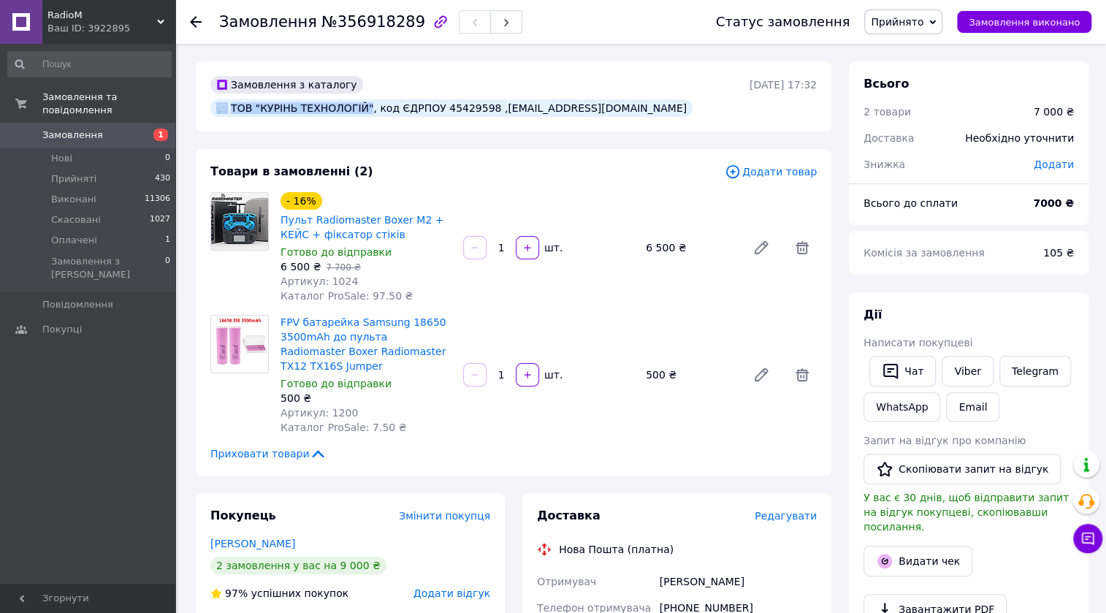
drag, startPoint x: 497, startPoint y: 83, endPoint x: 369, endPoint y: 85, distance: 127.9
click at [369, 99] on div "ТОВ "КУРІНЬ ТЕХНОЛОГІЙ", код ЄДРПОУ 45429598 ,[EMAIL_ADDRESS][DOMAIN_NAME]" at bounding box center [451, 108] width 482 height 18
copy div "ТОВ "КУРІНЬ ТЕХНОЛОГІЙ""
drag, startPoint x: 609, startPoint y: 85, endPoint x: 560, endPoint y: 83, distance: 48.3
click at [560, 99] on div "ТОВ "КУРІНЬ ТЕХНОЛОГІЙ", код ЄДРПОУ 45429598 ,[EMAIL_ADDRESS][DOMAIN_NAME]" at bounding box center [451, 108] width 482 height 18
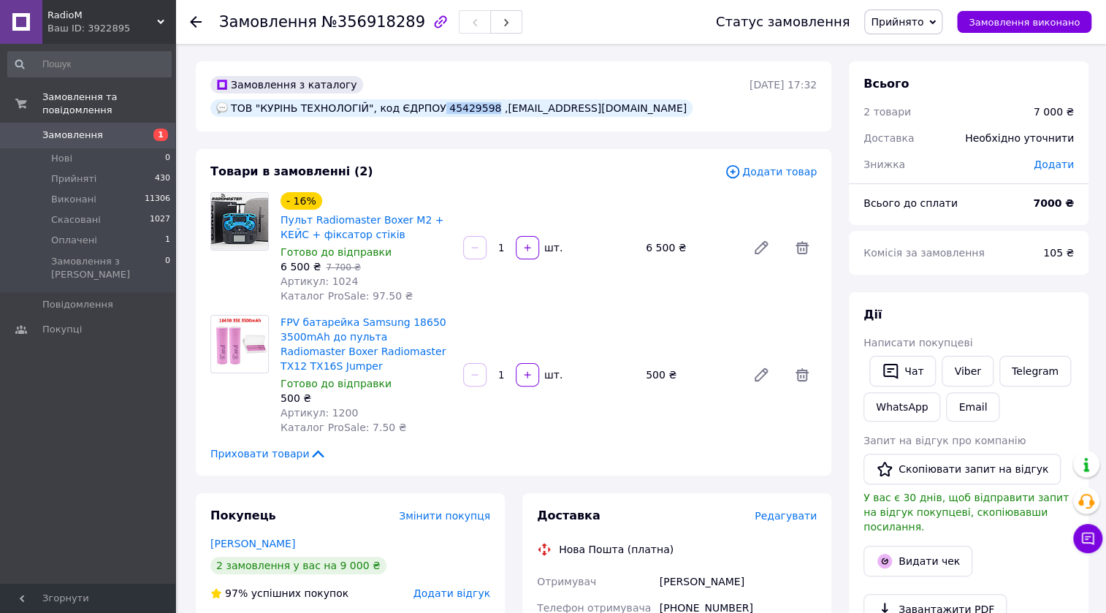
copy div "45429598"
click at [363, 536] on div "Сикунда Володимир" at bounding box center [350, 543] width 280 height 15
drag, startPoint x: 364, startPoint y: 213, endPoint x: 283, endPoint y: 198, distance: 82.4
click at [283, 213] on span "Пульт Radiomaster Boxer M2 + КЕЙС + фіксатор стіків" at bounding box center [366, 227] width 171 height 29
click at [329, 214] on link "Пульт Radiomaster Boxer M2 + КЕЙС + фіксатор стіків" at bounding box center [362, 227] width 163 height 26
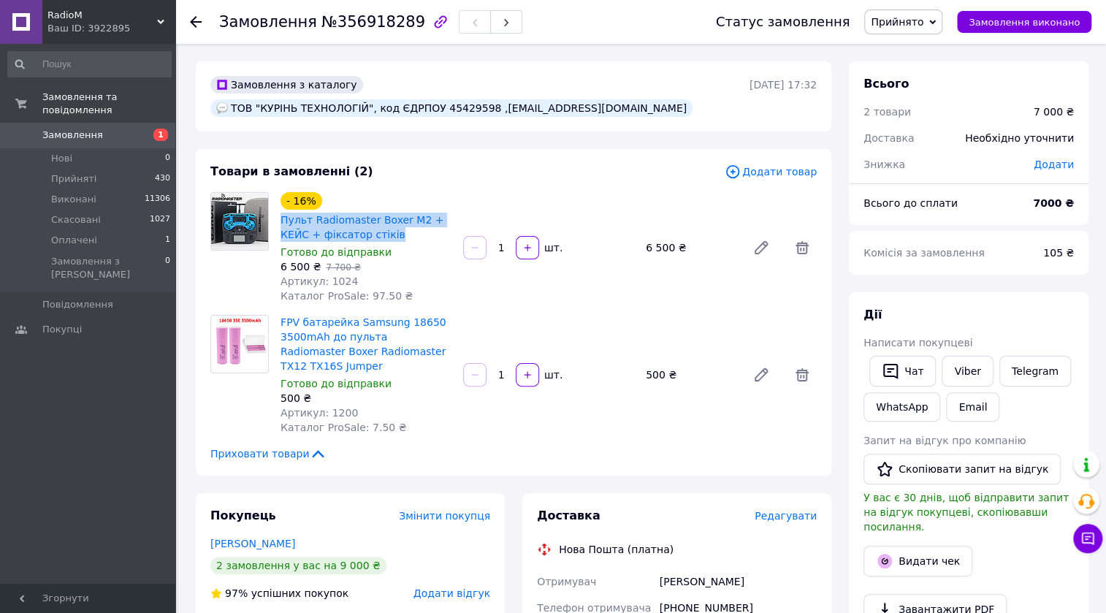
click at [351, 504] on div "Покупець Змінити покупця Сикунда Володимир 2 замовлення у вас на 9 000 ₴ 97% ус…" at bounding box center [350, 595] width 309 height 204
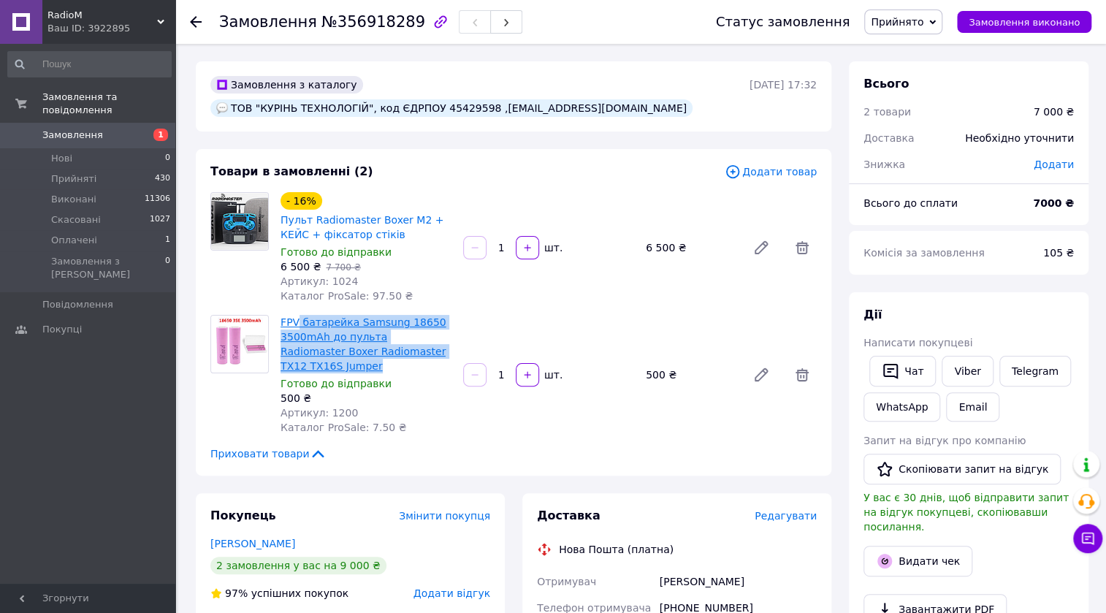
drag, startPoint x: 321, startPoint y: 343, endPoint x: 298, endPoint y: 299, distance: 49.3
click at [298, 315] on span "FPV батарейка Samsung 18650 3500mAh до пульта Radiomaster Boxer Radiomaster TX1…" at bounding box center [366, 344] width 171 height 58
copy link "батарейка Samsung 18650 3500mAh до пульта Radiomaster Boxer Radiomaster TX12 TX…"
click at [397, 511] on div "Покупець Змінити покупця Сикунда Володимир 2 замовлення у вас на 9 000 ₴ 97% ус…" at bounding box center [350, 595] width 309 height 204
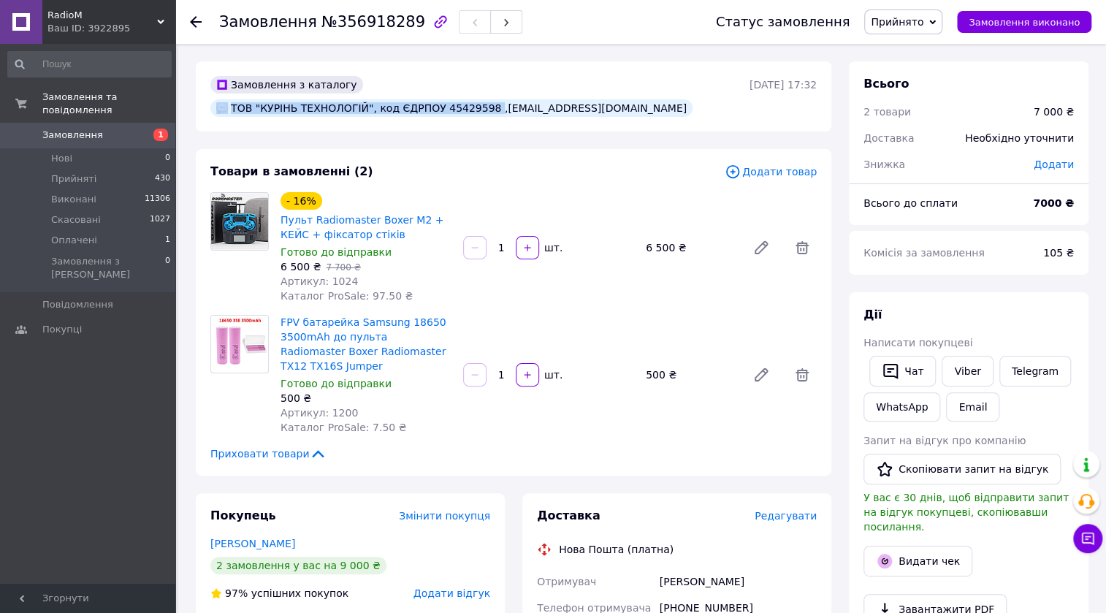
drag, startPoint x: 612, startPoint y: 84, endPoint x: 710, endPoint y: 85, distance: 97.9
click at [693, 99] on div "ТОВ "КУРІНЬ ТЕХНОЛОГІЙ", код ЄДРПОУ 45429598 ,[EMAIL_ADDRESS][DOMAIN_NAME]" at bounding box center [451, 108] width 482 height 18
click at [695, 96] on div "ТОВ "КУРІНЬ ТЕХНОЛОГІЙ", код ЄДРПОУ 45429598 ,[EMAIL_ADDRESS][DOMAIN_NAME]" at bounding box center [451, 107] width 488 height 23
drag, startPoint x: 706, startPoint y: 84, endPoint x: 614, endPoint y: 87, distance: 92.1
click at [614, 99] on div "ТОВ "КУРІНЬ ТЕХНОЛОГІЙ", код ЄДРПОУ 45429598 ,[EMAIL_ADDRESS][DOMAIN_NAME]" at bounding box center [451, 108] width 482 height 18
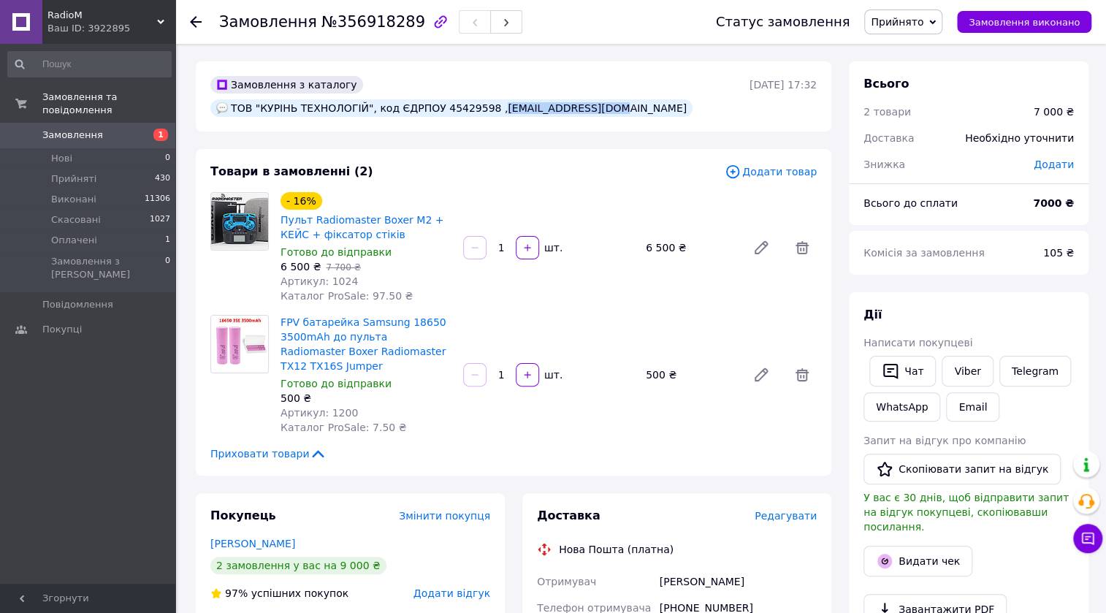
copy div "kurin.tex@gmail.com"
drag, startPoint x: 401, startPoint y: 26, endPoint x: 365, endPoint y: 27, distance: 35.8
click at [365, 27] on div "Замовлення №356918289" at bounding box center [370, 21] width 303 height 25
click at [354, 28] on span "№356918289" at bounding box center [373, 22] width 104 height 18
drag, startPoint x: 327, startPoint y: 21, endPoint x: 400, endPoint y: 25, distance: 73.9
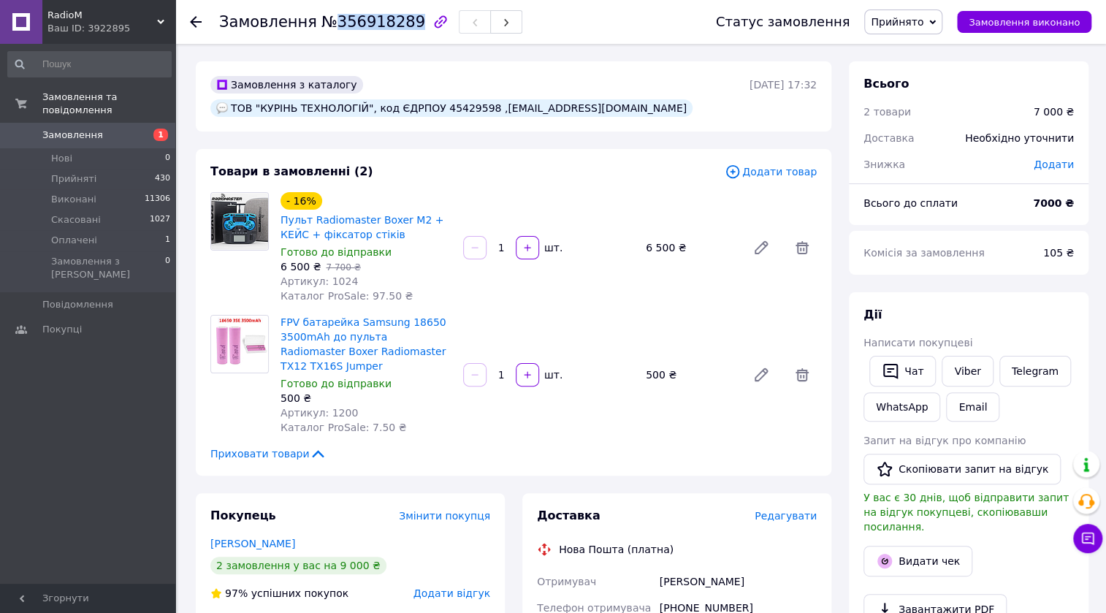
click at [400, 25] on span "№356918289" at bounding box center [373, 22] width 104 height 18
copy span "356918289"
click at [913, 373] on button "Чат" at bounding box center [902, 371] width 66 height 31
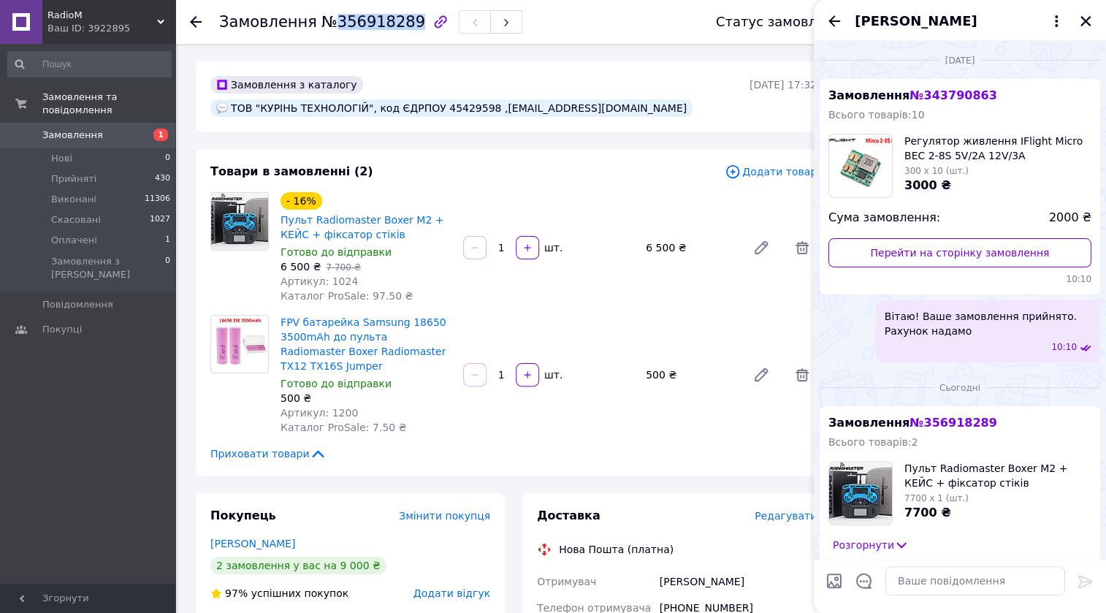
scroll to position [132, 0]
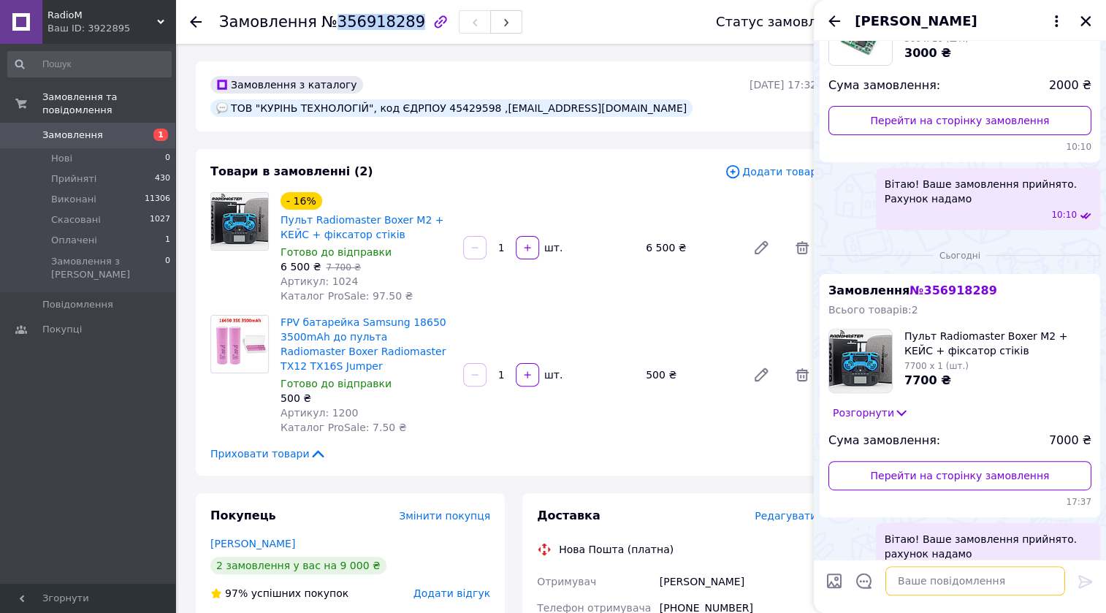
click at [936, 585] on textarea at bounding box center [975, 580] width 180 height 29
type textarea "рахунок надіслано на пошту"
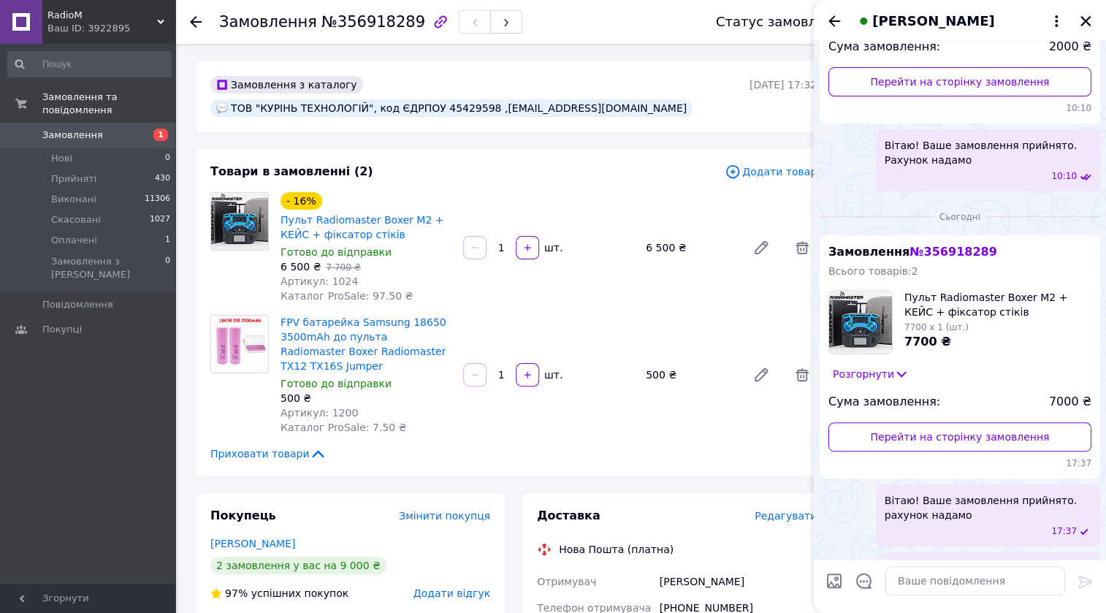
click at [1085, 15] on icon "Закрити" at bounding box center [1085, 21] width 13 height 13
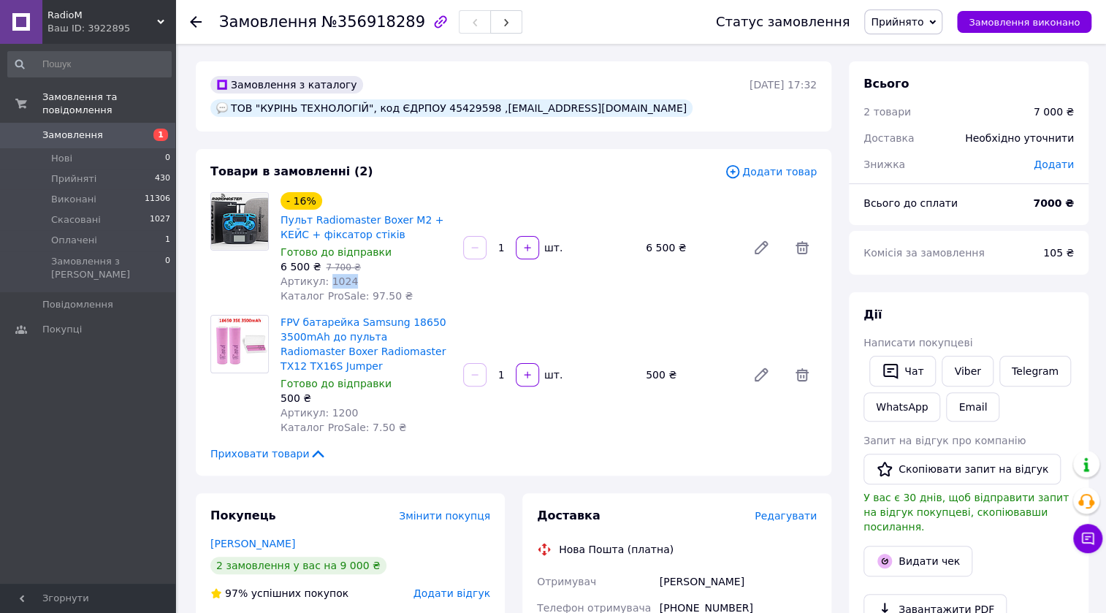
drag, startPoint x: 348, startPoint y: 261, endPoint x: 322, endPoint y: 261, distance: 25.6
click at [322, 274] on div "Артикул: 1024" at bounding box center [366, 281] width 171 height 15
copy span "1024"
click at [403, 536] on div "Сикунда Володимир" at bounding box center [350, 543] width 280 height 15
drag, startPoint x: 345, startPoint y: 391, endPoint x: 326, endPoint y: 394, distance: 19.3
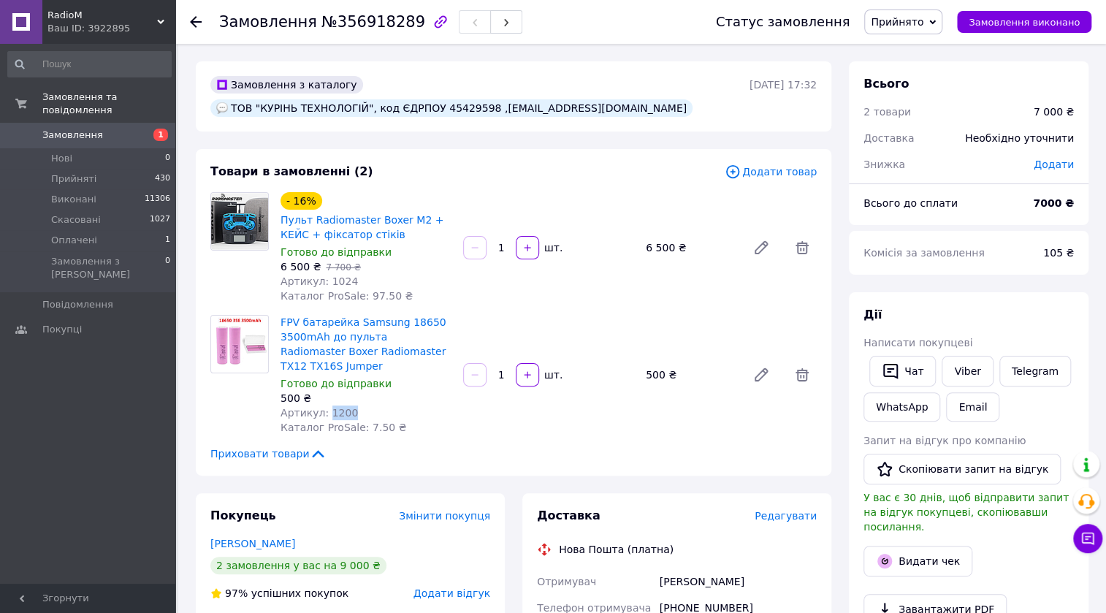
click at [326, 407] on span "Артикул: 1200" at bounding box center [319, 413] width 77 height 12
copy span "1200"
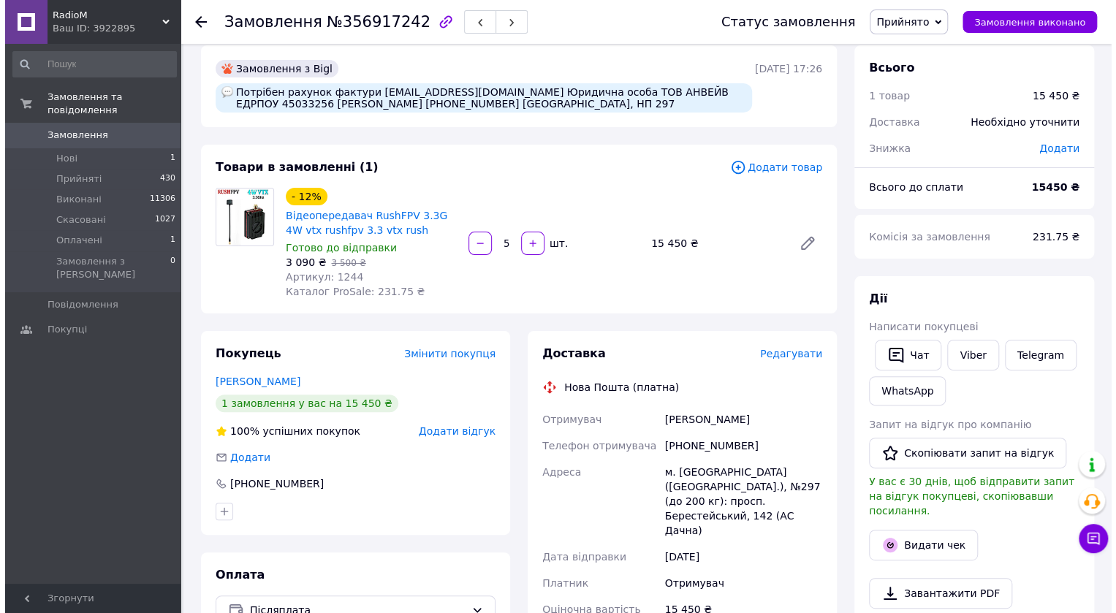
scroll to position [66, 0]
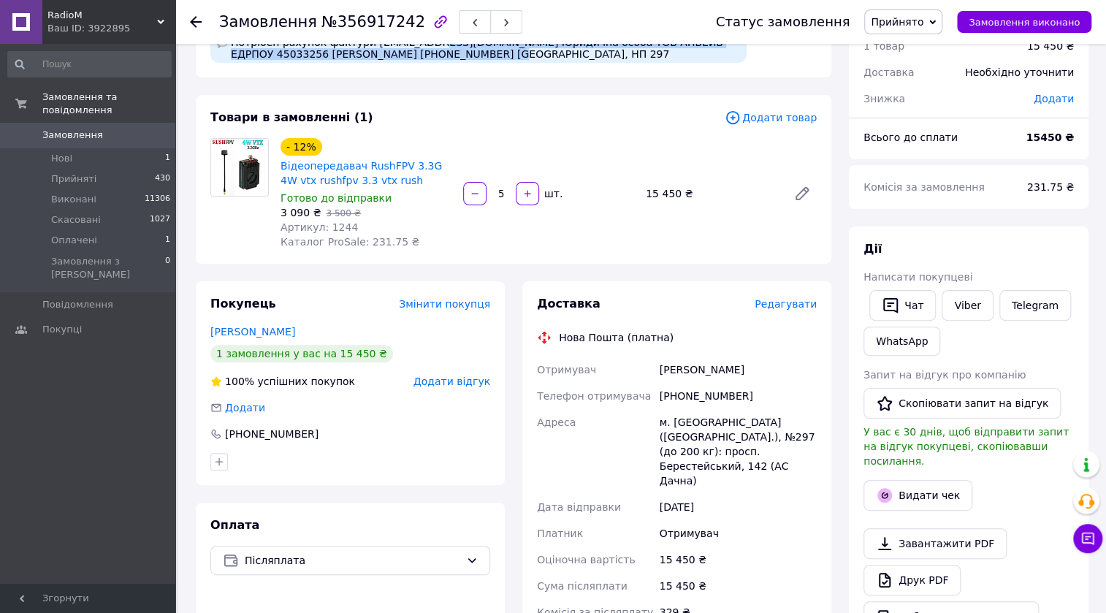
drag, startPoint x: 419, startPoint y: 47, endPoint x: 402, endPoint y: 56, distance: 19.6
click at [402, 56] on div "Потрібен рахунок фактури [EMAIL_ADDRESS][DOMAIN_NAME] Юридична особа ТОВ АНВЕЙВ…" at bounding box center [478, 48] width 536 height 29
click at [417, 58] on div "Потрібен рахунок фактури [EMAIL_ADDRESS][DOMAIN_NAME] Юридична особа ТОВ АНВЕЙВ…" at bounding box center [478, 48] width 536 height 29
drag, startPoint x: 422, startPoint y: 55, endPoint x: 357, endPoint y: 55, distance: 64.3
click at [357, 55] on div "Потрібен рахунок фактури [EMAIL_ADDRESS][DOMAIN_NAME] Юридична особа ТОВ АНВЕЙВ…" at bounding box center [478, 48] width 536 height 29
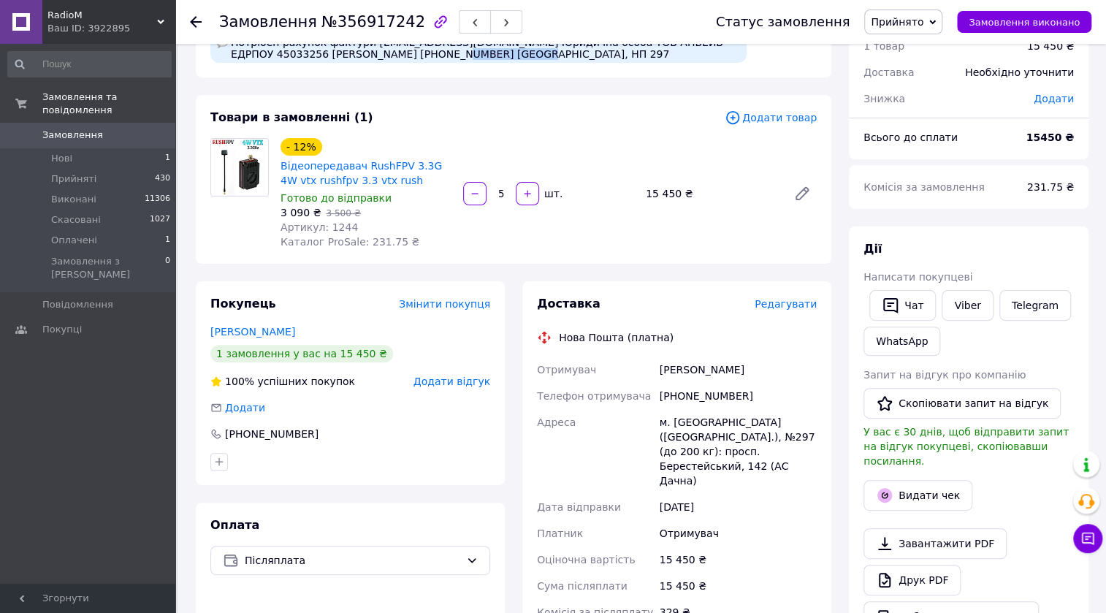
copy div "0 95 228 1937"
click at [786, 305] on span "Редагувати" at bounding box center [786, 304] width 62 height 12
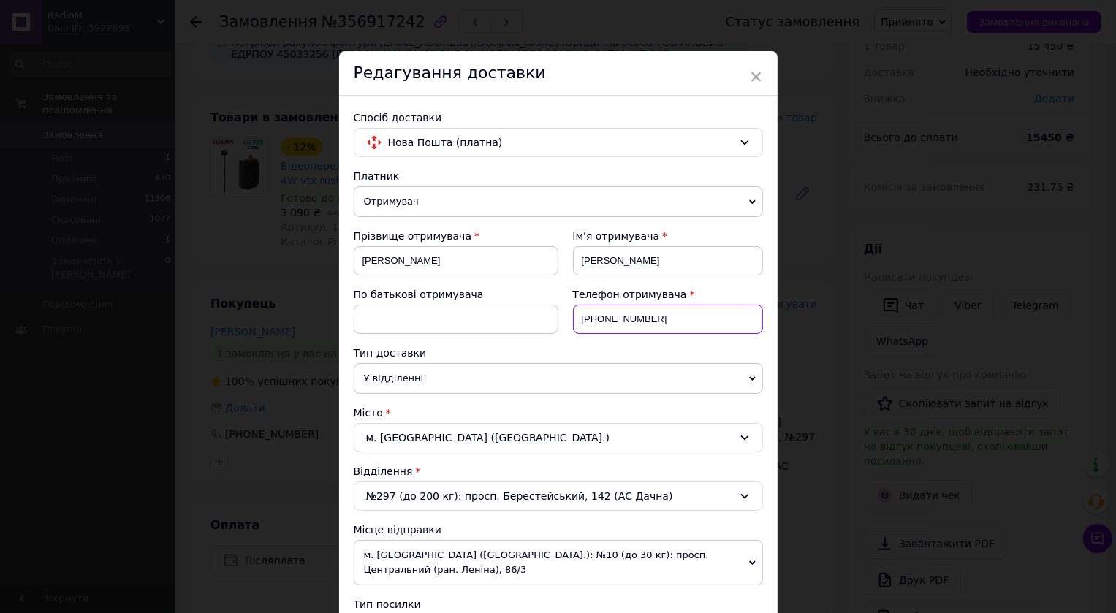
drag, startPoint x: 646, startPoint y: 316, endPoint x: 598, endPoint y: 318, distance: 48.2
click at [598, 318] on input "[PHONE_NUMBER]" at bounding box center [668, 319] width 190 height 29
paste input "95 228 1937"
click at [603, 320] on input "+380 95 228 1937" at bounding box center [668, 319] width 190 height 29
click at [616, 317] on input "+38095 228 1937" at bounding box center [668, 319] width 190 height 29
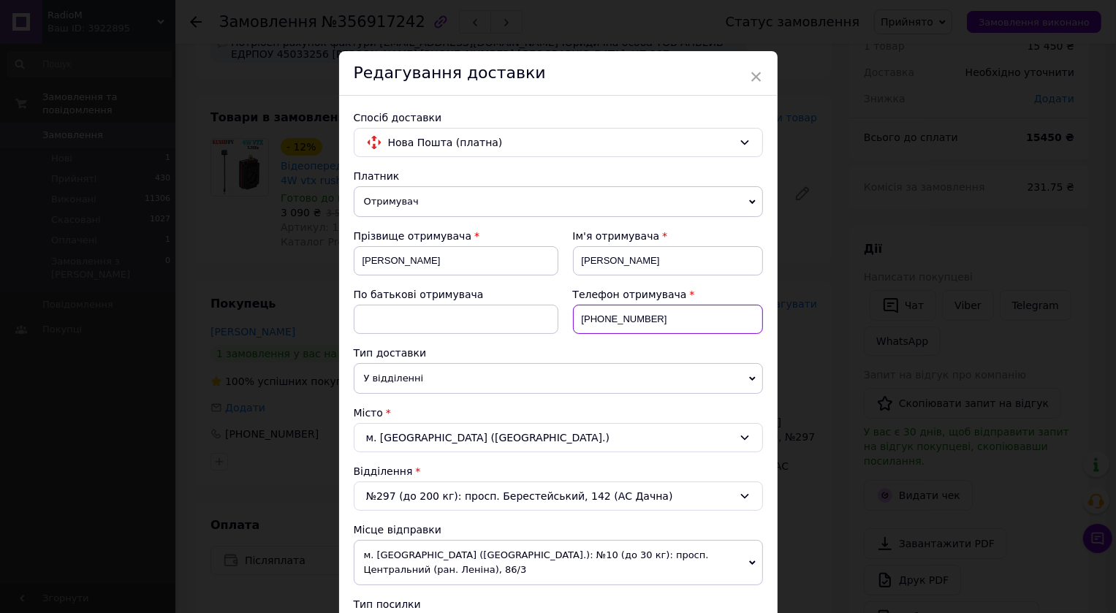
click at [631, 317] on input "+38095228 1937" at bounding box center [668, 319] width 190 height 29
type input "+380952281937"
click at [428, 266] on input "Кулик" at bounding box center [456, 260] width 205 height 29
type input "К"
type input "Вольська"
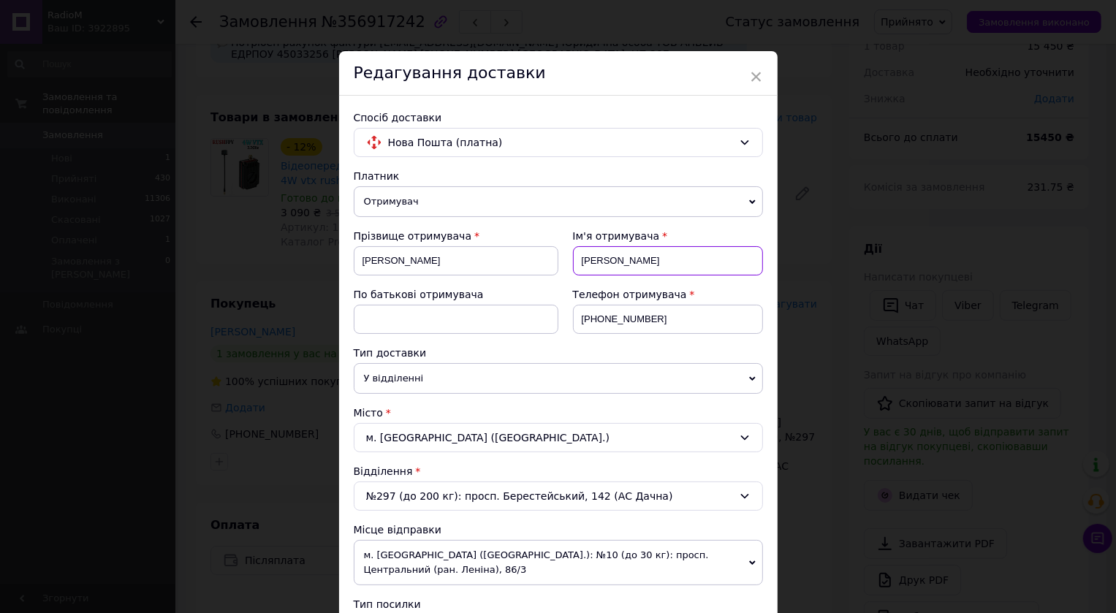
click at [610, 262] on input "Віталій" at bounding box center [668, 260] width 190 height 29
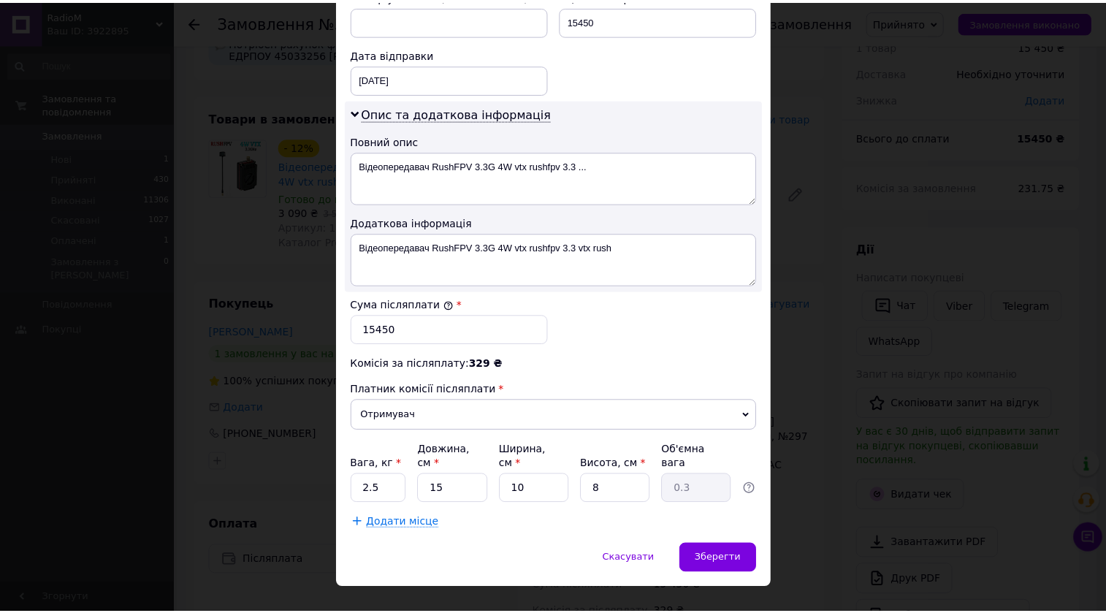
scroll to position [677, 0]
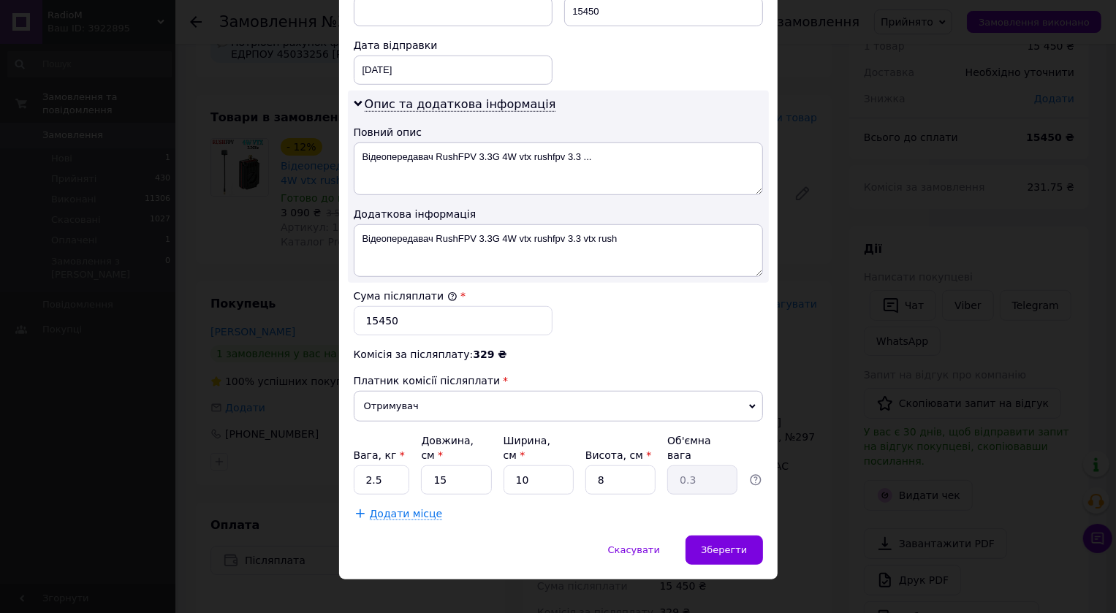
type input "Віта"
drag, startPoint x: 354, startPoint y: 460, endPoint x: 340, endPoint y: 458, distance: 14.8
type input "2"
click at [733, 544] on span "Зберегти" at bounding box center [724, 549] width 46 height 11
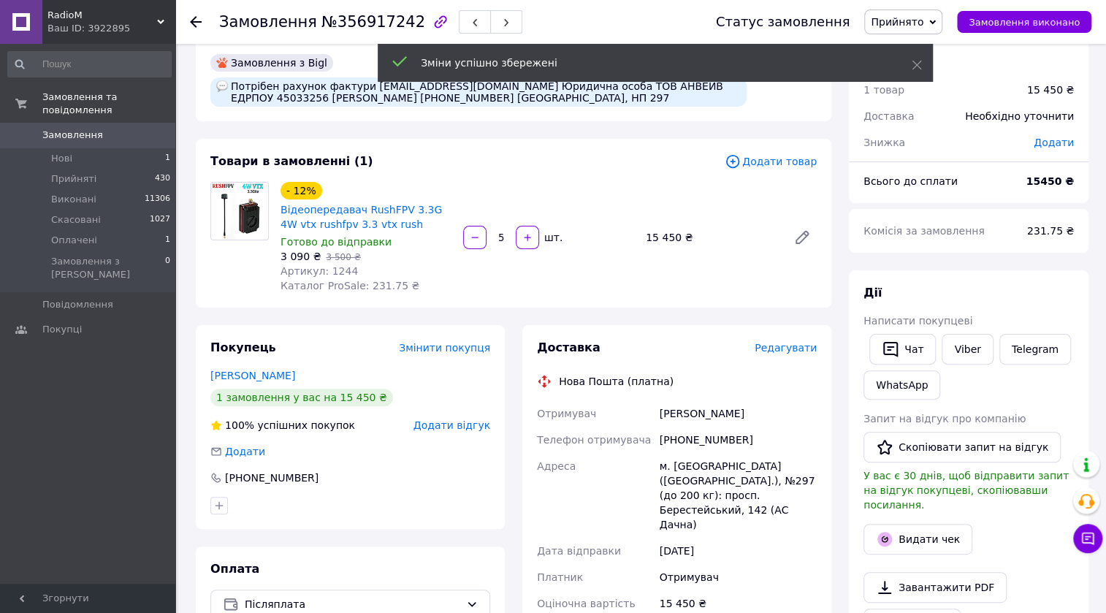
scroll to position [0, 0]
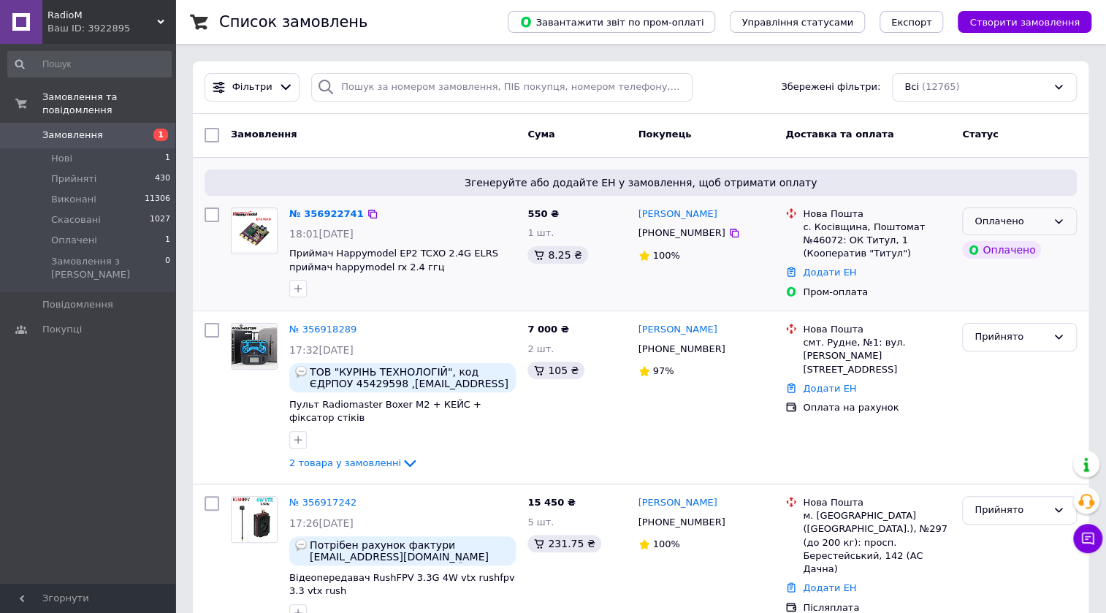
click at [1059, 216] on icon at bounding box center [1059, 222] width 12 height 12
click at [1001, 249] on li "Прийнято" at bounding box center [1019, 251] width 113 height 27
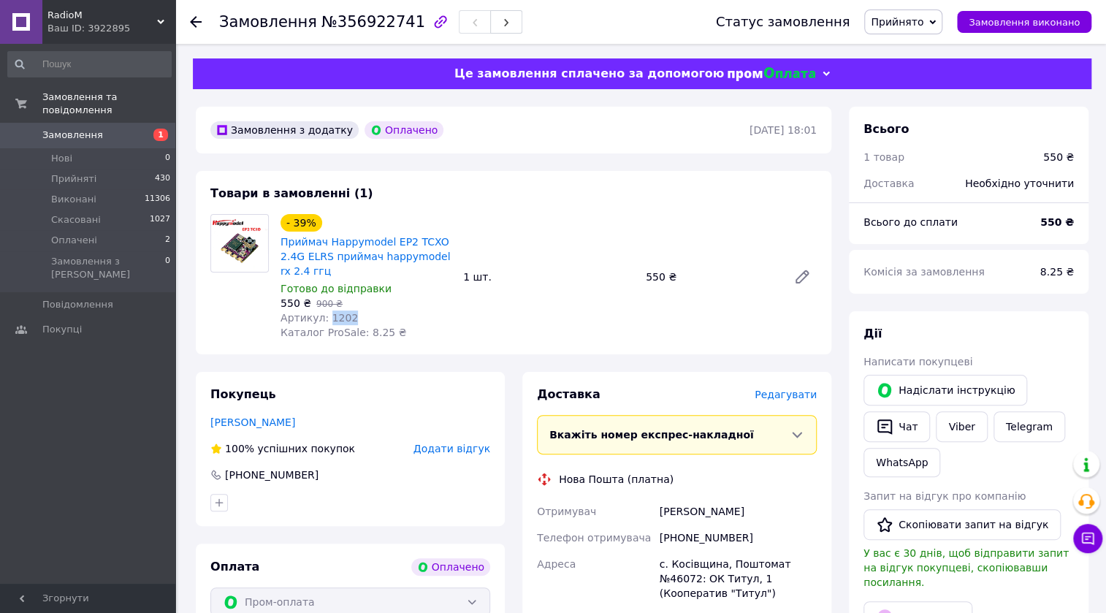
drag, startPoint x: 347, startPoint y: 318, endPoint x: 323, endPoint y: 320, distance: 24.2
click at [323, 320] on div "Артикул: 1202" at bounding box center [366, 317] width 171 height 15
copy span "1202"
click at [457, 514] on div at bounding box center [350, 502] width 286 height 23
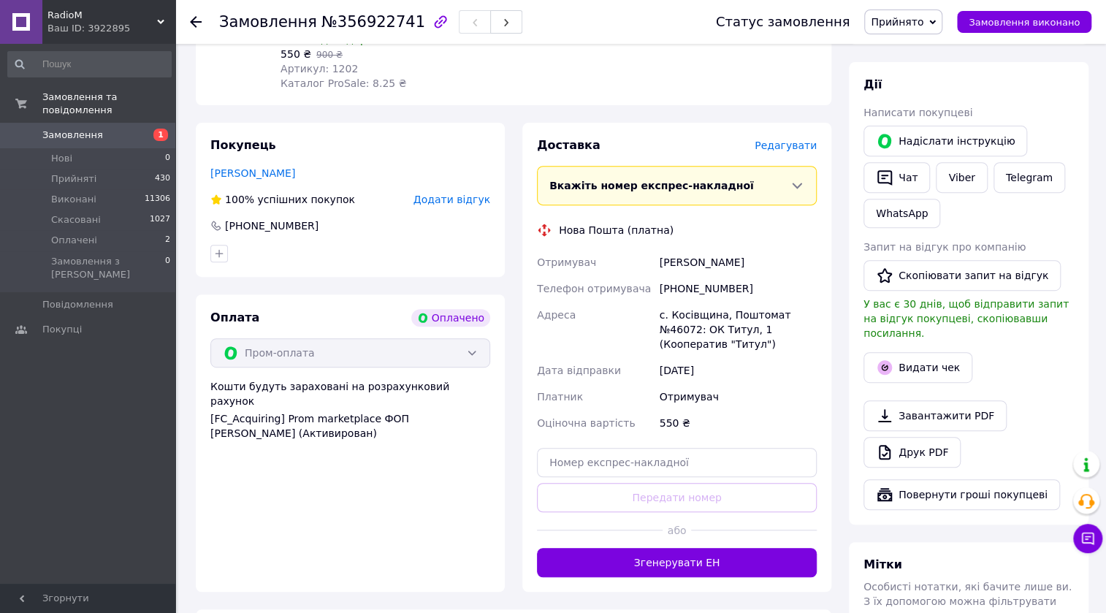
scroll to position [66, 0]
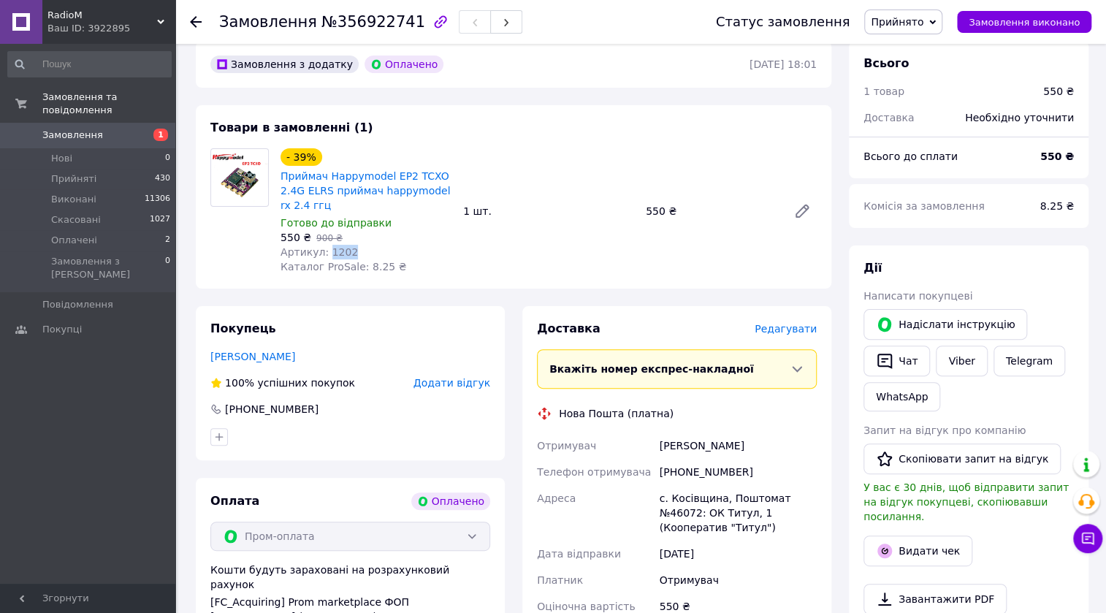
drag, startPoint x: 345, startPoint y: 253, endPoint x: 324, endPoint y: 253, distance: 20.5
click at [324, 253] on span "Артикул: 1202" at bounding box center [319, 252] width 77 height 12
copy span "1202"
click at [378, 180] on link "Приймач Happymodel EP2 TCXO 2.4G ELRS приймач happymodel rx 2.4 ггц" at bounding box center [365, 190] width 169 height 41
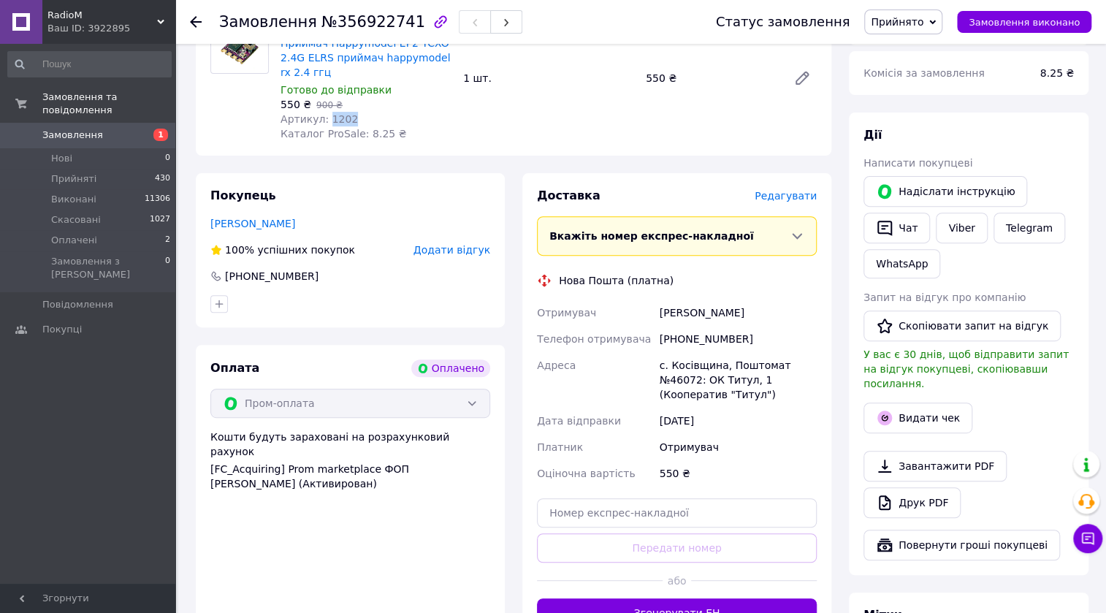
scroll to position [265, 0]
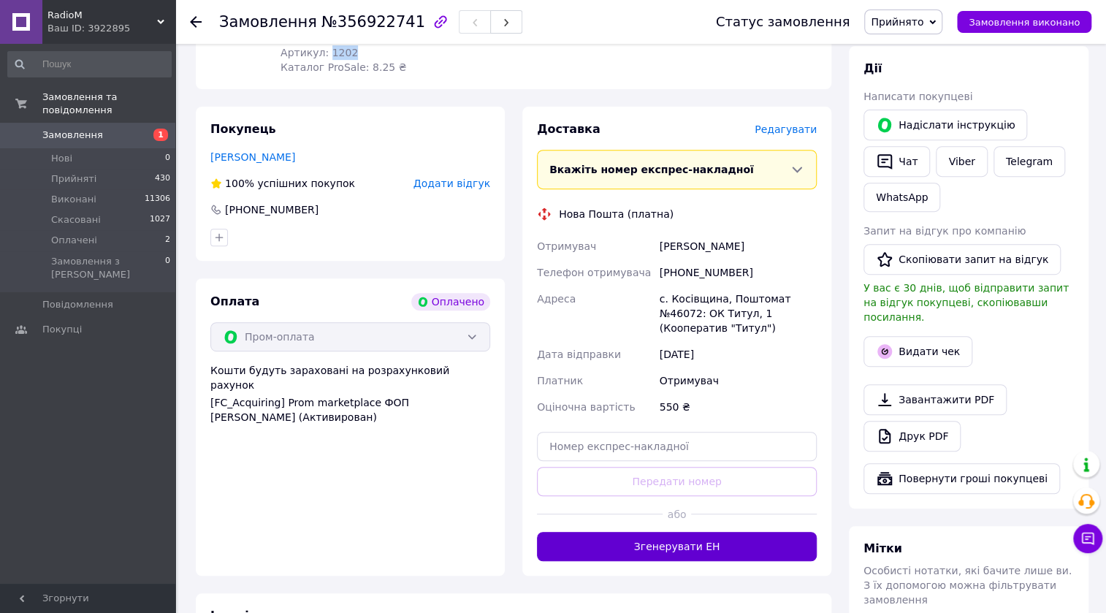
click at [651, 532] on button "Згенерувати ЕН" at bounding box center [677, 546] width 280 height 29
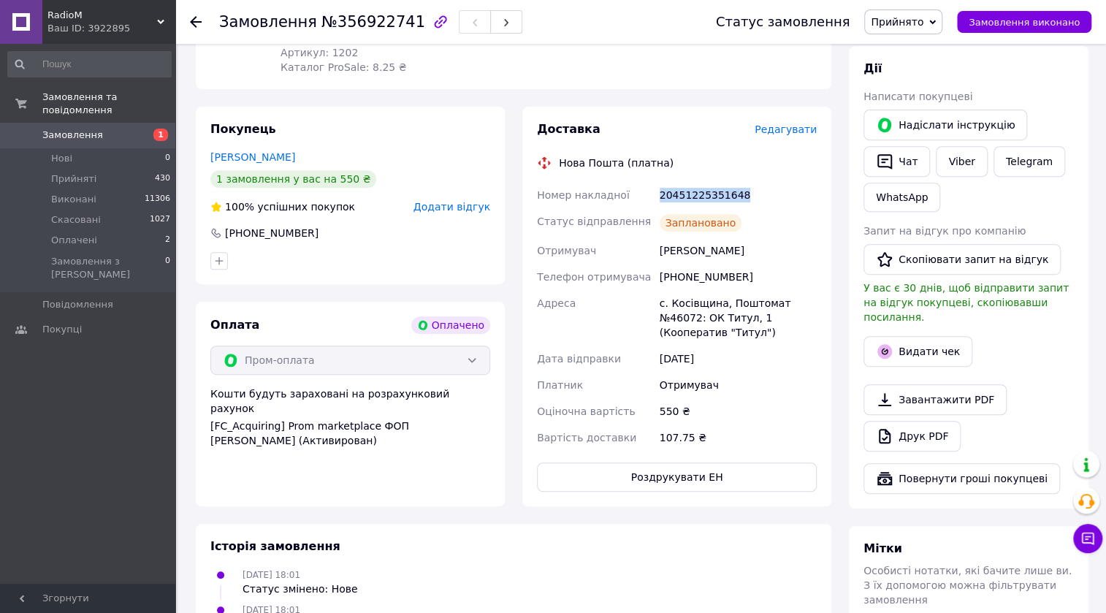
drag, startPoint x: 737, startPoint y: 194, endPoint x: 657, endPoint y: 193, distance: 80.4
click at [657, 193] on div "20451225351648" at bounding box center [738, 195] width 163 height 26
copy div "20451225351648"
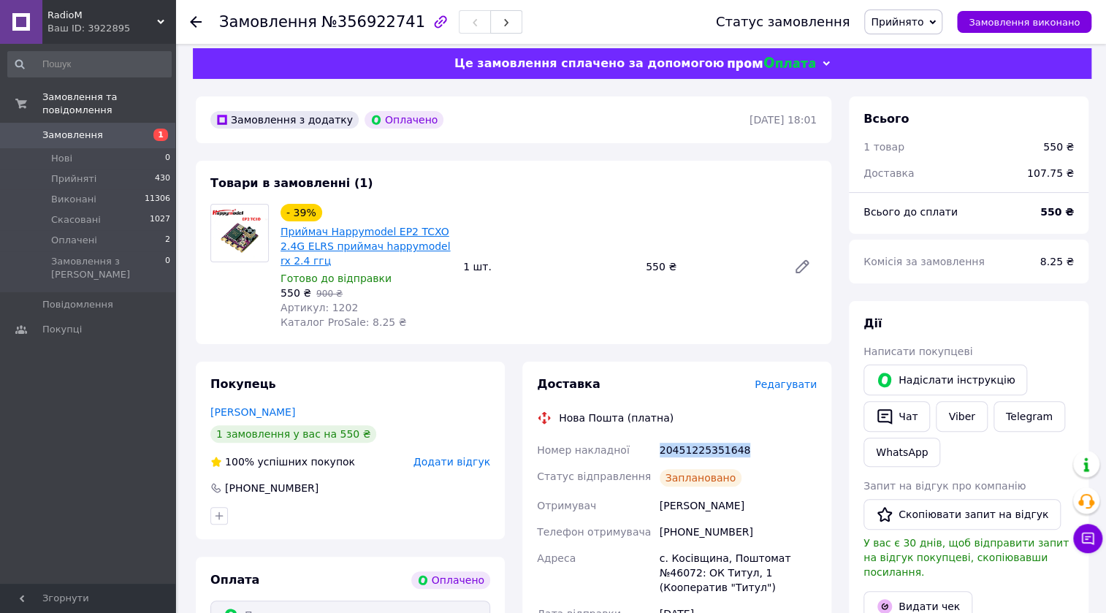
scroll to position [0, 0]
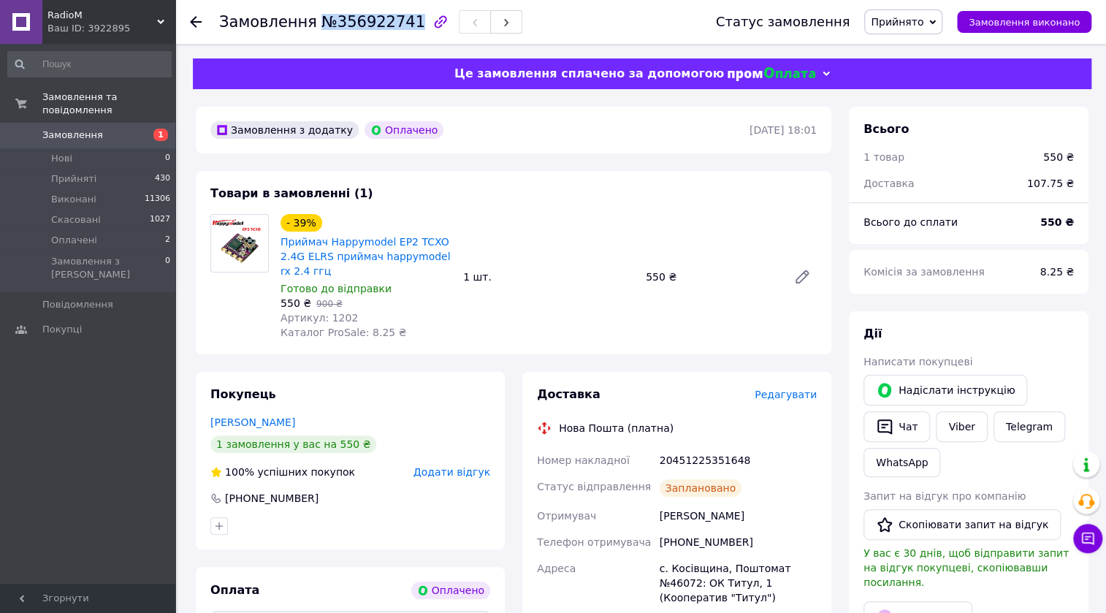
drag, startPoint x: 399, startPoint y: 23, endPoint x: 315, endPoint y: 23, distance: 84.0
click at [321, 23] on span "№356922741" at bounding box center [373, 22] width 104 height 18
copy span "№356922741"
click at [411, 541] on div "Покупець [PERSON_NAME] 1 замовлення у вас на 550 ₴ 100% успішних покупок Додати…" at bounding box center [350, 461] width 309 height 178
click at [420, 243] on link "Приймач Happymodel EP2 TCXO 2.4G ELRS приймач happymodel rx 2.4 ггц" at bounding box center [365, 256] width 169 height 41
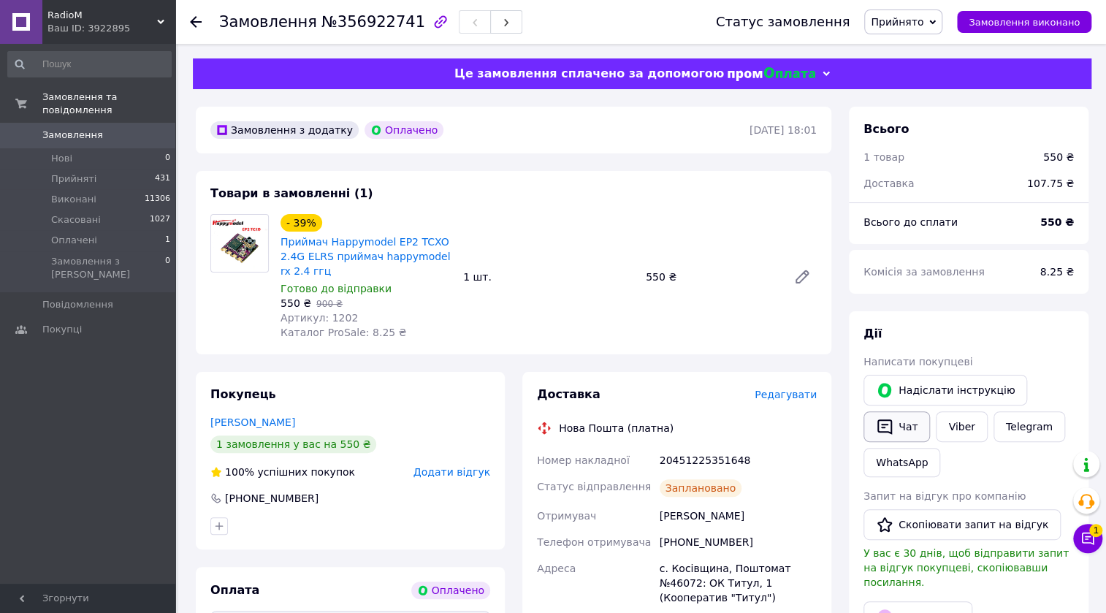
click at [887, 433] on icon "button" at bounding box center [885, 427] width 18 height 18
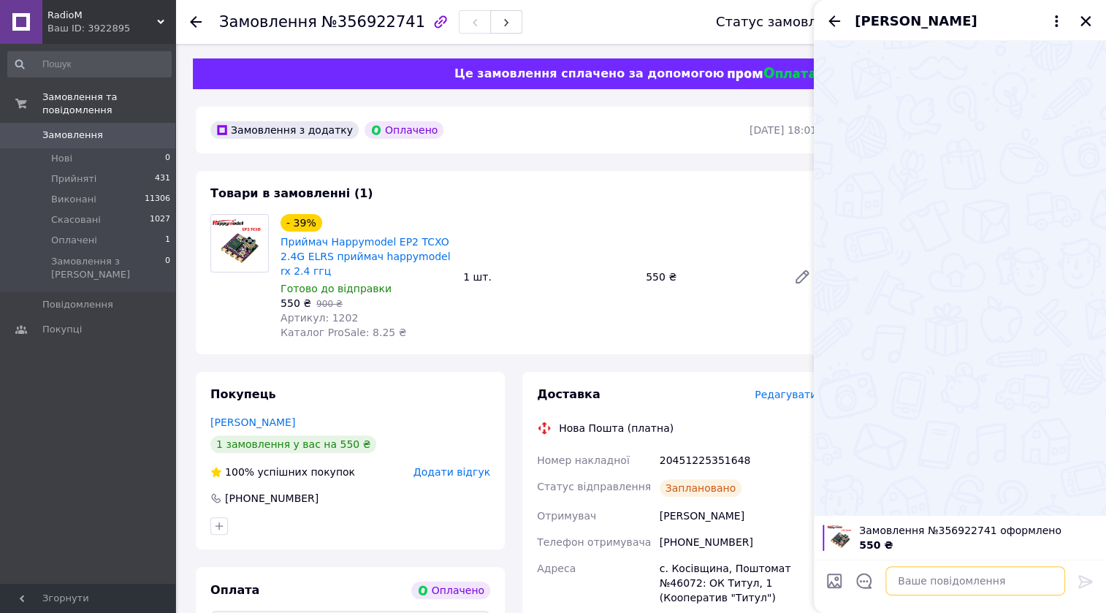
click at [899, 573] on textarea at bounding box center [975, 580] width 180 height 29
paste textarea "Вітаю! Ваше замовлення прийнято. Сьогодні планується відправка."
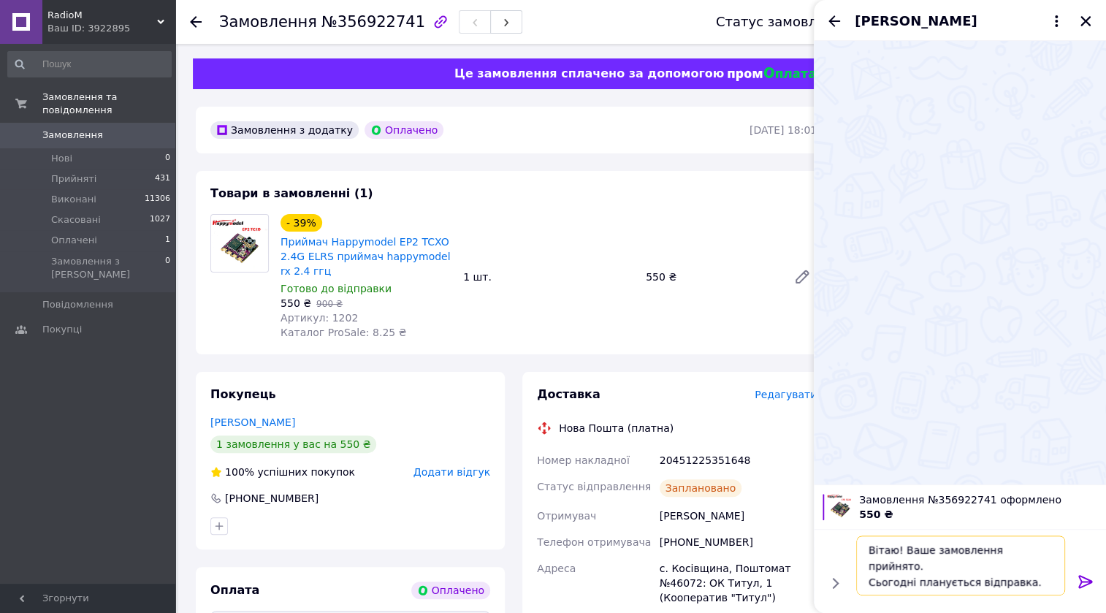
type textarea "Вітаю! Ваше замовлення прийнято. Сьогодні планується відправка."
click at [1080, 581] on icon at bounding box center [1085, 581] width 14 height 13
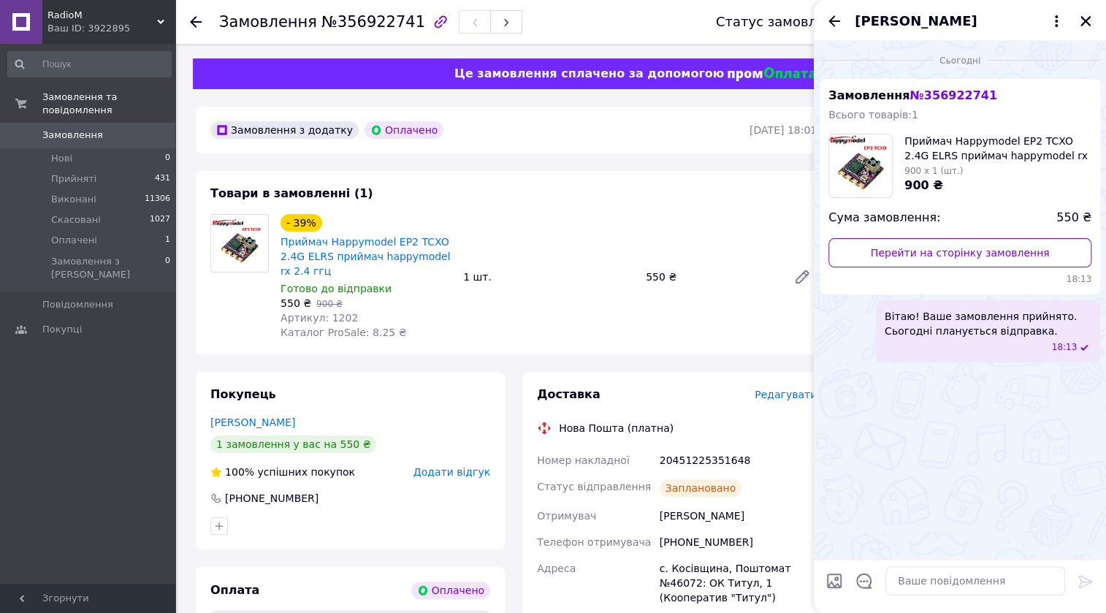
click at [1085, 23] on icon "Закрити" at bounding box center [1085, 21] width 13 height 13
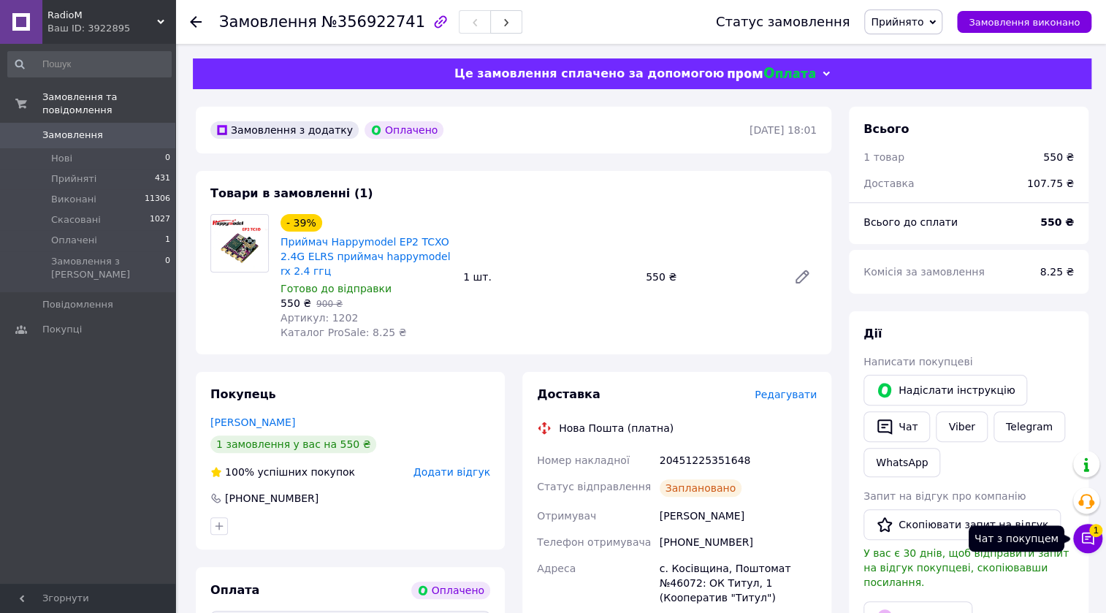
click at [1092, 543] on icon at bounding box center [1088, 539] width 12 height 12
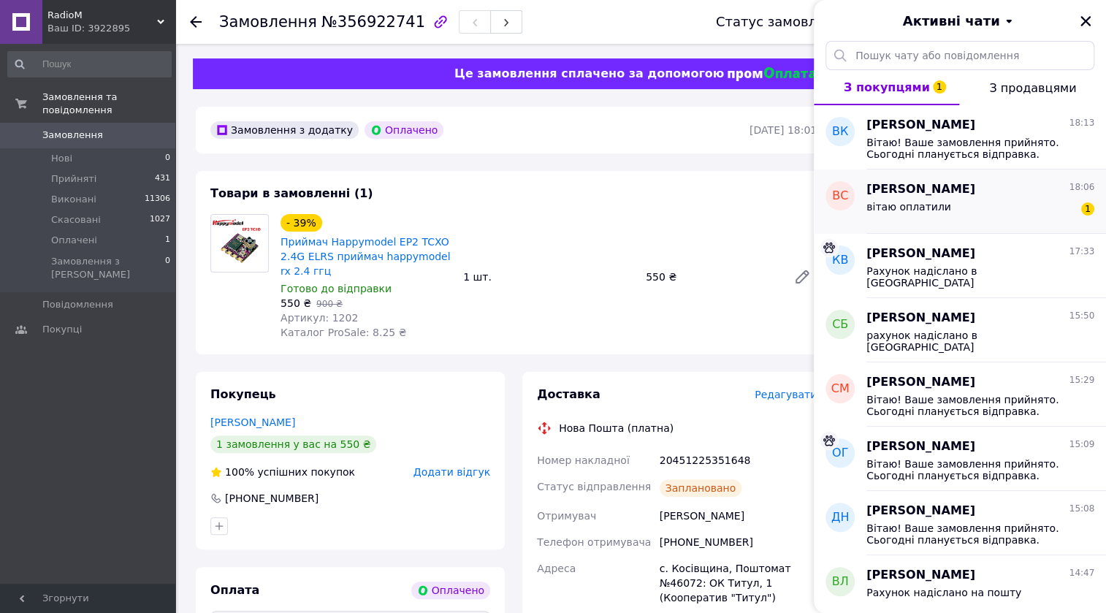
click at [979, 214] on div "вітаю оплатили 1" at bounding box center [980, 209] width 228 height 23
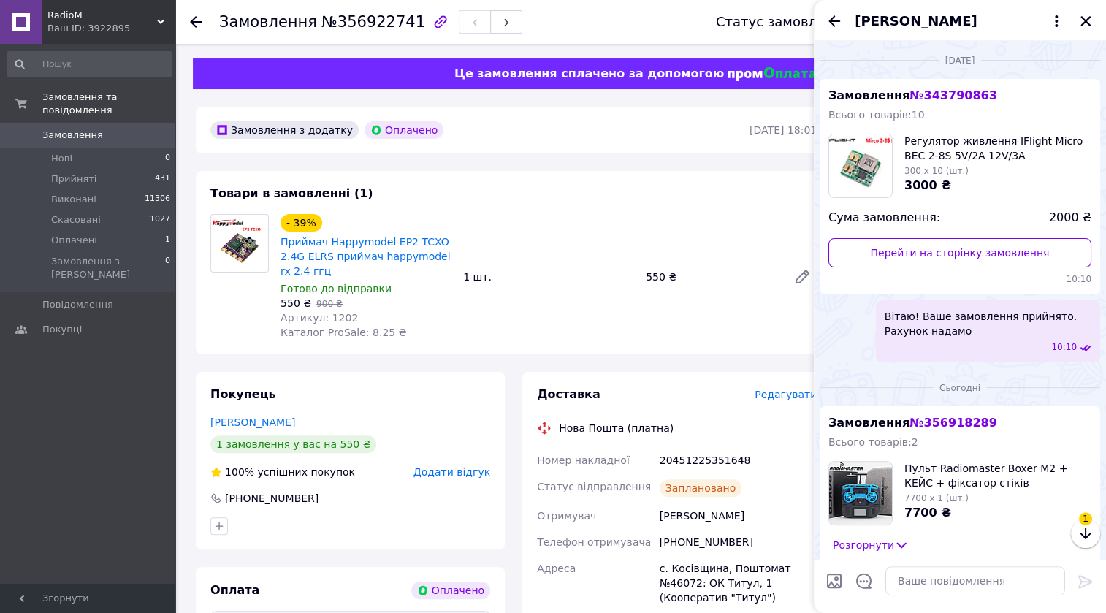
scroll to position [236, 0]
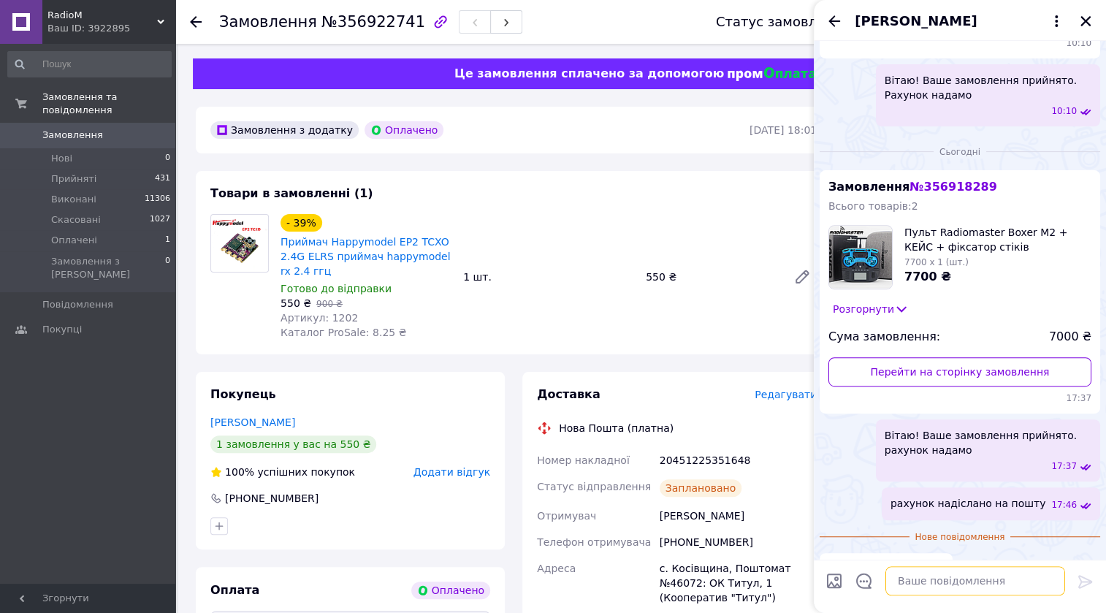
click at [928, 581] on textarea at bounding box center [975, 580] width 180 height 29
type textarea "Добре, відправка буде вже завтра"
click at [1082, 580] on icon at bounding box center [1085, 581] width 14 height 13
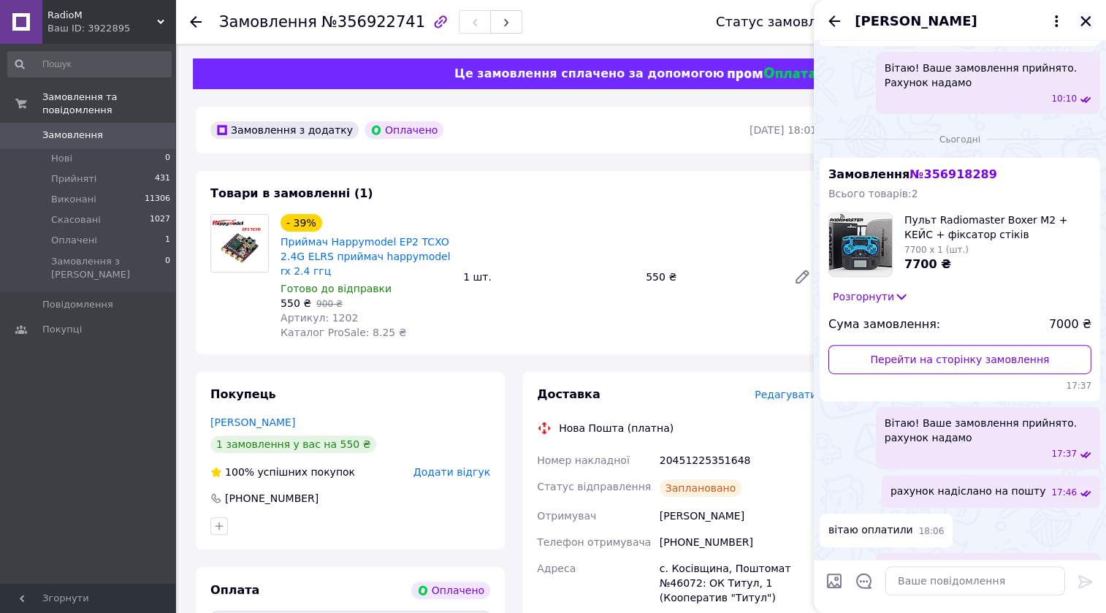
click at [1087, 23] on icon "Закрити" at bounding box center [1085, 21] width 10 height 10
